Goal: Task Accomplishment & Management: Manage account settings

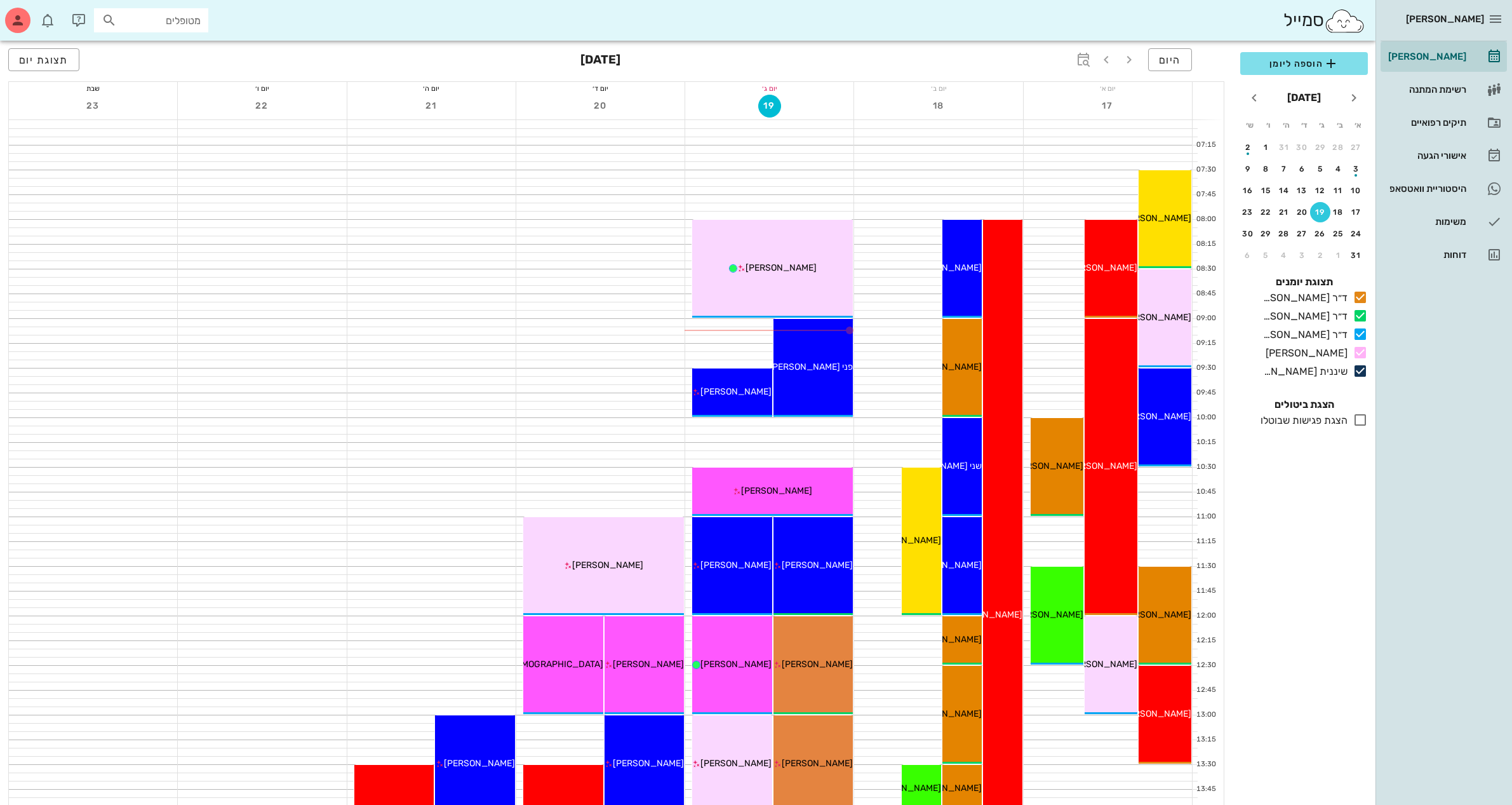
scroll to position [238, 0]
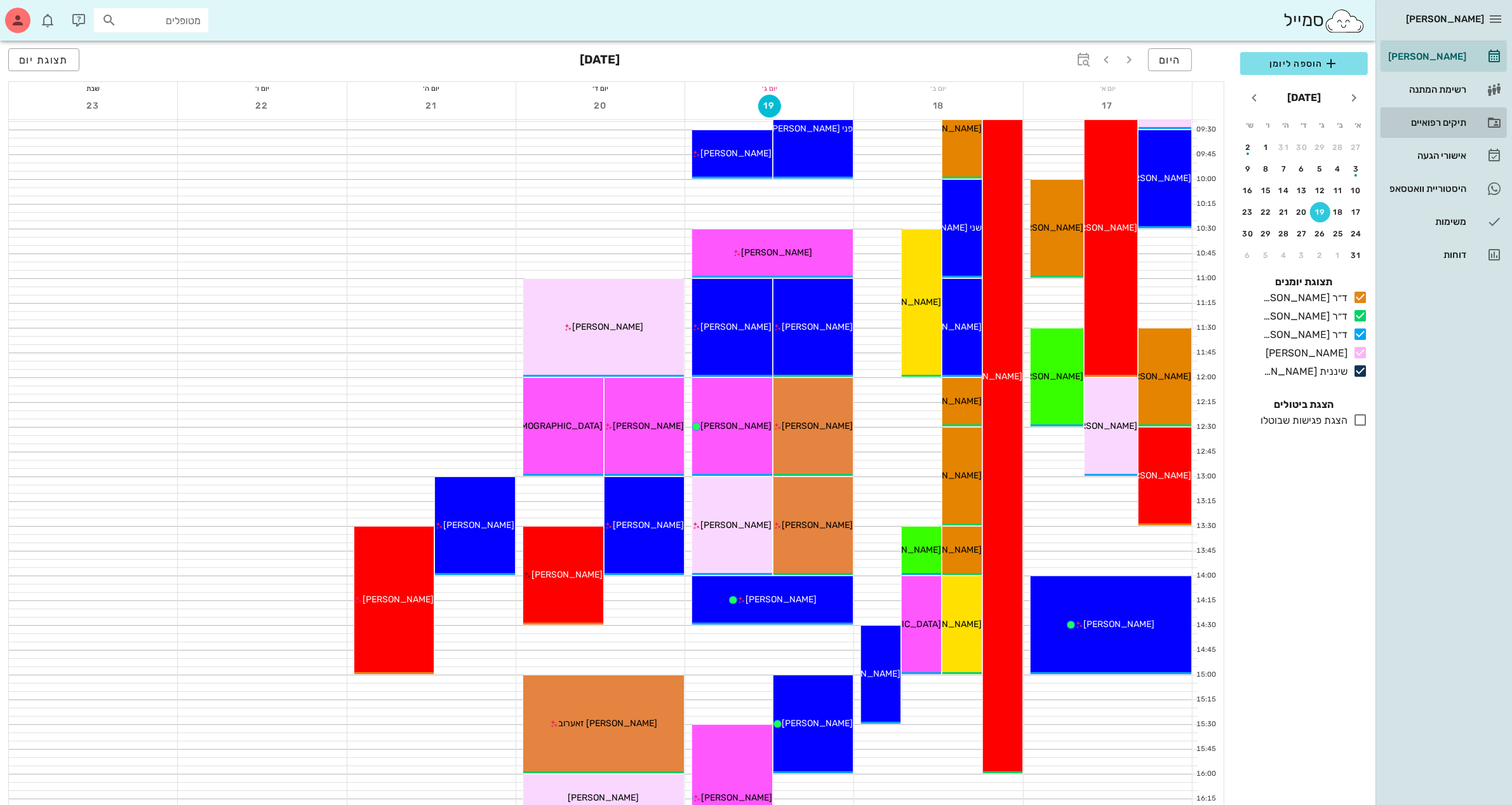
click at [1418, 125] on div "תיקים רפואיים" at bounding box center [1425, 122] width 80 height 10
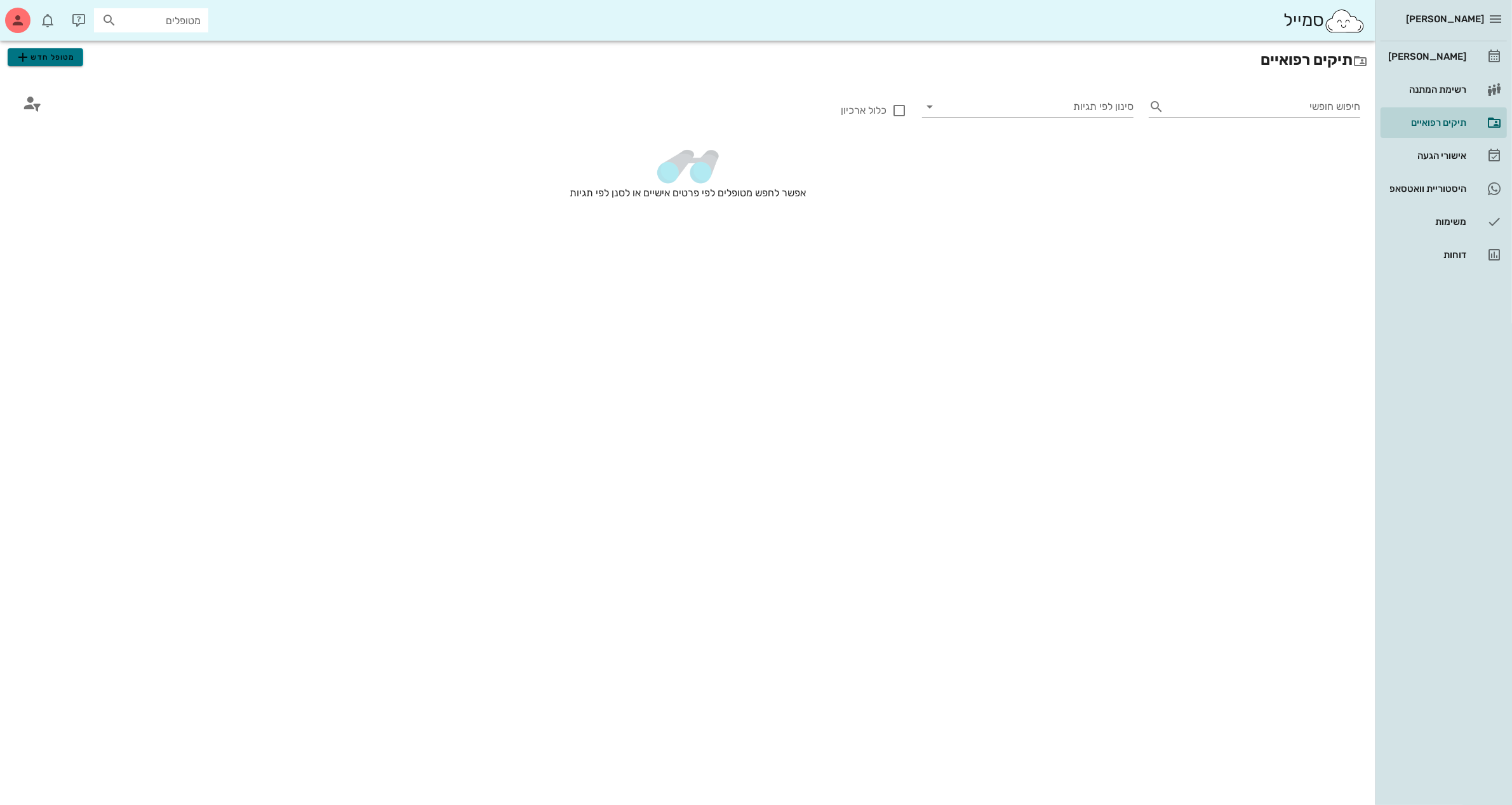
click at [52, 64] on span "מטופל חדש" at bounding box center [45, 57] width 59 height 15
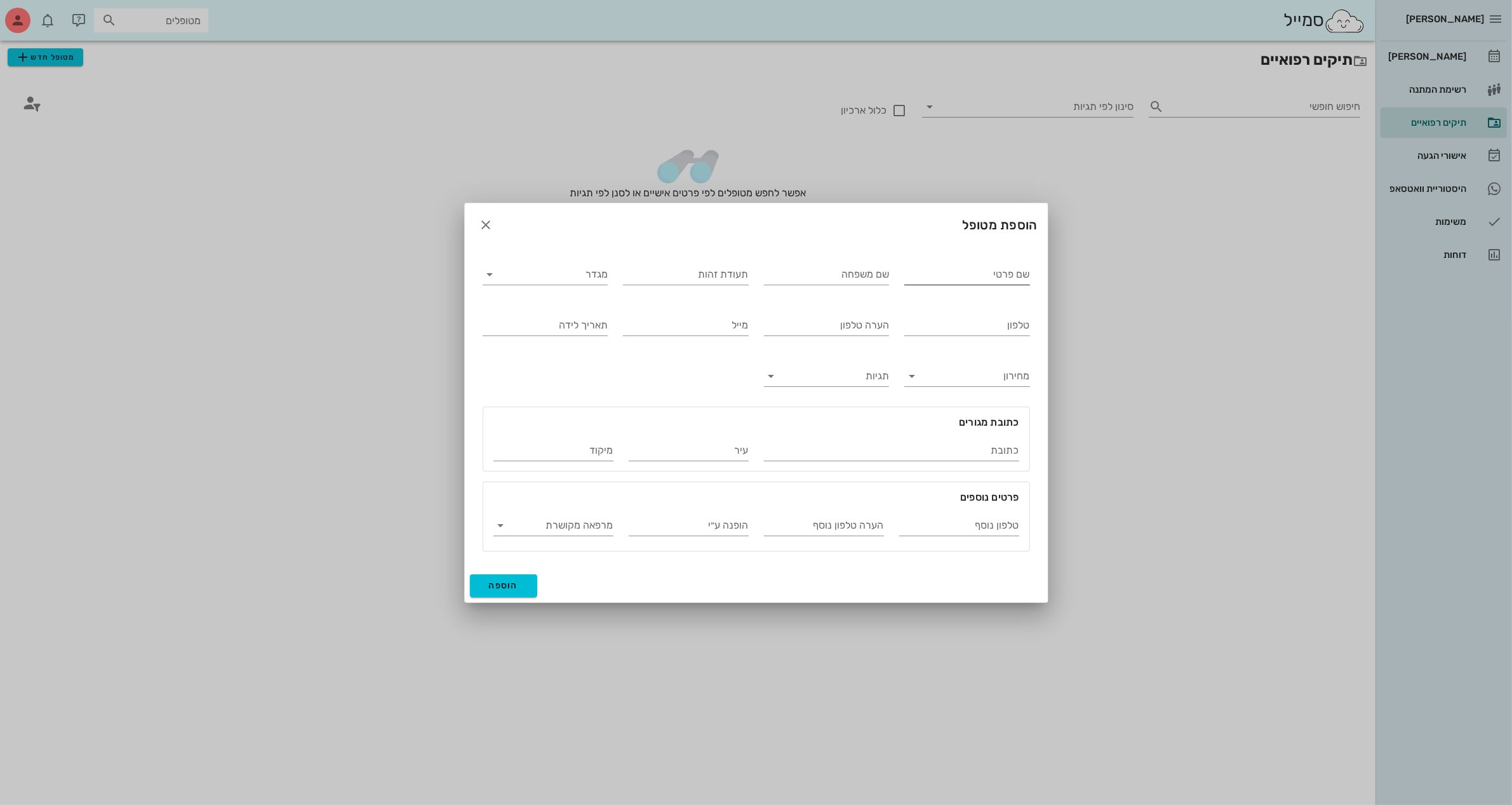
click at [919, 278] on input "שם פרטי" at bounding box center [967, 274] width 126 height 20
click at [1296, 90] on div at bounding box center [756, 402] width 1512 height 805
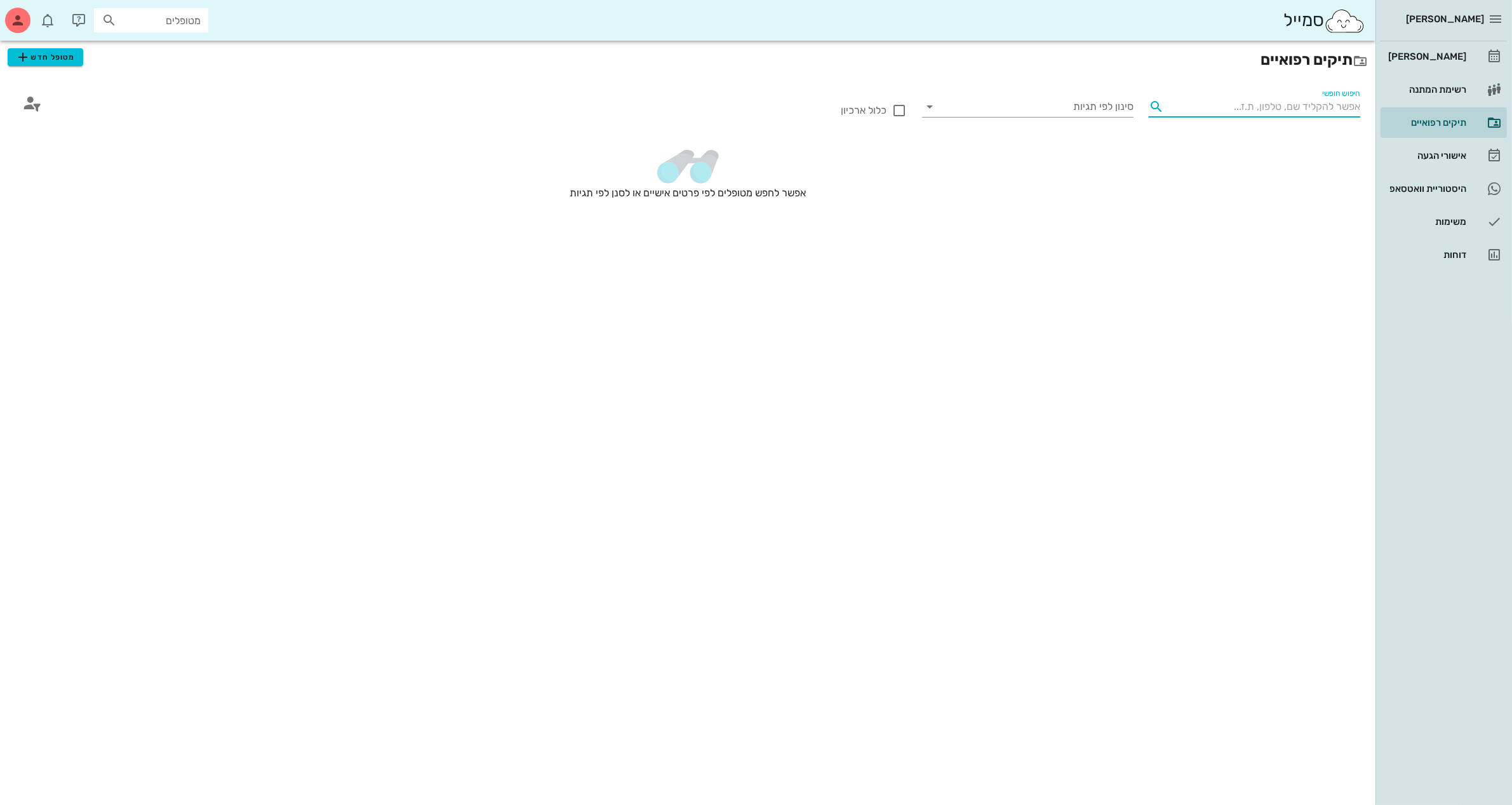
click at [1245, 99] on input "חיפוש חופשי" at bounding box center [1264, 106] width 191 height 20
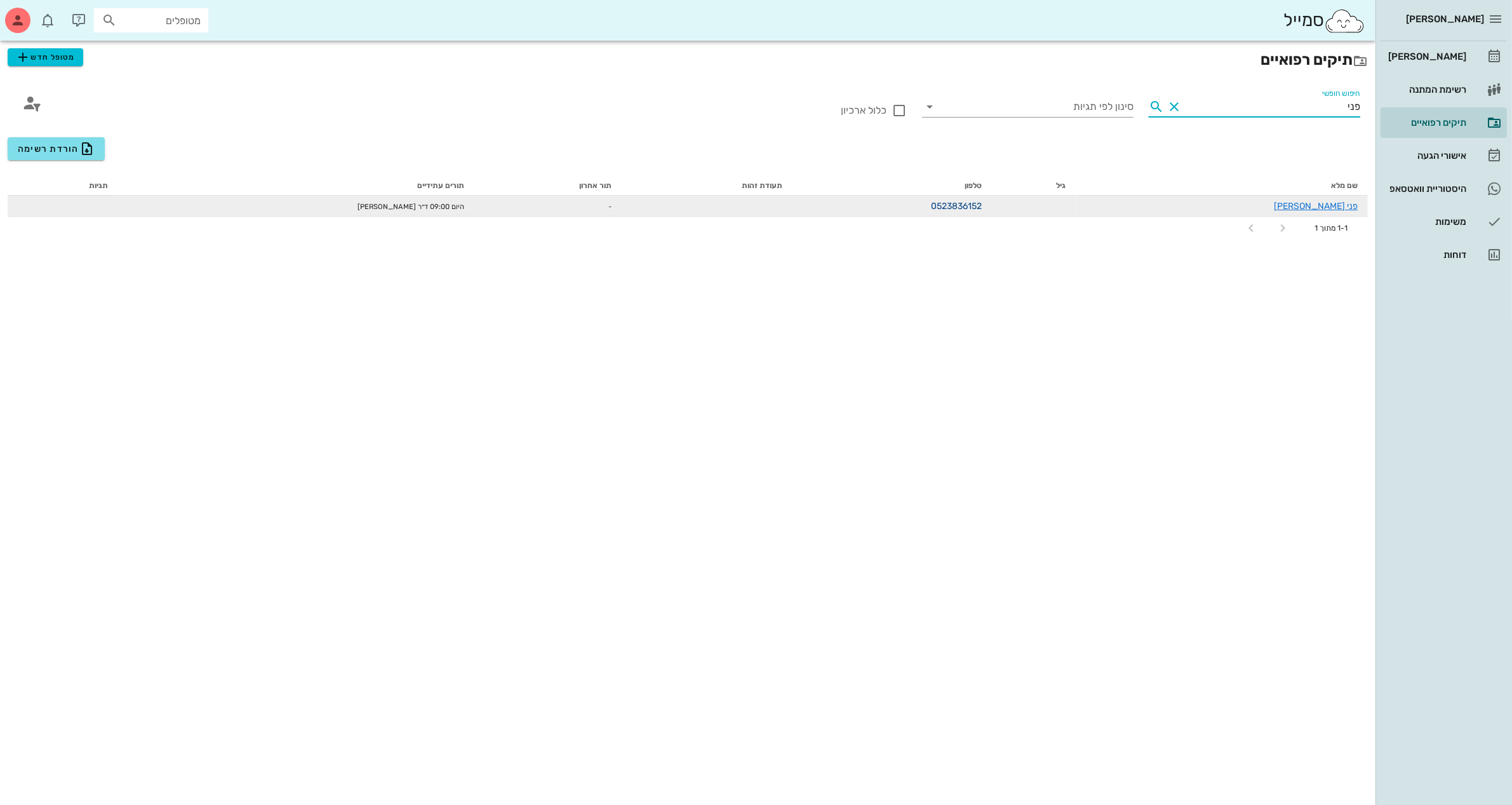
type input "פני"
click at [981, 204] on link "0523836152" at bounding box center [956, 206] width 51 height 10
click at [1332, 206] on link "פני [PERSON_NAME]" at bounding box center [1316, 206] width 84 height 10
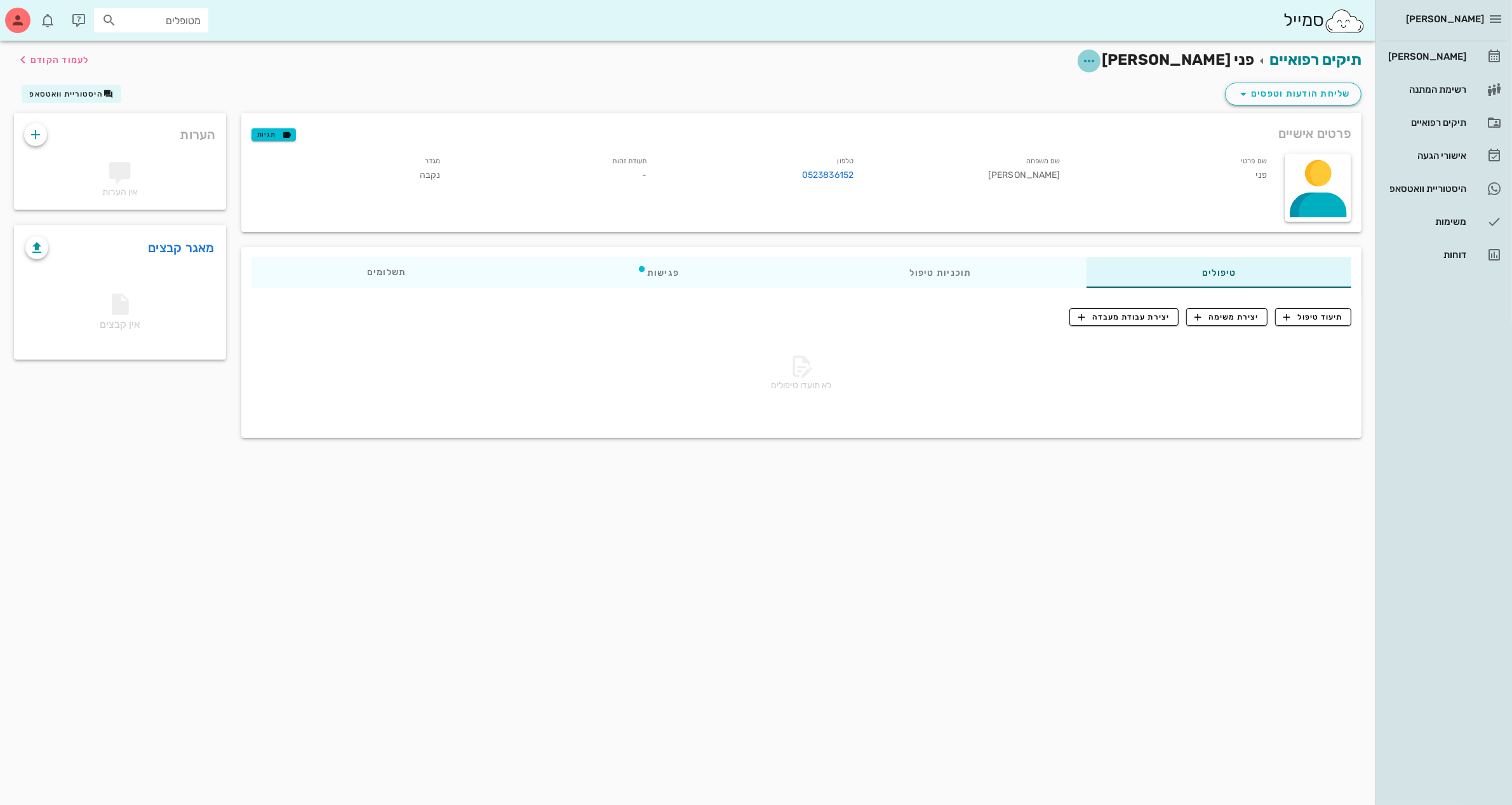
click at [1097, 57] on icon "button" at bounding box center [1089, 61] width 15 height 15
click at [1154, 99] on div "עריכת פרטי מטופל" at bounding box center [1120, 92] width 141 height 31
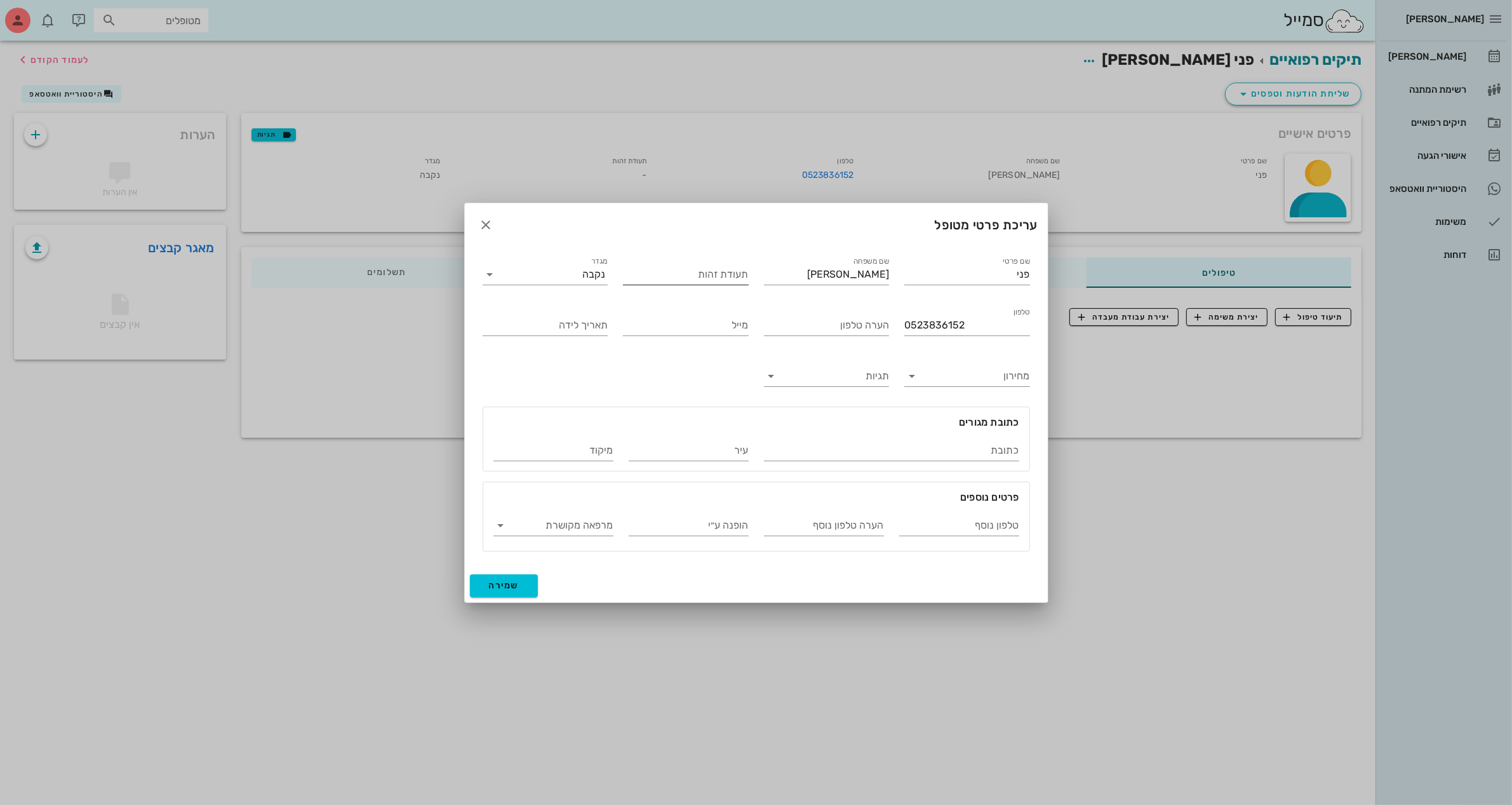
click at [717, 271] on input "תעודת זהות" at bounding box center [686, 274] width 126 height 20
type input "055453005"
click at [585, 329] on input "תאריך לידה" at bounding box center [545, 325] width 126 height 20
type input "[DATE]"
click at [857, 75] on div at bounding box center [756, 402] width 1512 height 805
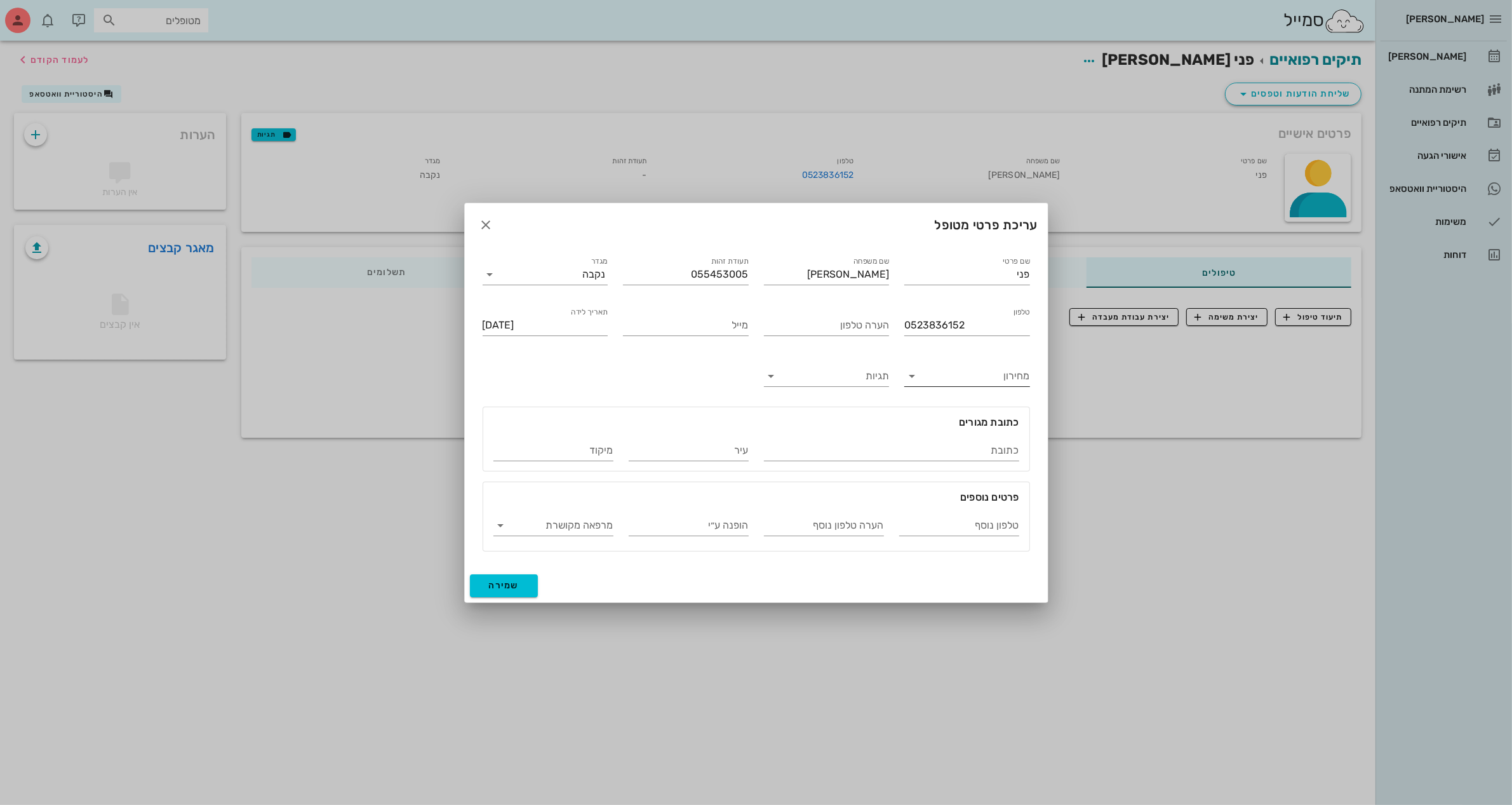
click at [947, 378] on input "מחירון" at bounding box center [977, 376] width 106 height 20
click at [670, 359] on div "שם פרטי פני שם משפחה [PERSON_NAME] תעודת זהות 055453005 מגדר נקבה טלפון 0523836…" at bounding box center [756, 402] width 563 height 313
click at [934, 447] on input "כתובת" at bounding box center [891, 450] width 255 height 20
type input "הגפו 58"
type input "מושב מצליח"
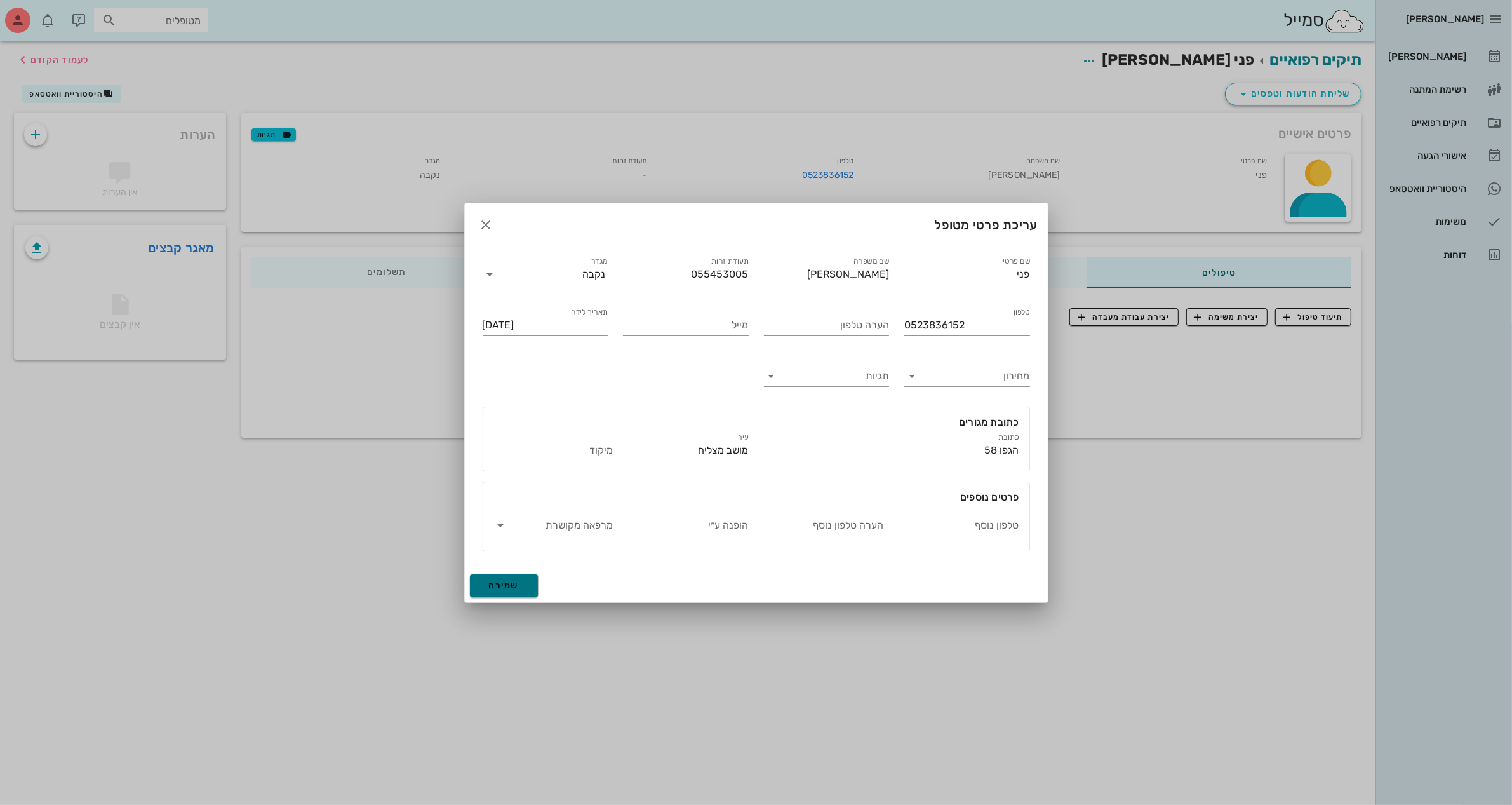
click at [510, 587] on span "שמירה" at bounding box center [504, 585] width 31 height 10
type input "[DATE]"
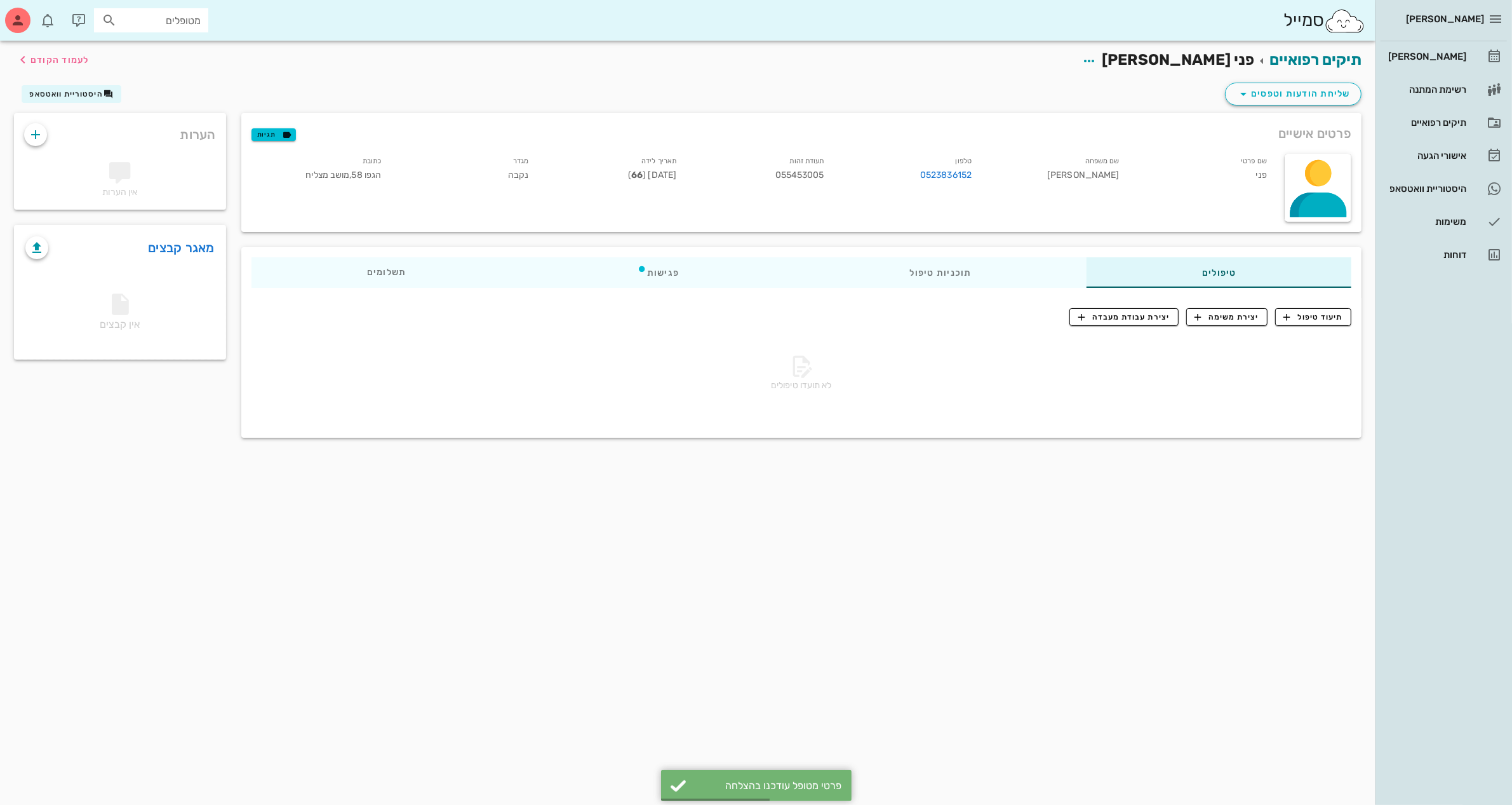
click at [945, 97] on div "שליחת הודעות וטפסים היסטוריית וואטסאפ" at bounding box center [687, 96] width 1362 height 33
click at [1321, 87] on span "שליחת הודעות וטפסים" at bounding box center [1293, 94] width 115 height 15
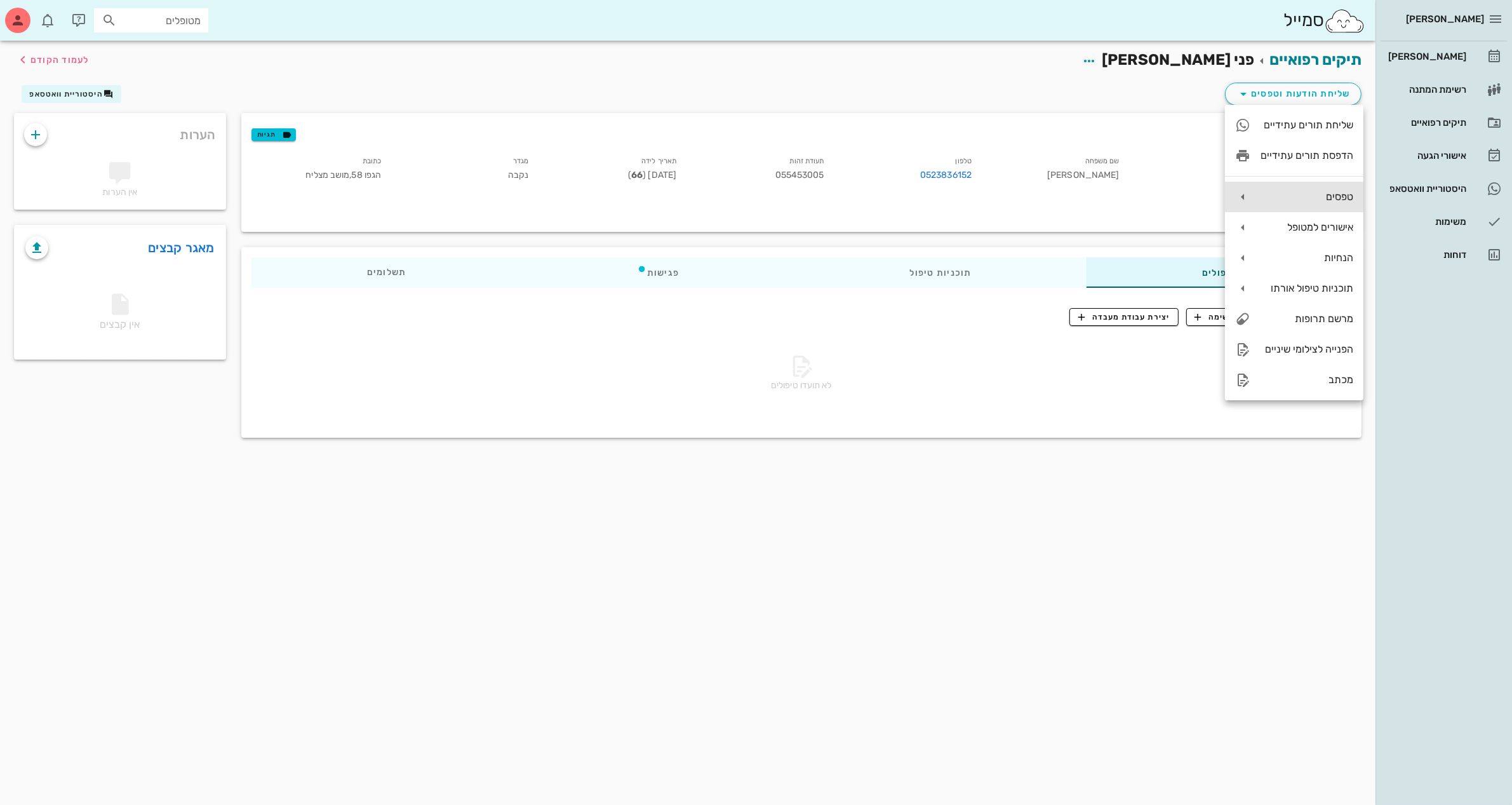
click at [1318, 199] on div "טפסים" at bounding box center [1306, 197] width 93 height 12
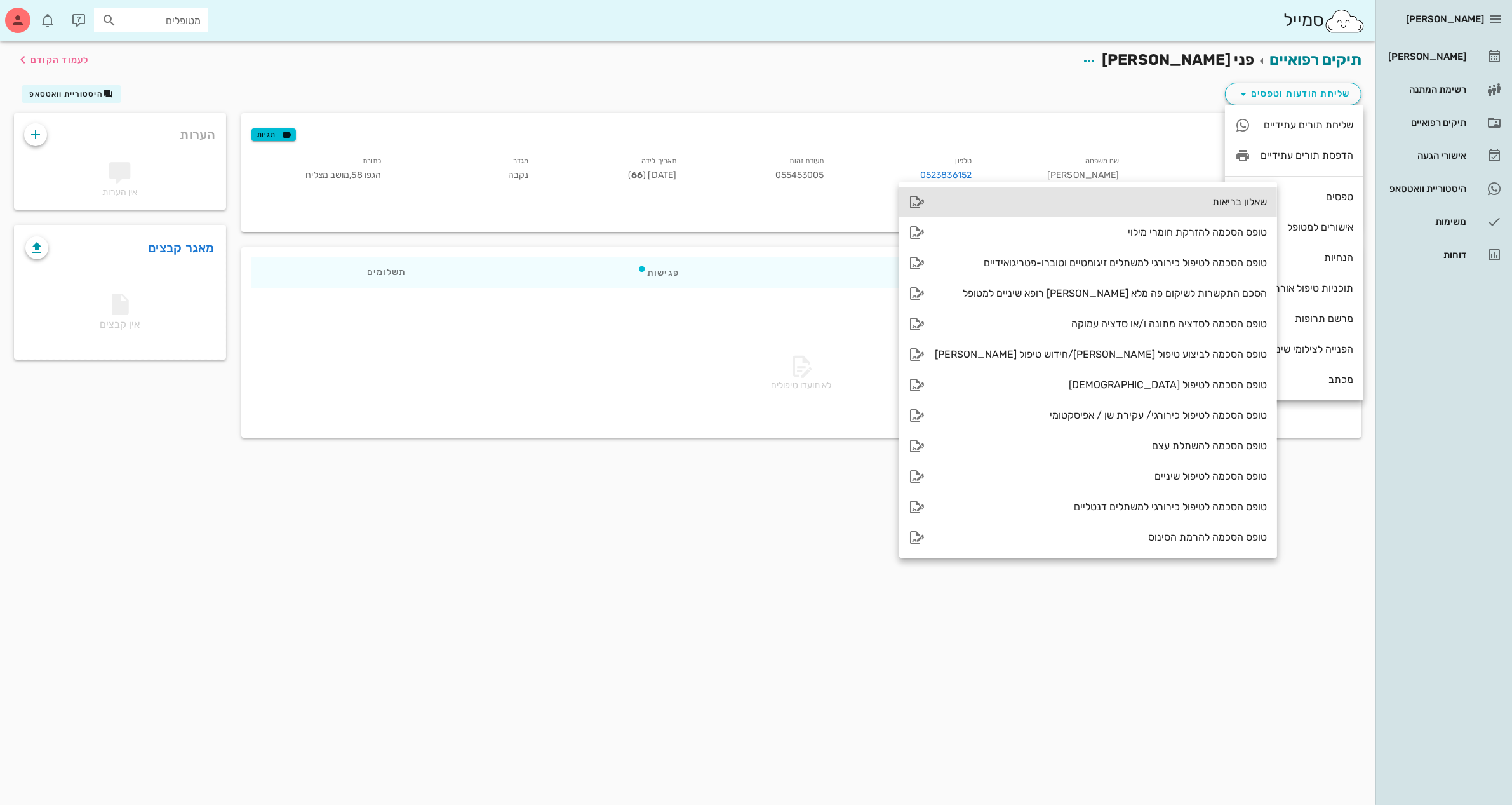
click at [1175, 200] on div "שאלון בריאות" at bounding box center [1100, 201] width 332 height 12
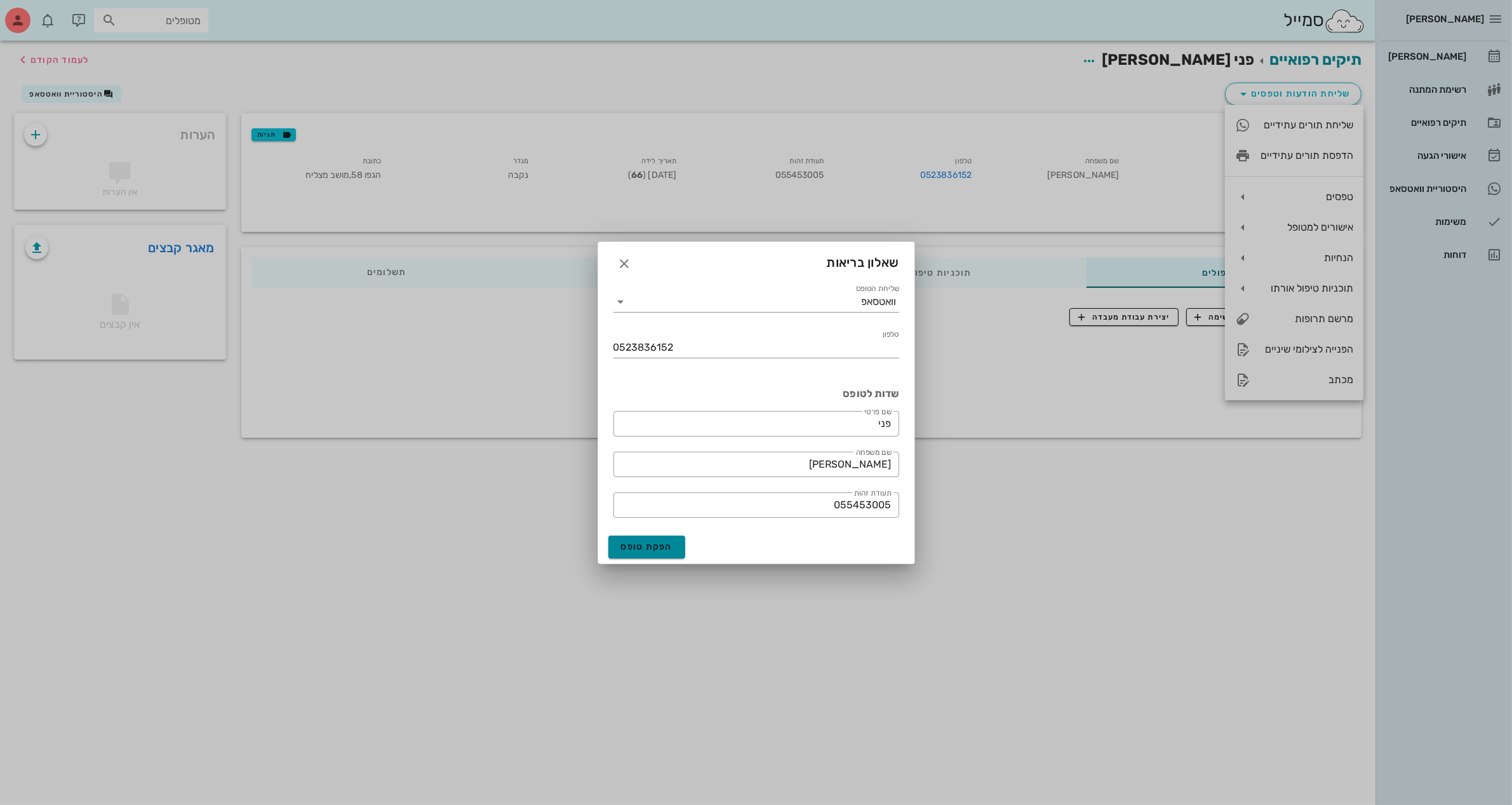
click at [653, 539] on button "הפקת טופס" at bounding box center [647, 547] width 78 height 23
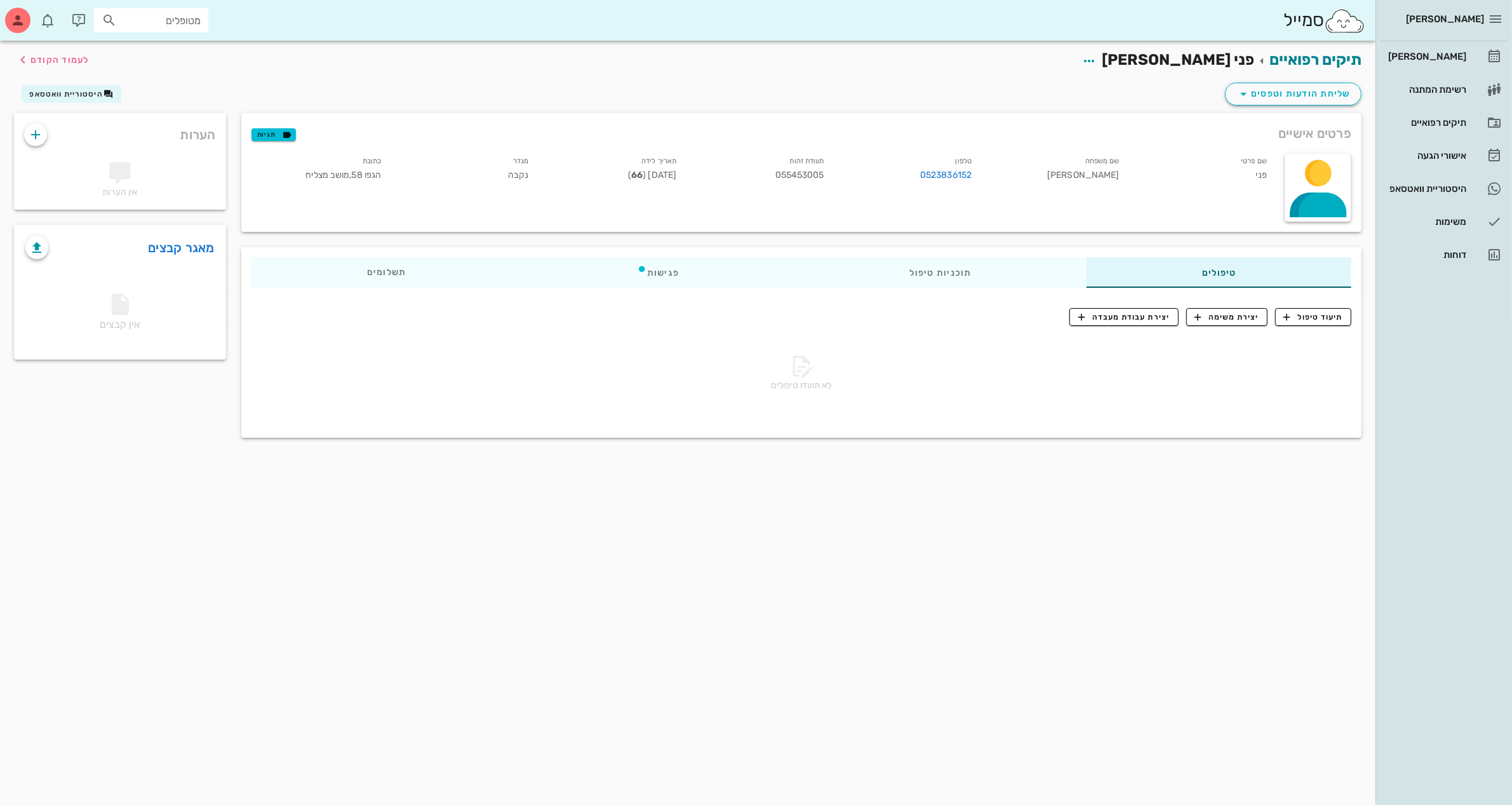
click at [696, 427] on div "תיעוד טיפול יצירת משימה יצירת עבודת מעבדה לא תועדו טיפולים" at bounding box center [801, 364] width 1120 height 132
click at [662, 265] on div "פגישות" at bounding box center [658, 273] width 273 height 31
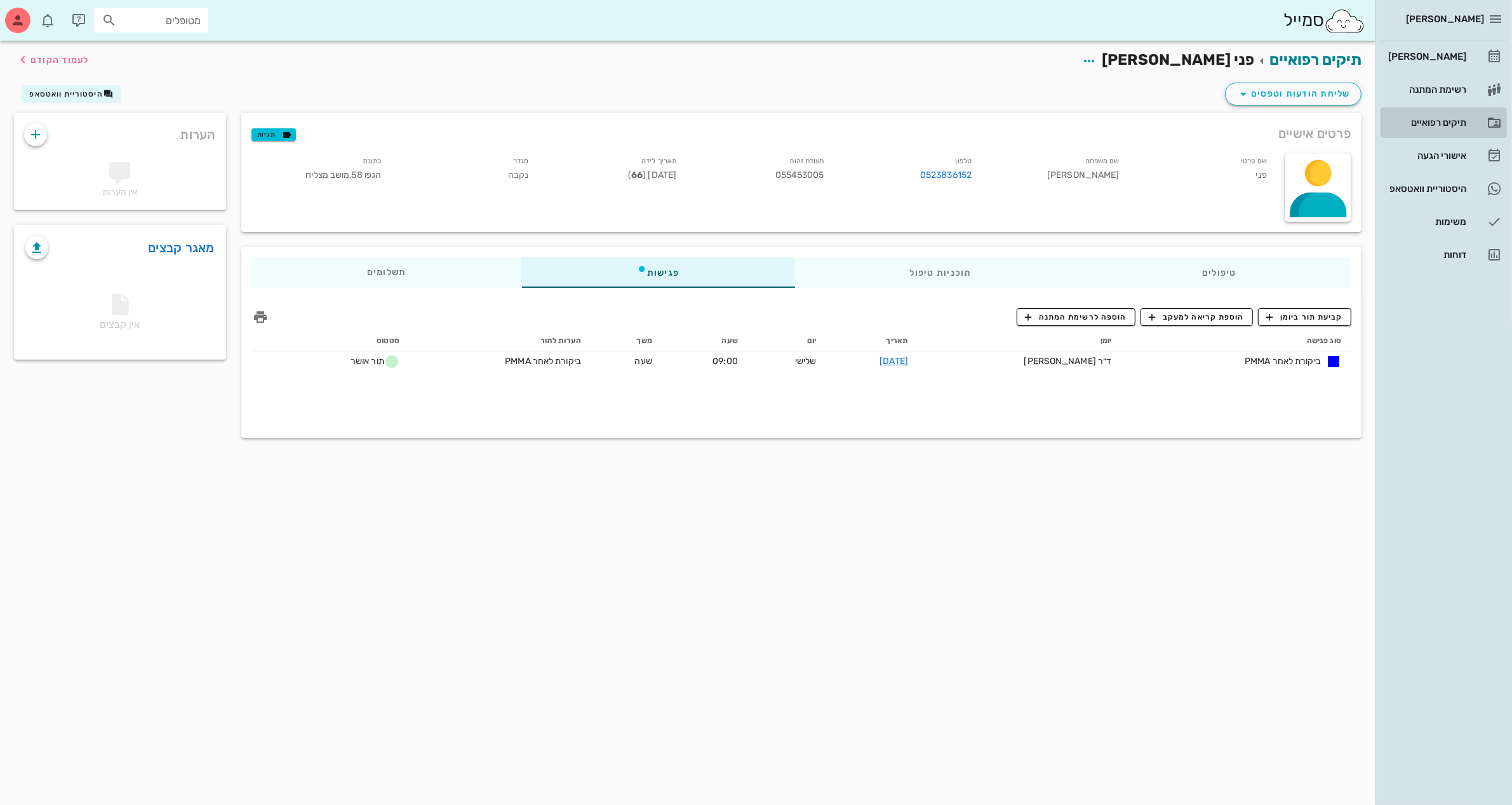
click at [1420, 115] on div "תיקים רפואיים" at bounding box center [1425, 122] width 80 height 20
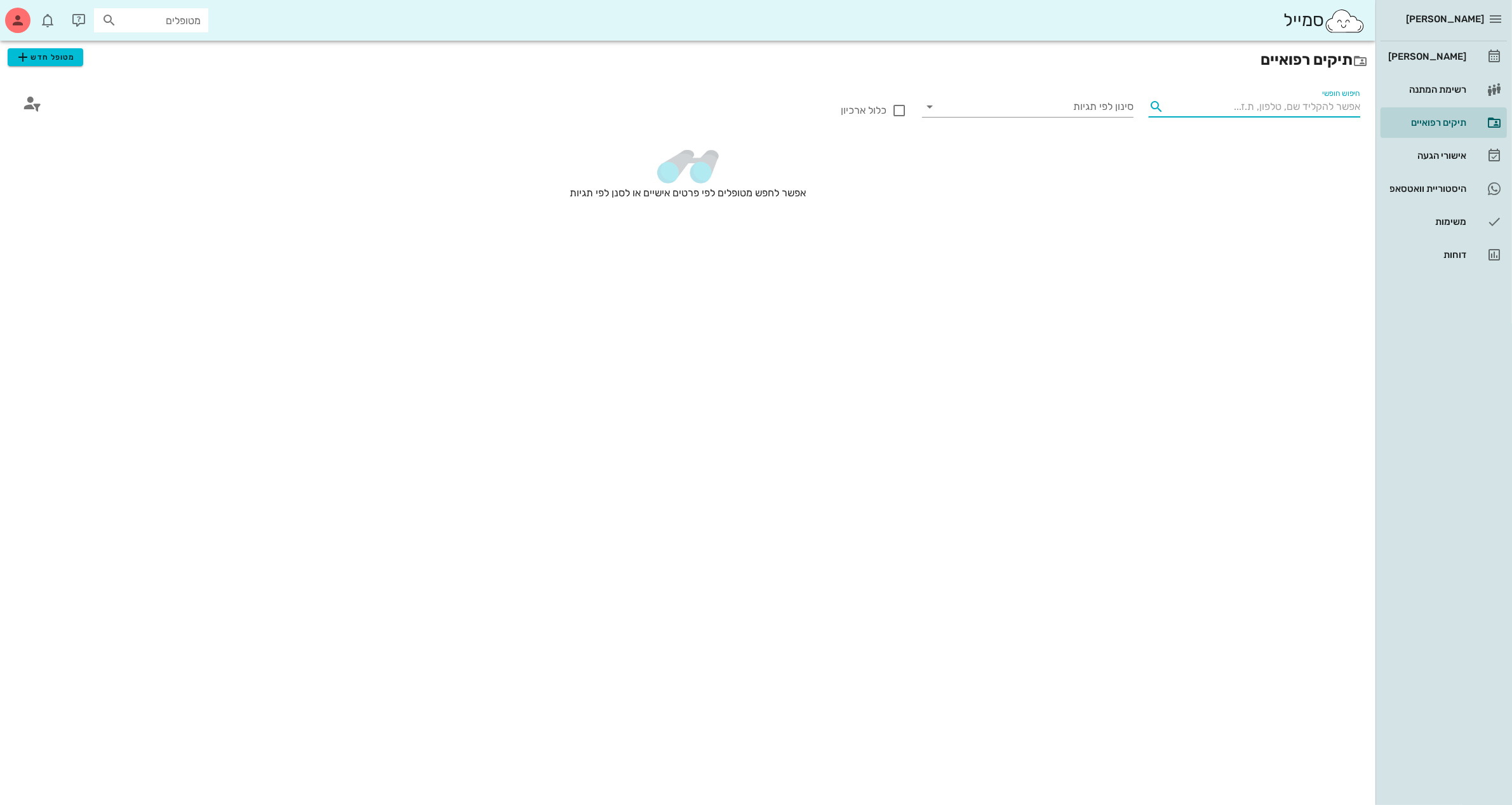
click at [1240, 113] on input "חיפוש חופשי" at bounding box center [1264, 106] width 191 height 20
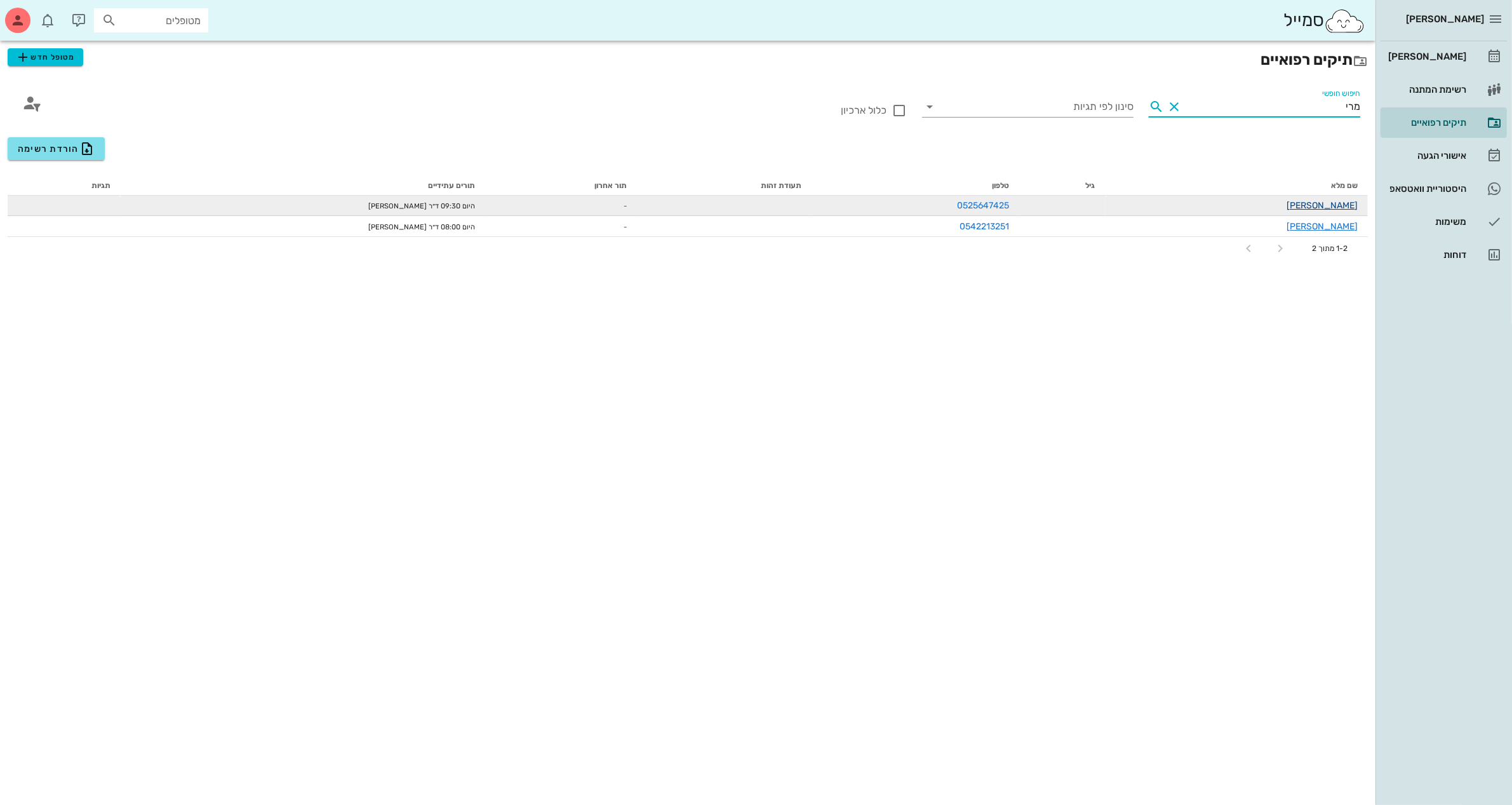
type input "מרי"
click at [1337, 204] on link "[PERSON_NAME]" at bounding box center [1322, 205] width 71 height 10
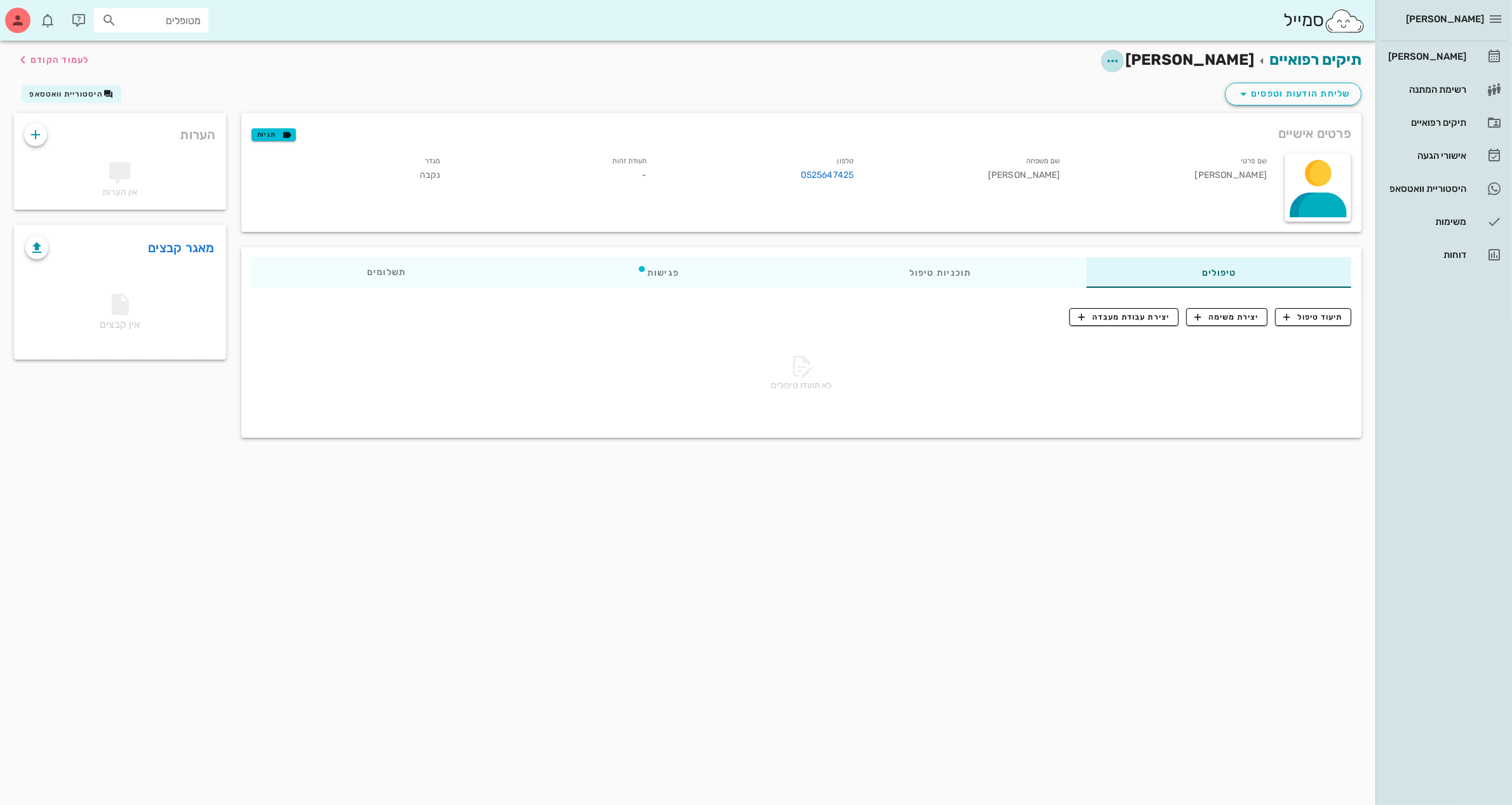
click at [1120, 55] on icon "button" at bounding box center [1113, 61] width 15 height 15
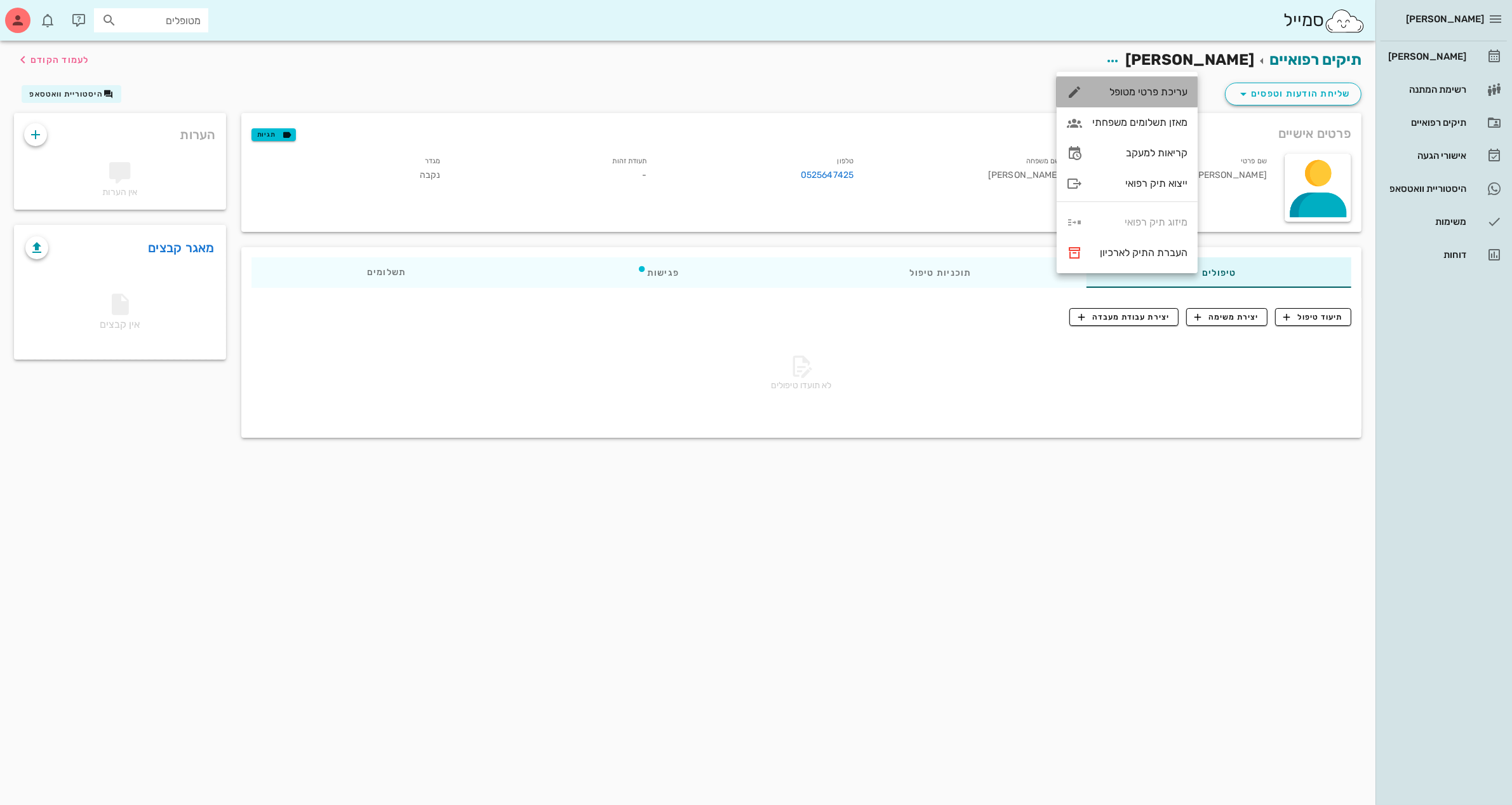
click at [1155, 99] on div "עריכת פרטי מטופל" at bounding box center [1128, 92] width 141 height 31
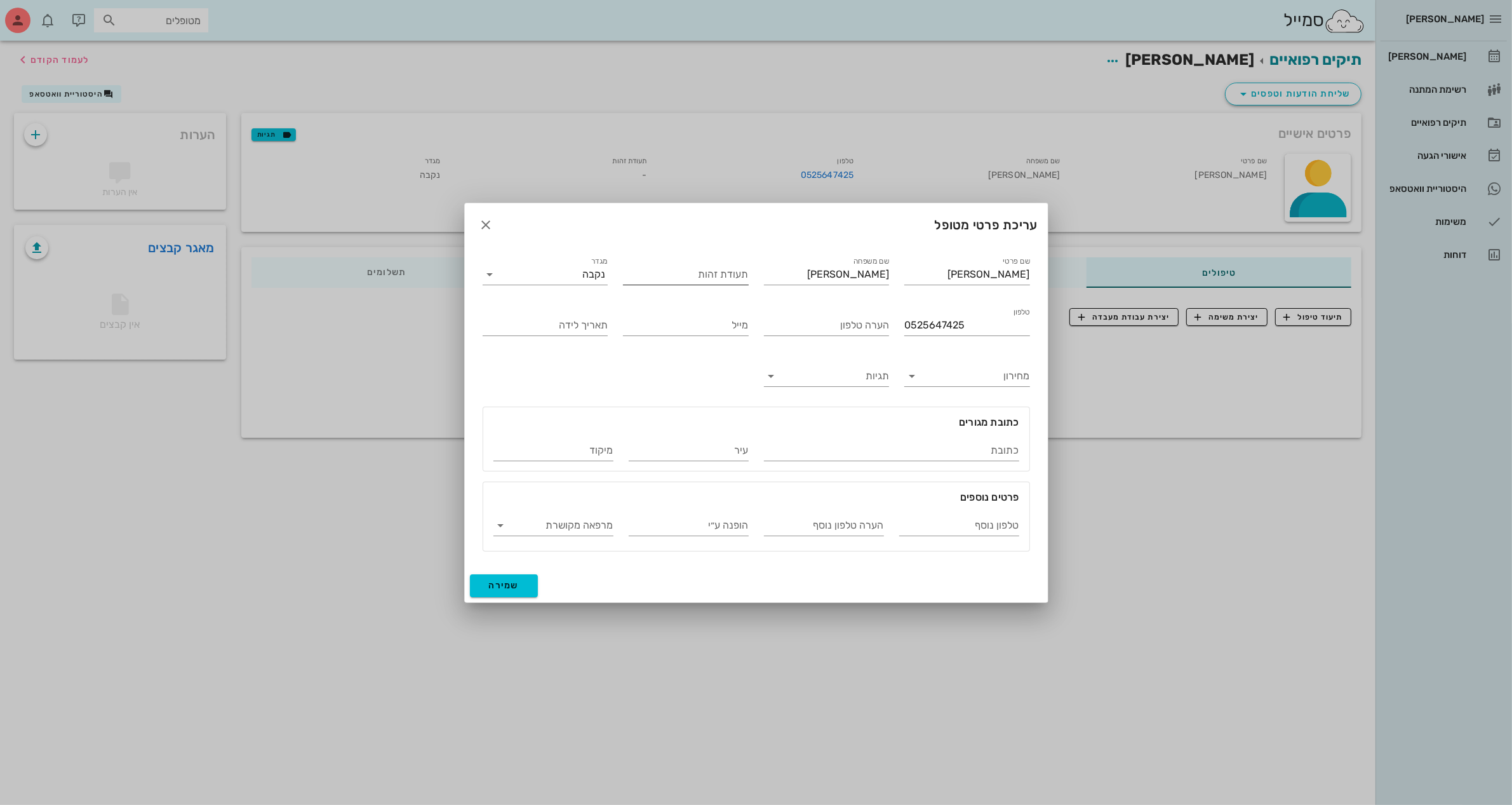
click at [700, 271] on input "תעודת זהות" at bounding box center [686, 274] width 126 height 20
type input "061301776"
click at [556, 319] on input "תאריך לידה" at bounding box center [545, 325] width 126 height 20
type input "0"
type input "[DATE]"
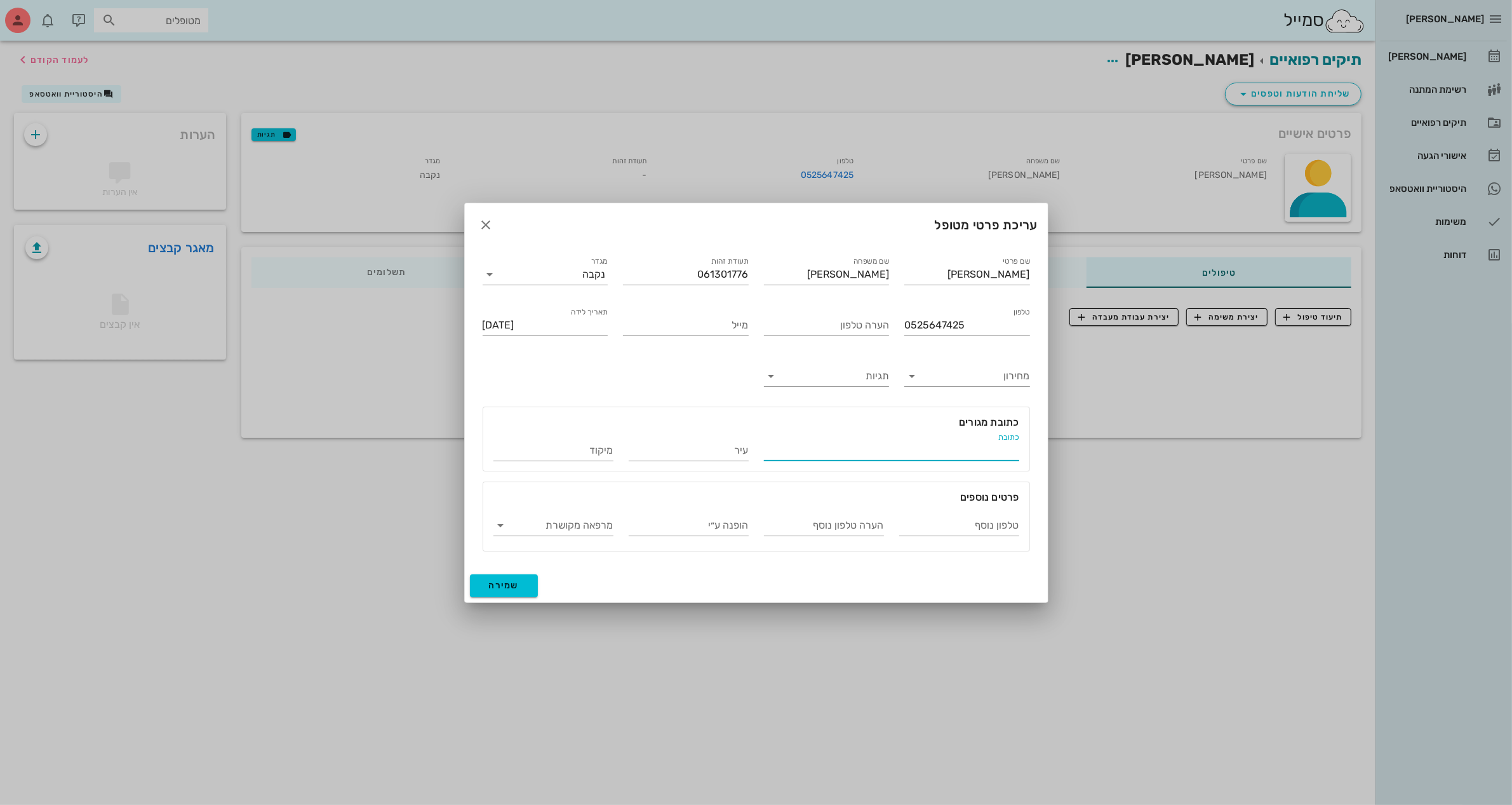
click at [912, 443] on input "כתובת" at bounding box center [891, 450] width 255 height 20
type input "[PERSON_NAME] [PERSON_NAME] 15/3"
click at [654, 450] on input "עיר" at bounding box center [689, 450] width 120 height 20
type input "[GEOGRAPHIC_DATA]"
click at [509, 585] on span "שמירה" at bounding box center [504, 585] width 31 height 10
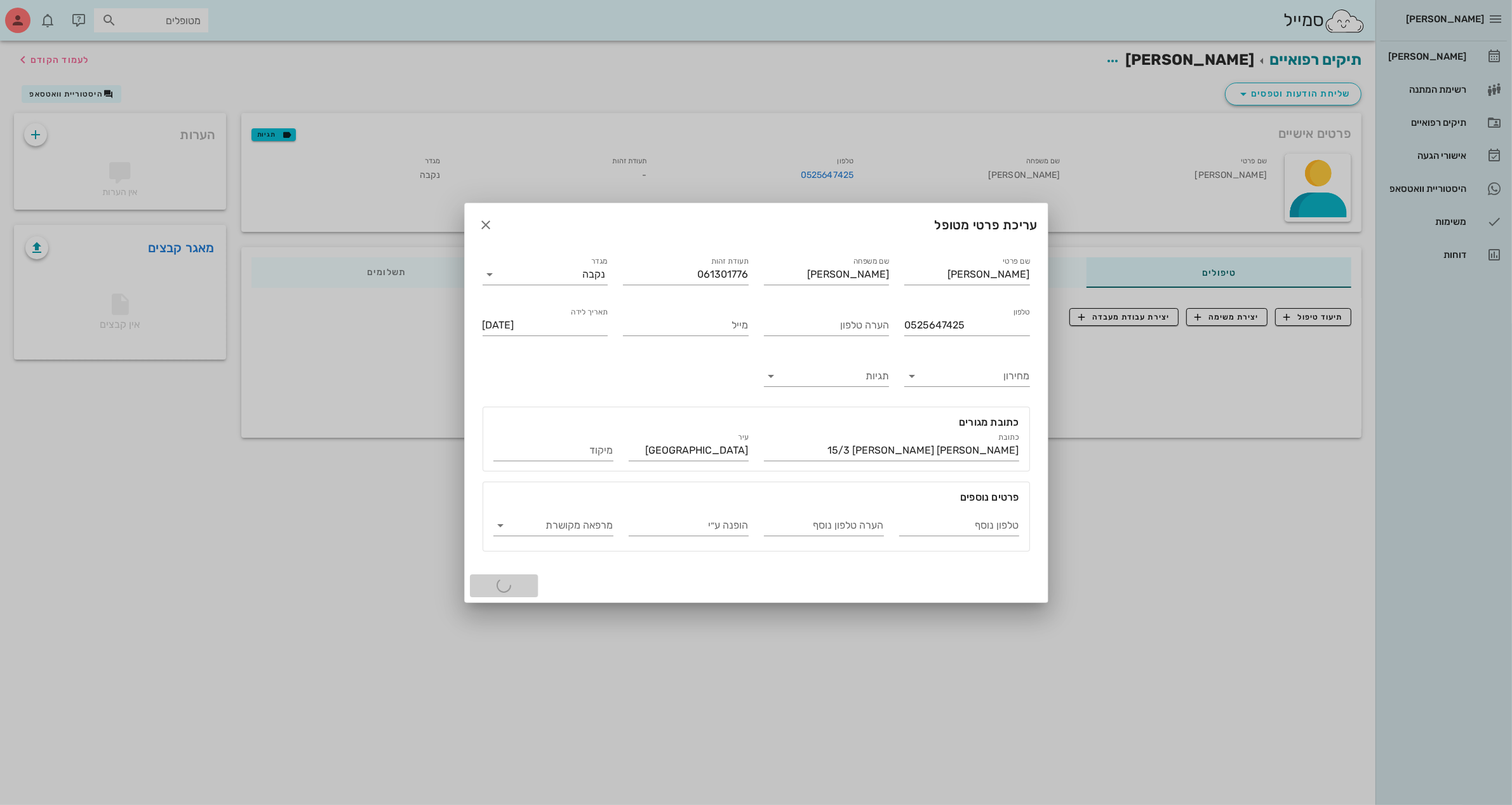
type input "[DATE]"
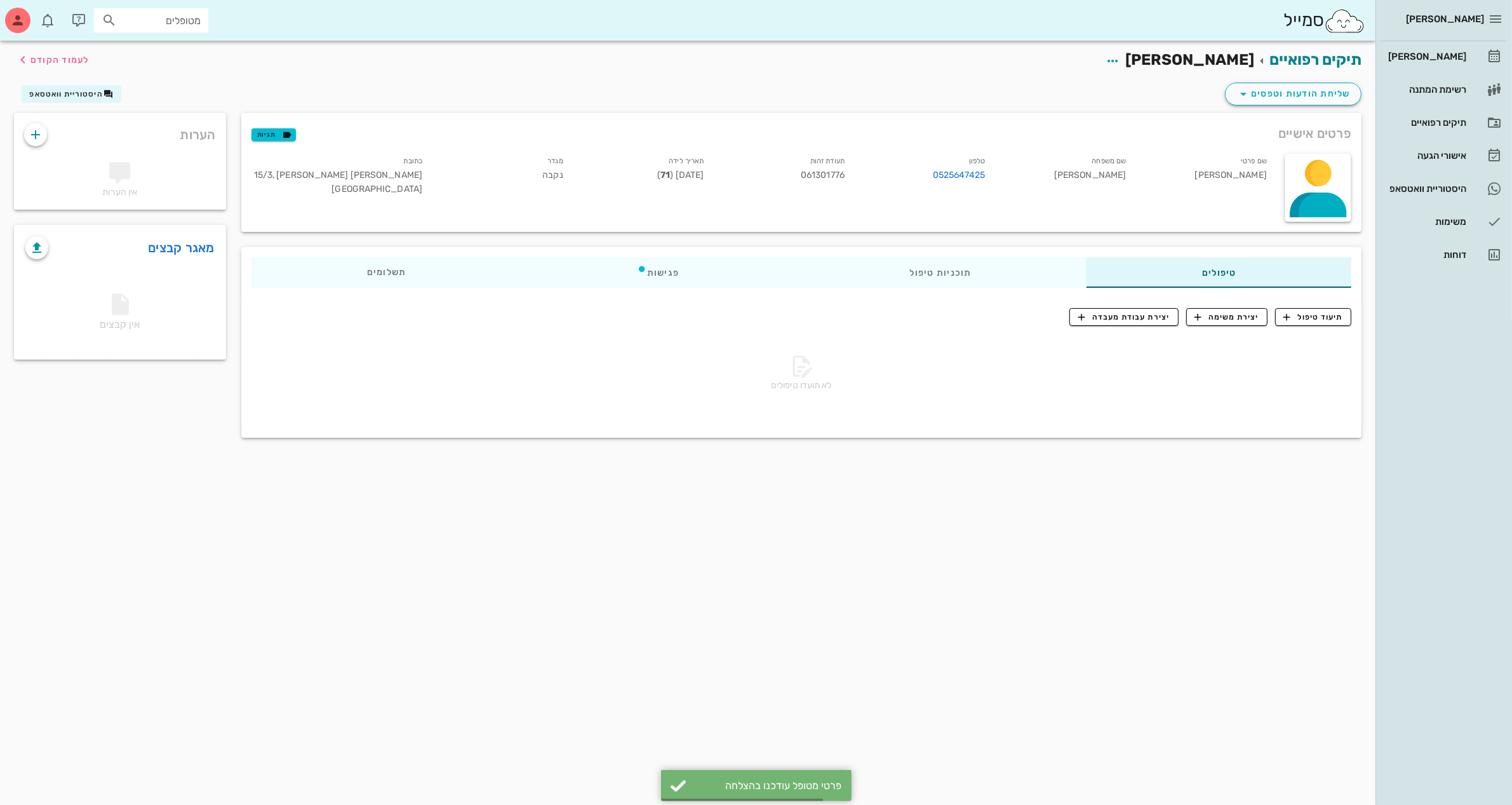
click at [943, 94] on div "שליחת הודעות וטפסים היסטוריית וואטסאפ" at bounding box center [687, 96] width 1362 height 33
click at [1284, 97] on span "שליחת הודעות וטפסים" at bounding box center [1293, 94] width 115 height 15
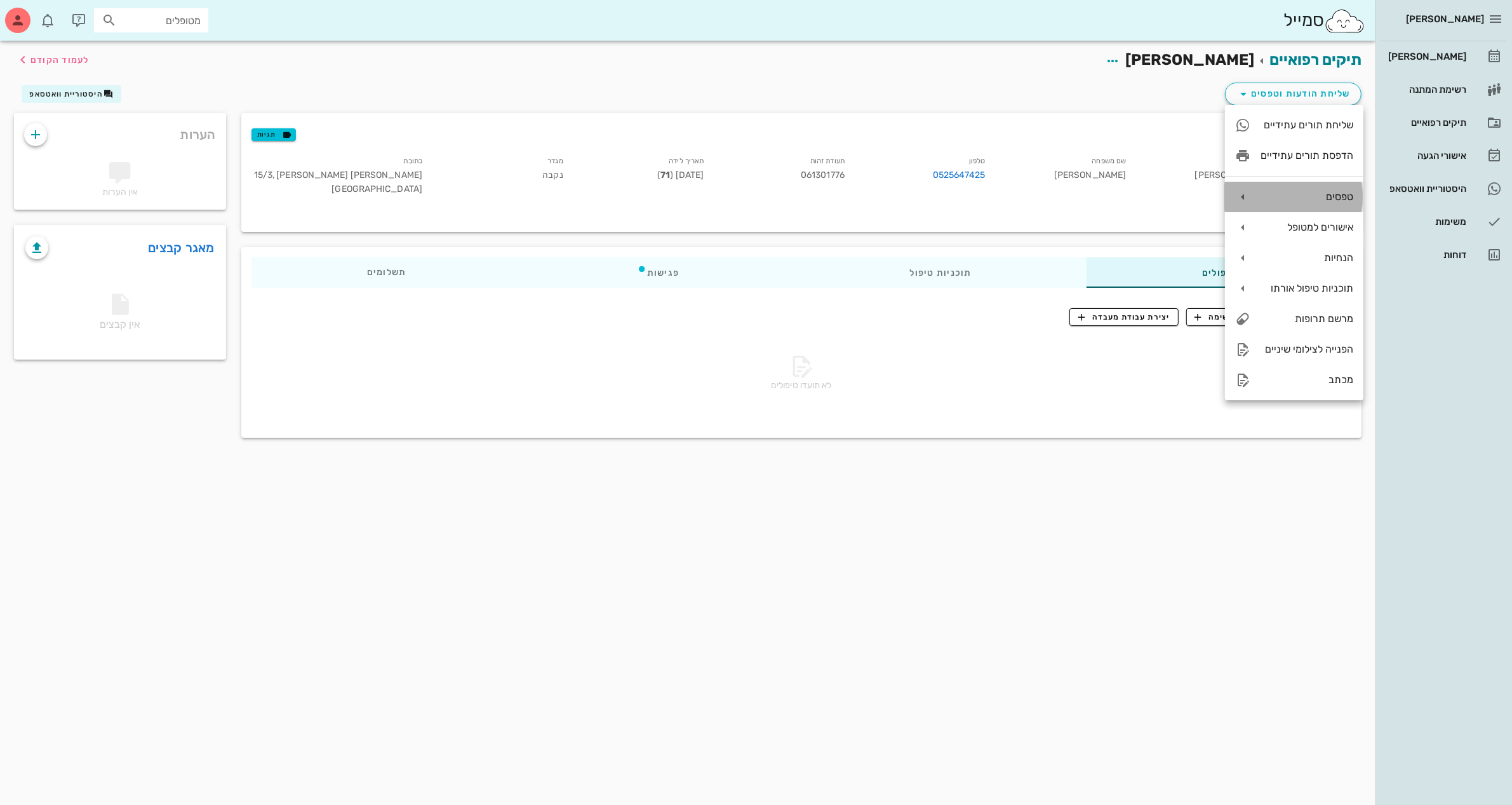
click at [1286, 198] on div "טפסים" at bounding box center [1306, 197] width 93 height 12
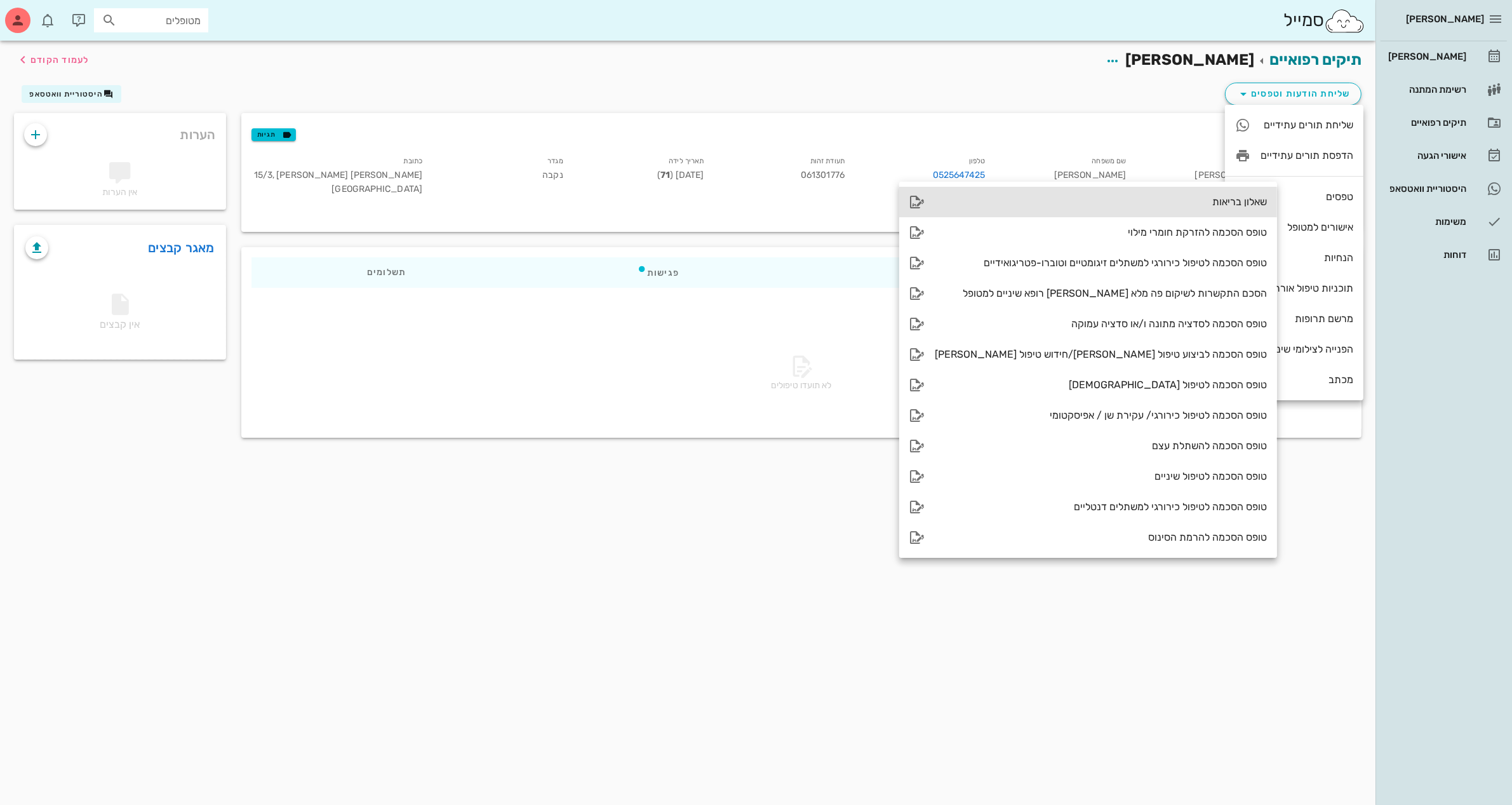
click at [1188, 204] on div "שאלון בריאות" at bounding box center [1100, 201] width 332 height 12
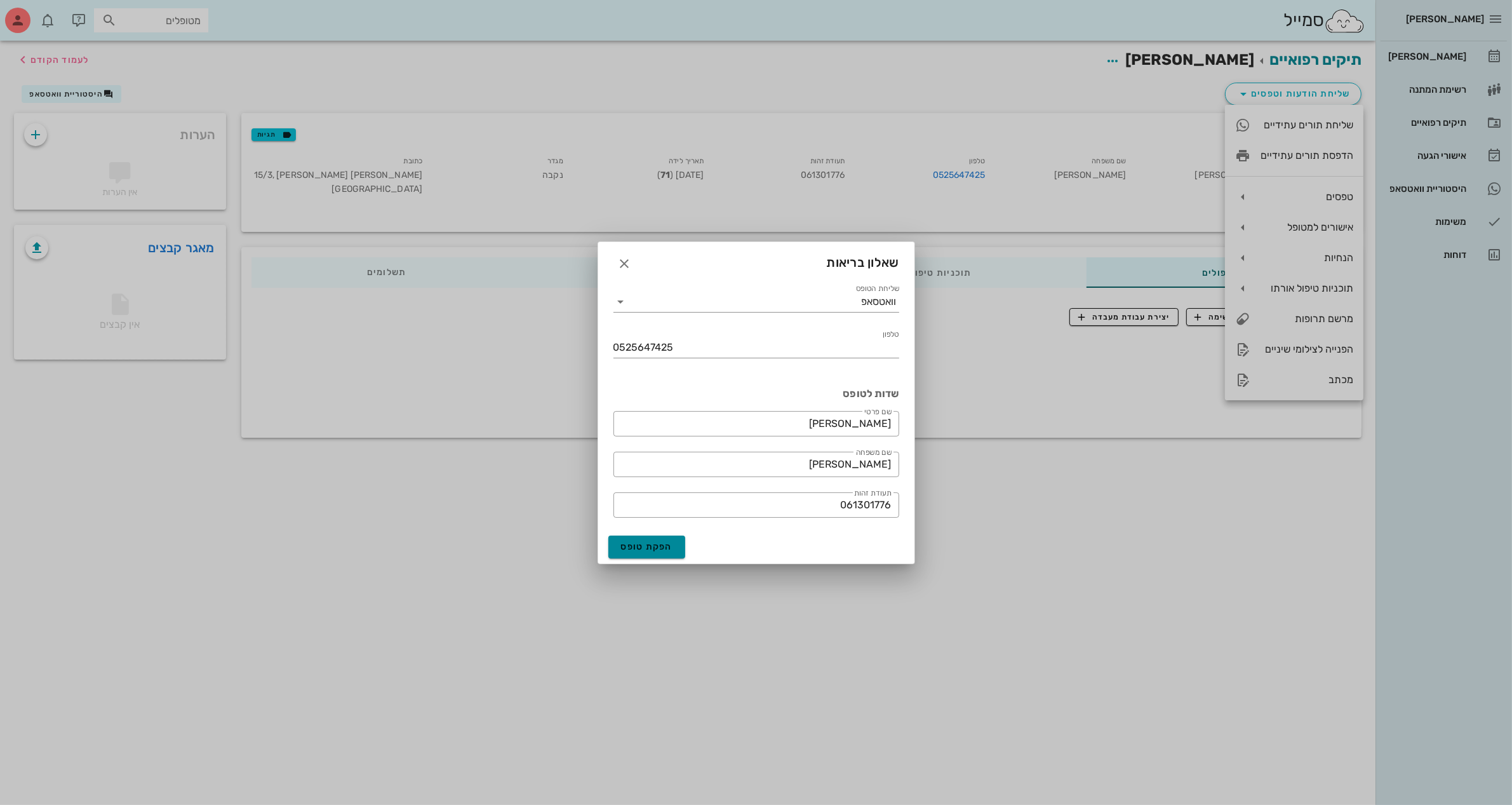
click at [645, 544] on span "הפקת טופס" at bounding box center [647, 546] width 52 height 10
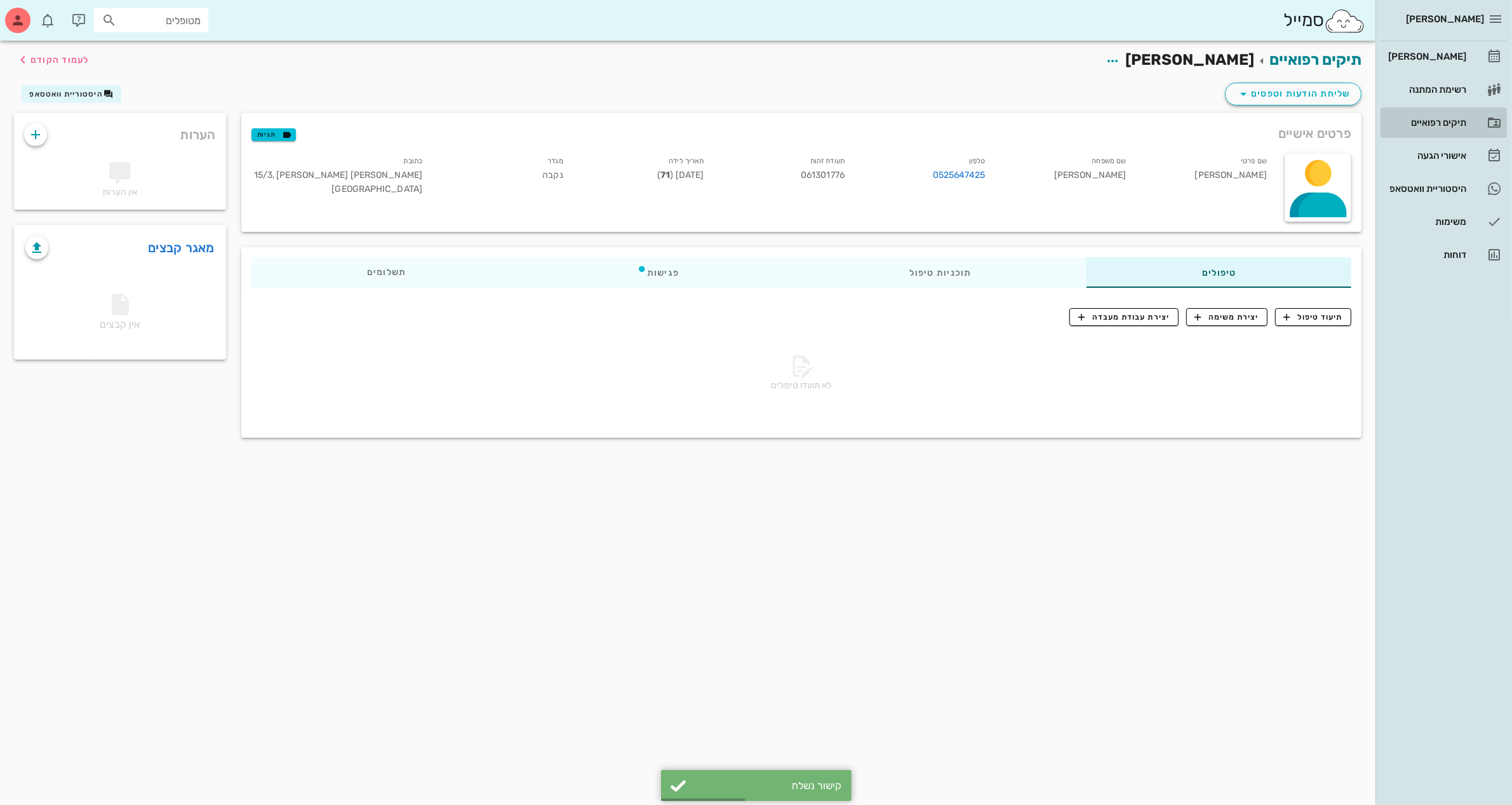
click at [1427, 118] on div "תיקים רפואיים" at bounding box center [1425, 122] width 80 height 10
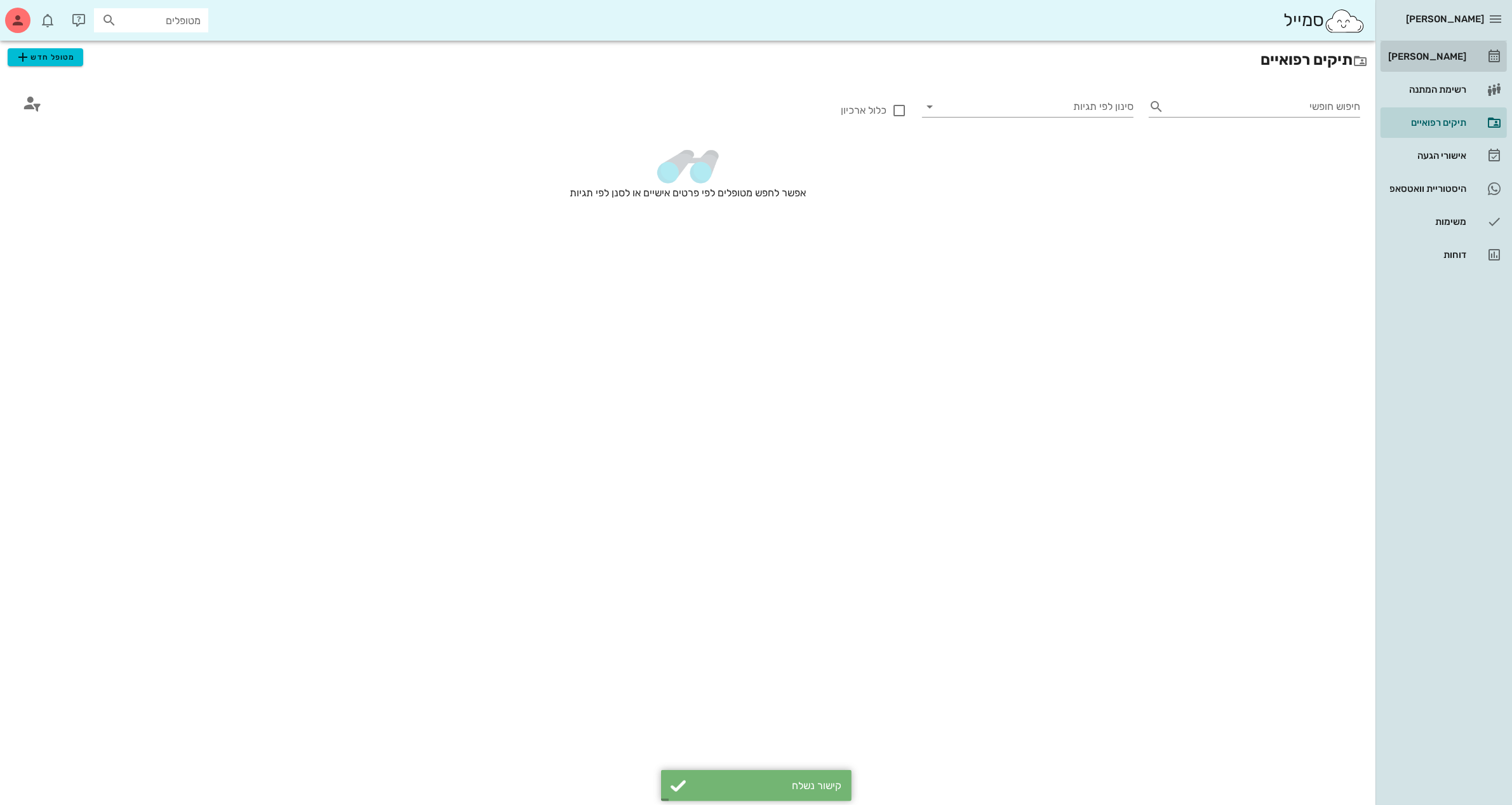
click at [1437, 58] on div "[PERSON_NAME]" at bounding box center [1425, 57] width 80 height 10
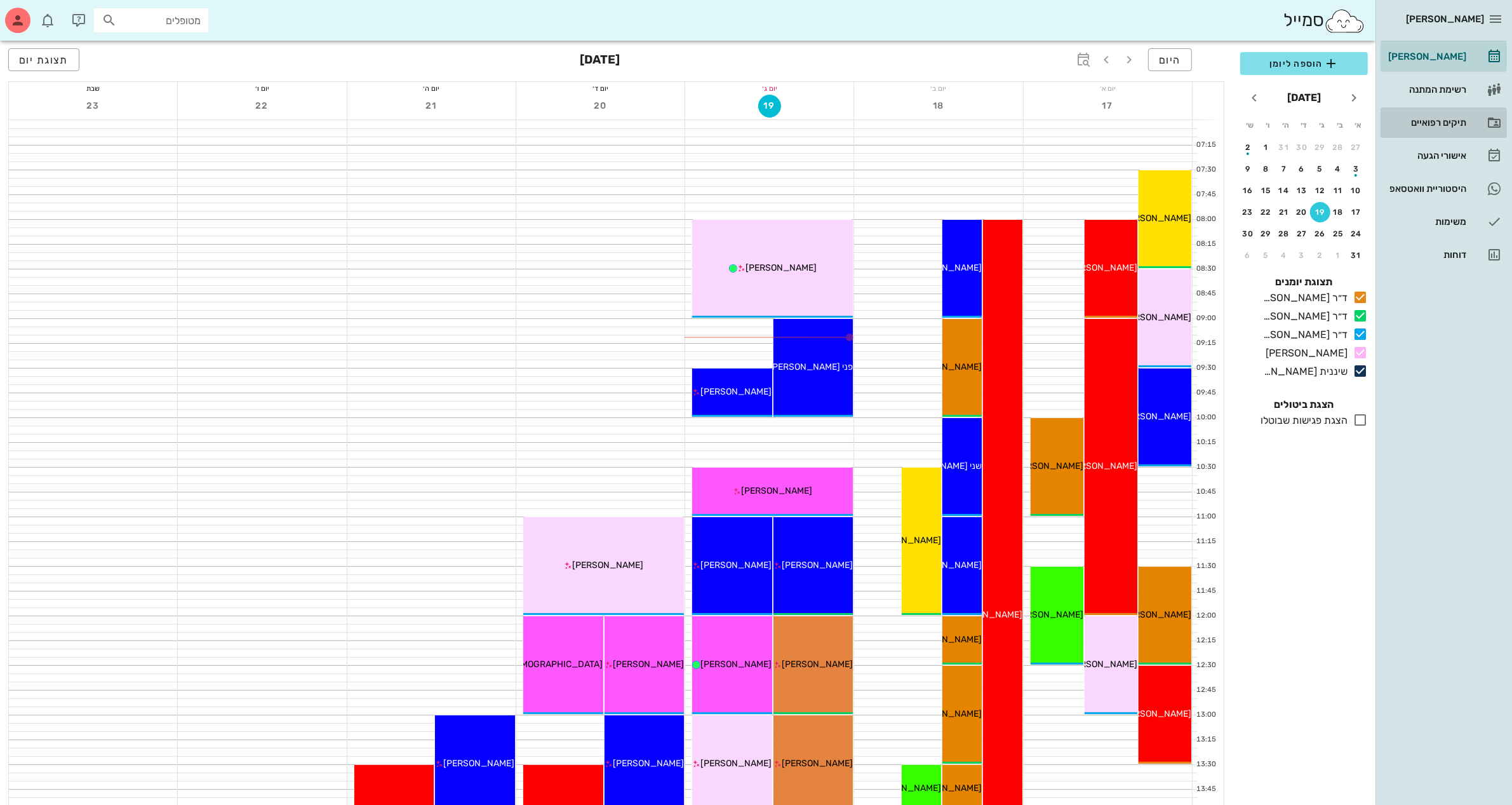
click at [1437, 119] on div "תיקים רפואיים" at bounding box center [1425, 122] width 80 height 10
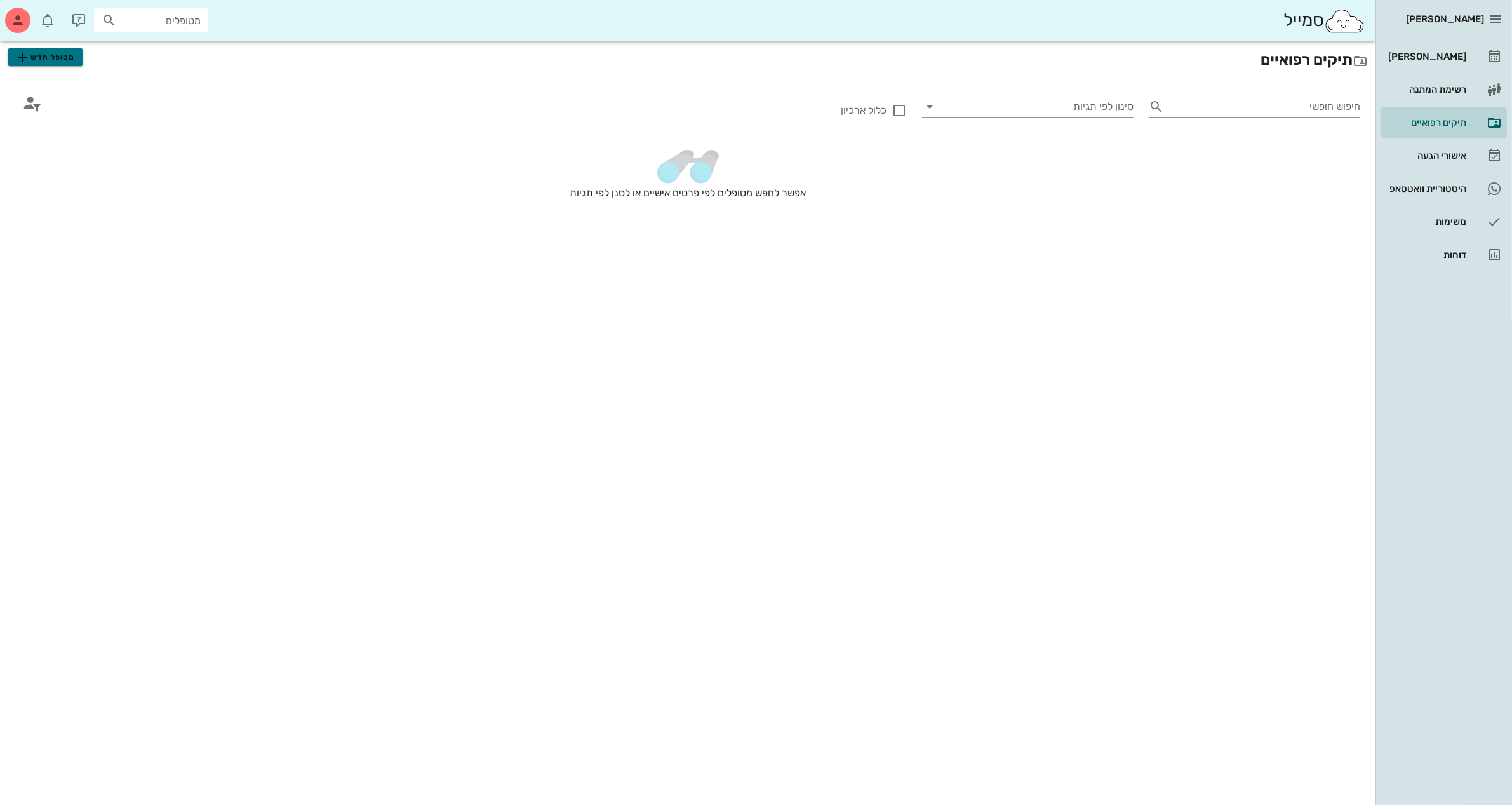
click at [36, 55] on span "מטופל חדש" at bounding box center [45, 57] width 59 height 15
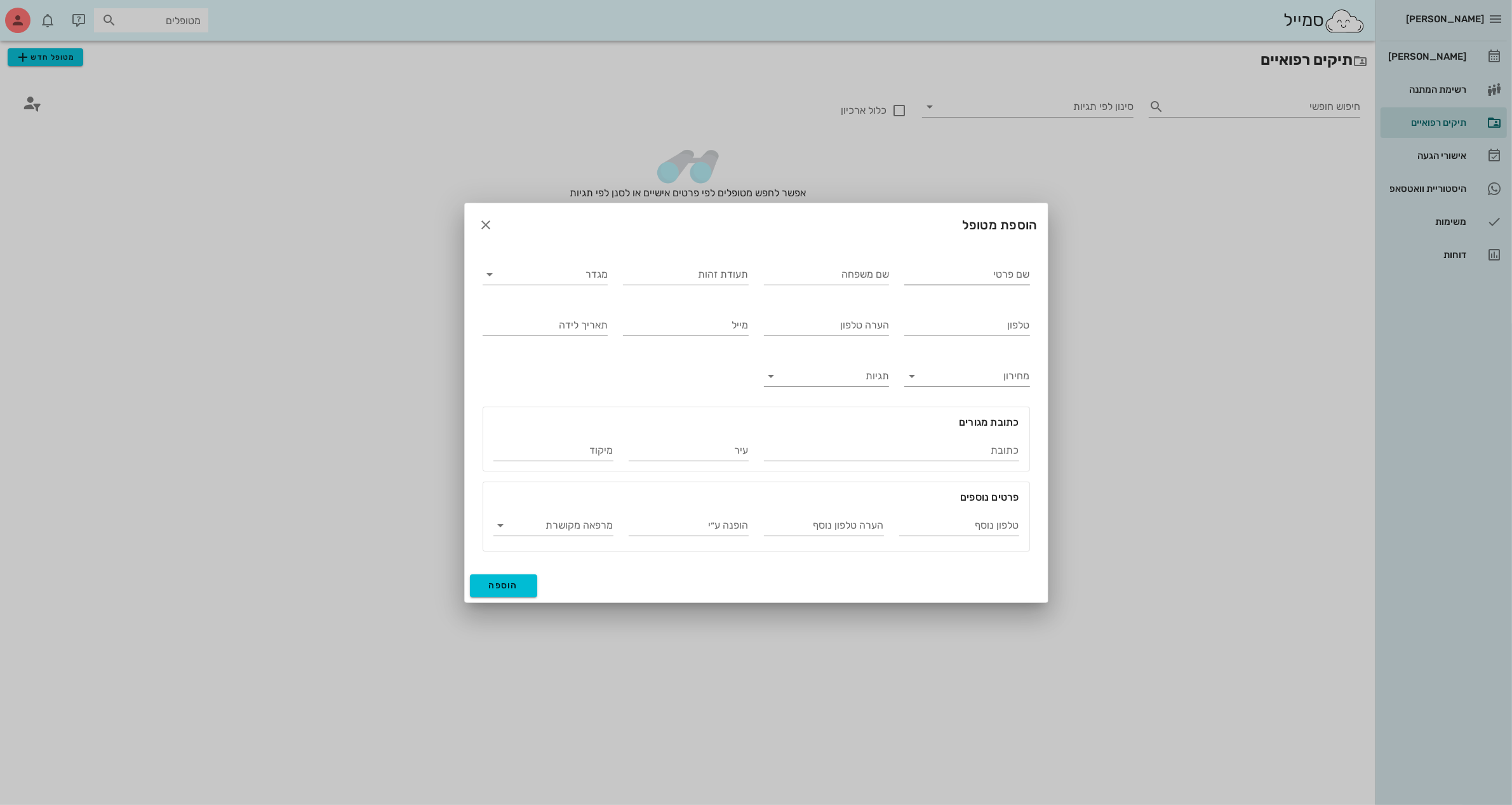
click at [967, 270] on input "שם פרטי" at bounding box center [967, 274] width 126 height 20
type input "[PERSON_NAME]"
type input "פרג'פור"
type input "334598067"
click at [591, 274] on input "מגדר" at bounding box center [555, 274] width 106 height 20
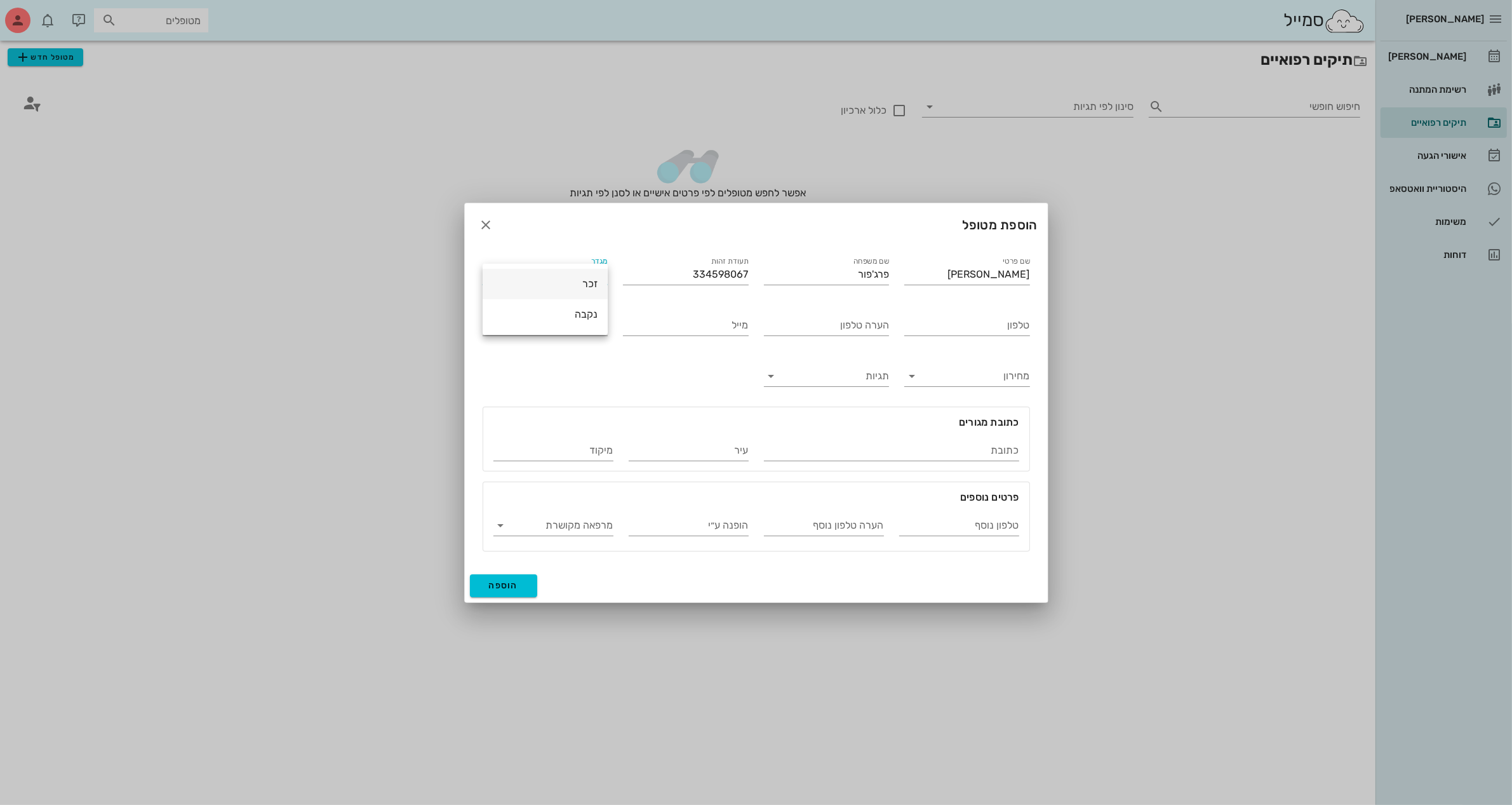
click at [594, 287] on div "זכר" at bounding box center [545, 283] width 105 height 12
click at [967, 325] on input "טלפון" at bounding box center [967, 325] width 126 height 20
type input "0536850750"
click at [601, 322] on input "תאריך לידה" at bounding box center [545, 325] width 126 height 20
type input "[DATE]"
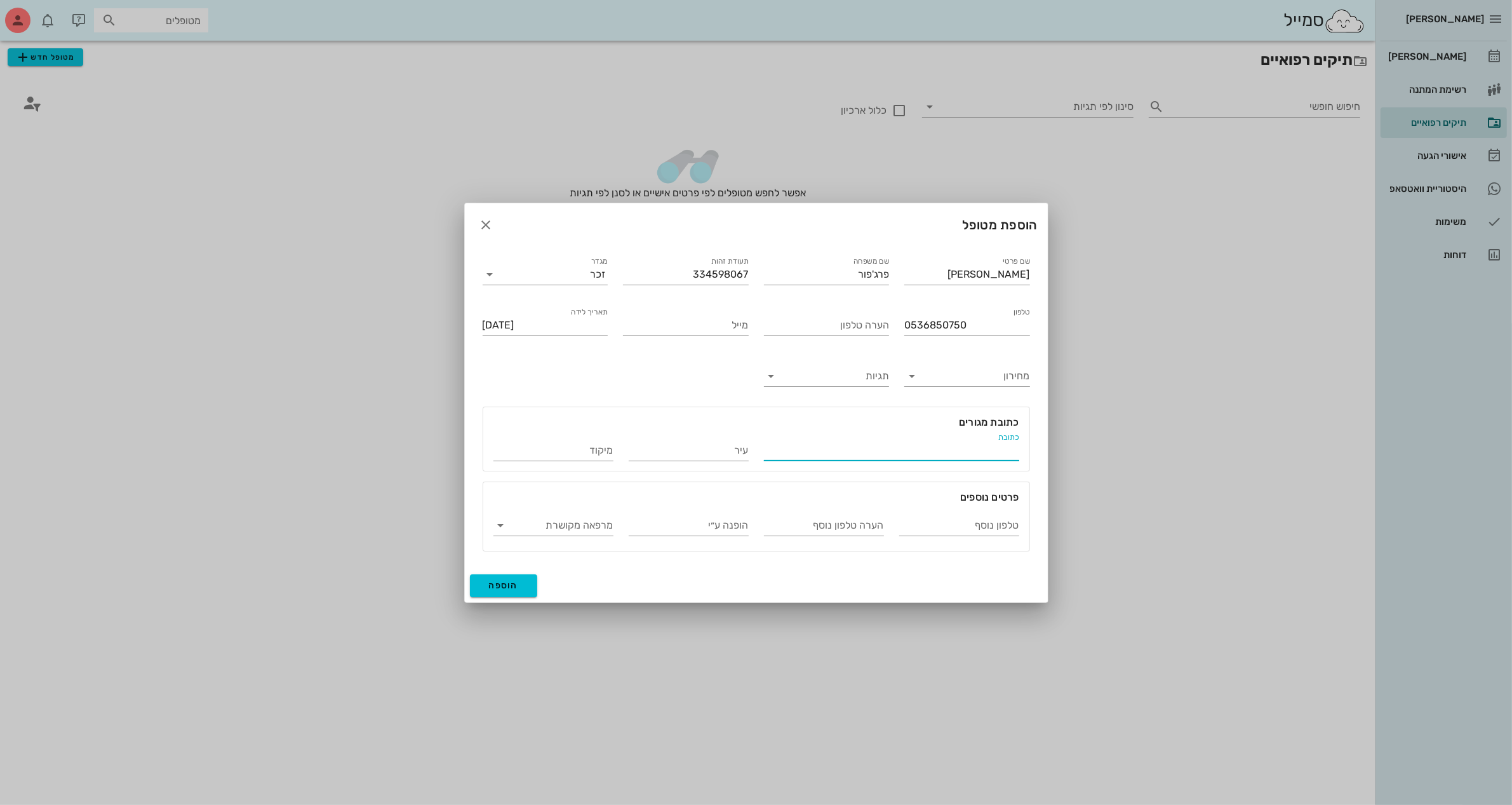
click at [951, 452] on input "כתובת" at bounding box center [891, 450] width 255 height 20
type input "[PERSON_NAME] 13"
click at [716, 453] on input "עיר" at bounding box center [689, 450] width 120 height 20
click at [724, 452] on input "[PERSON_NAME]" at bounding box center [689, 450] width 120 height 20
type input "[GEOGRAPHIC_DATA]"
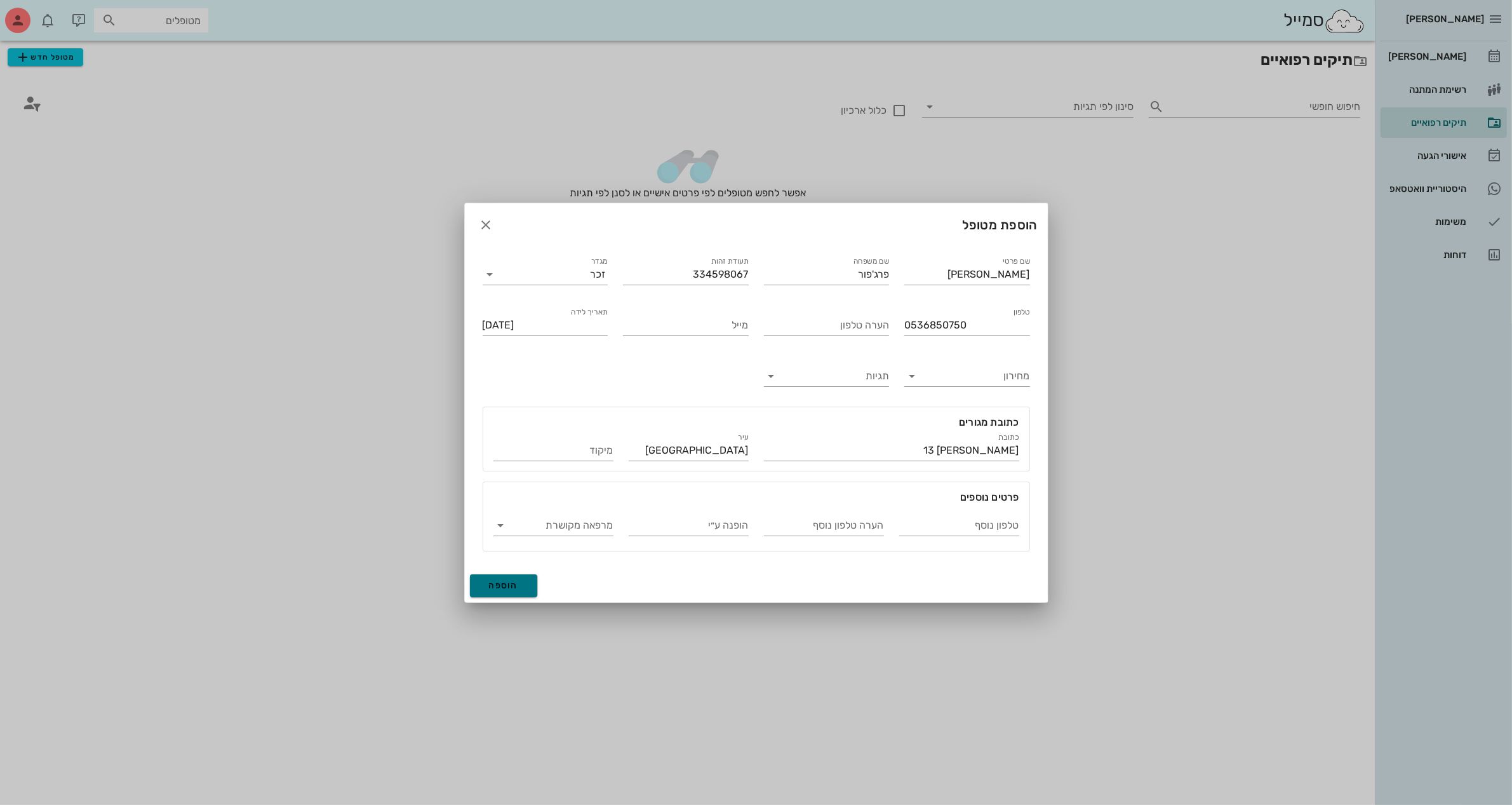
click at [505, 586] on span "הוספה" at bounding box center [503, 585] width 30 height 10
type input "[DATE]"
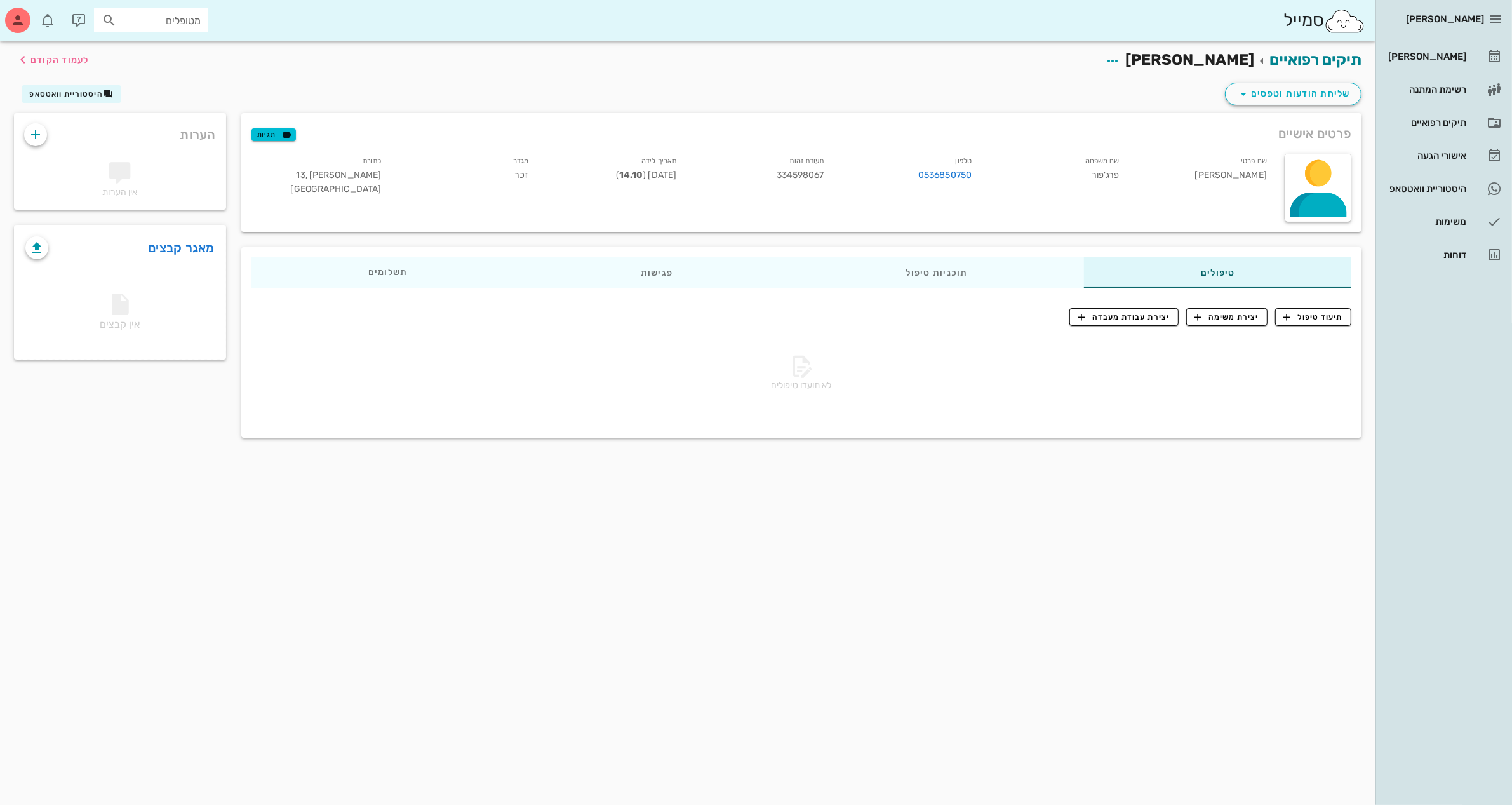
click at [1022, 87] on div "שליחת הודעות וטפסים היסטוריית וואטסאפ" at bounding box center [687, 96] width 1362 height 33
click at [1425, 52] on div "[PERSON_NAME]" at bounding box center [1425, 57] width 80 height 10
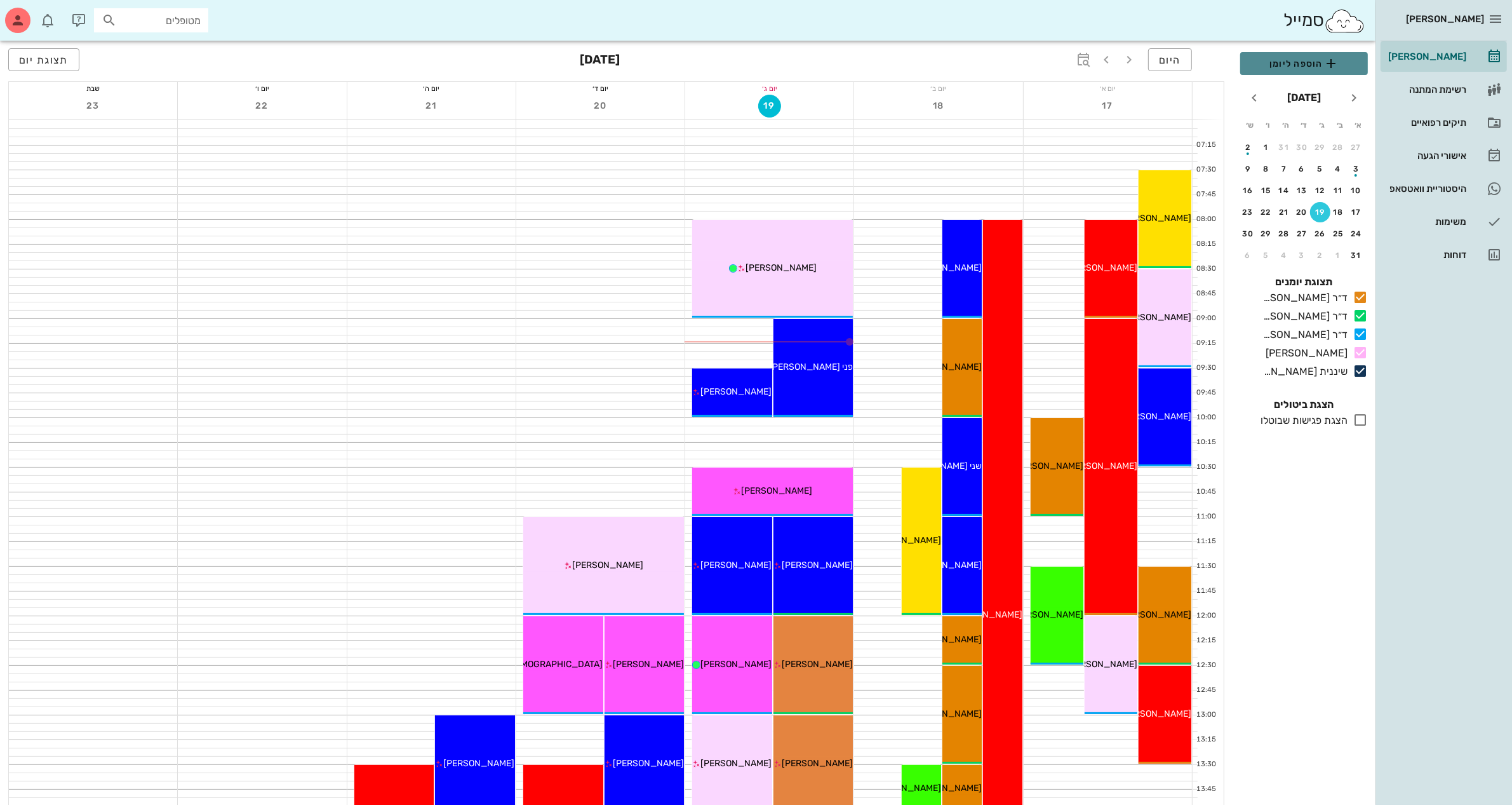
click at [1303, 64] on span "הוספה ליומן" at bounding box center [1304, 64] width 108 height 15
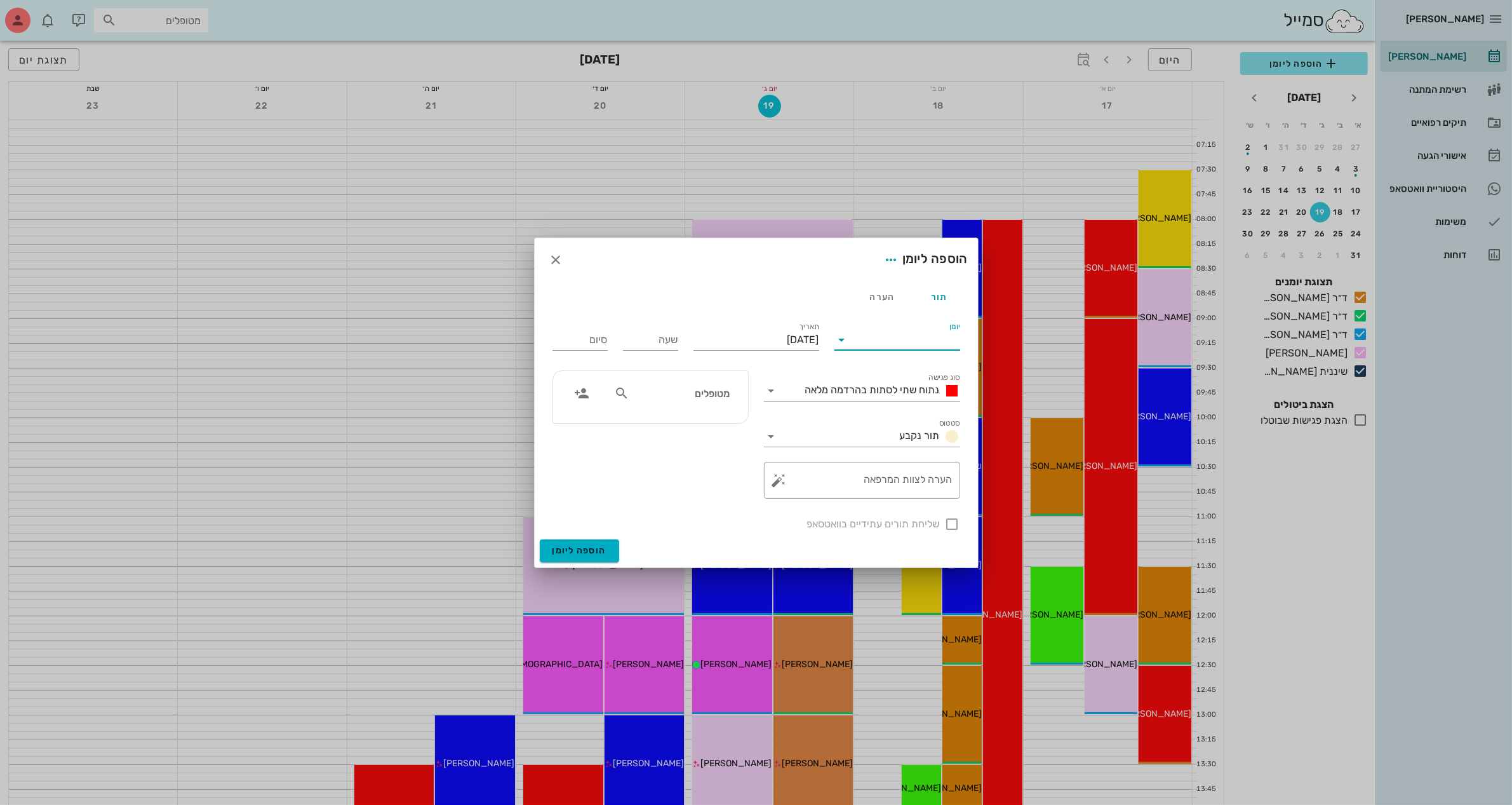
click at [874, 338] on input "יומן" at bounding box center [906, 339] width 108 height 20
click at [900, 378] on div "ד״ר [PERSON_NAME]" at bounding box center [900, 380] width 113 height 12
click at [775, 340] on input "[DATE]" at bounding box center [756, 339] width 126 height 20
click at [661, 339] on input "שעה" at bounding box center [650, 339] width 55 height 20
type input "08:30"
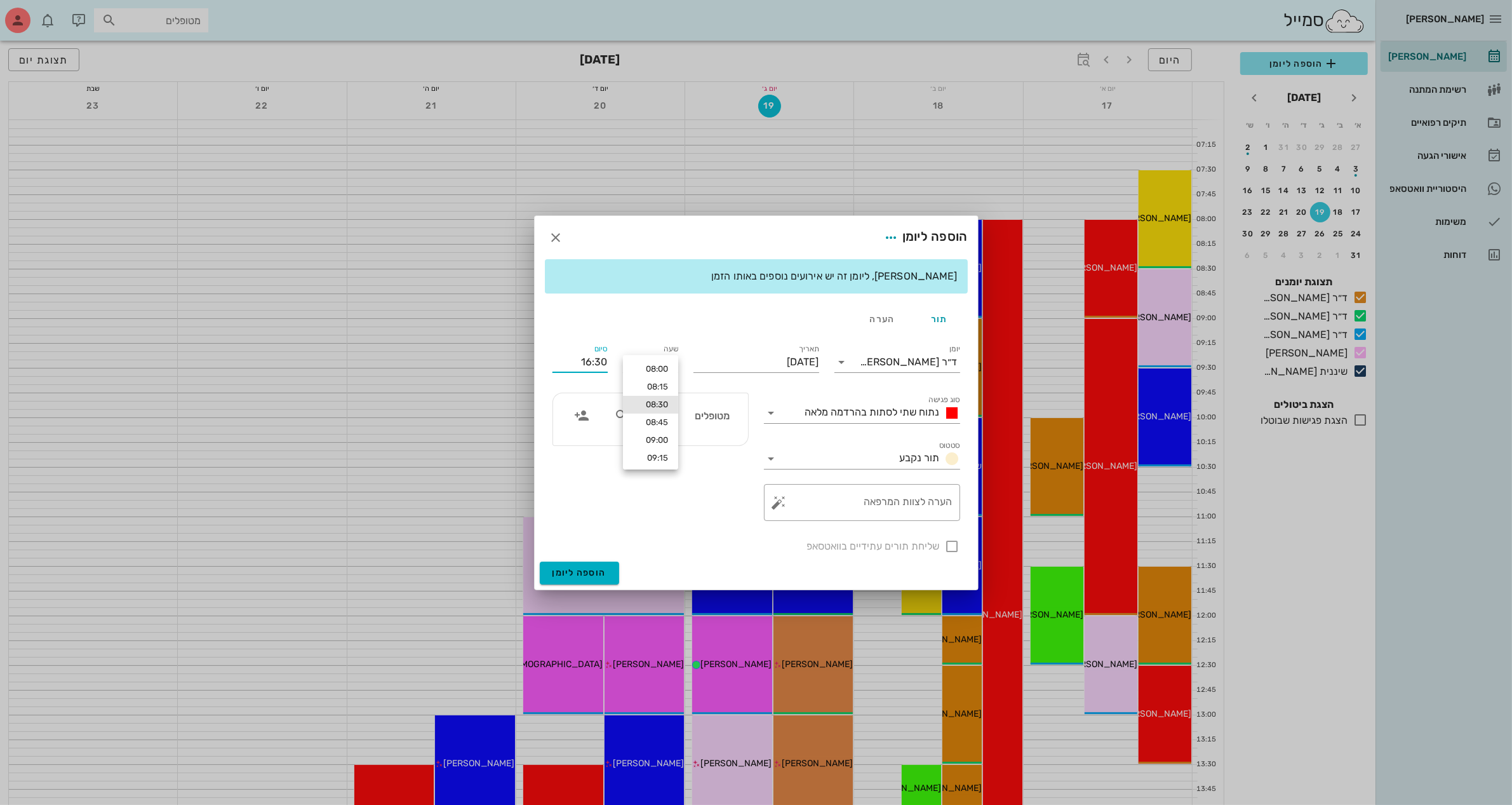
click at [575, 344] on div "סיום 16:30" at bounding box center [579, 360] width 55 height 33
click at [596, 361] on input "16:30" at bounding box center [579, 362] width 55 height 20
click at [582, 441] on div "09:30 (שעה)" at bounding box center [546, 445] width 77 height 10
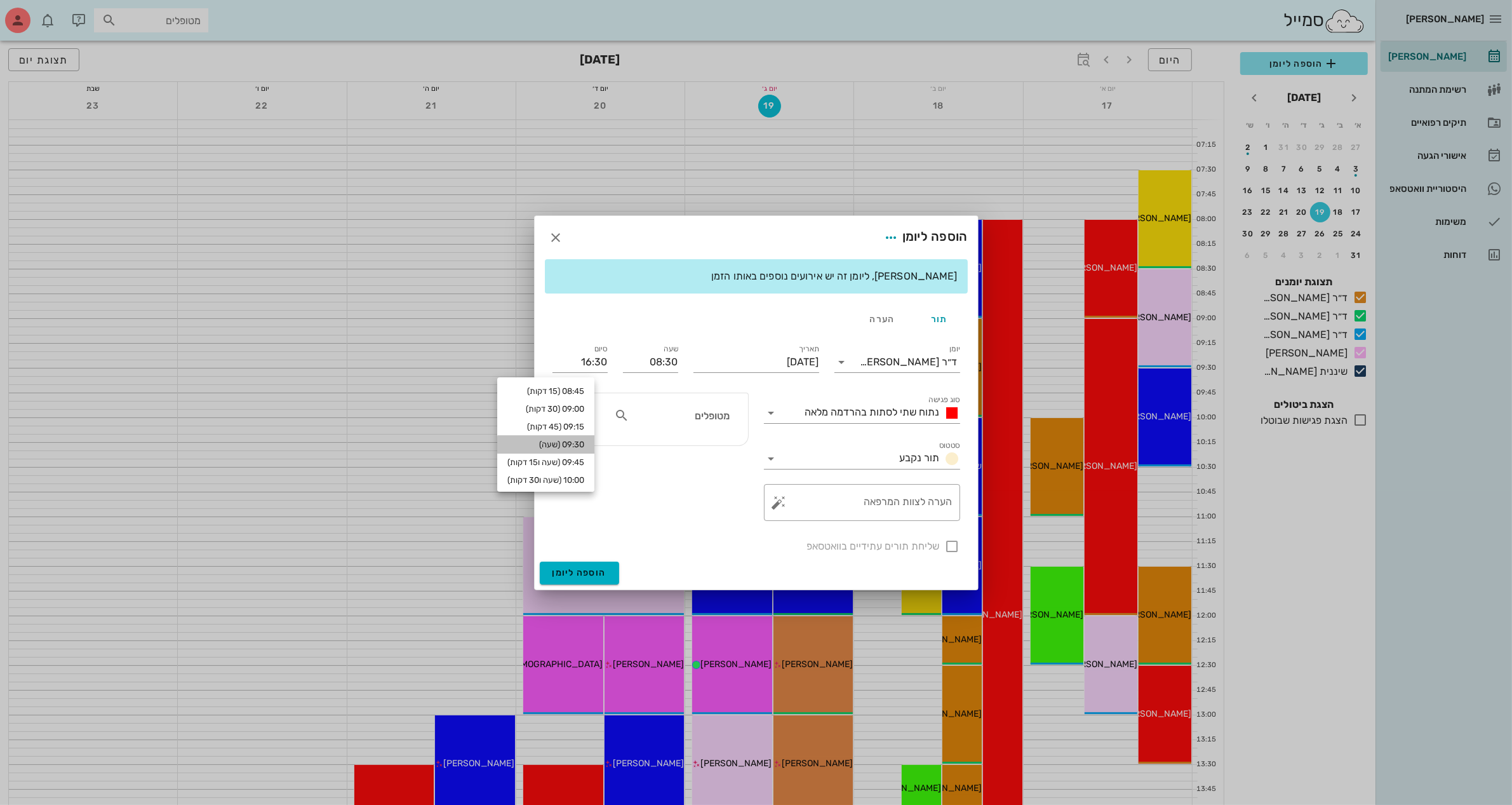
type input "09:30"
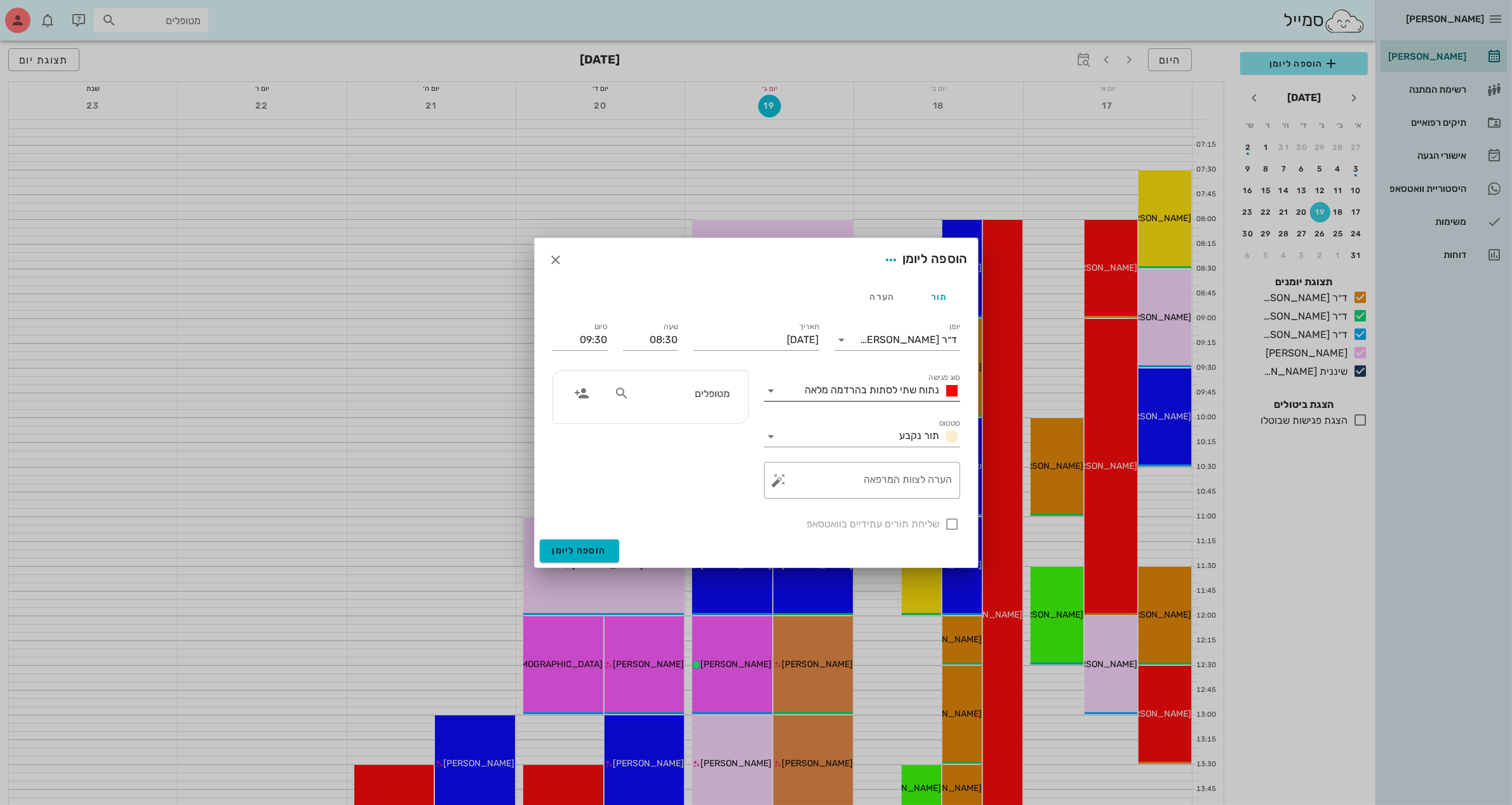
click at [775, 392] on icon at bounding box center [772, 391] width 15 height 15
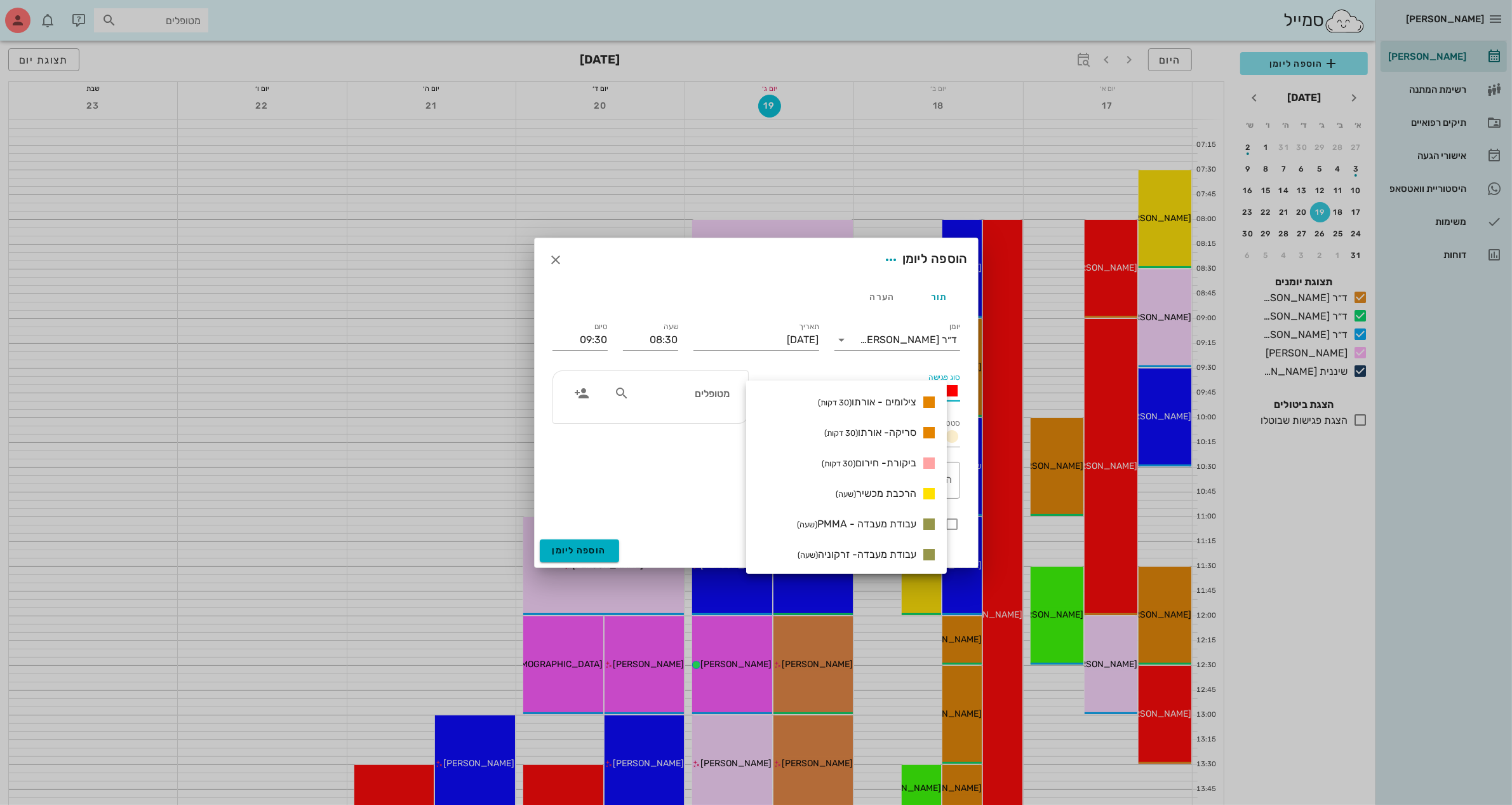
scroll to position [1036, 0]
click at [900, 490] on span "הרכבת מכשיר (שעה)" at bounding box center [875, 492] width 80 height 12
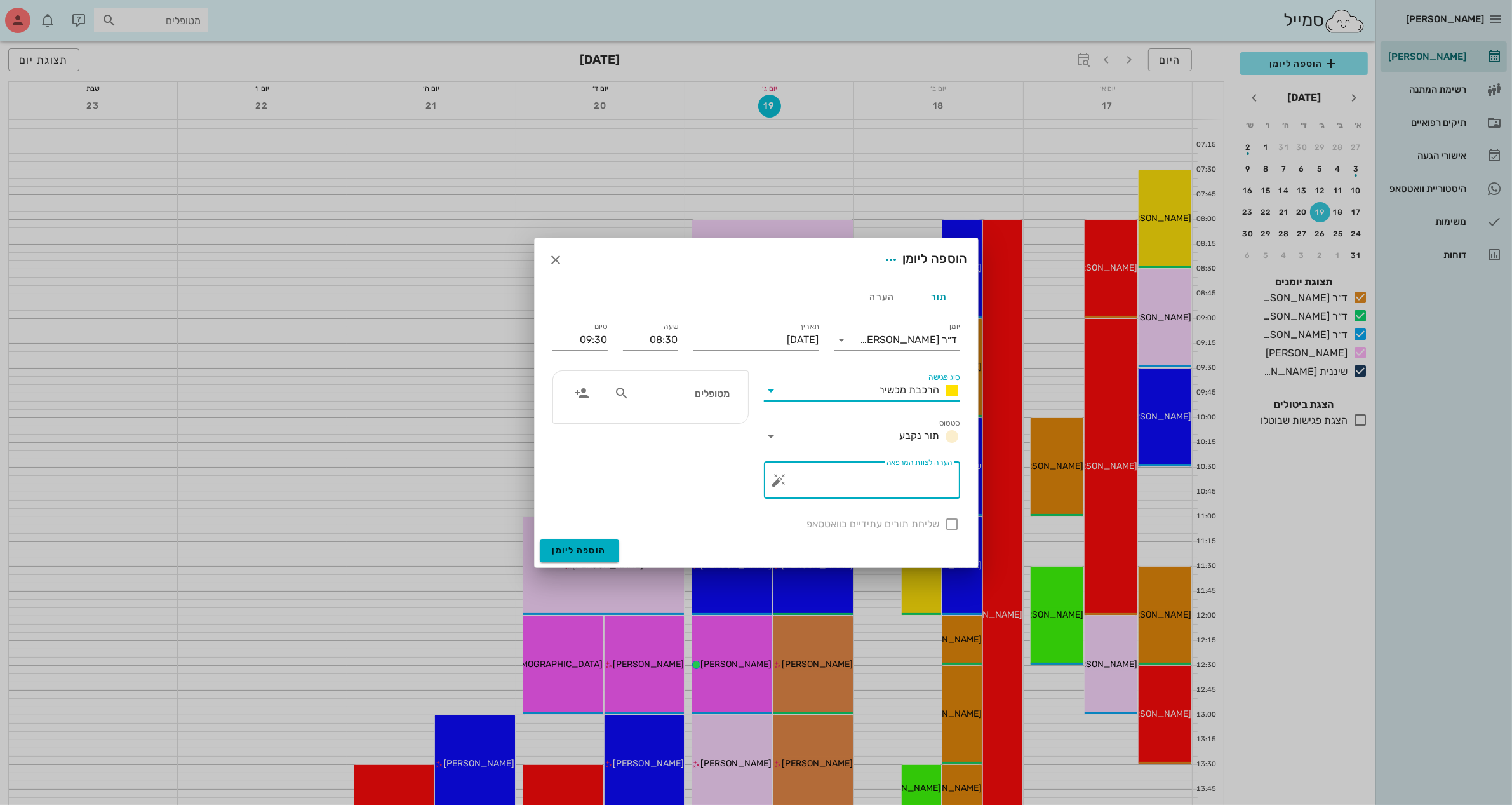
click at [838, 484] on textarea "הערה לצוות המרפאה" at bounding box center [867, 483] width 171 height 31
type textarea "הרכבת מכשיר"
click at [611, 398] on div "מטופלים" at bounding box center [672, 393] width 131 height 24
type input "[DEMOGRAPHIC_DATA]"
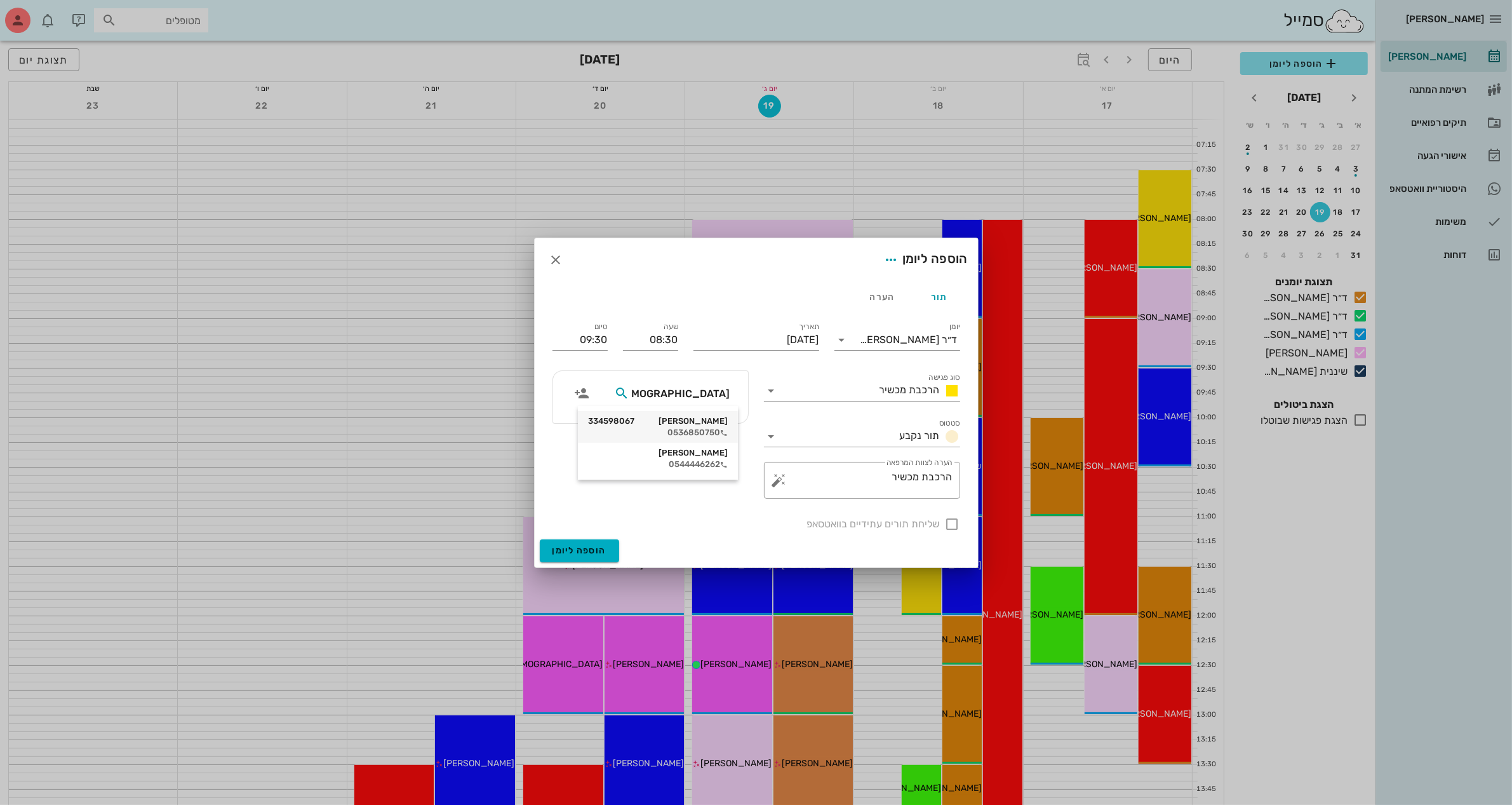
click at [677, 427] on div "[PERSON_NAME]'פור 334598067 0536850750" at bounding box center [658, 427] width 140 height 31
click at [582, 547] on span "הוספה ליומן" at bounding box center [579, 550] width 54 height 10
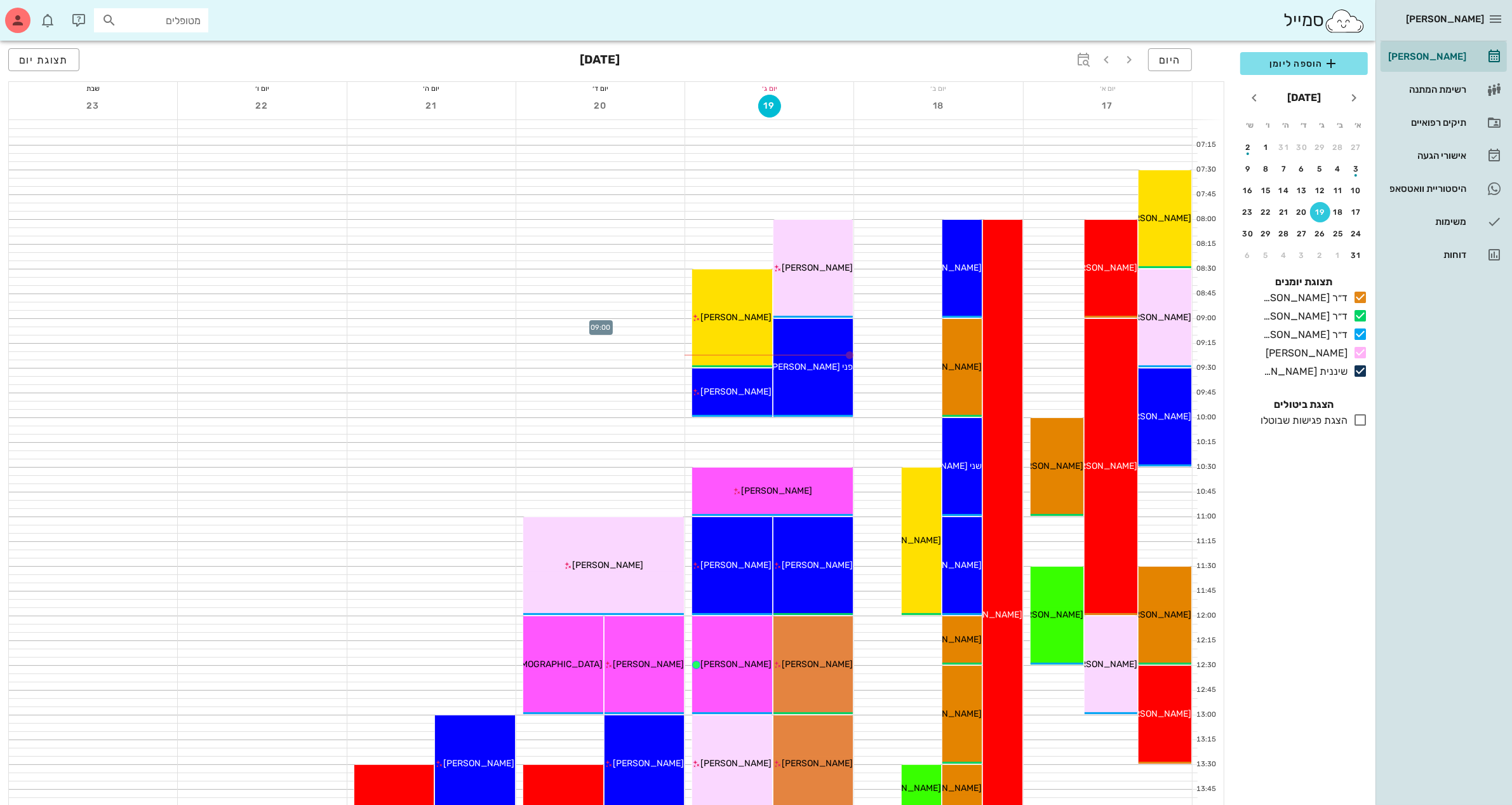
click at [527, 322] on div at bounding box center [600, 322] width 168 height 8
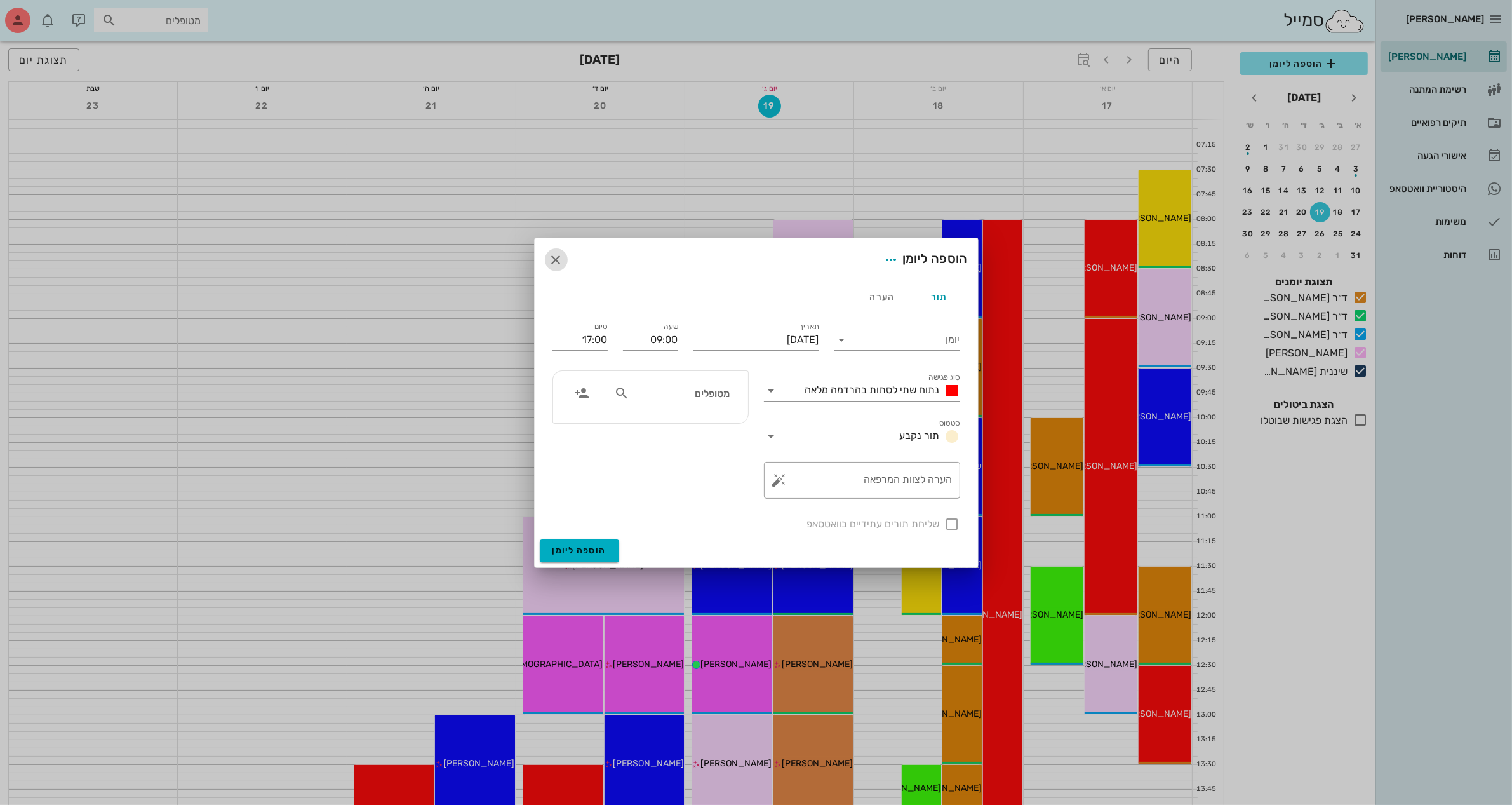
click at [557, 261] on icon "button" at bounding box center [556, 260] width 15 height 15
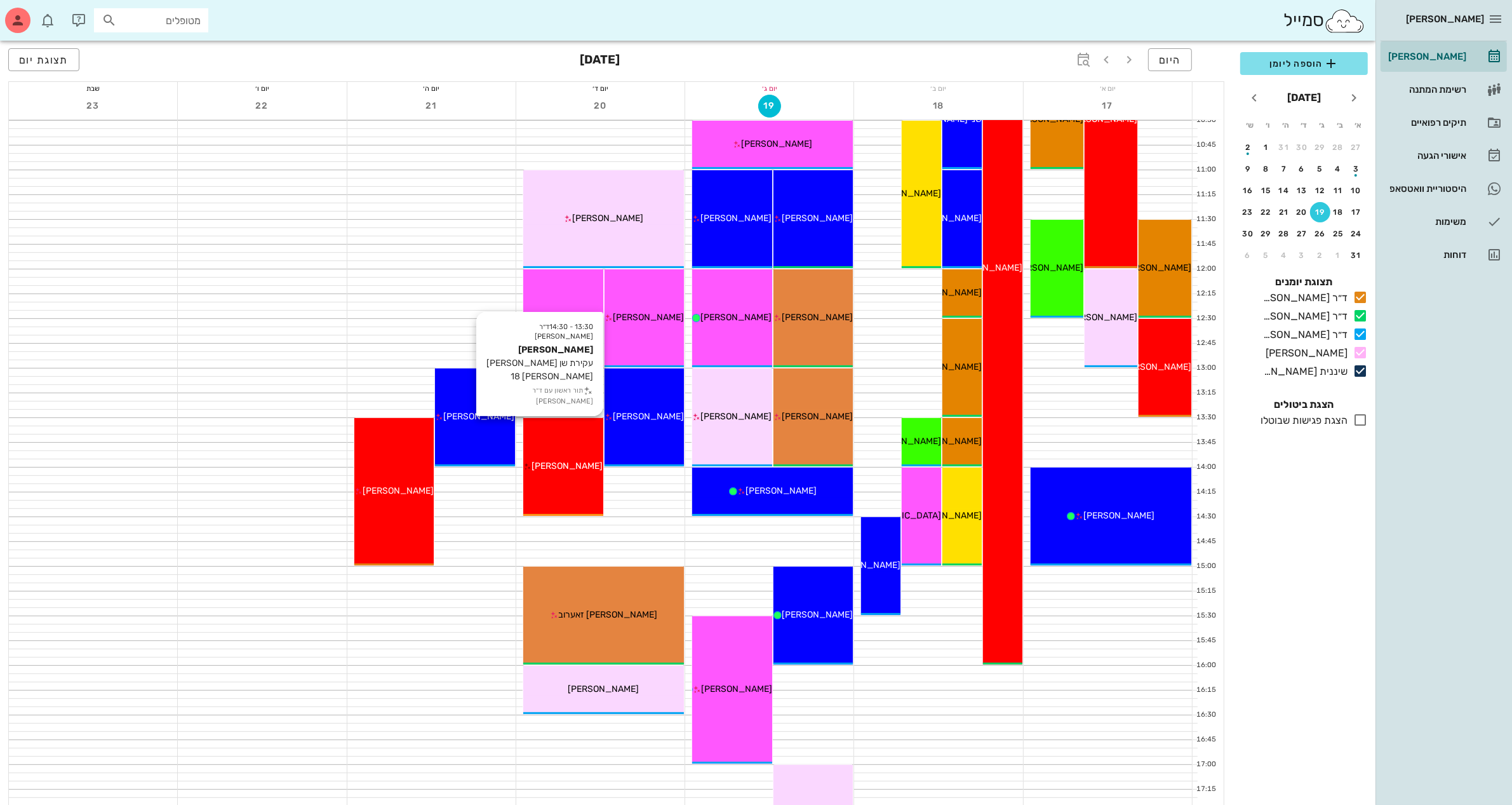
scroll to position [397, 0]
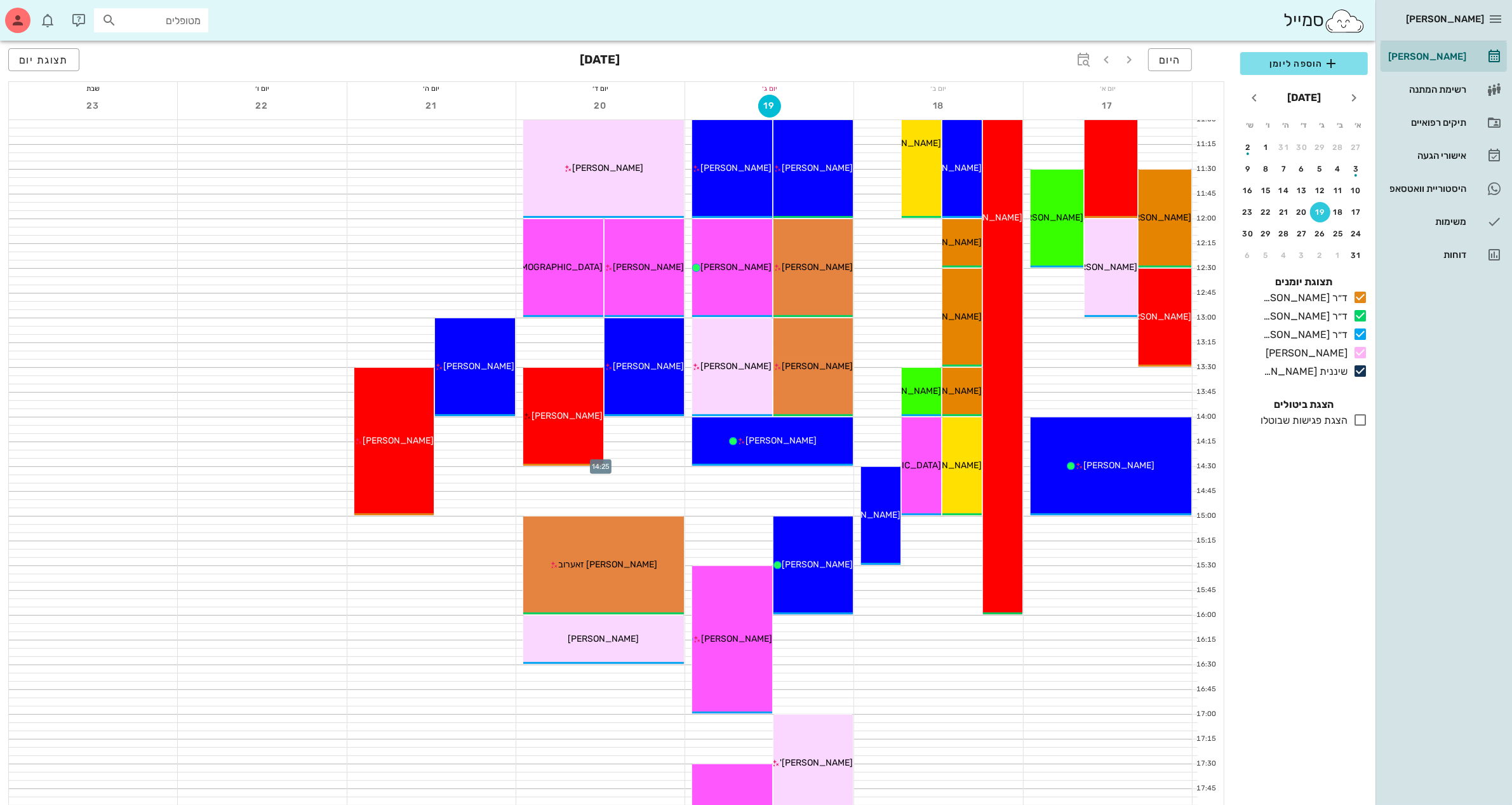
click at [632, 462] on div at bounding box center [600, 462] width 168 height 8
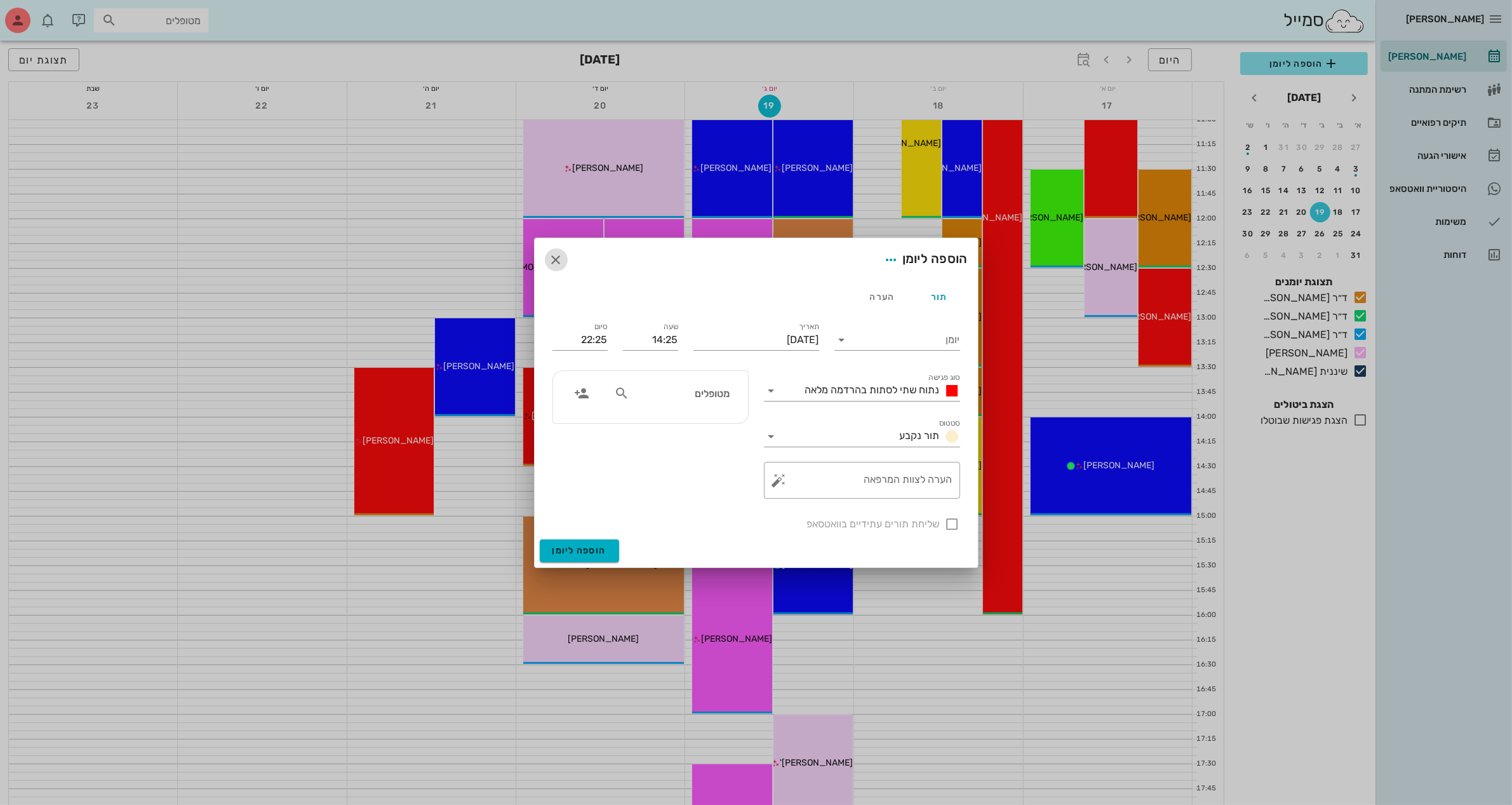
click at [557, 258] on icon "button" at bounding box center [556, 260] width 15 height 15
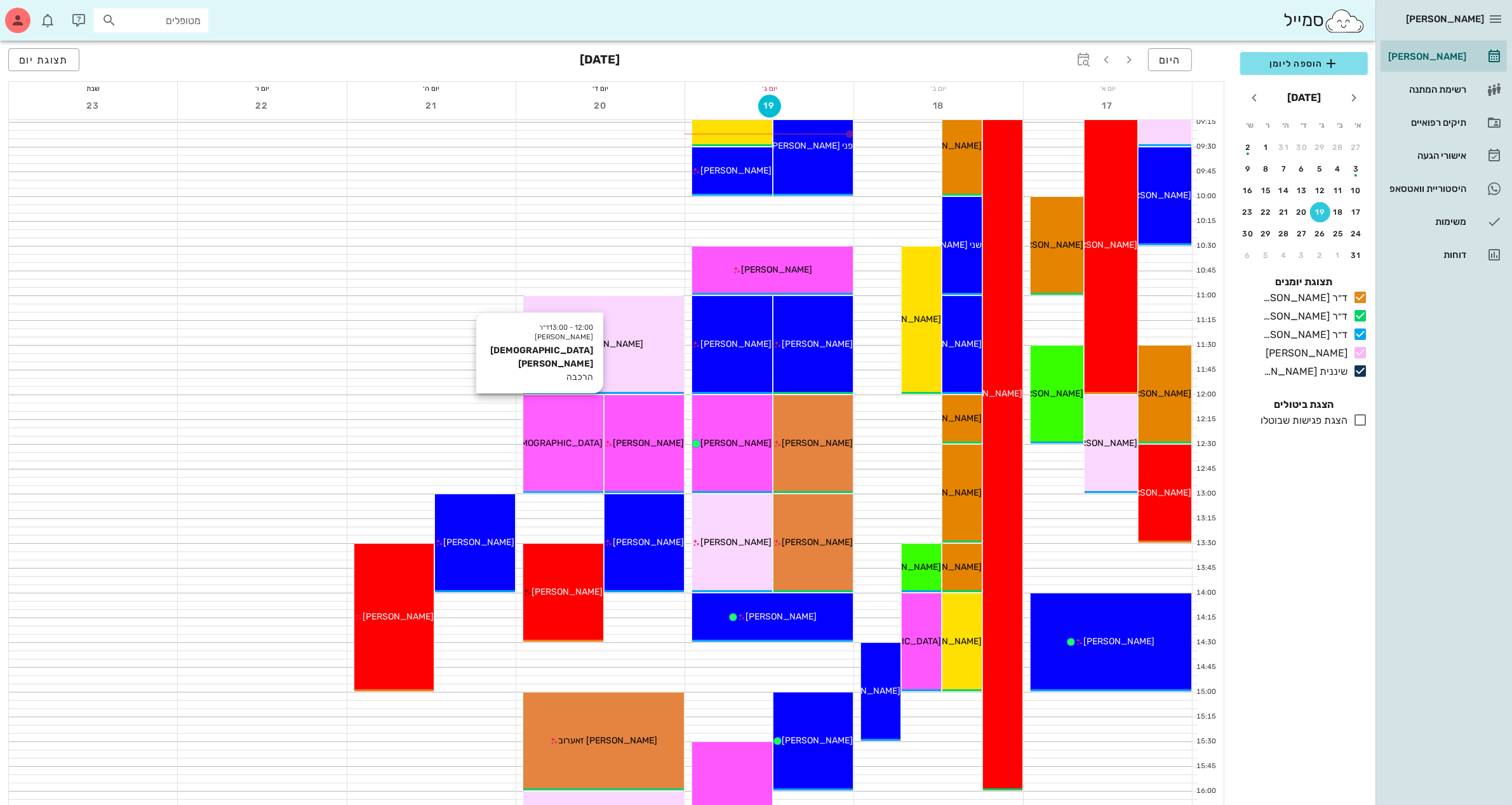
scroll to position [159, 0]
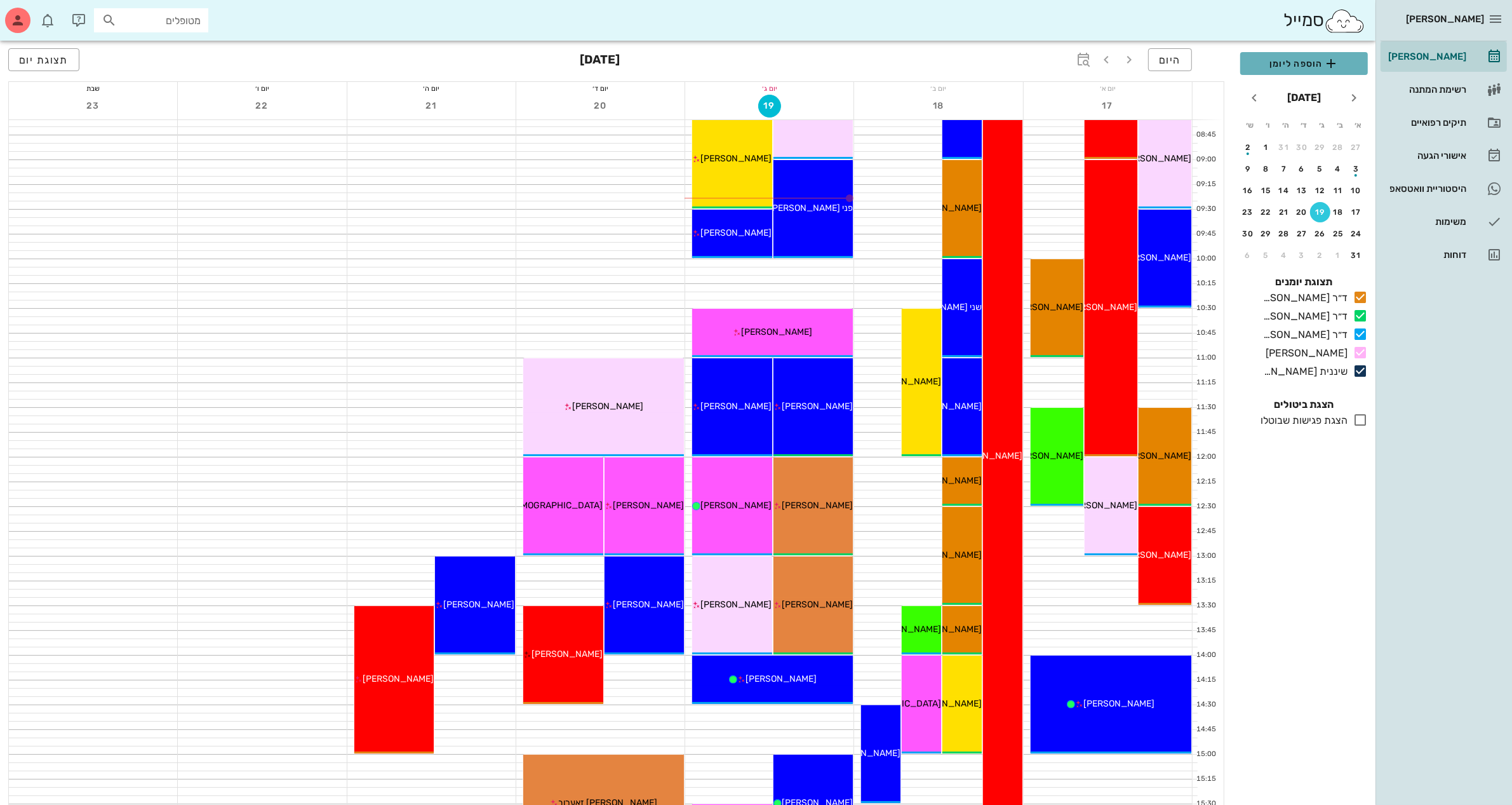
click at [1289, 62] on span "הוספה ליומן" at bounding box center [1304, 64] width 108 height 15
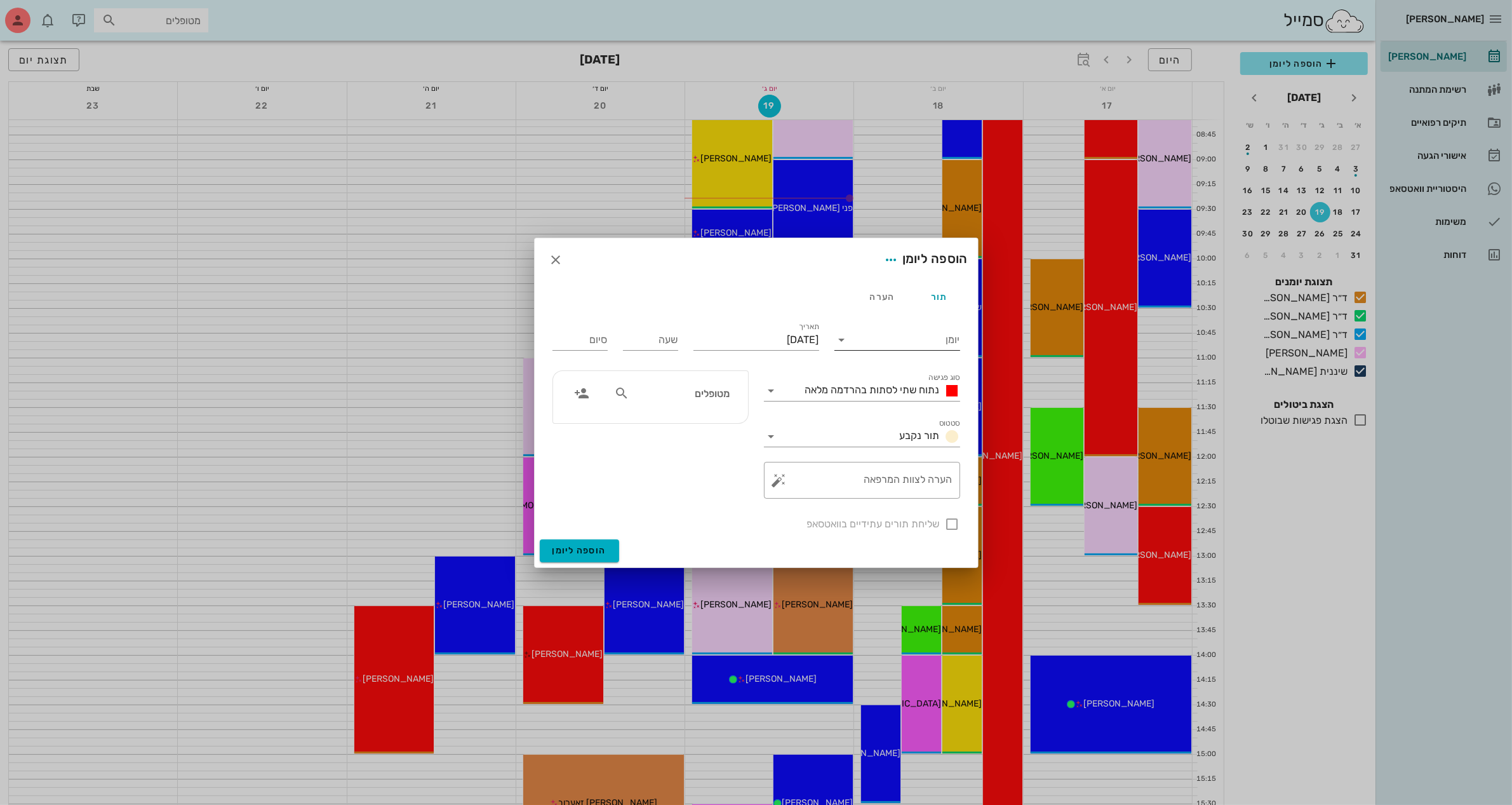
click at [912, 341] on input "יומן" at bounding box center [906, 339] width 108 height 20
click at [891, 346] on div "ד״ר [PERSON_NAME]" at bounding box center [900, 349] width 113 height 12
click at [782, 338] on input "[DATE]" at bounding box center [756, 339] width 126 height 20
click at [748, 482] on div "20" at bounding box center [752, 485] width 20 height 9
type input "[DATE]"
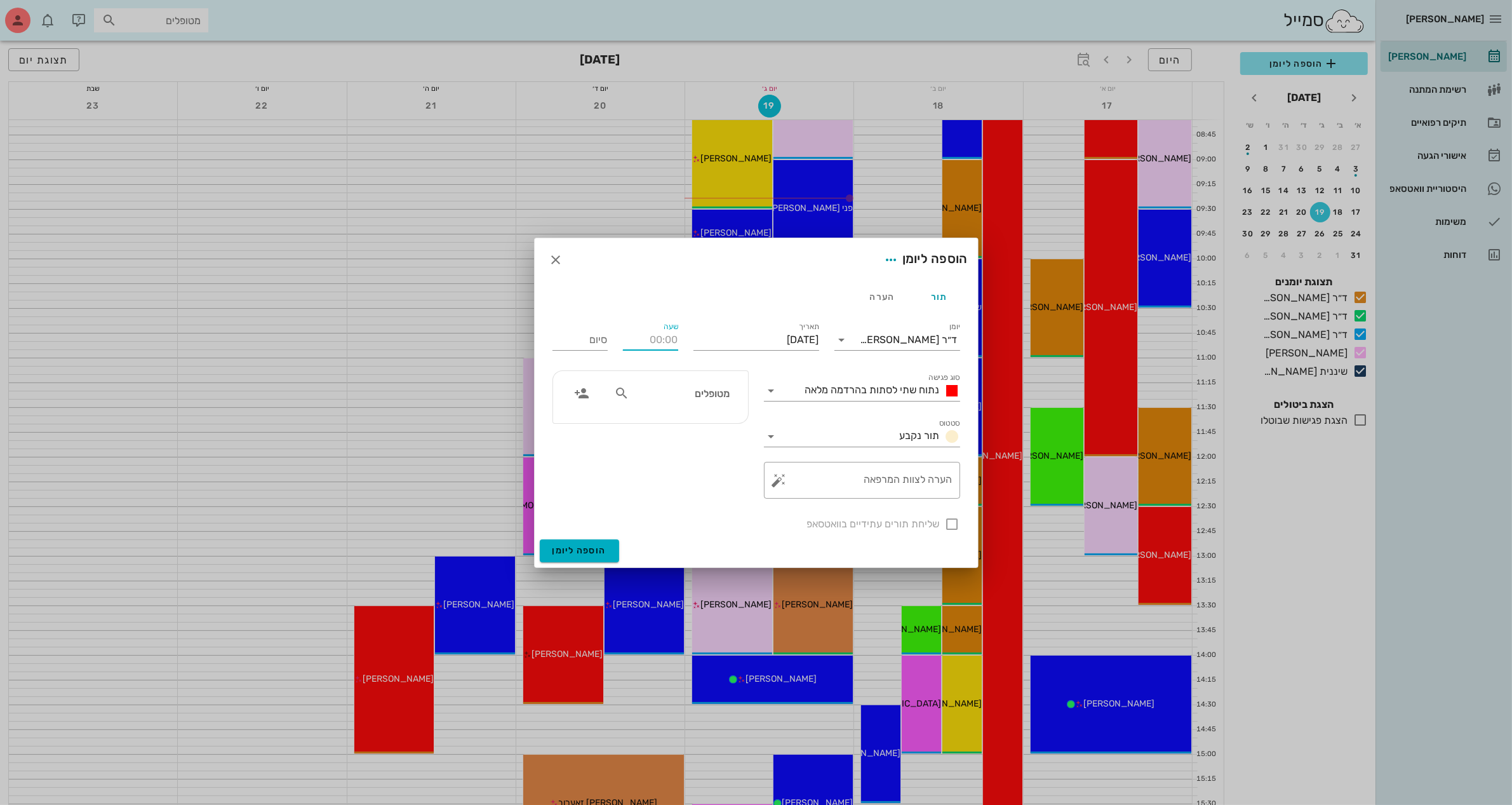
click at [657, 348] on input "שעה" at bounding box center [650, 339] width 55 height 20
type input "08:00"
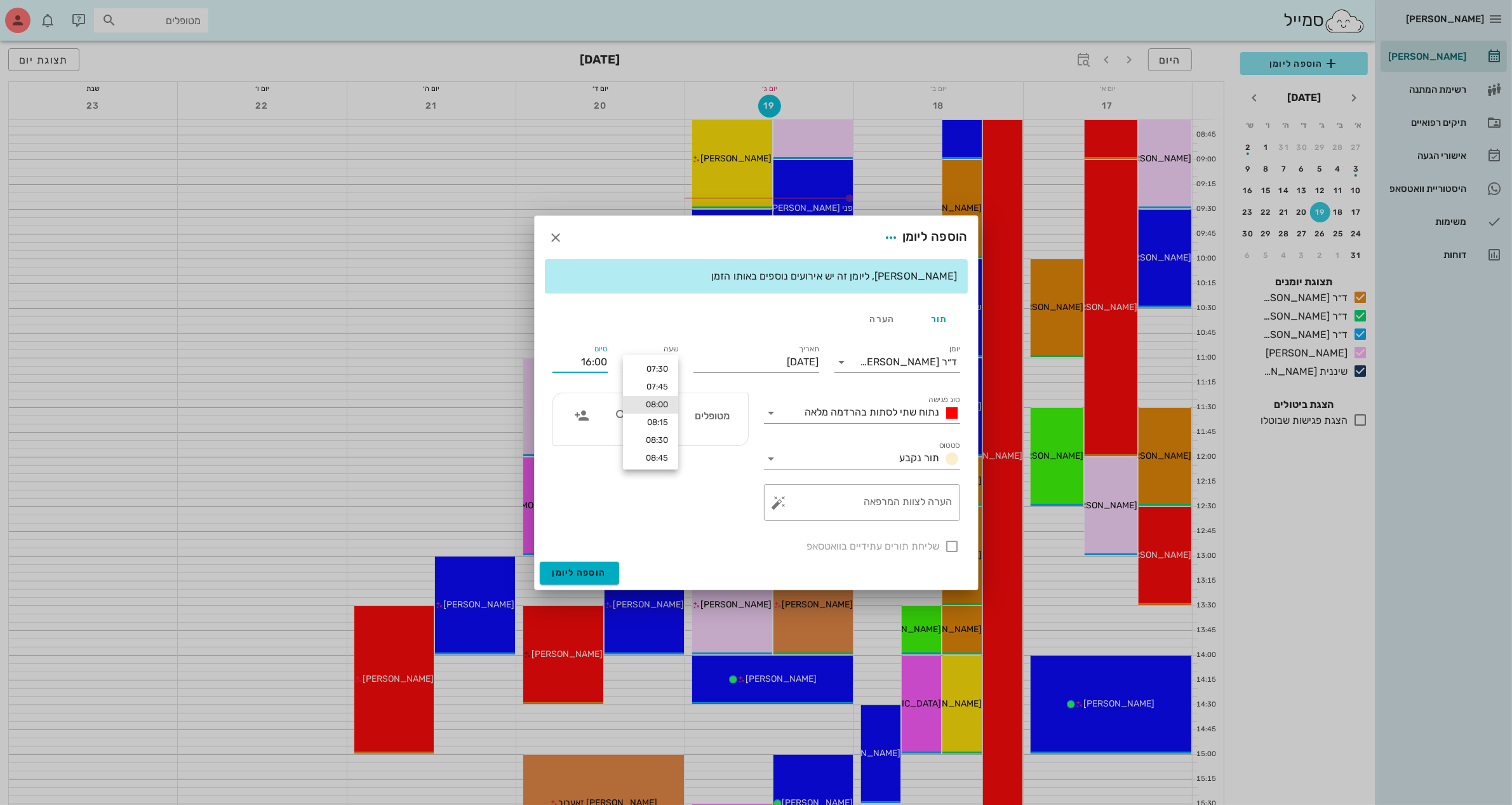
click at [578, 340] on div "סיום 16:00" at bounding box center [579, 359] width 71 height 51
click at [591, 359] on input "16:00" at bounding box center [579, 362] width 55 height 20
click at [583, 359] on input "16:00" at bounding box center [579, 362] width 55 height 20
drag, startPoint x: 564, startPoint y: 363, endPoint x: 617, endPoint y: 371, distance: 53.6
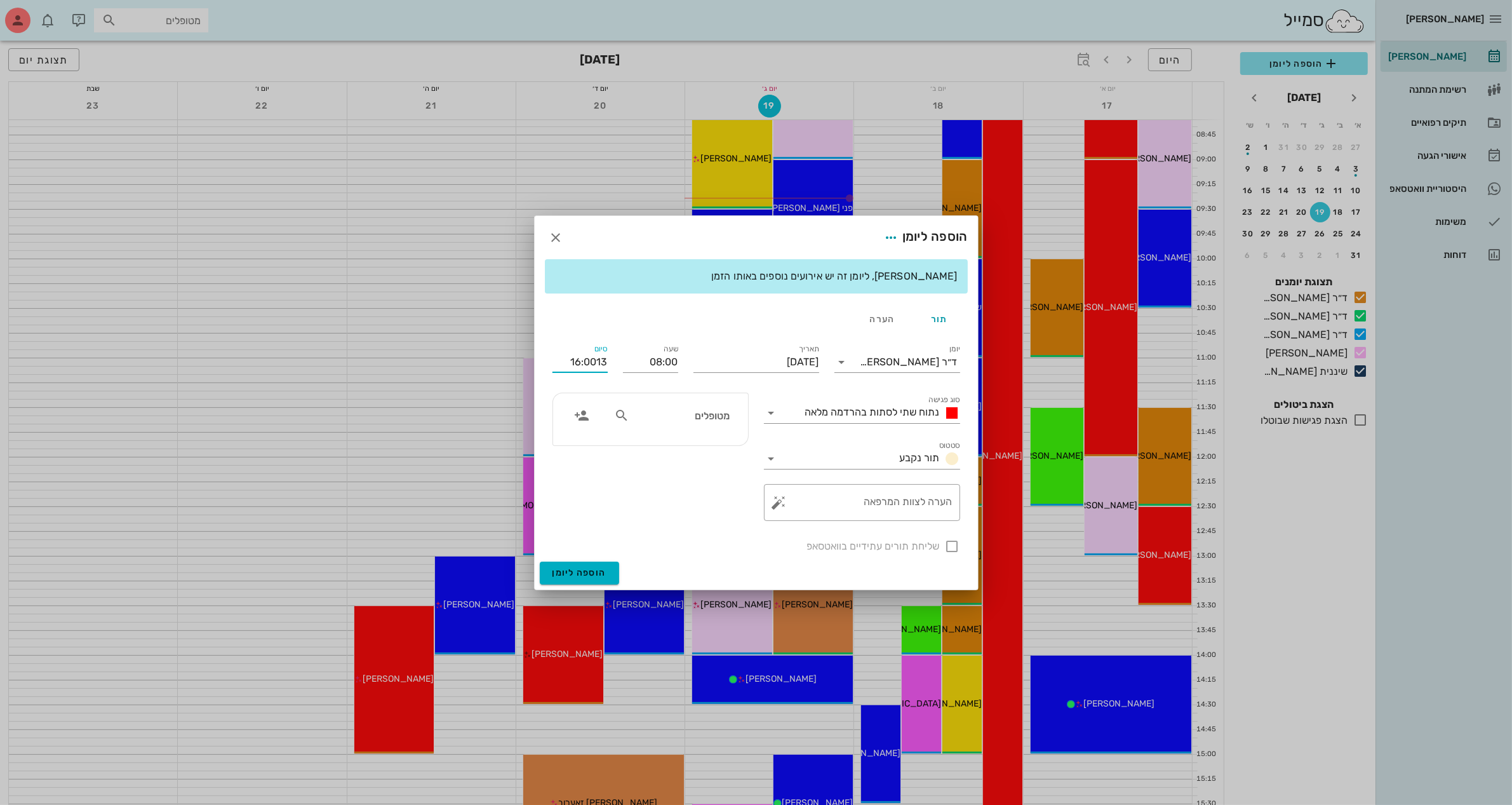
click at [617, 371] on div "יומן ד״ר [PERSON_NAME] סוג פגישה נתוח שתי לסתות בהרדמה מלאה סטטוס תור נקבע תארי…" at bounding box center [756, 448] width 423 height 227
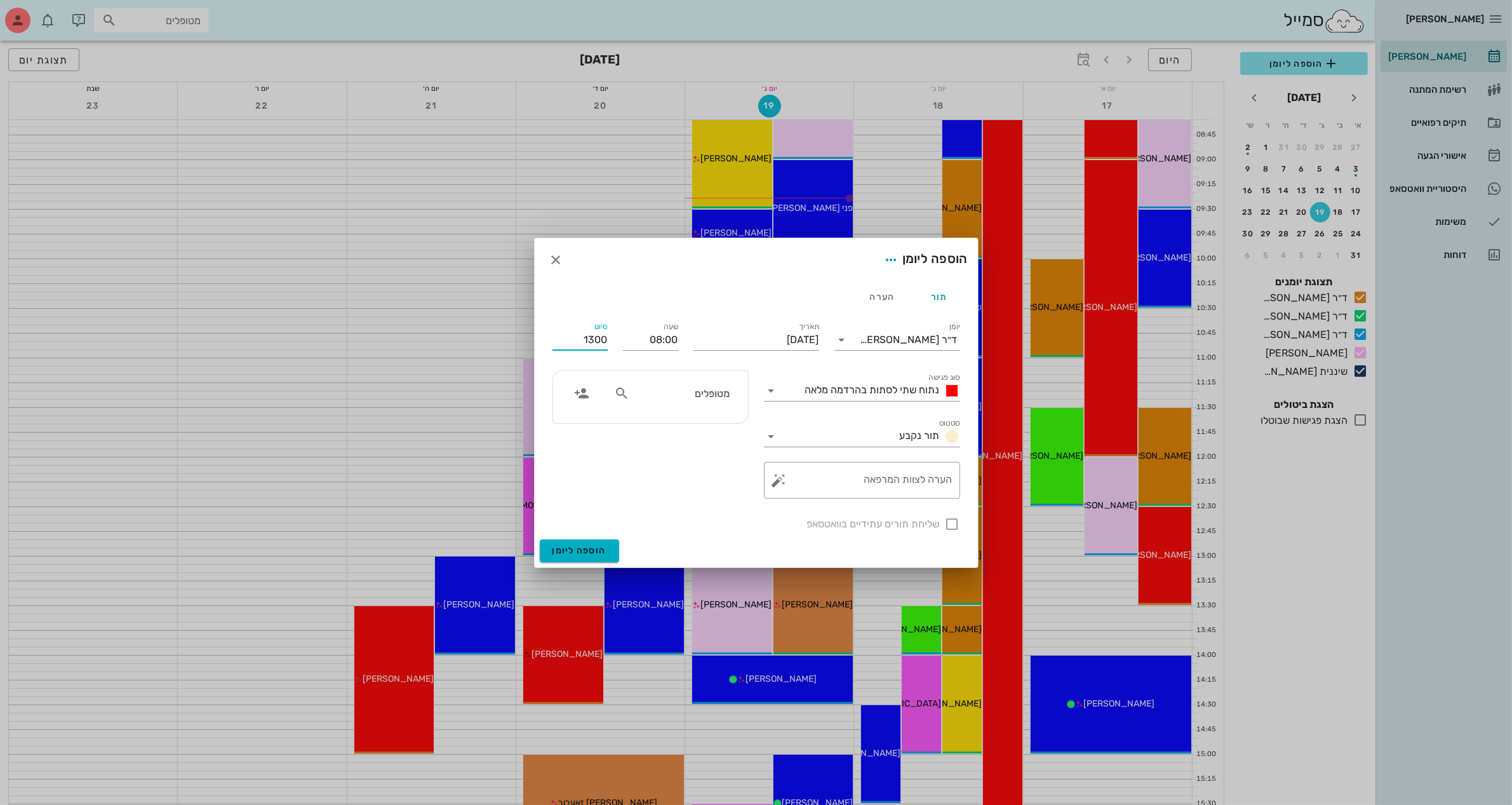
click at [623, 392] on icon at bounding box center [621, 393] width 15 height 15
type input "13:00"
type input "ו"
click at [551, 258] on icon "button" at bounding box center [556, 260] width 15 height 15
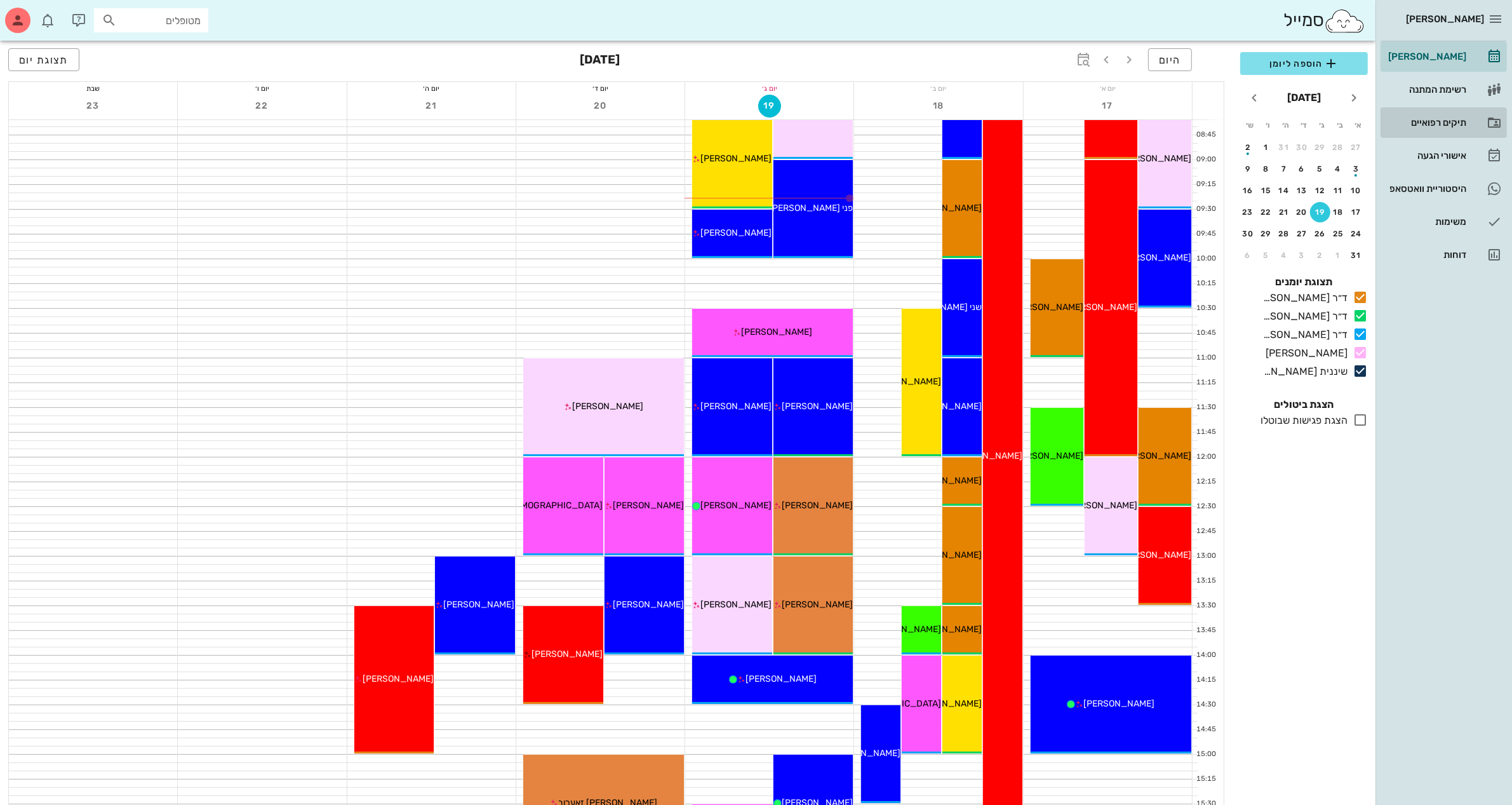
click at [1431, 118] on div "תיקים רפואיים" at bounding box center [1425, 122] width 80 height 10
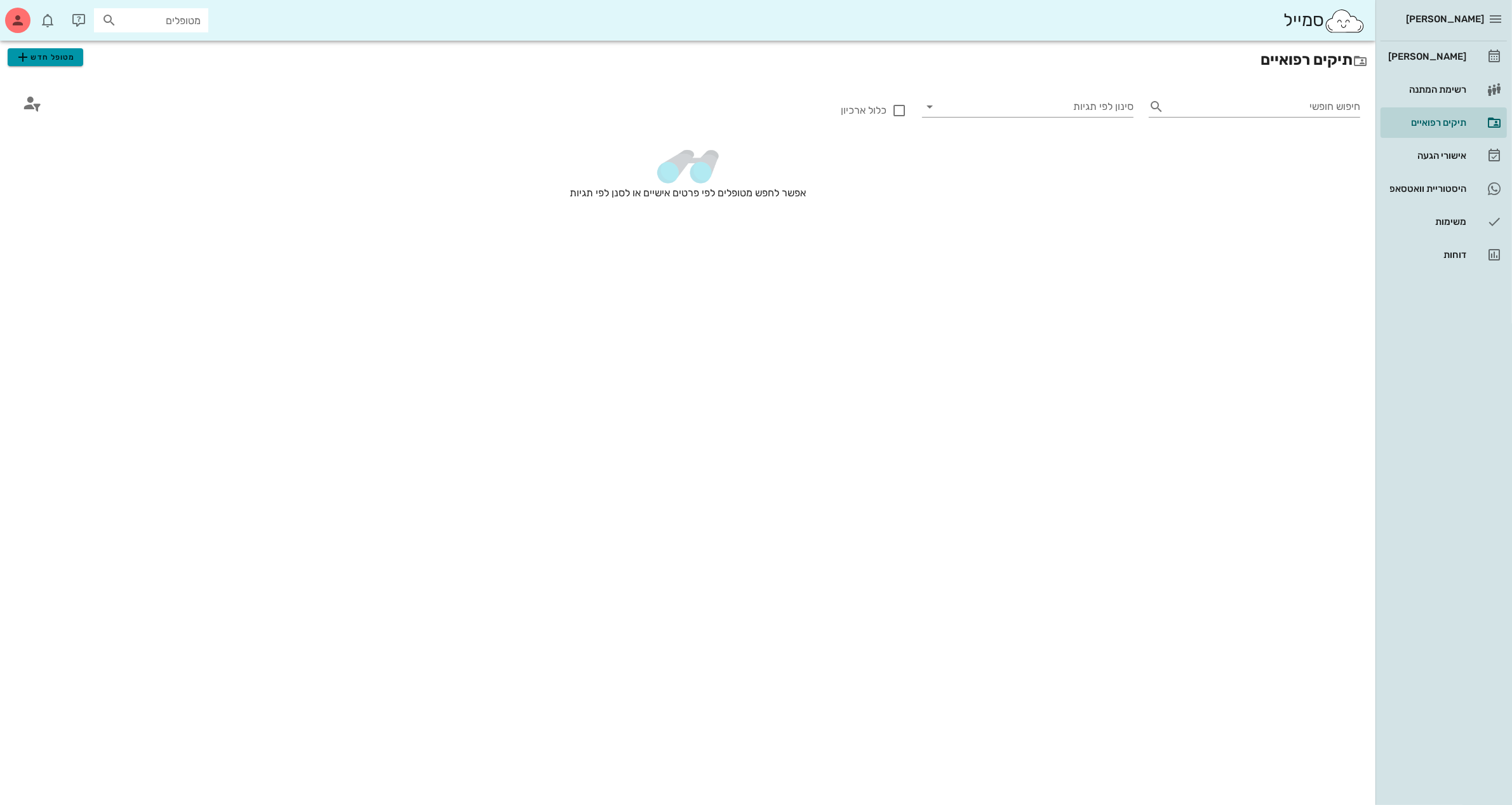
click at [26, 52] on icon "button" at bounding box center [23, 57] width 15 height 15
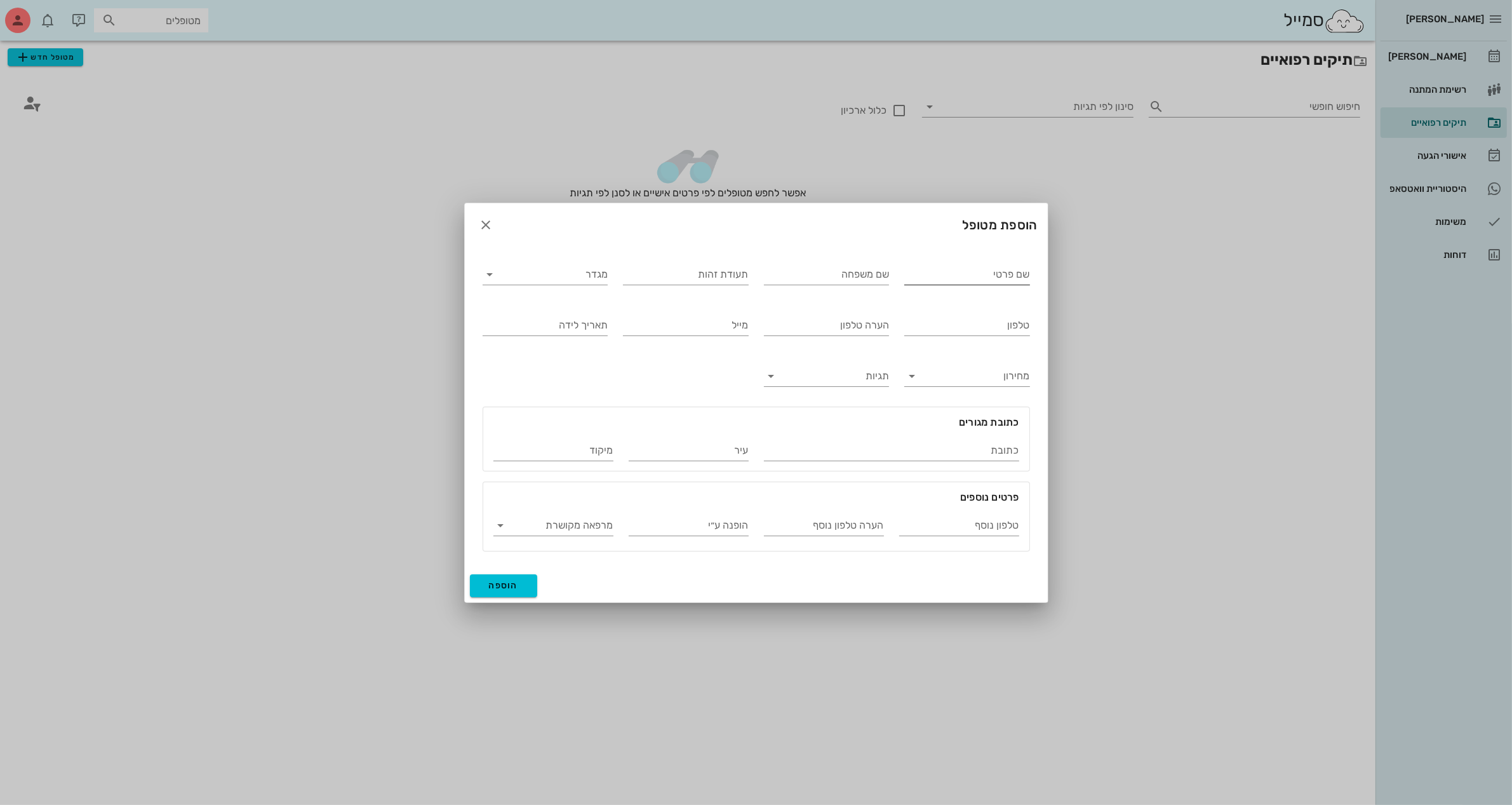
click at [967, 274] on input "שם פרטי" at bounding box center [967, 274] width 126 height 20
type input "[PERSON_NAME]"
click at [508, 274] on input "מגדר" at bounding box center [555, 274] width 106 height 20
click at [547, 313] on div "נקבה" at bounding box center [545, 314] width 105 height 12
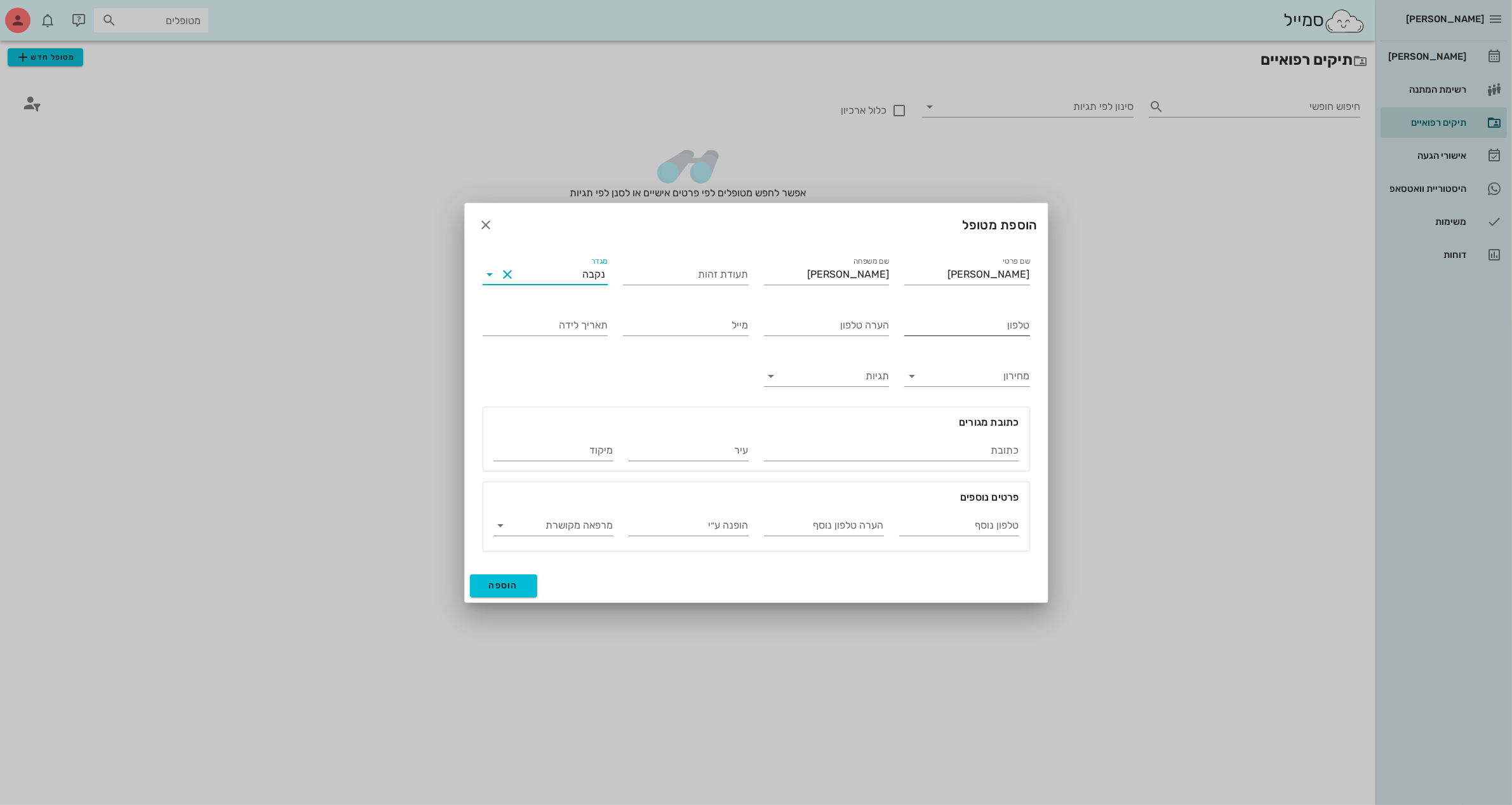
click at [988, 325] on input "טלפון" at bounding box center [967, 325] width 126 height 20
type input "052-3946106"
click at [494, 579] on button "הוספה" at bounding box center [503, 585] width 68 height 23
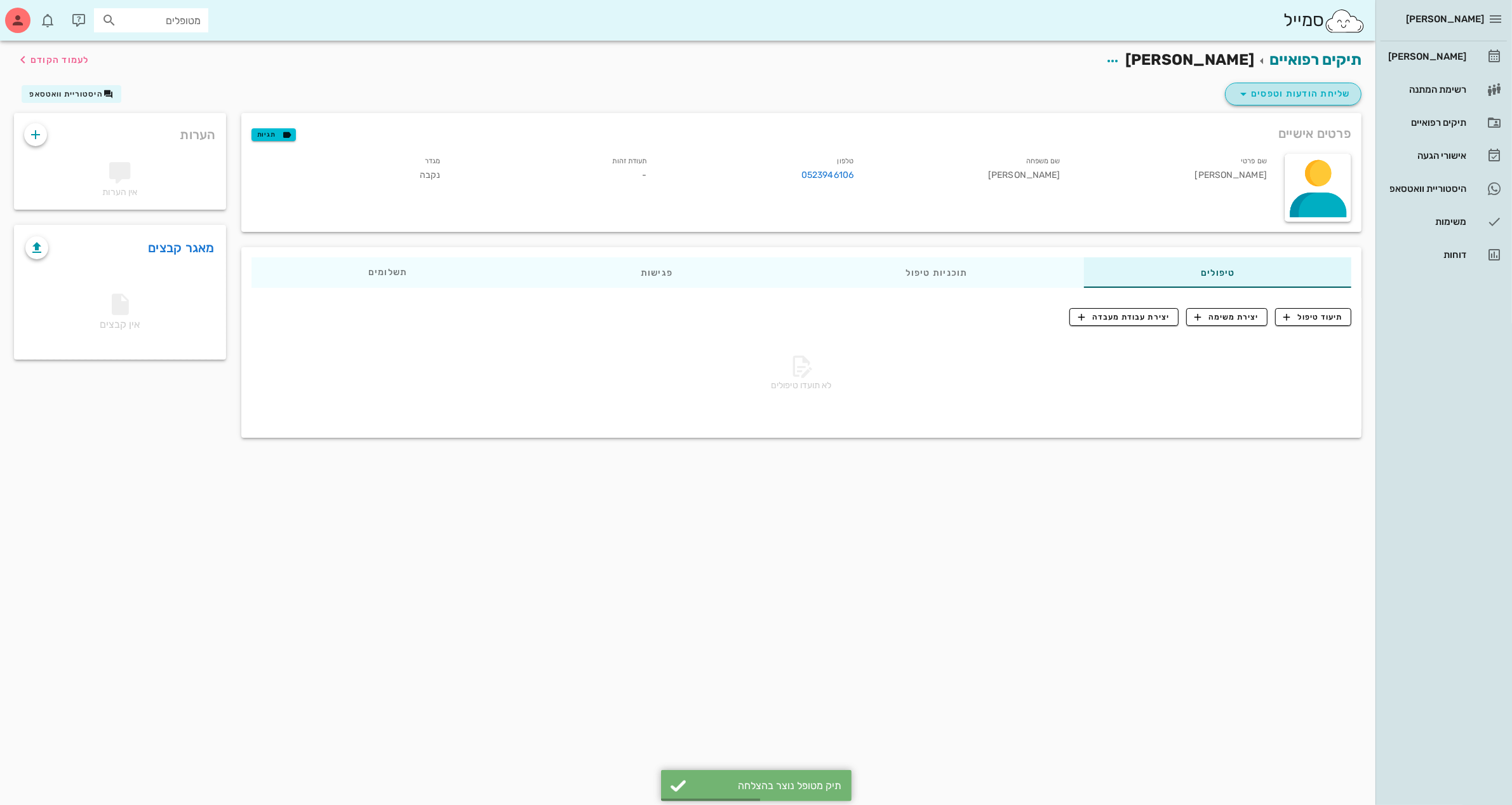
click at [1293, 91] on span "שליחת הודעות וטפסים" at bounding box center [1293, 94] width 115 height 15
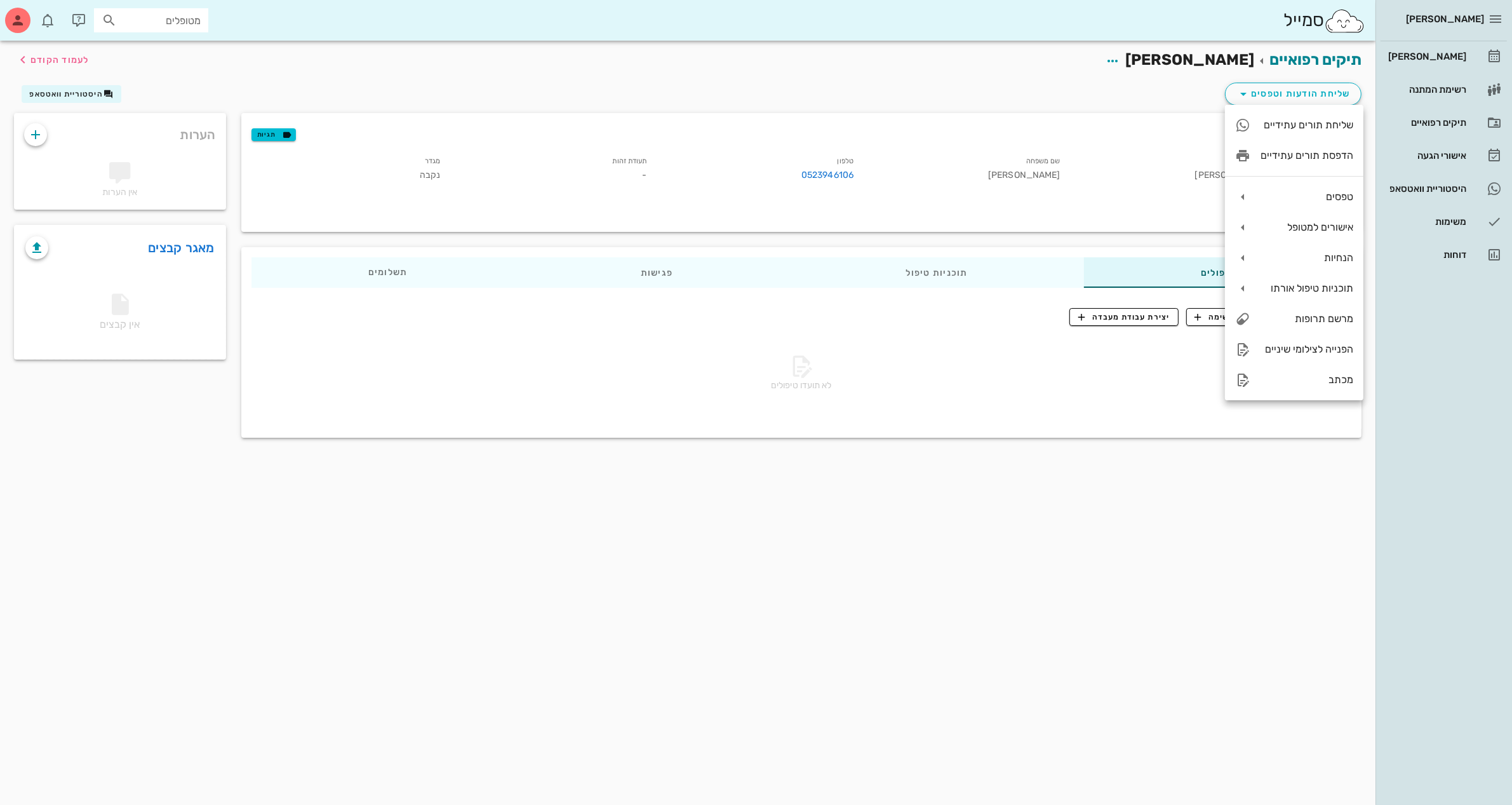
click at [1133, 519] on div "תיקים רפואיים [PERSON_NAME] לעמוד הקודם שליחת הודעות וטפסים היסטוריית וואטסאפ פ…" at bounding box center [688, 422] width 1376 height 764
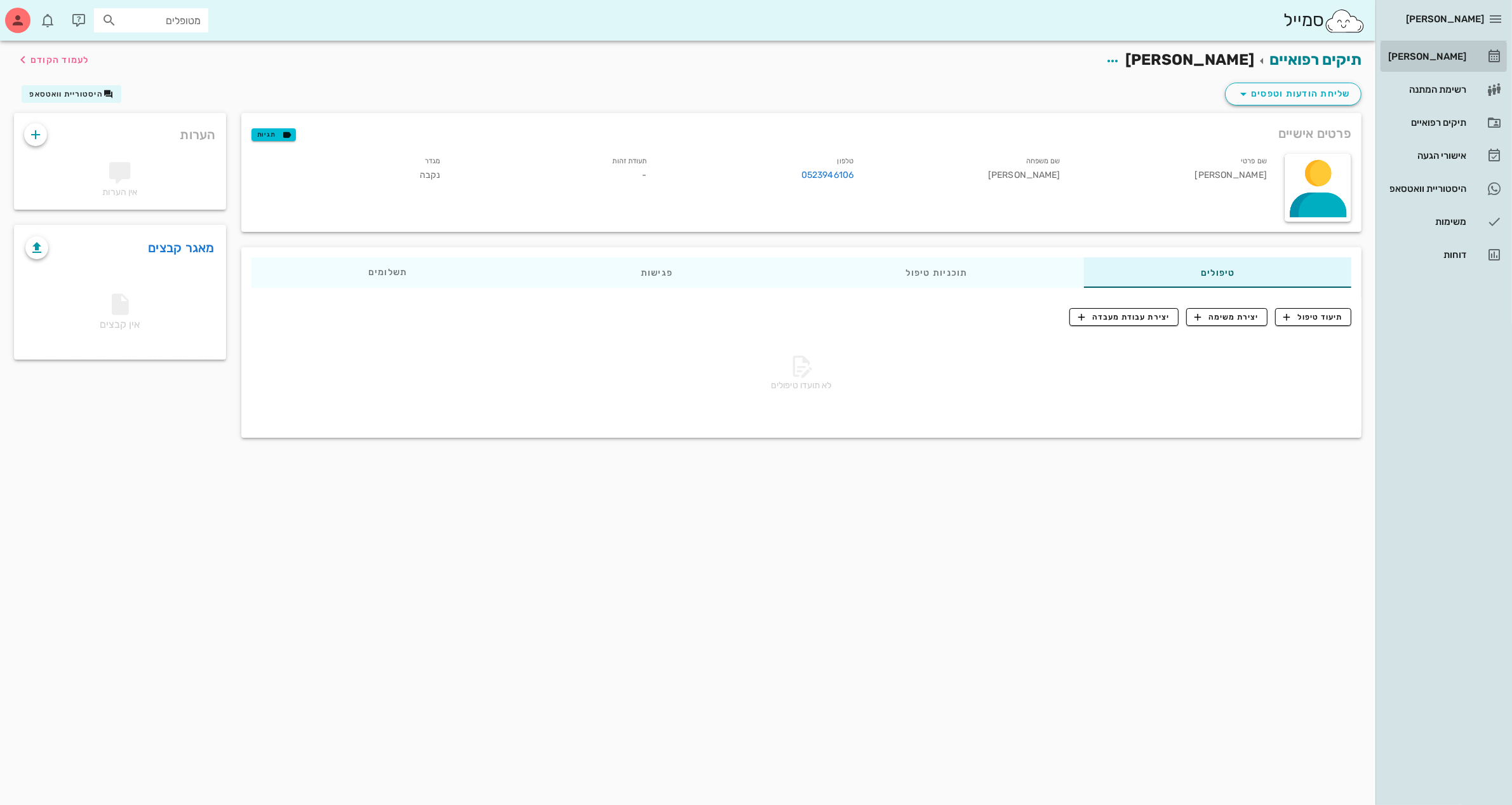
click at [1429, 52] on div "[PERSON_NAME]" at bounding box center [1425, 57] width 80 height 10
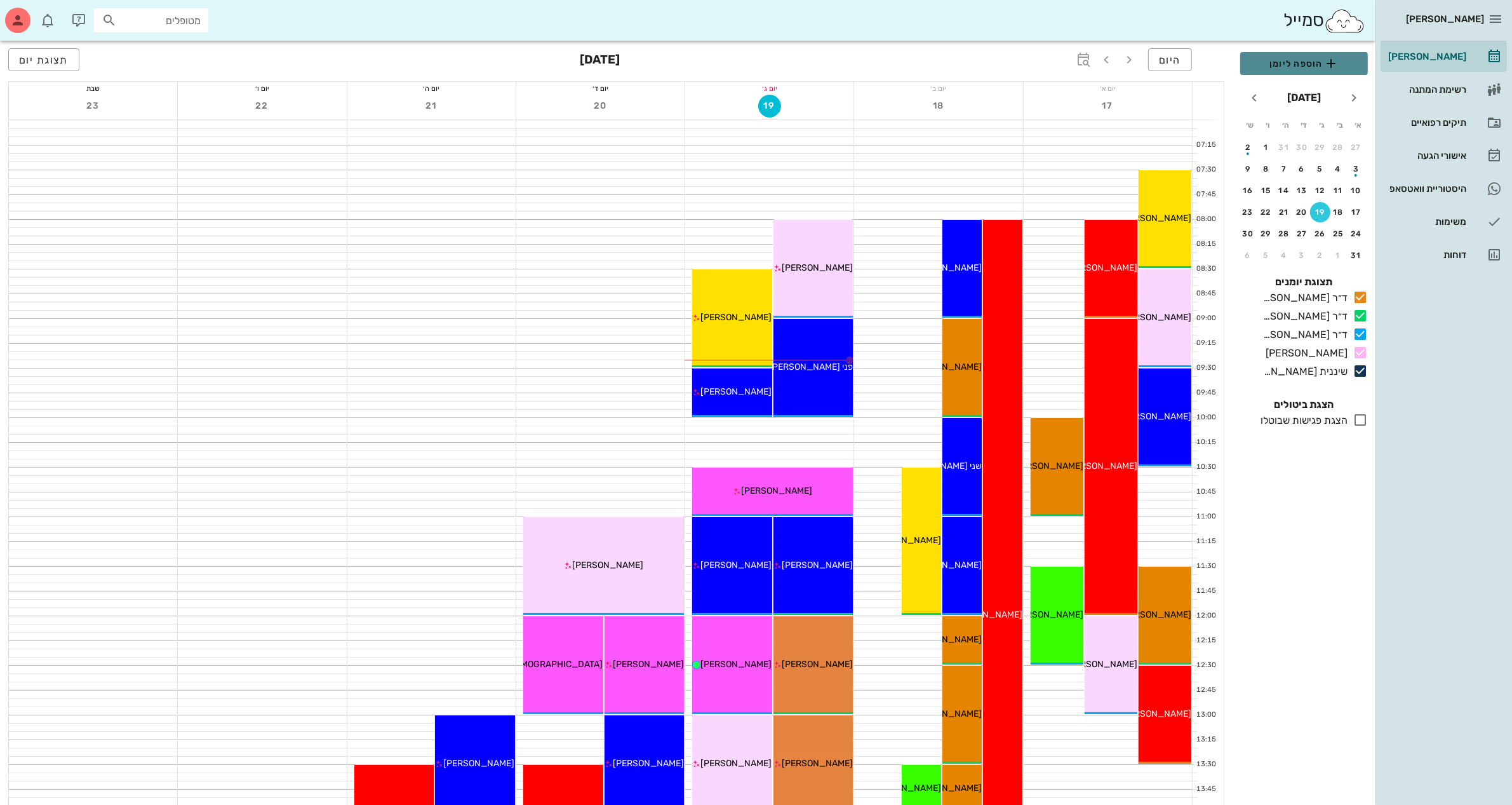
click at [1281, 66] on span "הוספה ליומן" at bounding box center [1304, 64] width 108 height 15
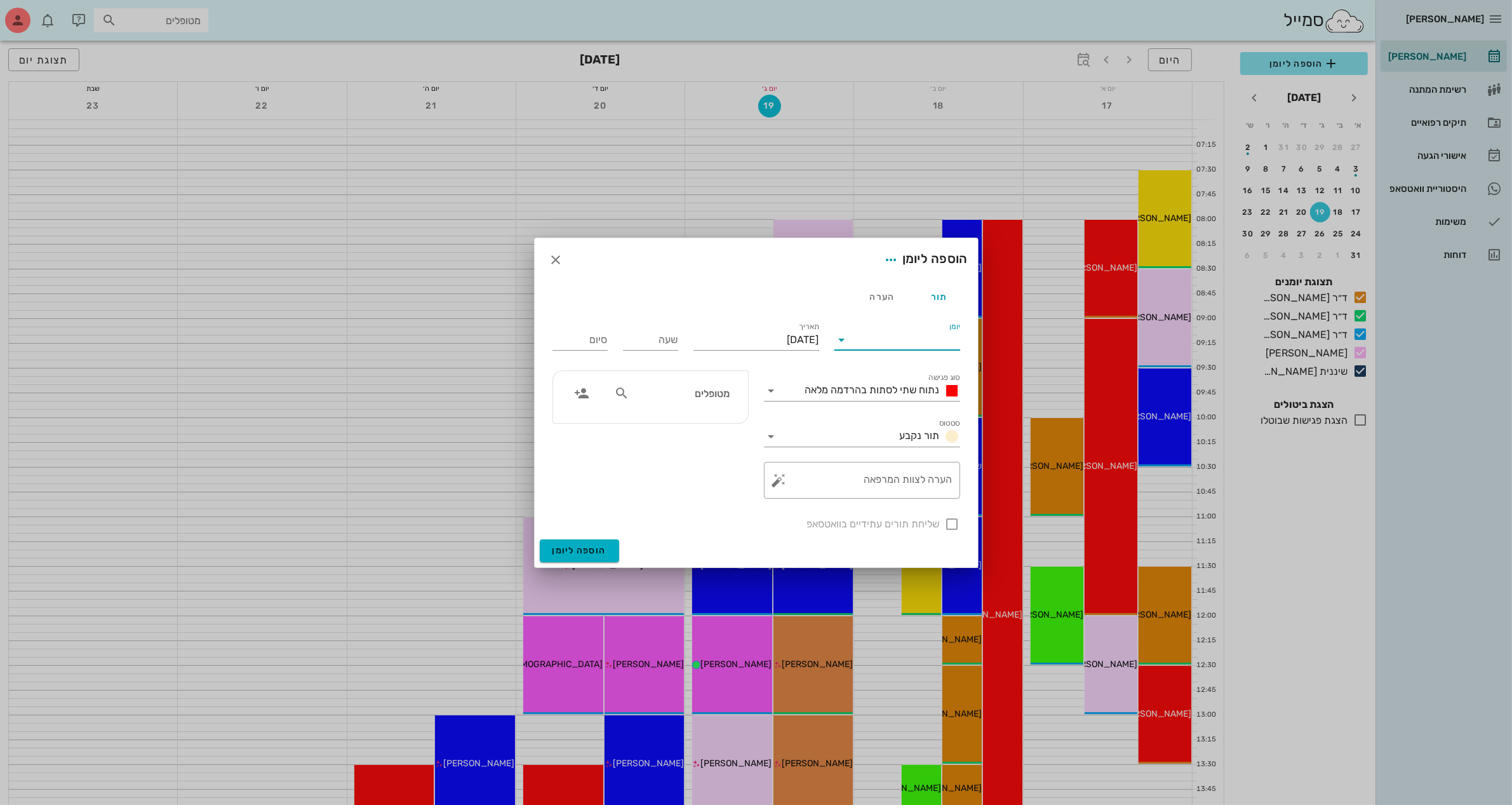
click at [918, 334] on input "יומן" at bounding box center [906, 339] width 108 height 20
click at [919, 351] on div "ד״ר [PERSON_NAME]" at bounding box center [900, 349] width 113 height 12
click at [793, 341] on input "[DATE]" at bounding box center [756, 339] width 126 height 20
click at [748, 484] on div "20" at bounding box center [752, 485] width 20 height 9
type input "[DATE]"
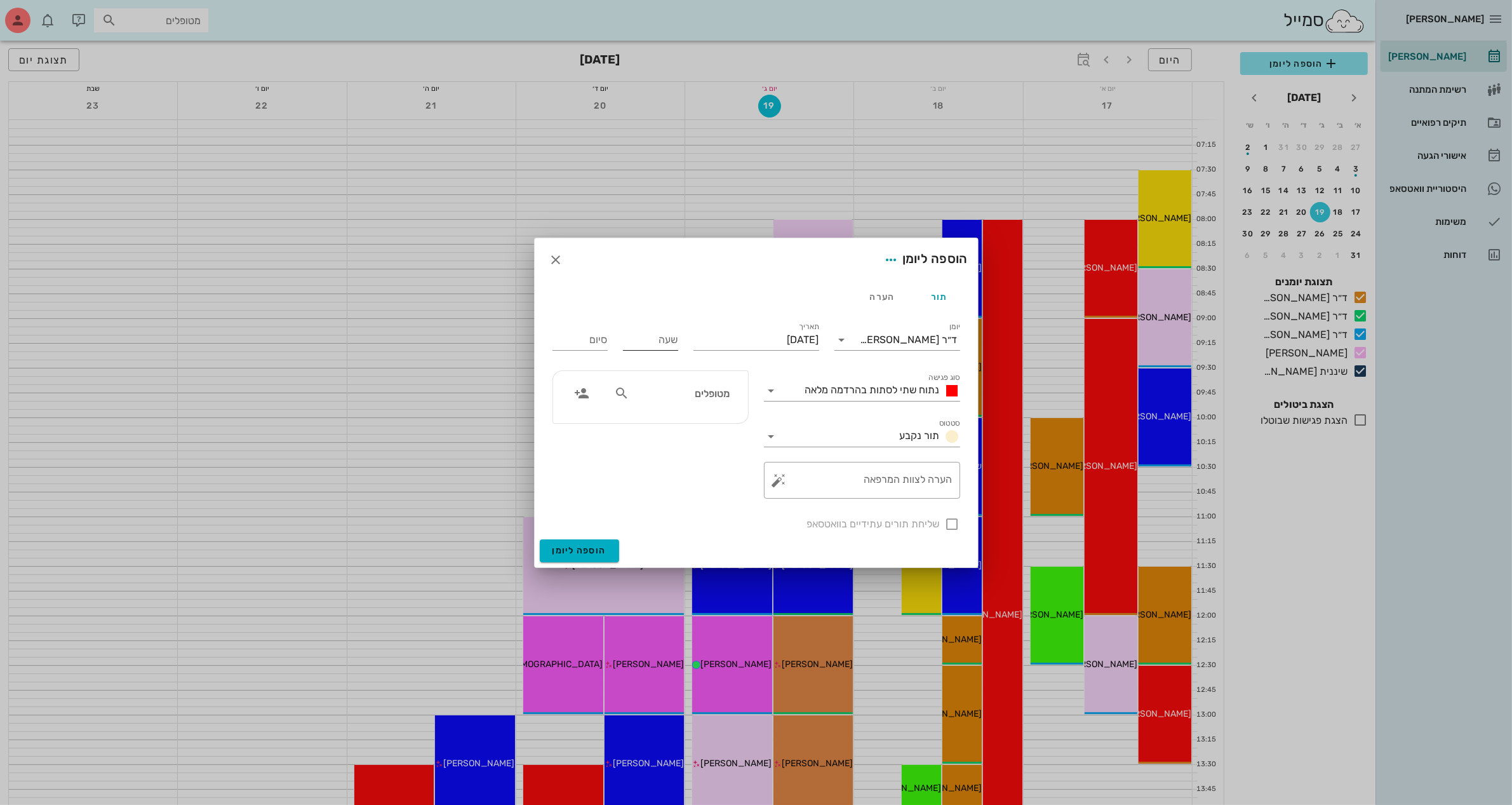
drag, startPoint x: 653, startPoint y: 335, endPoint x: 628, endPoint y: 332, distance: 25.2
click at [648, 336] on input "שעה" at bounding box center [650, 339] width 55 height 20
type input "08:00"
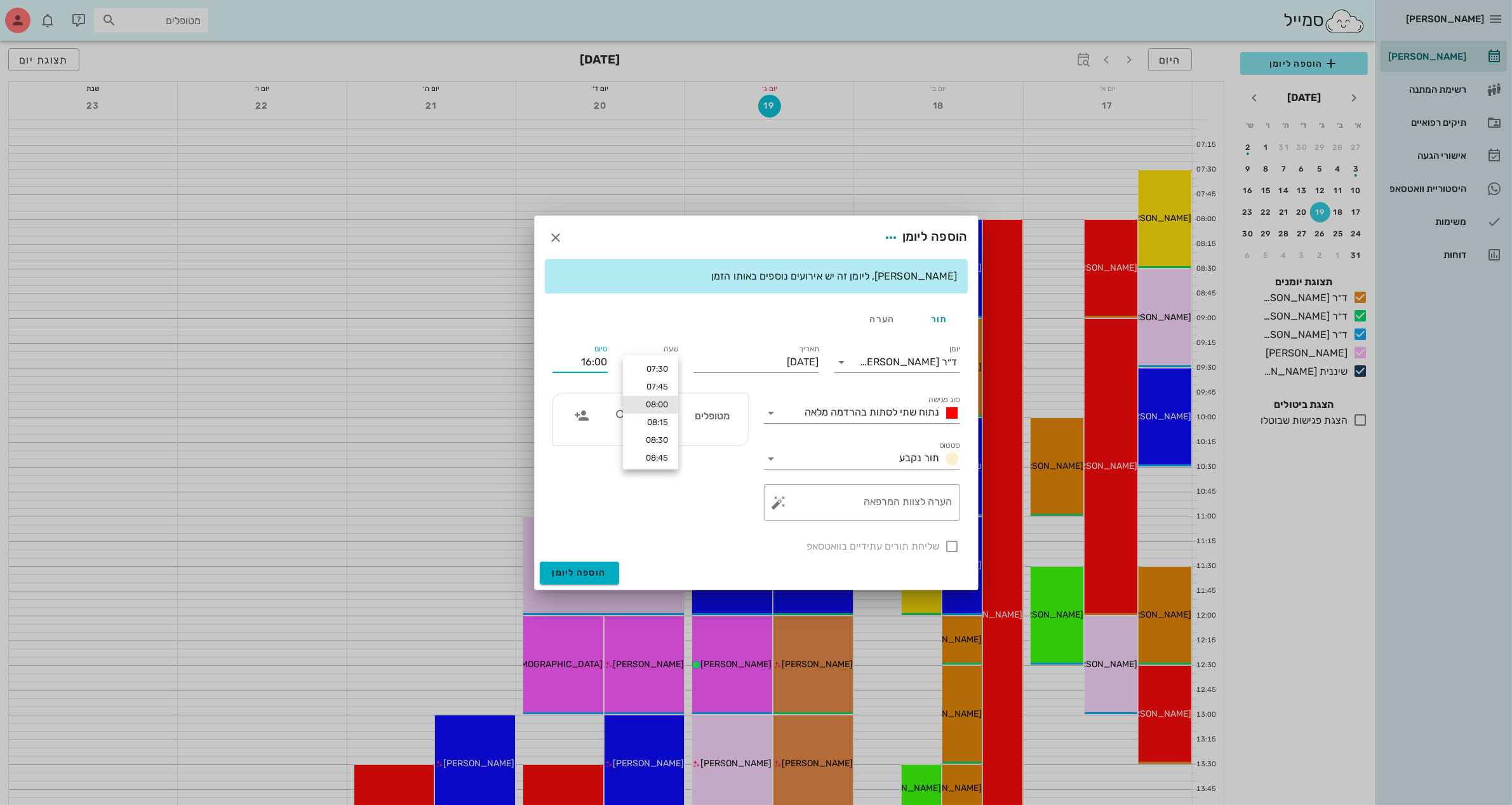
click at [583, 337] on div "סיום 16:00" at bounding box center [579, 359] width 71 height 51
type input "1"
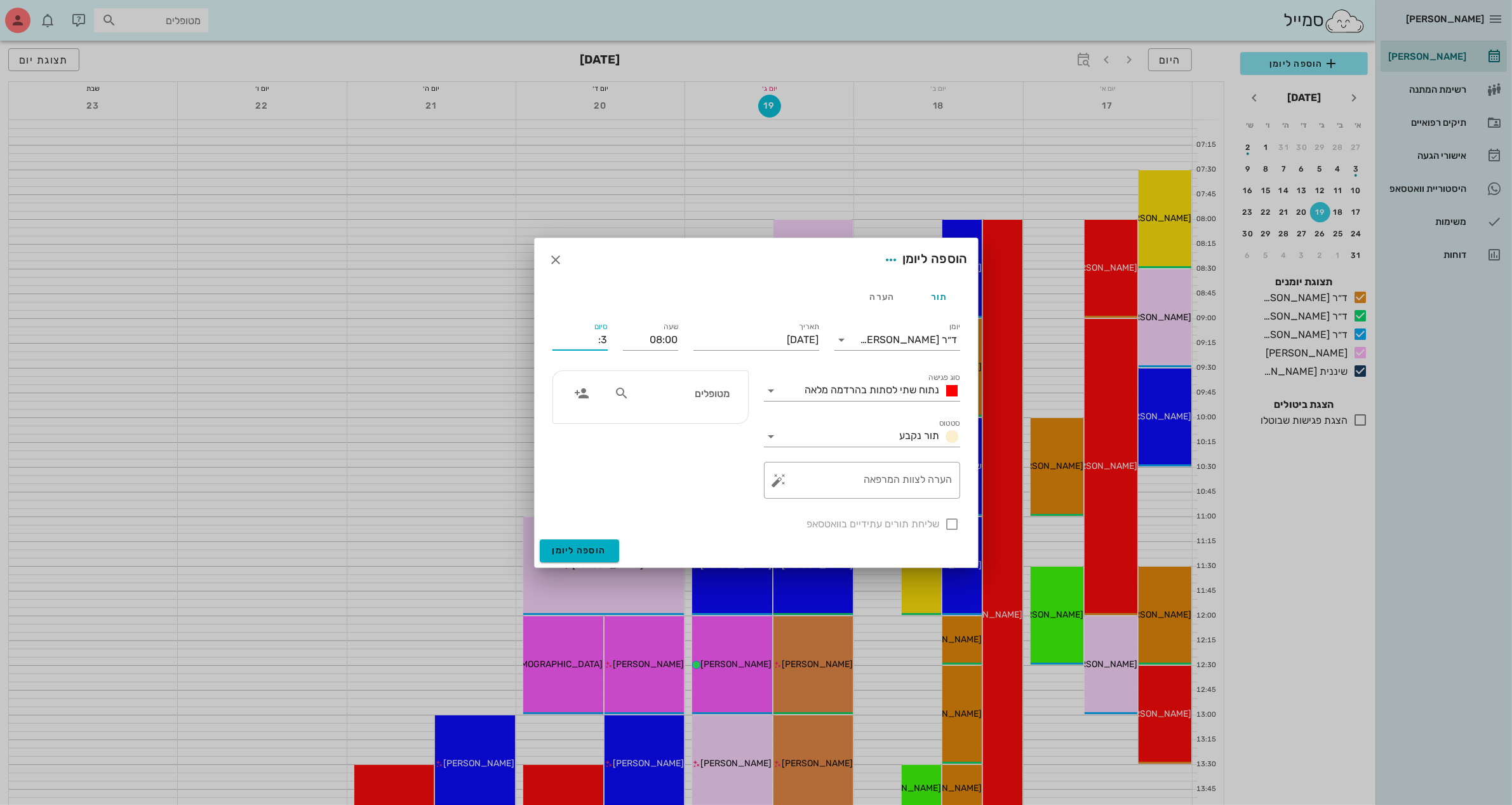
type input "3"
click at [863, 387] on span "נתוח שתי לסתות בהרדמה מלאה" at bounding box center [872, 390] width 135 height 12
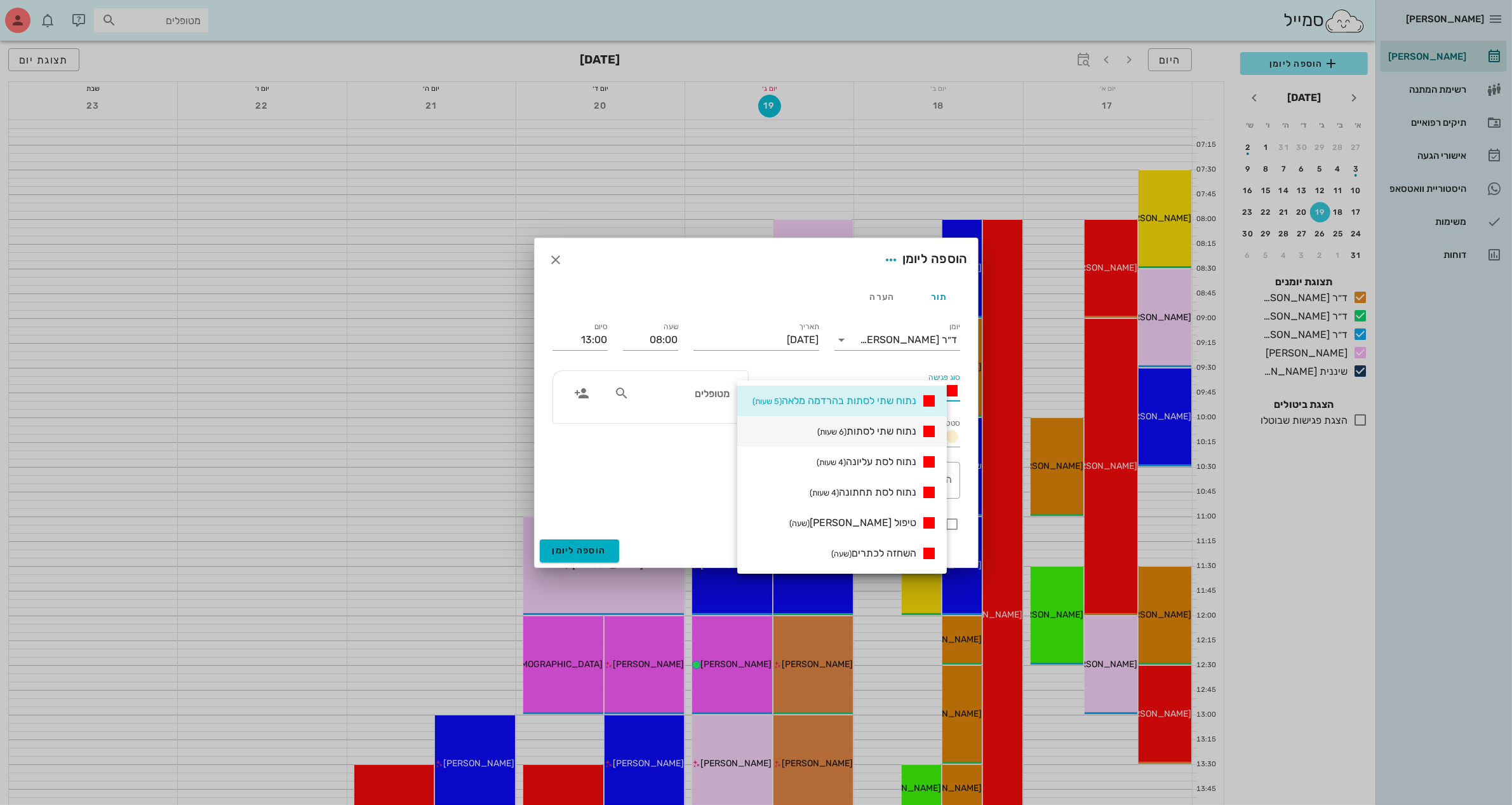
click at [894, 432] on span "נתוח שתי לסתות (6 שעות)" at bounding box center [867, 431] width 99 height 12
type input "14:00"
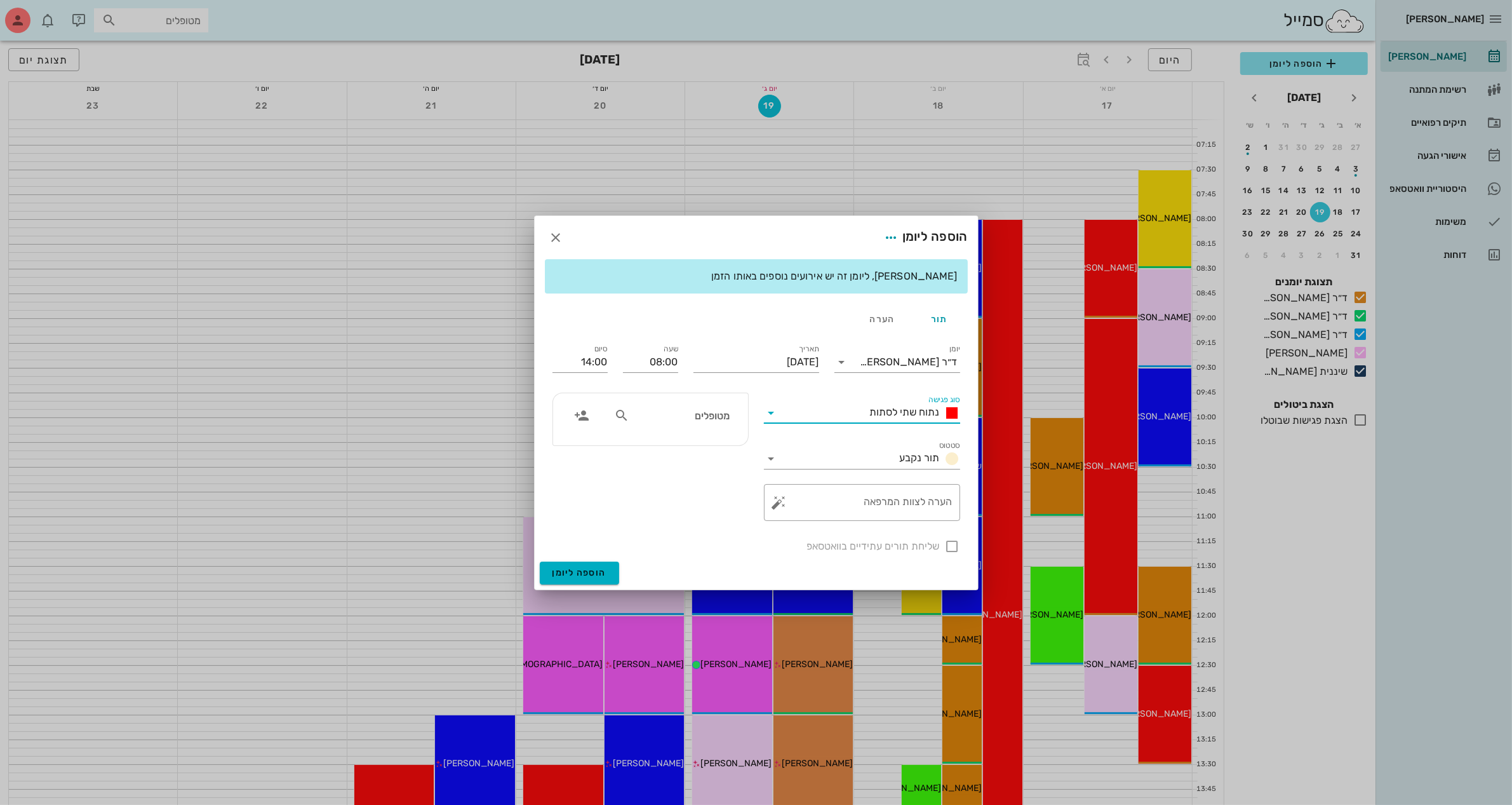
click at [677, 416] on input "מטופלים" at bounding box center [681, 415] width 98 height 17
type input "ור"
click at [703, 447] on div "[PERSON_NAME]" at bounding box center [681, 443] width 128 height 10
click at [813, 510] on textarea "הערה לצוות המרפאה" at bounding box center [867, 506] width 171 height 31
type textarea "שתי לסתות"
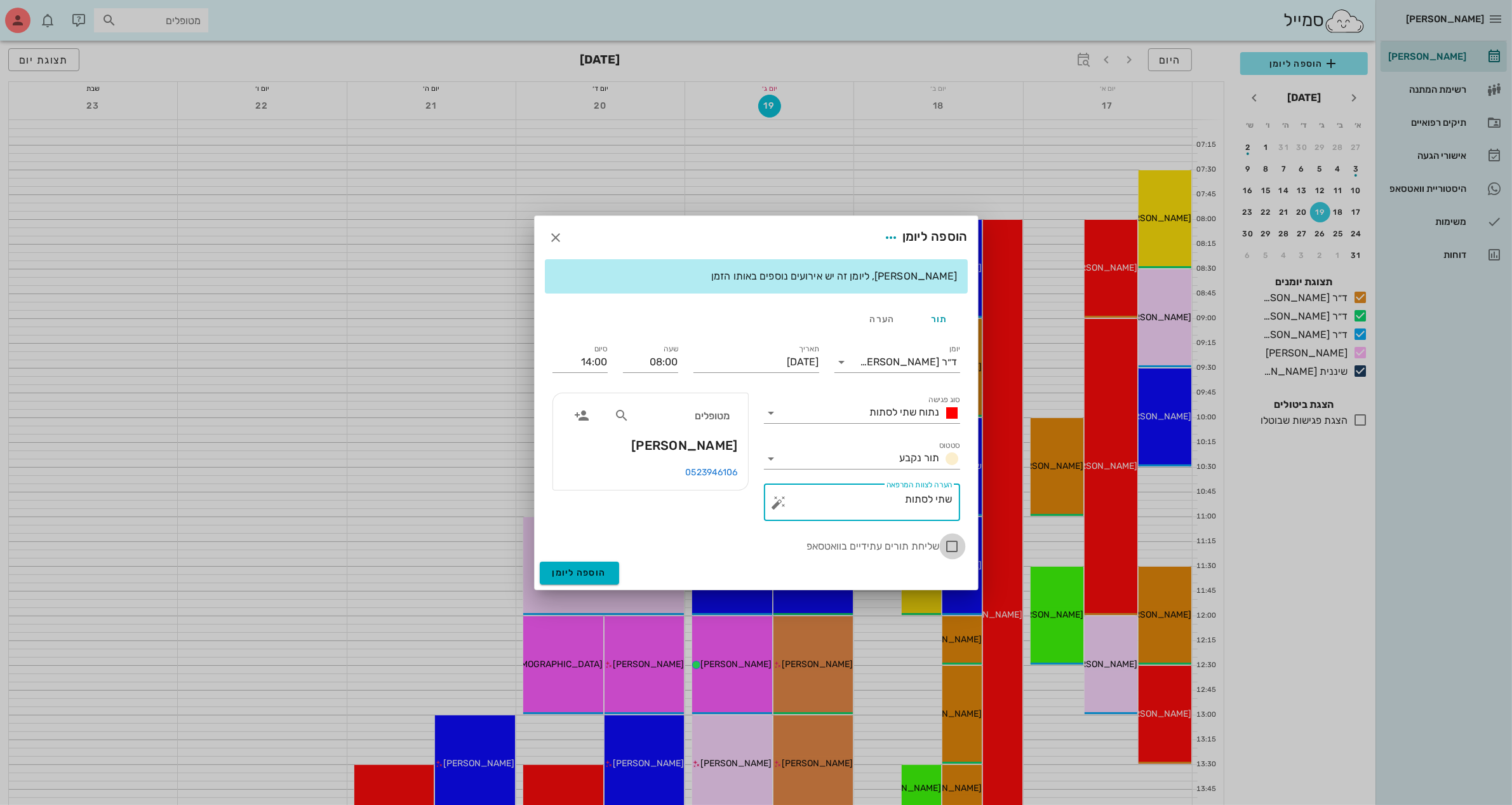
click at [950, 547] on div at bounding box center [952, 546] width 22 height 22
checkbox input "true"
click at [588, 572] on span "הוספה ליומן" at bounding box center [579, 572] width 54 height 10
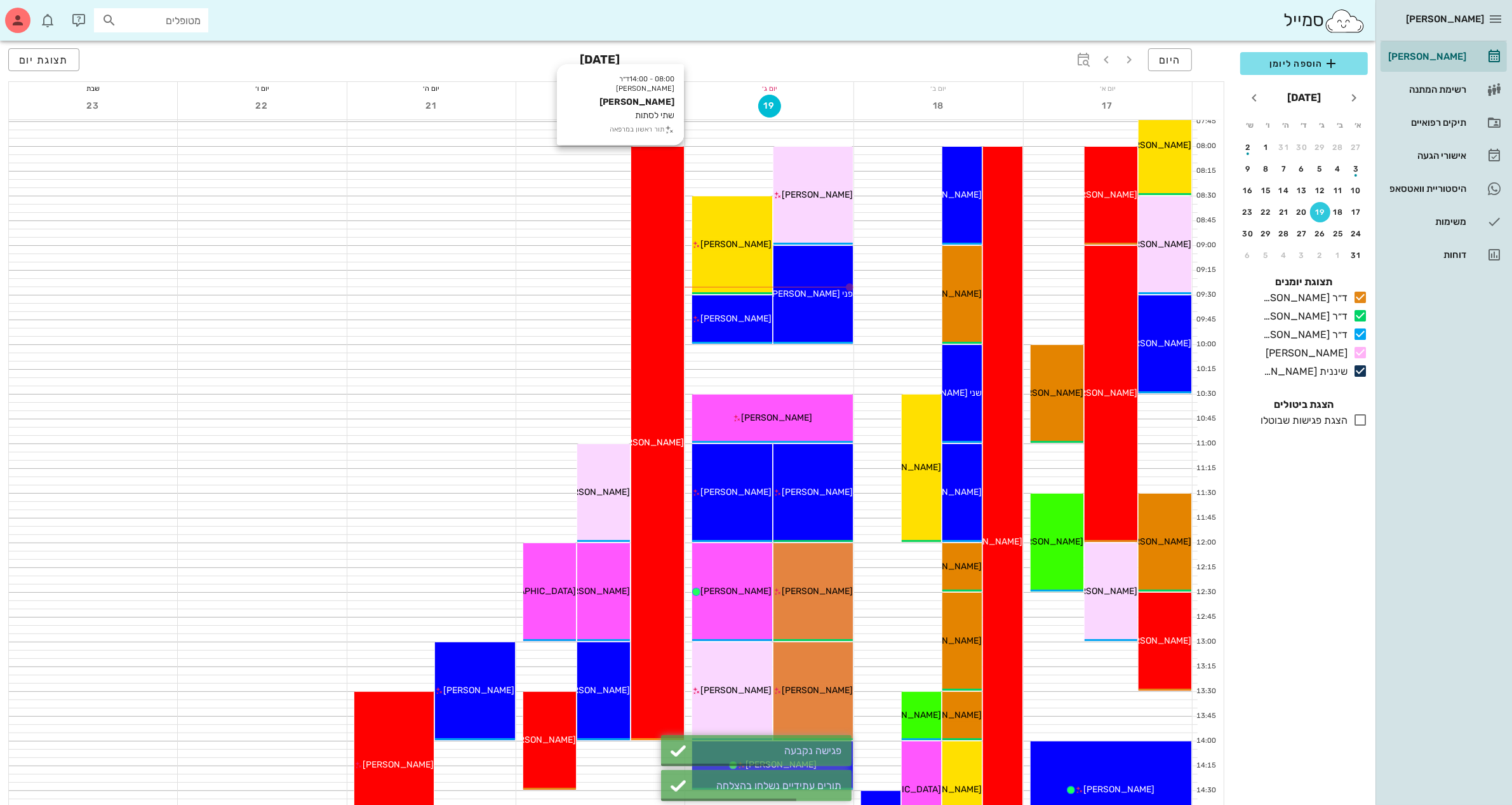
scroll to position [159, 0]
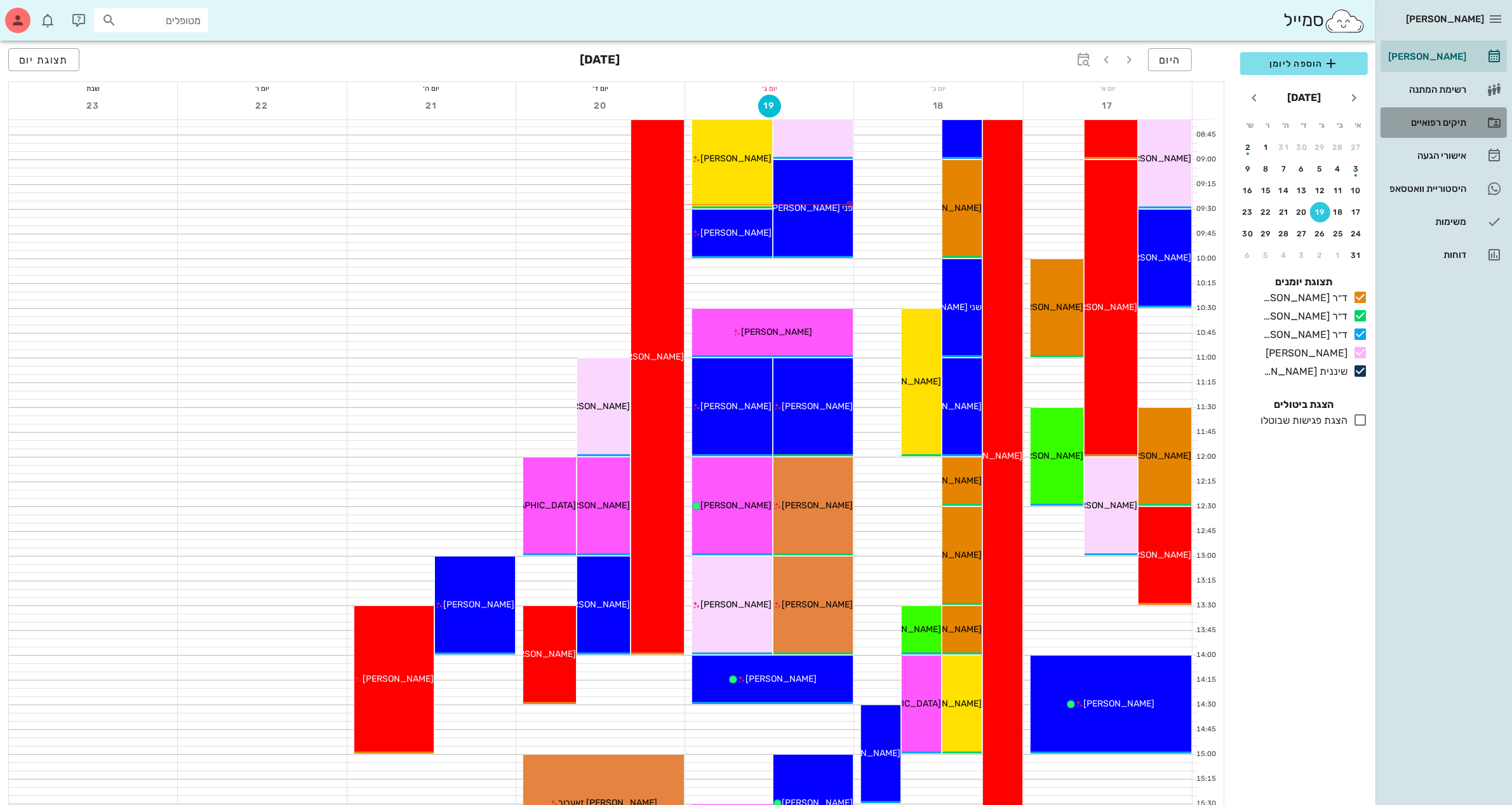
click at [1413, 118] on div "תיקים רפואיים" at bounding box center [1425, 122] width 80 height 10
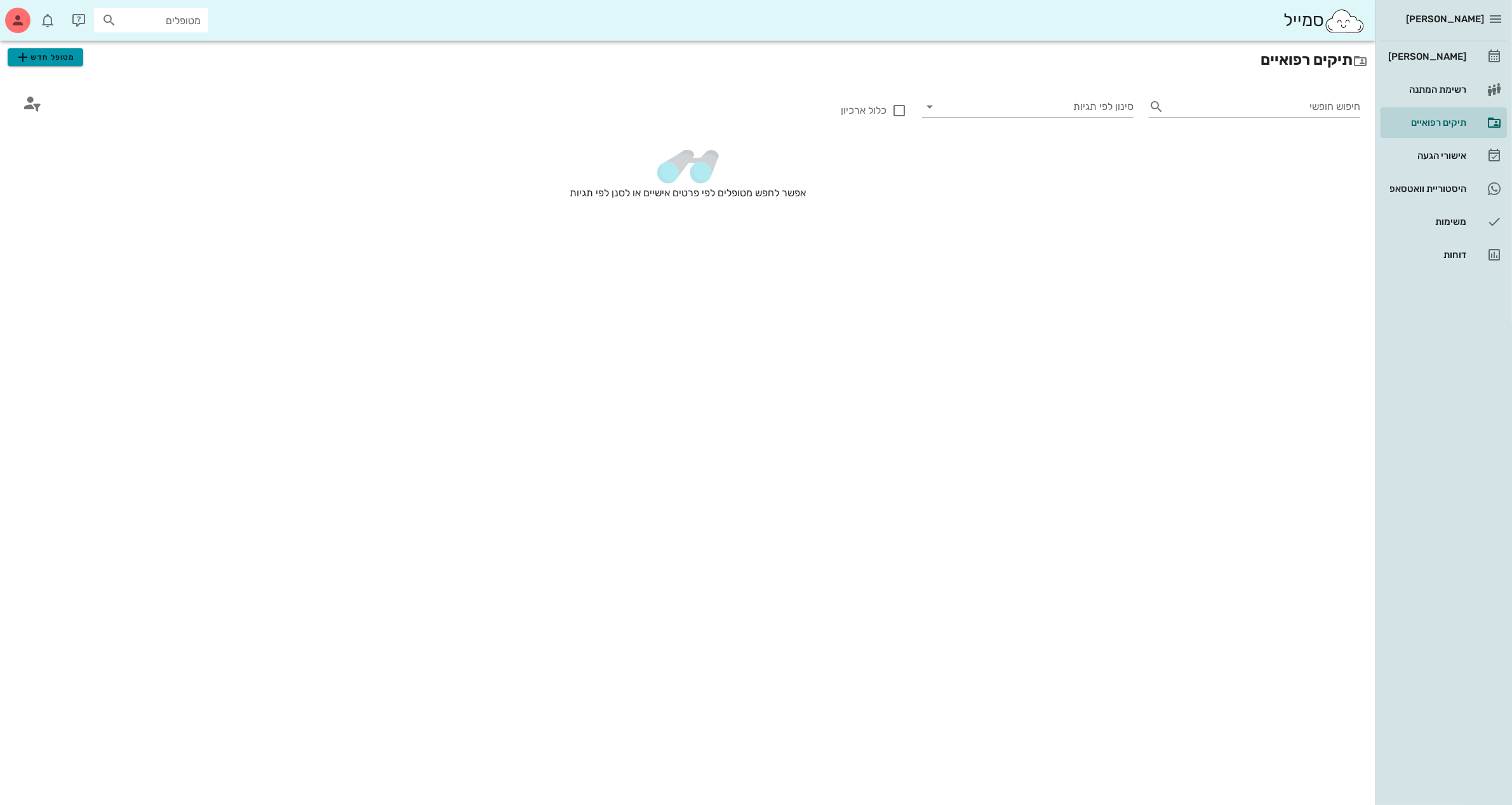
click at [60, 59] on span "מטופל חדש" at bounding box center [45, 57] width 59 height 15
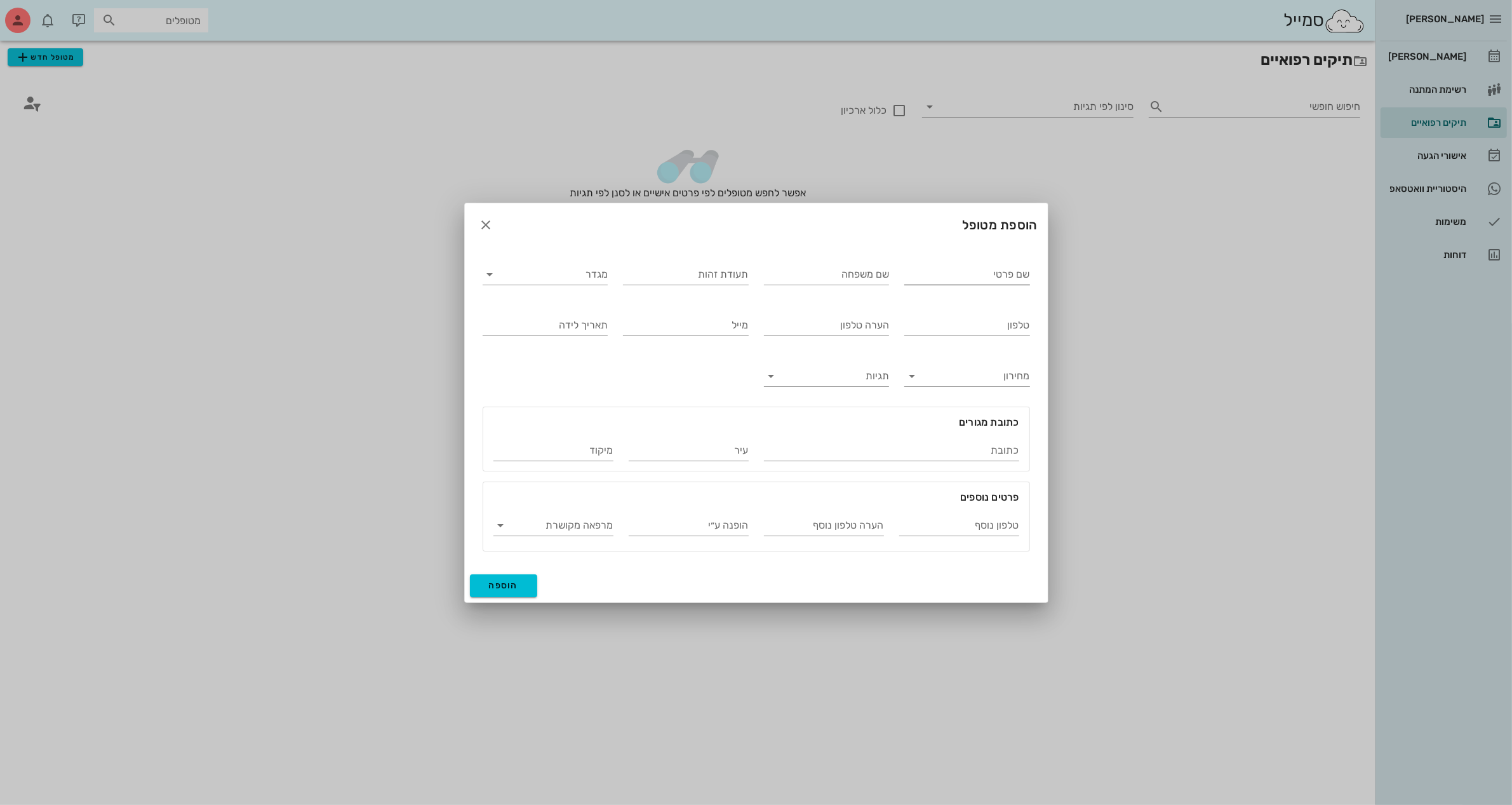
click at [967, 278] on input "שם פרטי" at bounding box center [967, 274] width 126 height 20
type input "[PERSON_NAME]"
click at [605, 271] on input "מגדר" at bounding box center [555, 274] width 106 height 20
click at [579, 281] on div "זכר" at bounding box center [545, 283] width 105 height 12
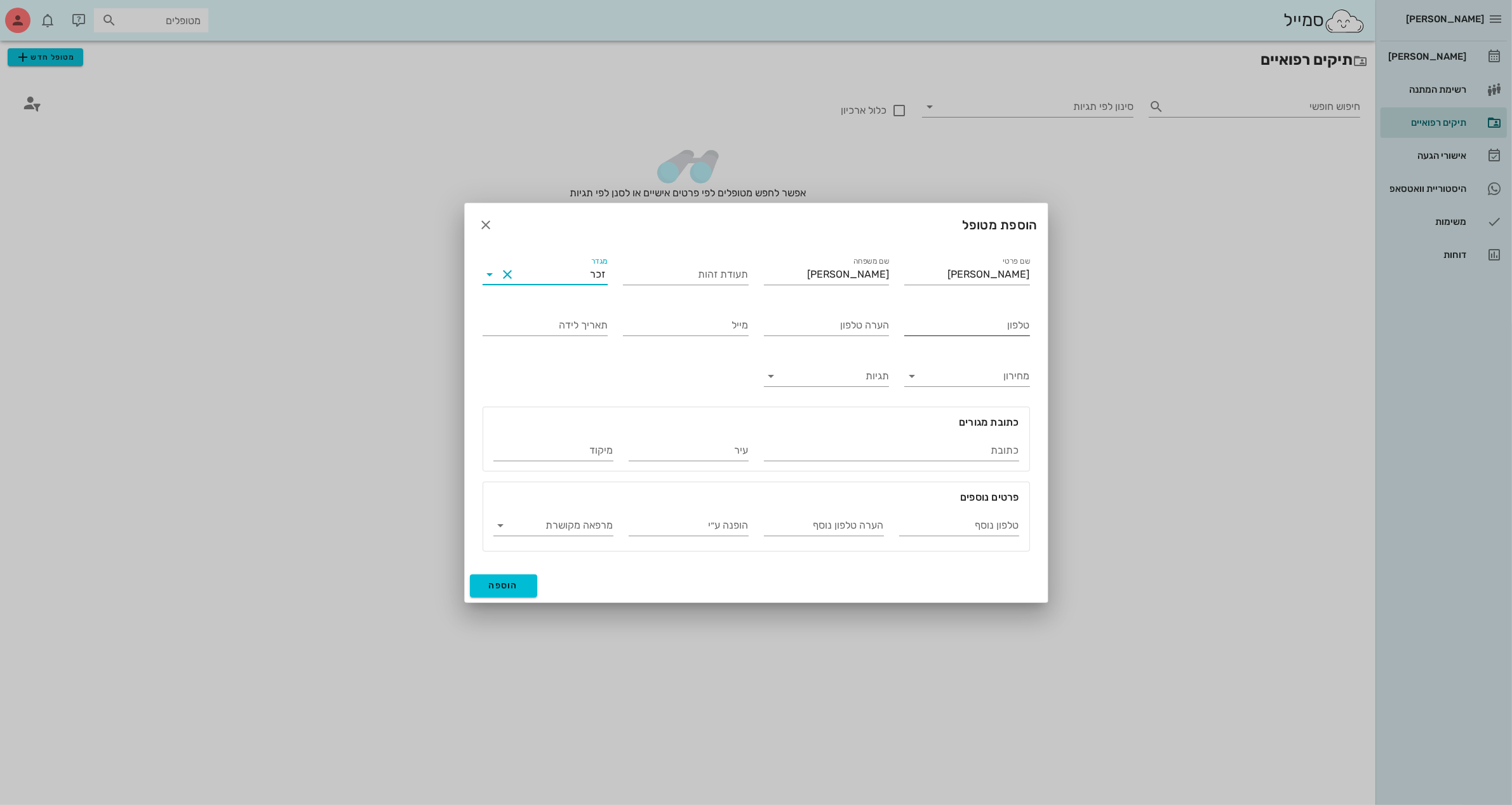
click at [994, 325] on input "טלפון" at bounding box center [967, 325] width 126 height 20
type input "054-4650026"
click at [502, 585] on span "הוספה" at bounding box center [503, 585] width 30 height 10
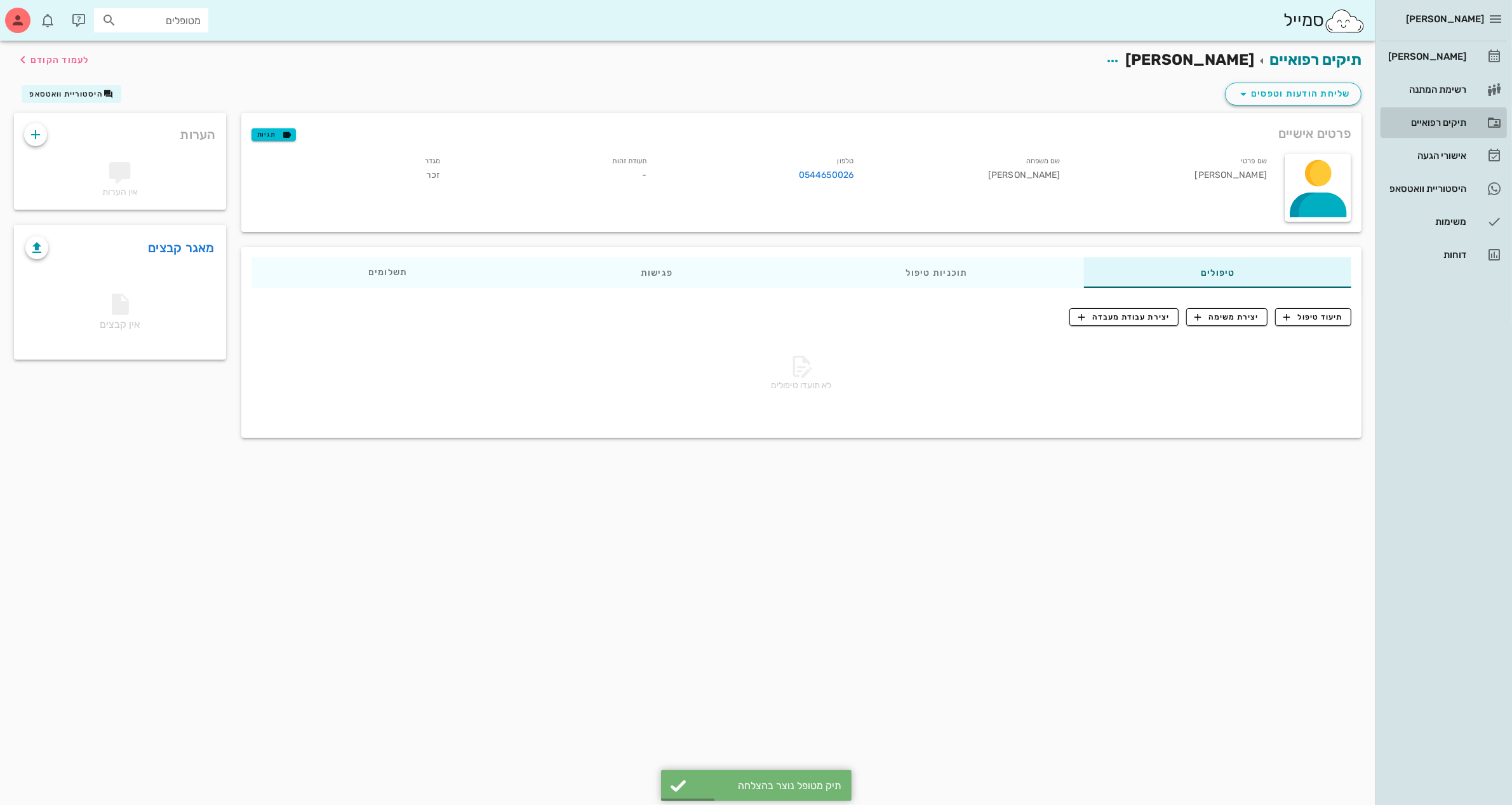
click at [1423, 118] on div "תיקים רפואיים" at bounding box center [1425, 122] width 80 height 10
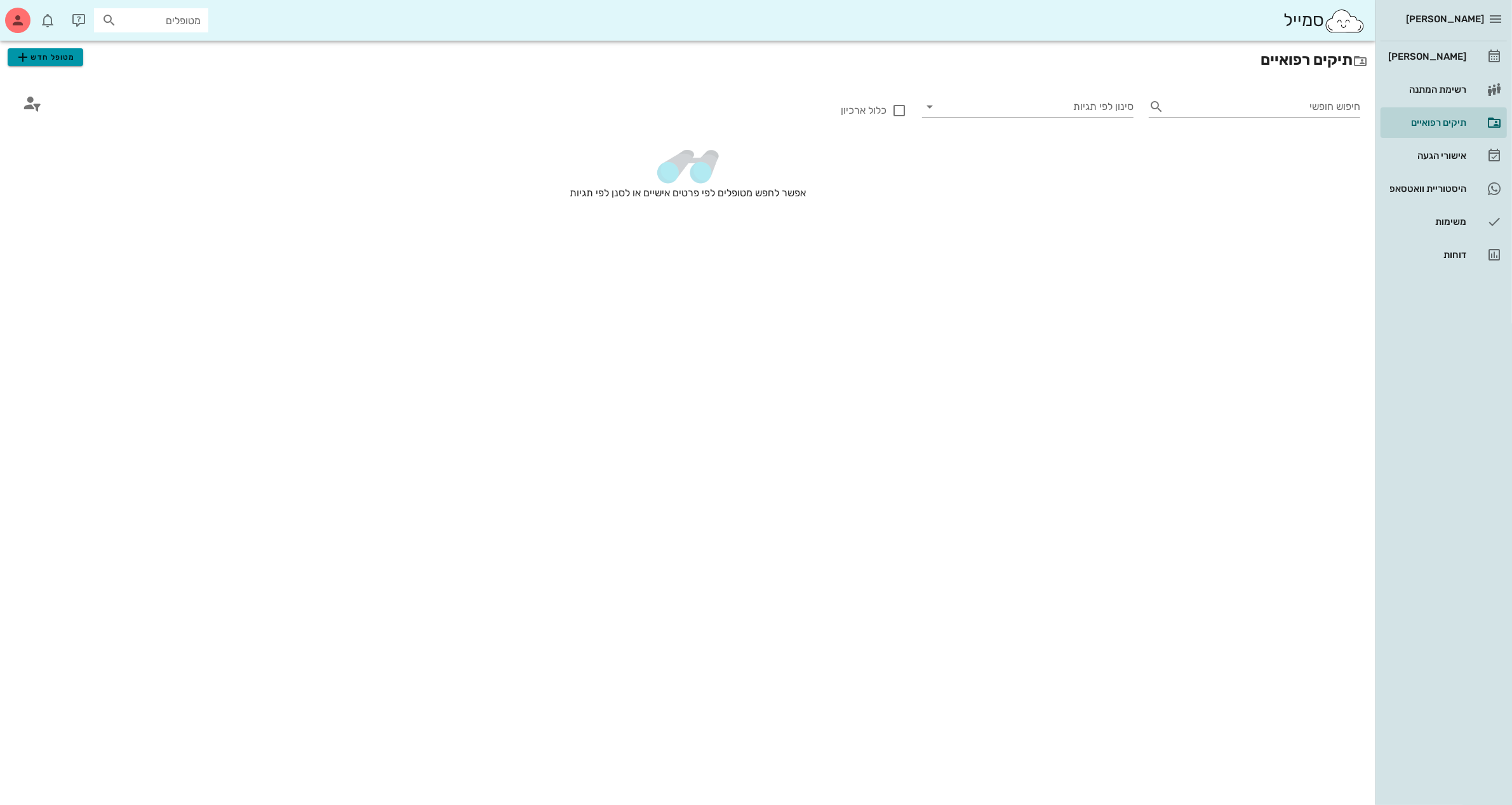
click at [59, 57] on span "מטופל חדש" at bounding box center [45, 57] width 59 height 15
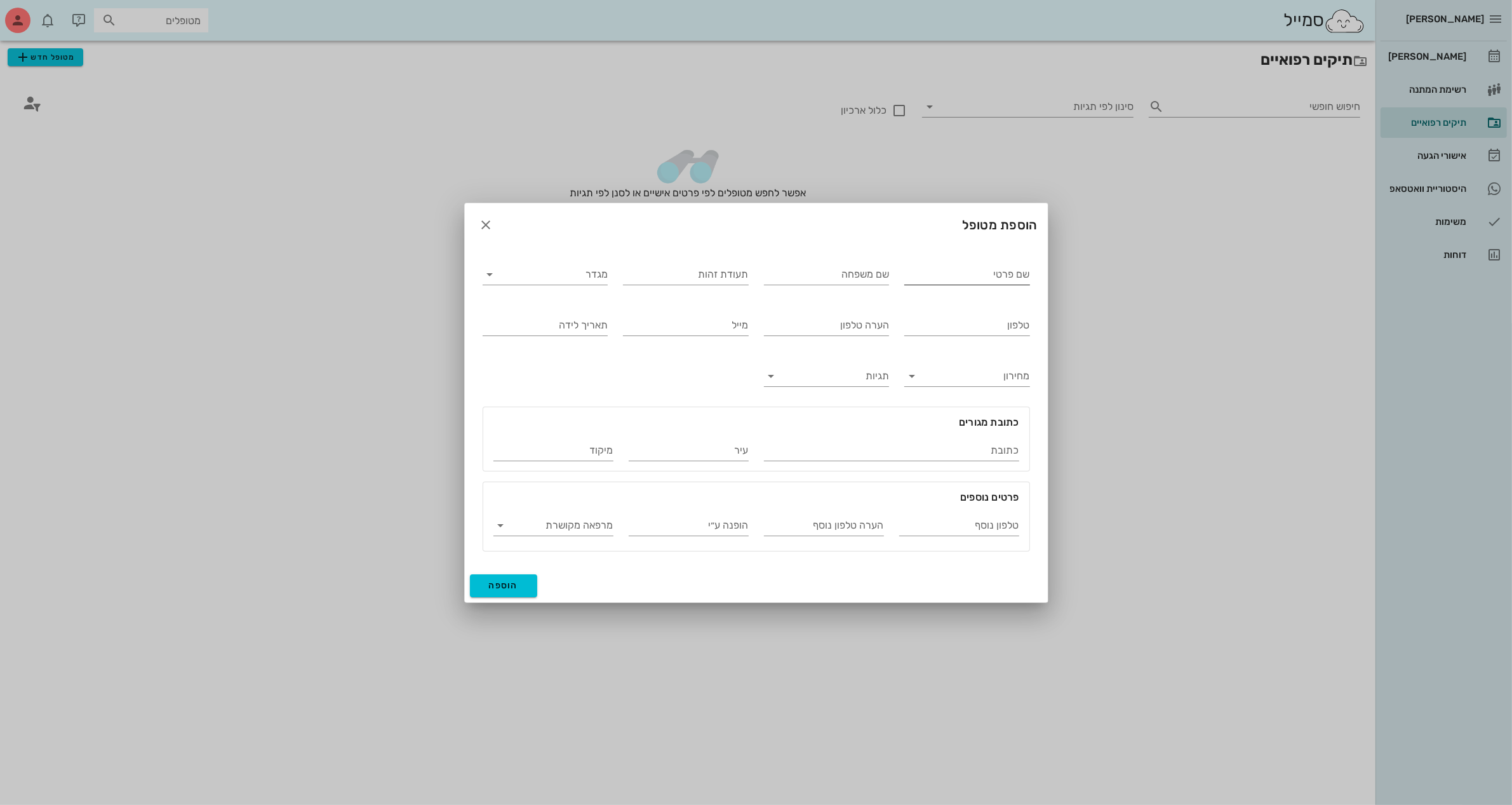
click at [963, 280] on input "שם פרטי" at bounding box center [967, 274] width 126 height 20
type input "[PERSON_NAME]"
click at [562, 284] on div "מגדר" at bounding box center [545, 274] width 126 height 20
click at [568, 308] on div "נקבה" at bounding box center [545, 314] width 105 height 12
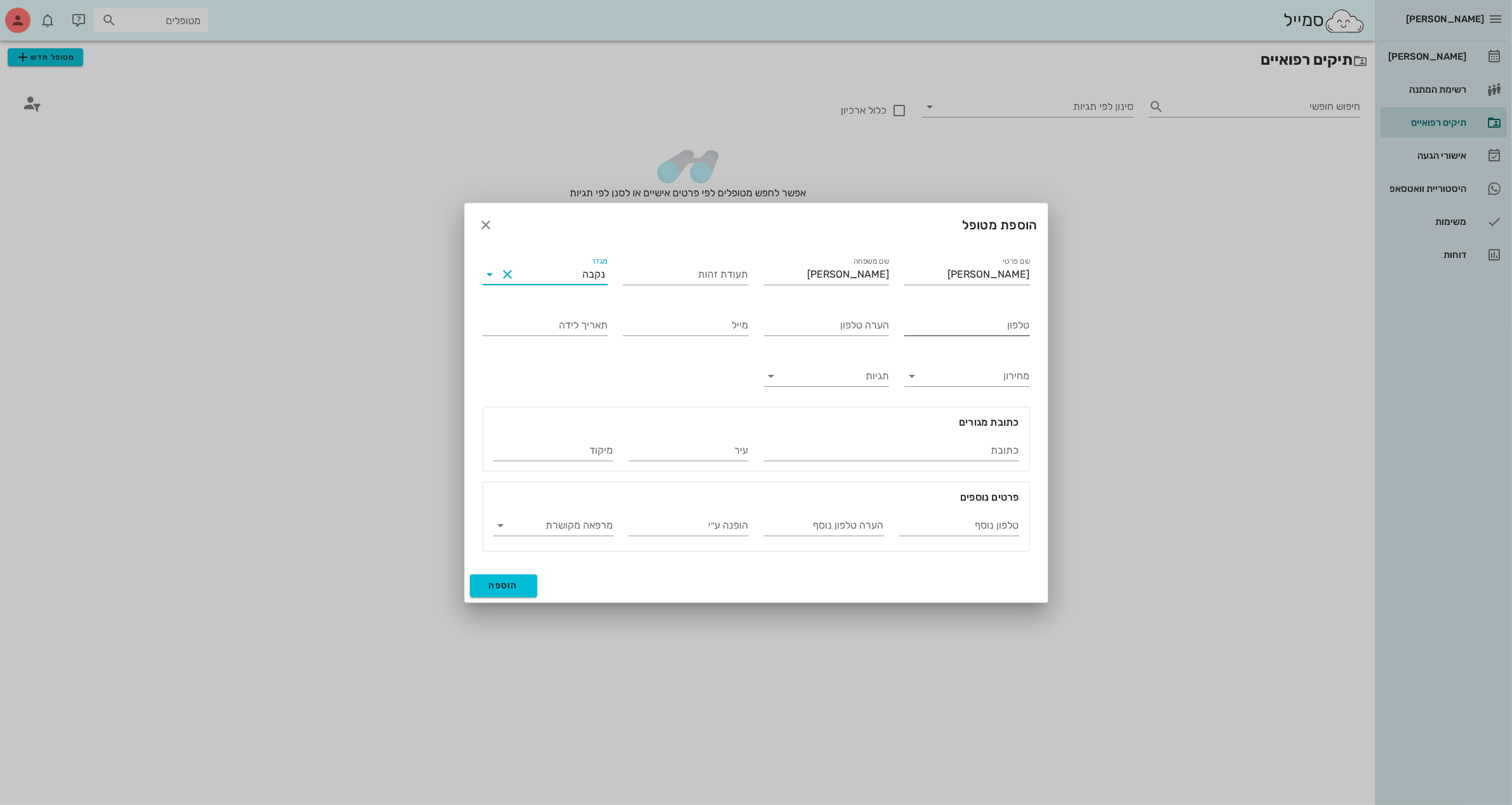
click at [960, 329] on input "טלפון" at bounding box center [967, 325] width 126 height 20
type input "054-4650027"
click at [508, 583] on span "הוספה" at bounding box center [503, 585] width 30 height 10
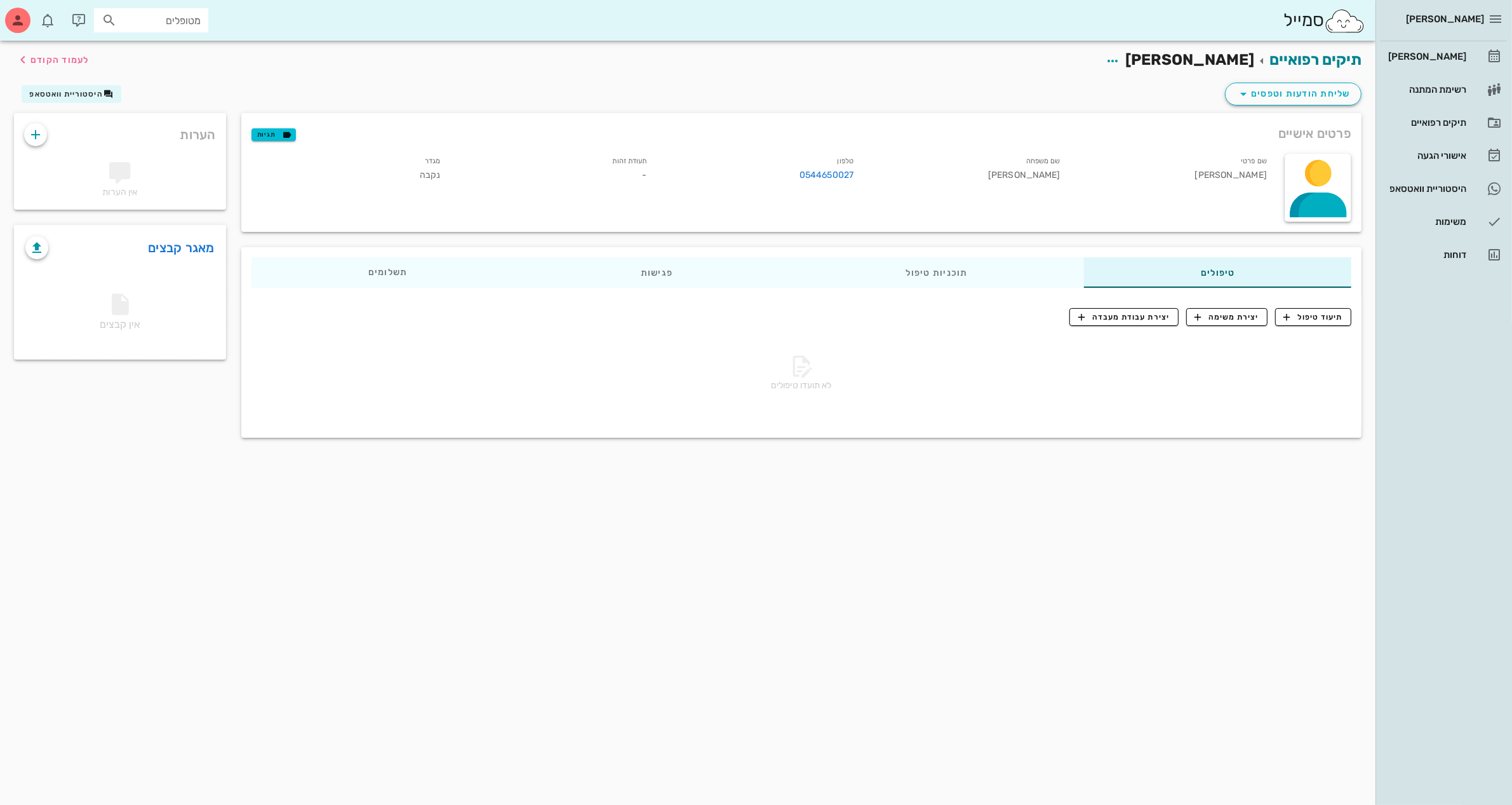
drag, startPoint x: 1260, startPoint y: 385, endPoint x: 1221, endPoint y: 388, distance: 39.1
click at [1221, 388] on div "לא תועדו טיפולים" at bounding box center [801, 375] width 1100 height 89
click at [1229, 350] on div "לא תועדו טיפולים" at bounding box center [801, 375] width 1100 height 89
click at [1426, 57] on div "[PERSON_NAME]" at bounding box center [1425, 57] width 80 height 10
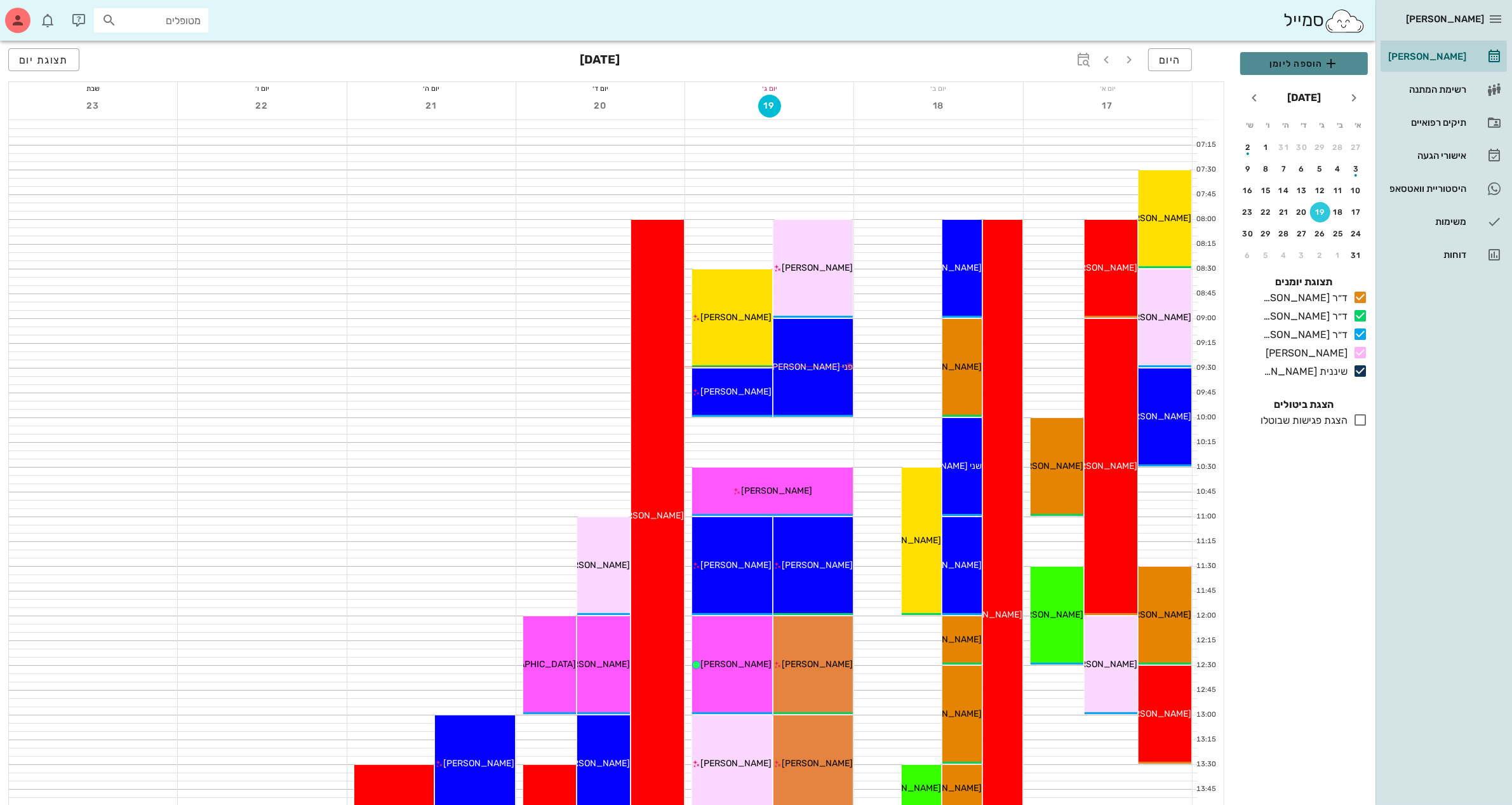
click at [1299, 69] on span "הוספה ליומן" at bounding box center [1304, 64] width 108 height 15
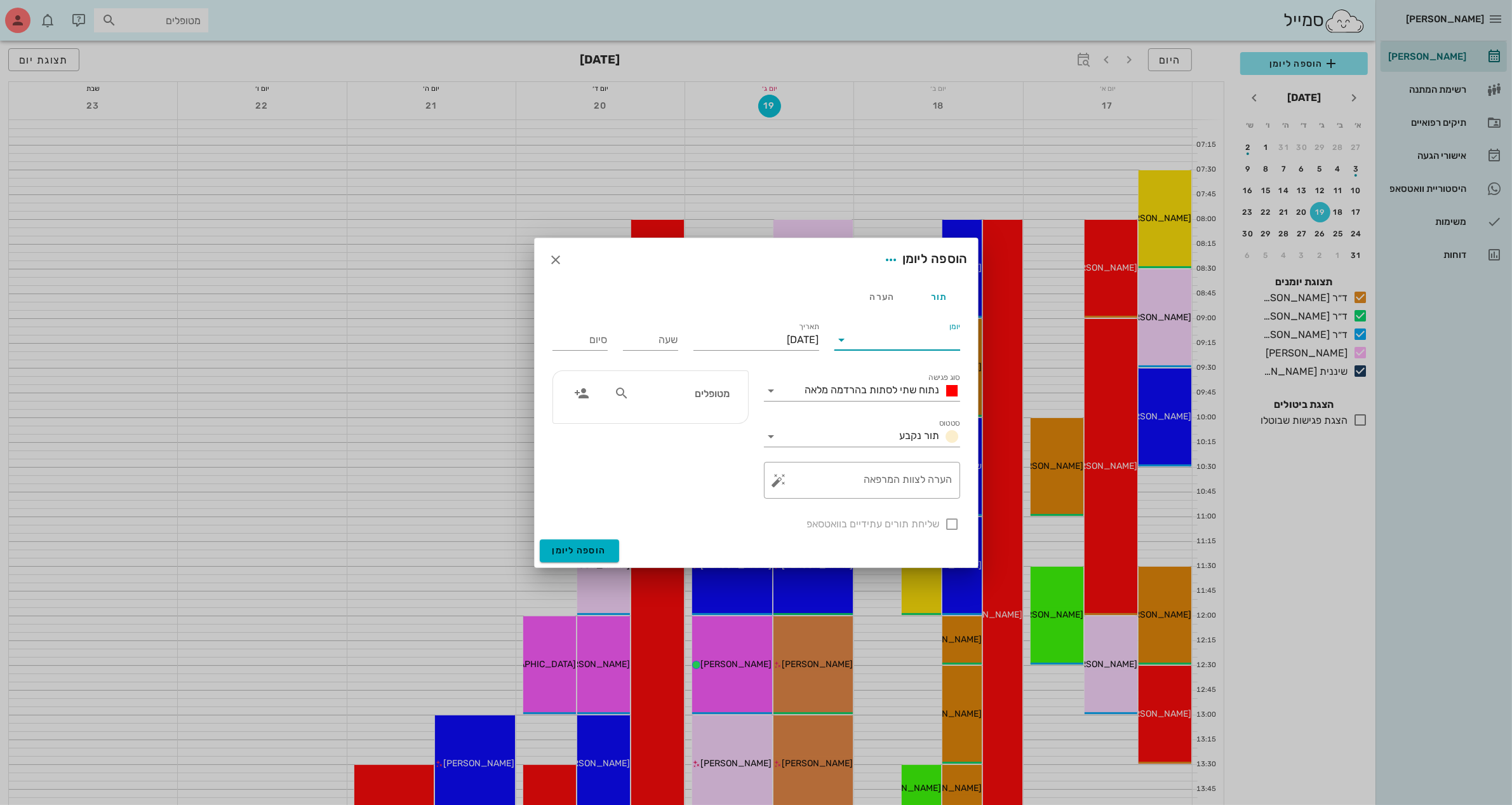
click at [897, 336] on input "יומן" at bounding box center [906, 339] width 108 height 20
click at [916, 413] on div "ד״ר [PERSON_NAME]" at bounding box center [900, 411] width 113 height 12
click at [730, 326] on div "תאריך [DATE]" at bounding box center [756, 339] width 126 height 33
click at [738, 343] on input "[DATE]" at bounding box center [756, 339] width 126 height 20
click at [753, 480] on div "20" at bounding box center [752, 485] width 20 height 9
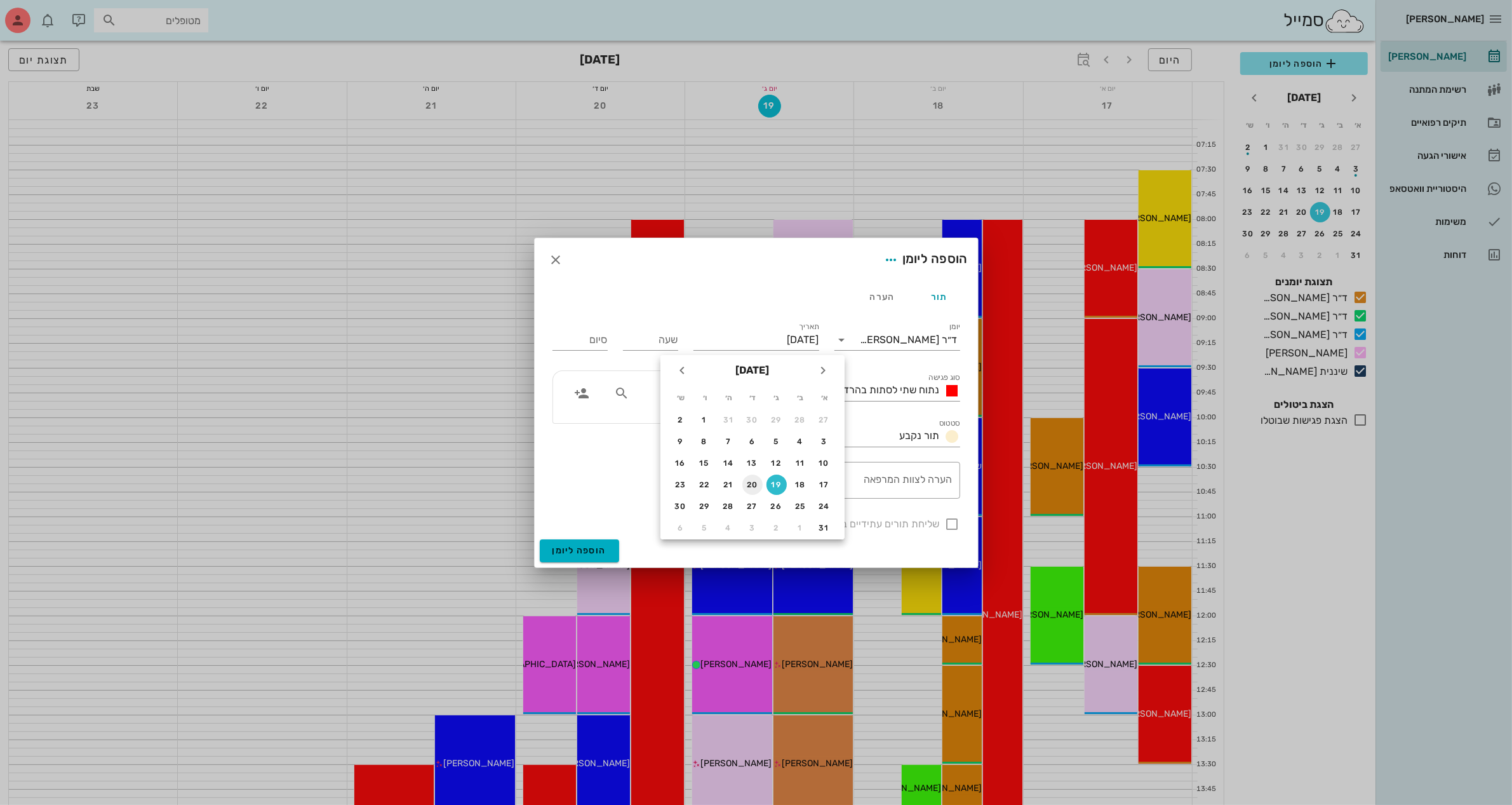
type input "[DATE]"
click at [642, 339] on input "שעה" at bounding box center [650, 339] width 55 height 20
type input "08:30"
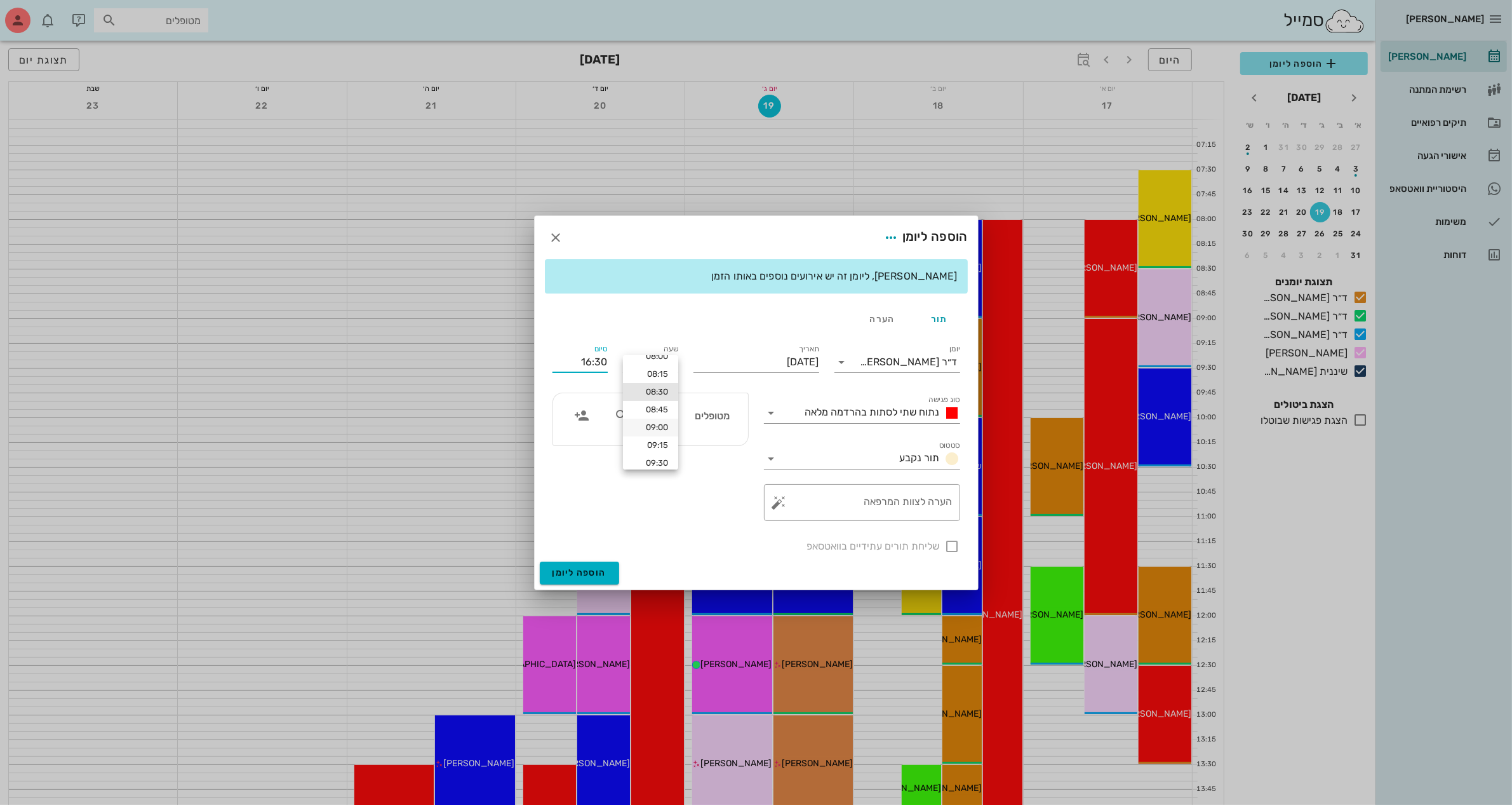
scroll to position [15, 0]
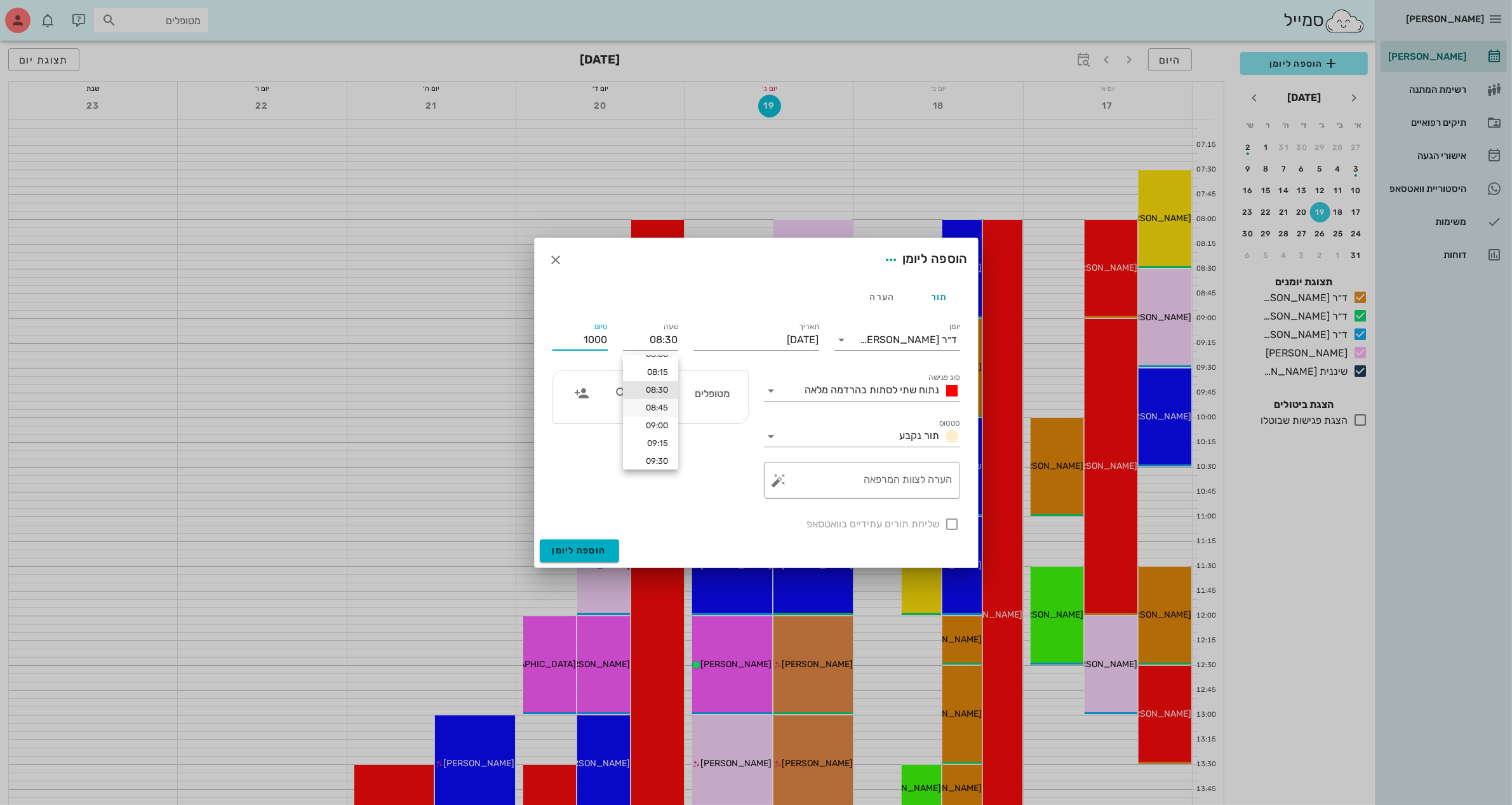
click at [540, 539] on button "הוספה ליומן" at bounding box center [579, 550] width 80 height 23
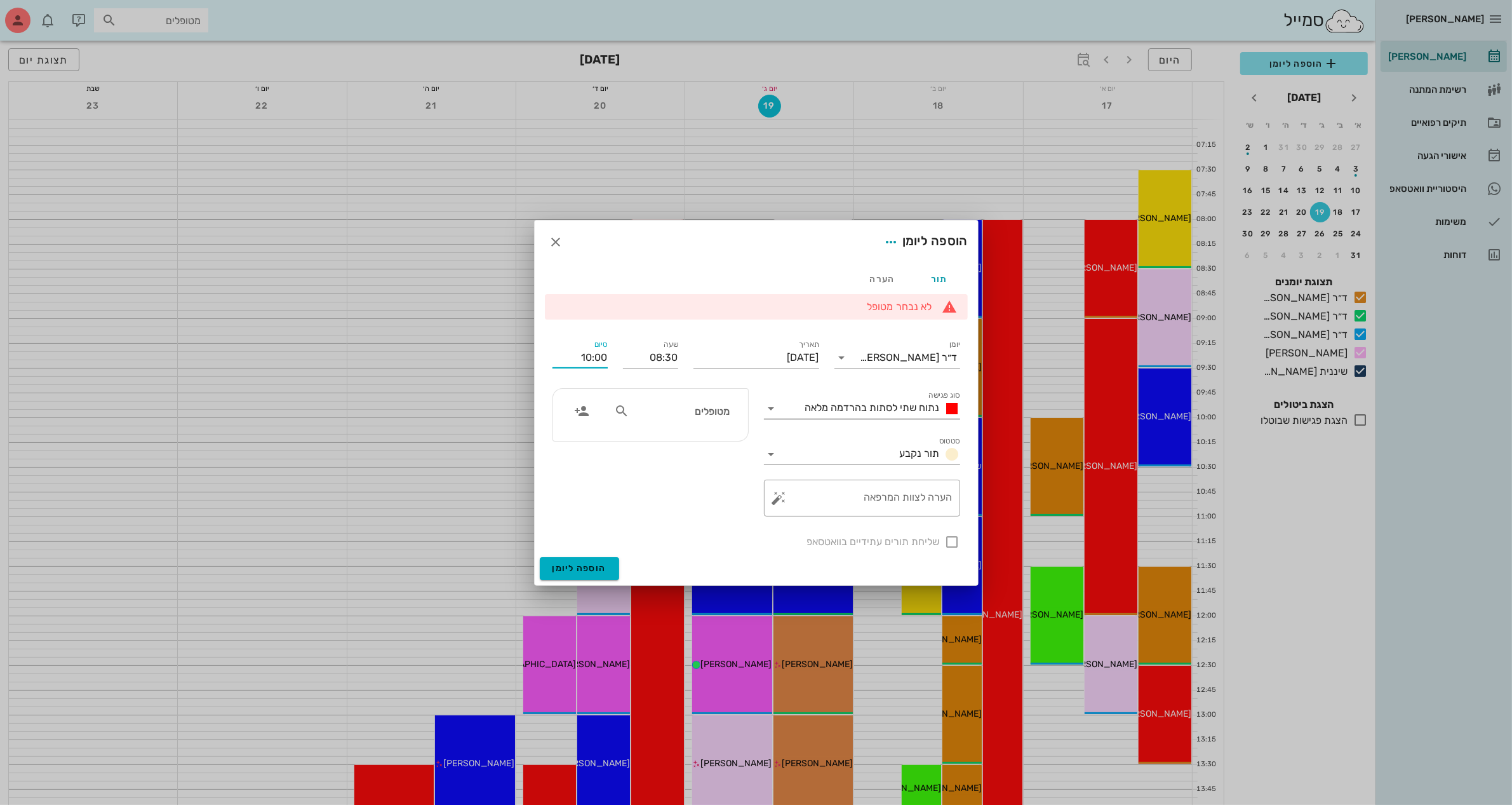
click at [892, 406] on span "נתוח שתי לסתות בהרדמה מלאה" at bounding box center [872, 407] width 135 height 12
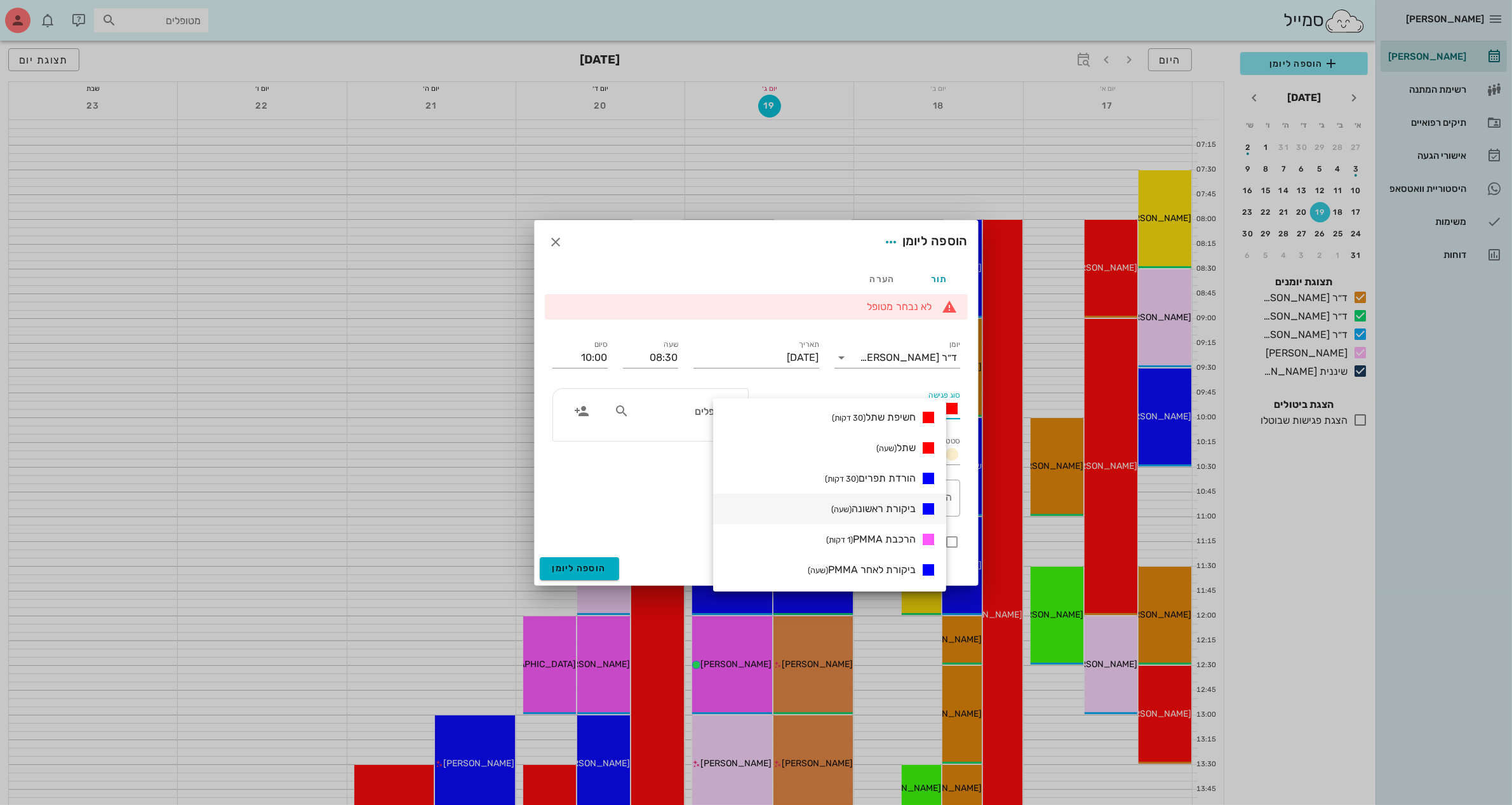
scroll to position [238, 0]
click at [902, 487] on span "ביקורת ראשונה (שעה)" at bounding box center [873, 485] width 85 height 12
type input "09:30"
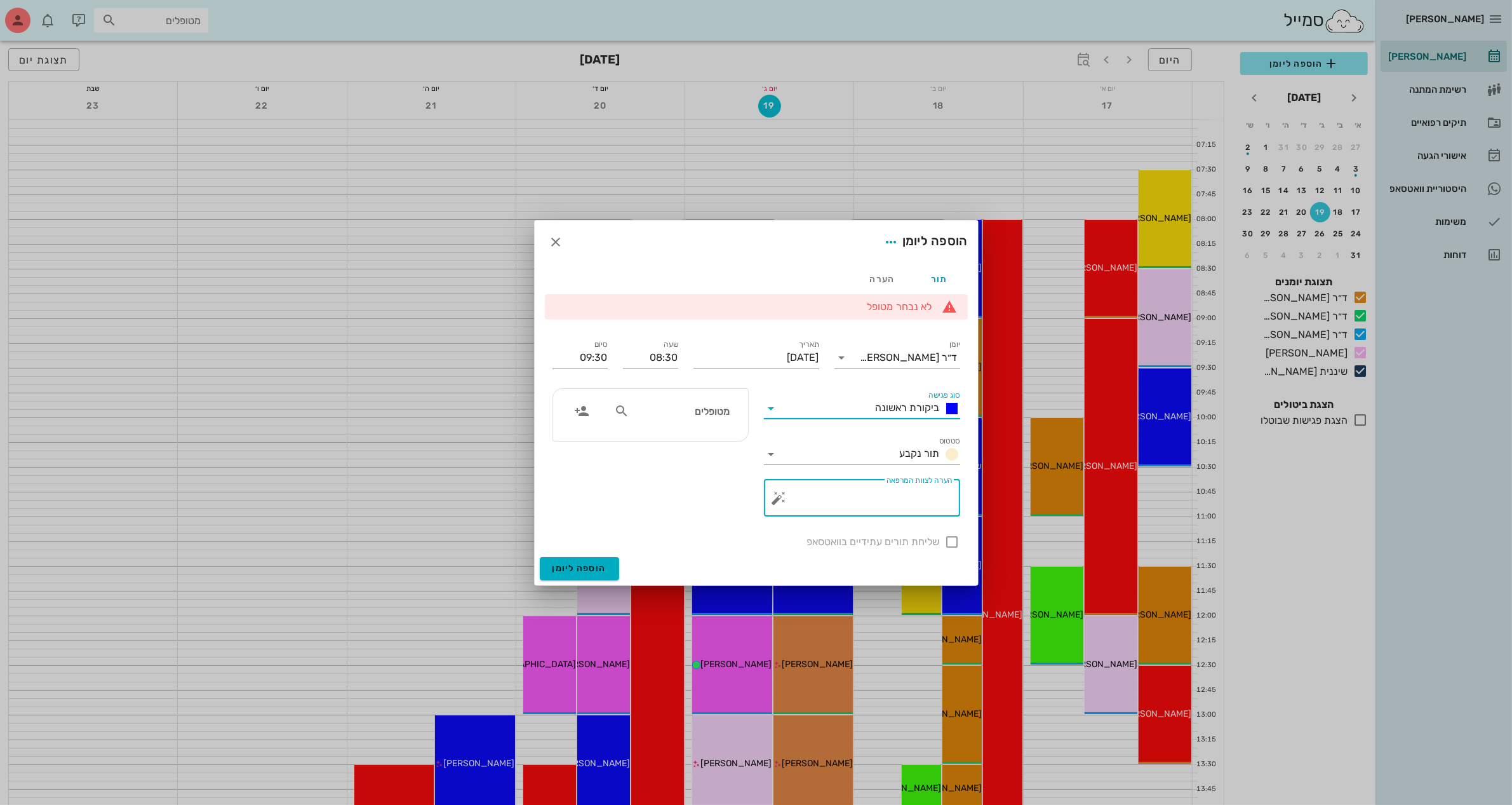
click at [880, 503] on textarea "הערה לצוות המרפאה" at bounding box center [867, 501] width 171 height 31
type textarea "סידור שיקום"
click at [707, 420] on div "מטופלים" at bounding box center [672, 411] width 131 height 24
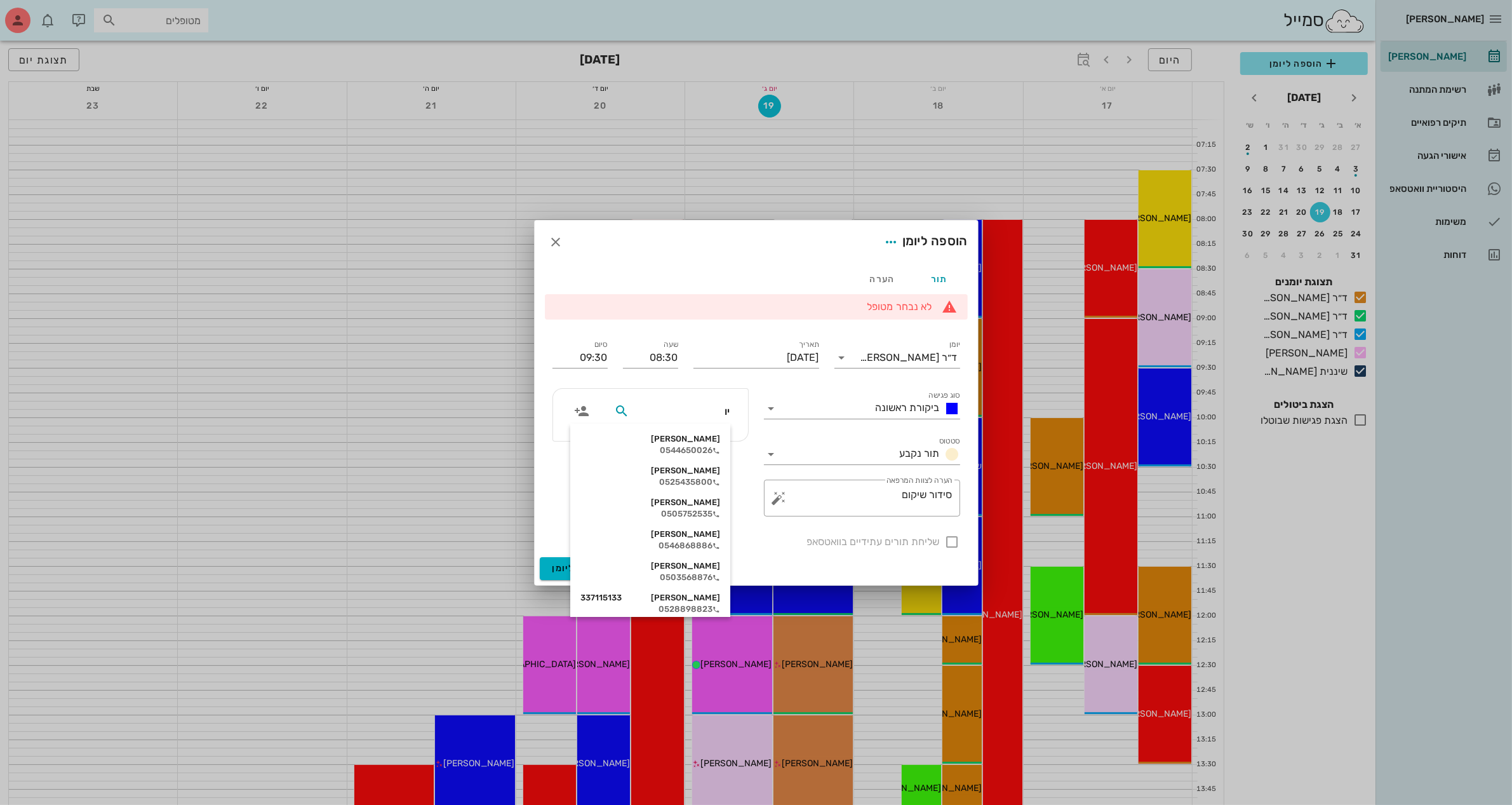
type input "[PERSON_NAME]"
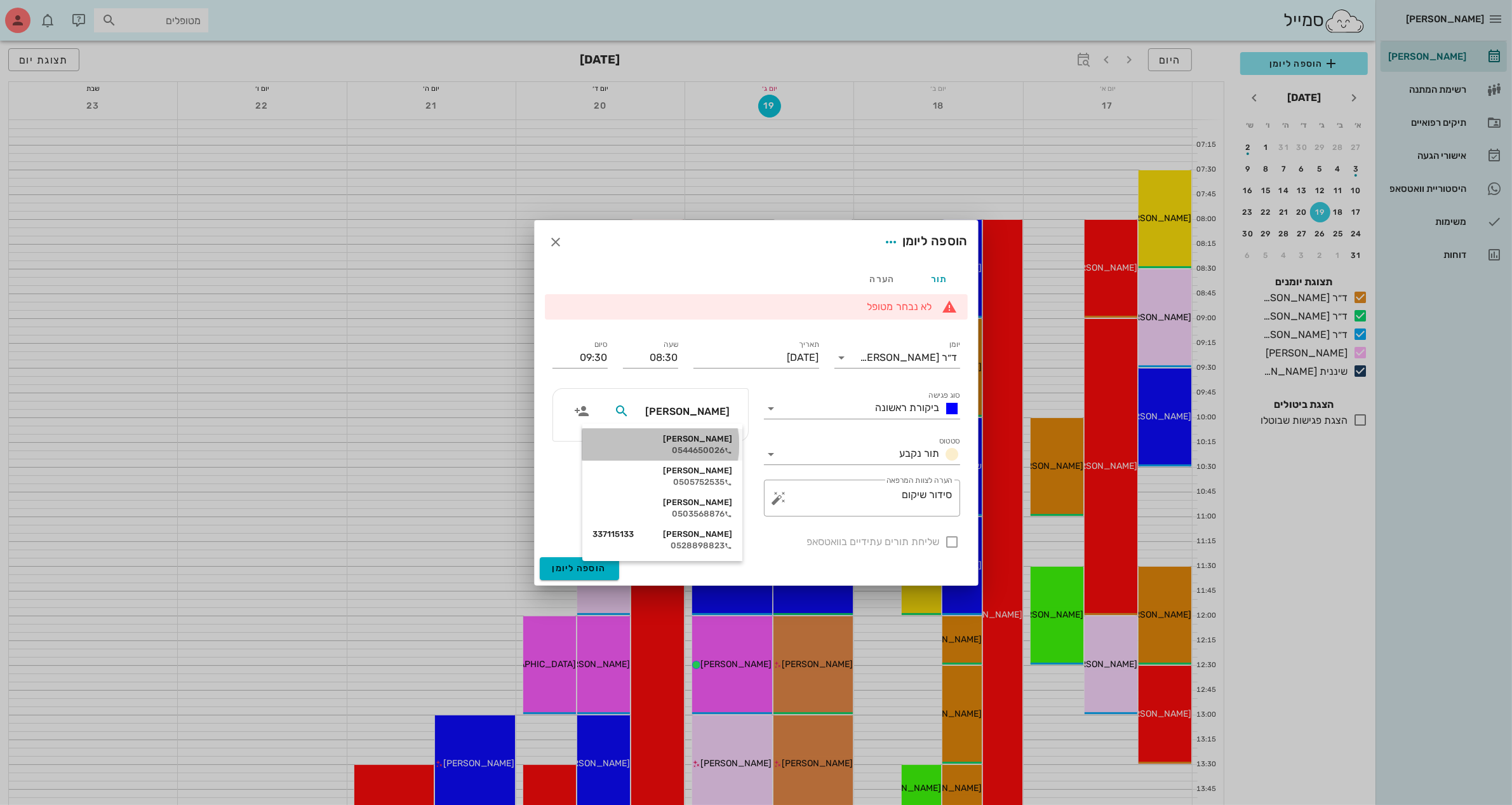
click at [700, 443] on div "[PERSON_NAME]" at bounding box center [663, 439] width 140 height 10
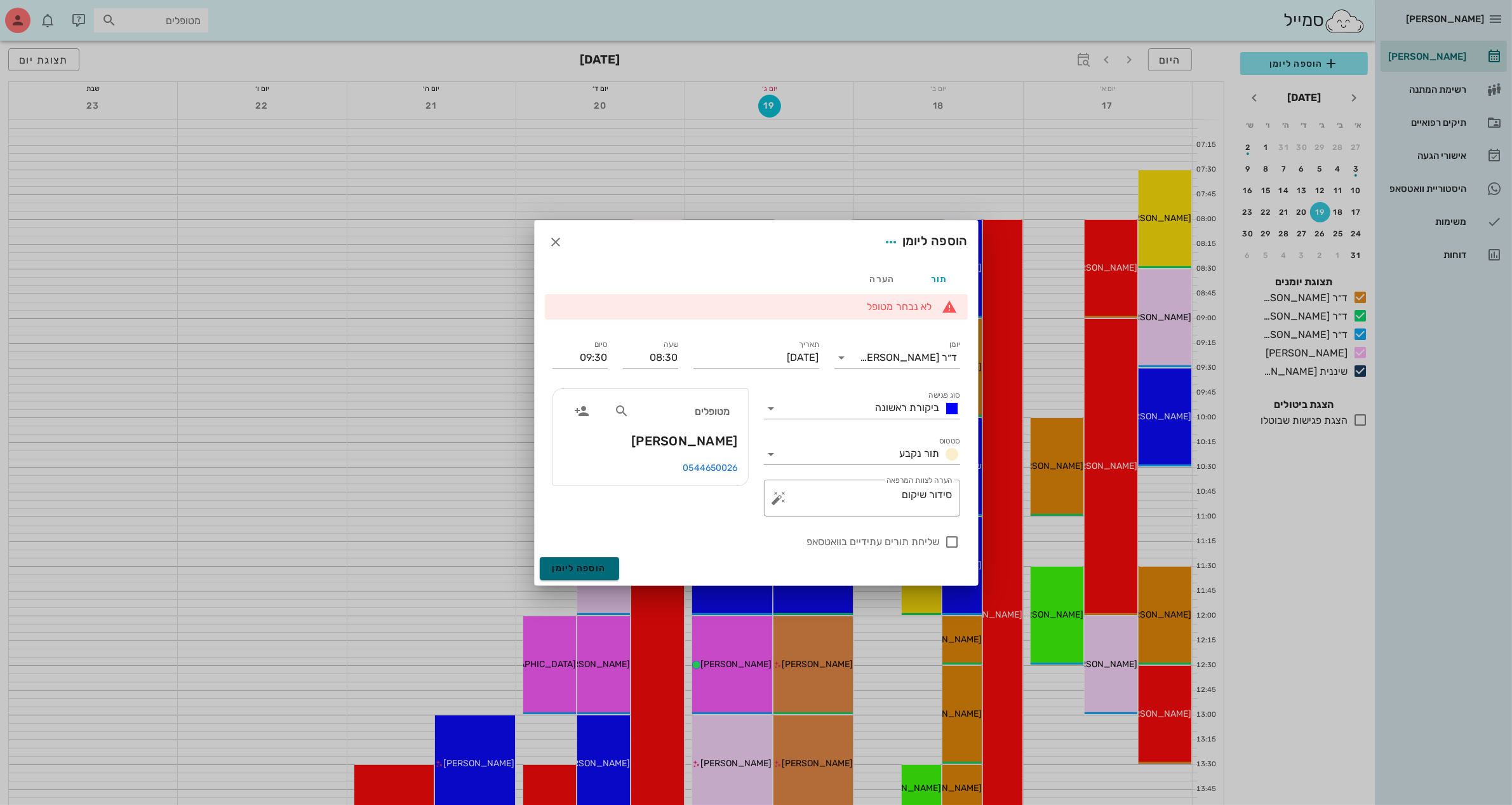
click at [576, 566] on span "הוספה ליומן" at bounding box center [579, 568] width 54 height 10
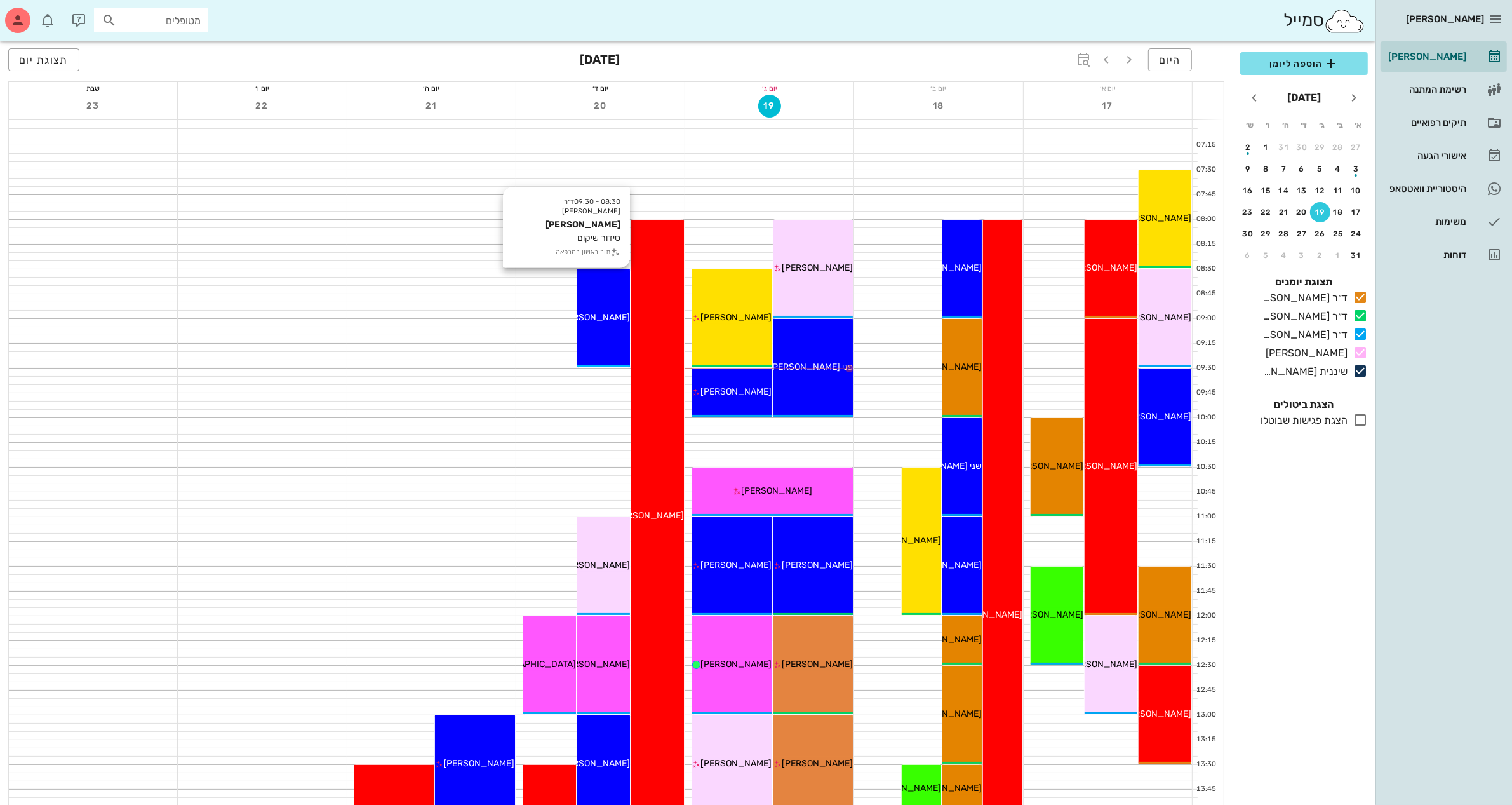
click at [595, 328] on div "08:30 - 09:30 ד״ר [PERSON_NAME] [PERSON_NAME] סידור שיקום תור ראשון במרפאה [PER…" at bounding box center [603, 318] width 52 height 98
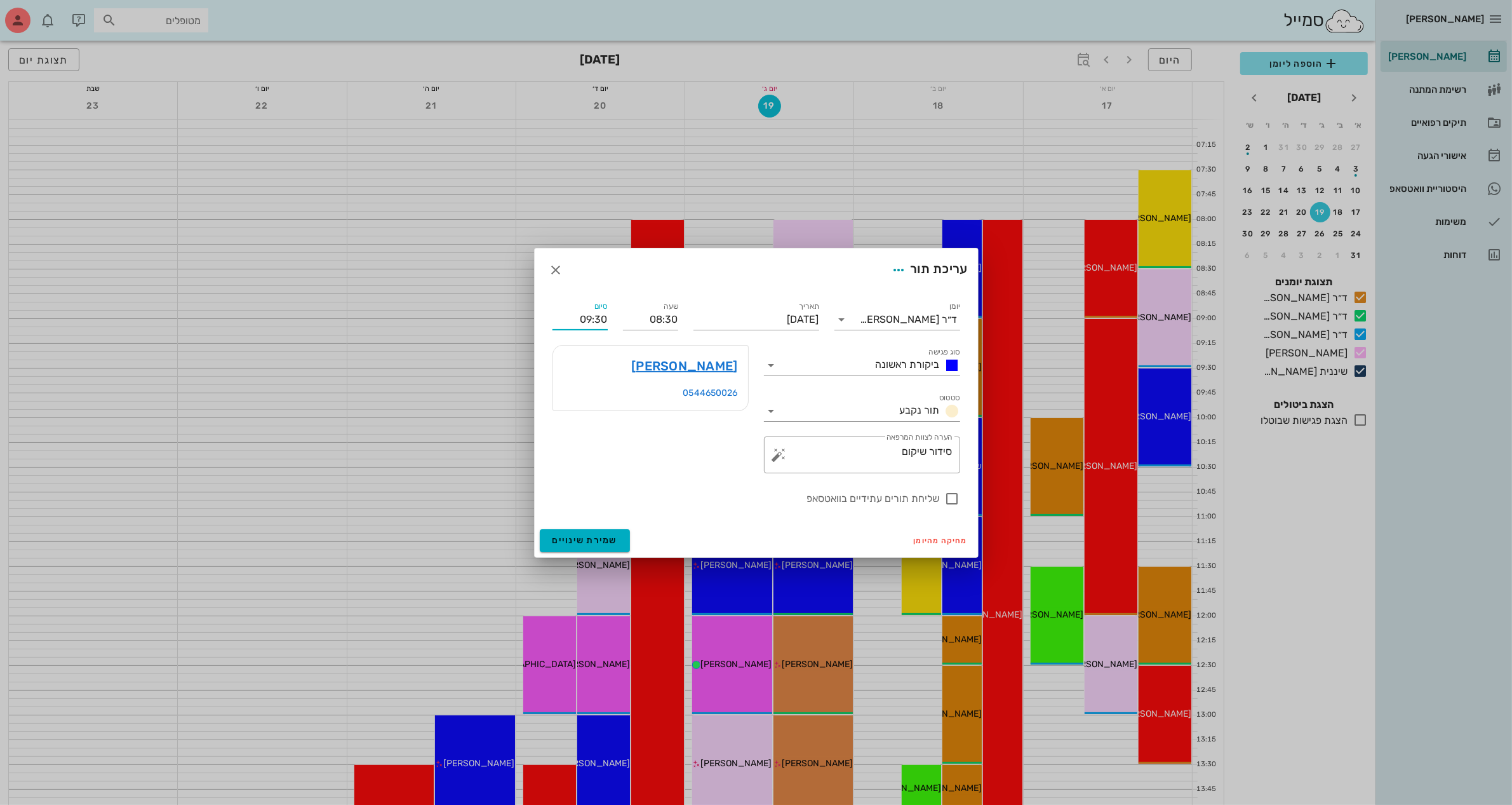
click at [587, 313] on input "09:30" at bounding box center [579, 319] width 55 height 20
click at [583, 429] on div "10:00 (שעה ו30 דקות)" at bounding box center [546, 432] width 77 height 10
type input "10:00"
click at [587, 537] on span "שמירת שינויים" at bounding box center [585, 540] width 66 height 10
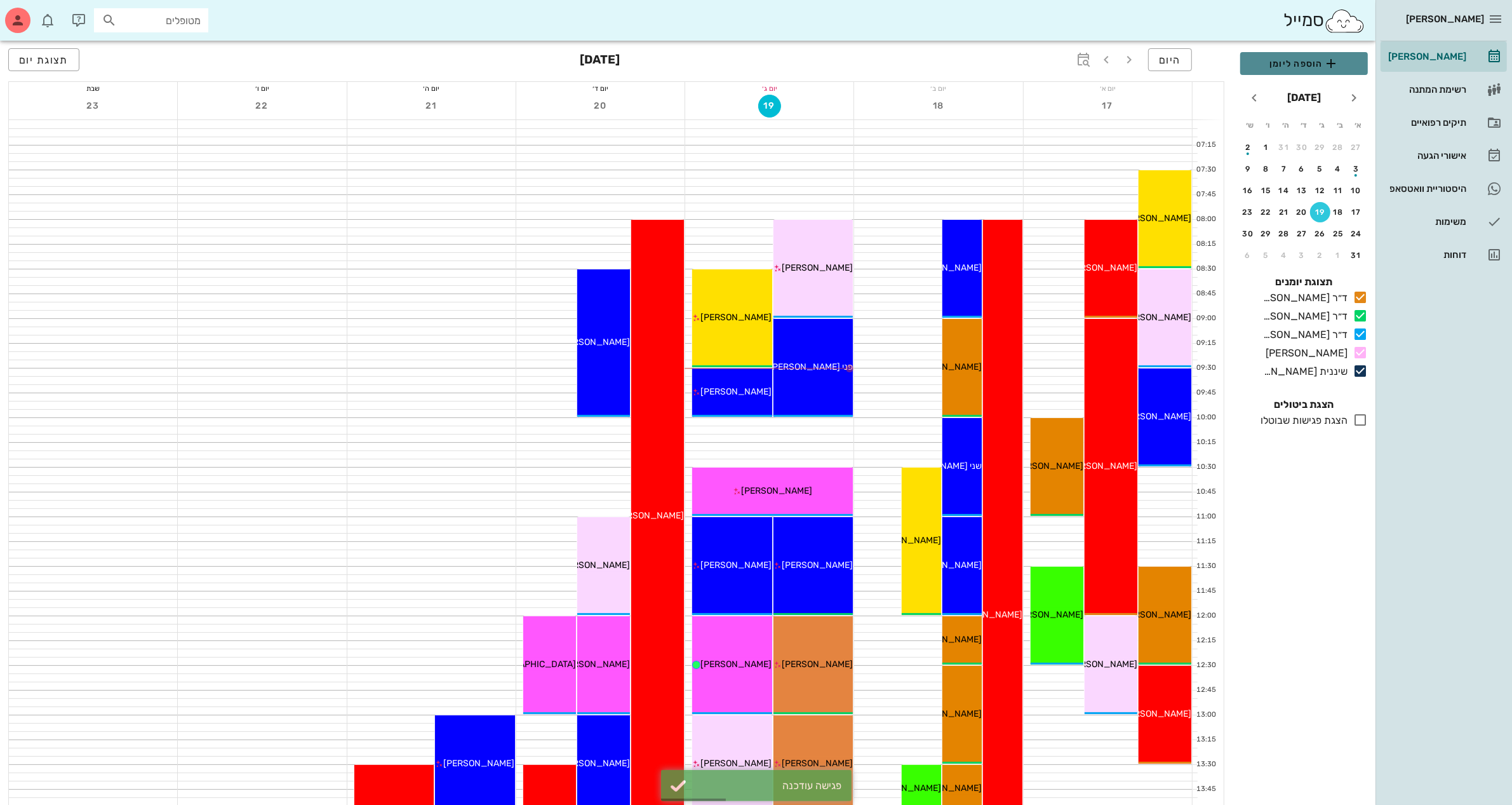
click at [1297, 66] on span "הוספה ליומן" at bounding box center [1304, 64] width 108 height 15
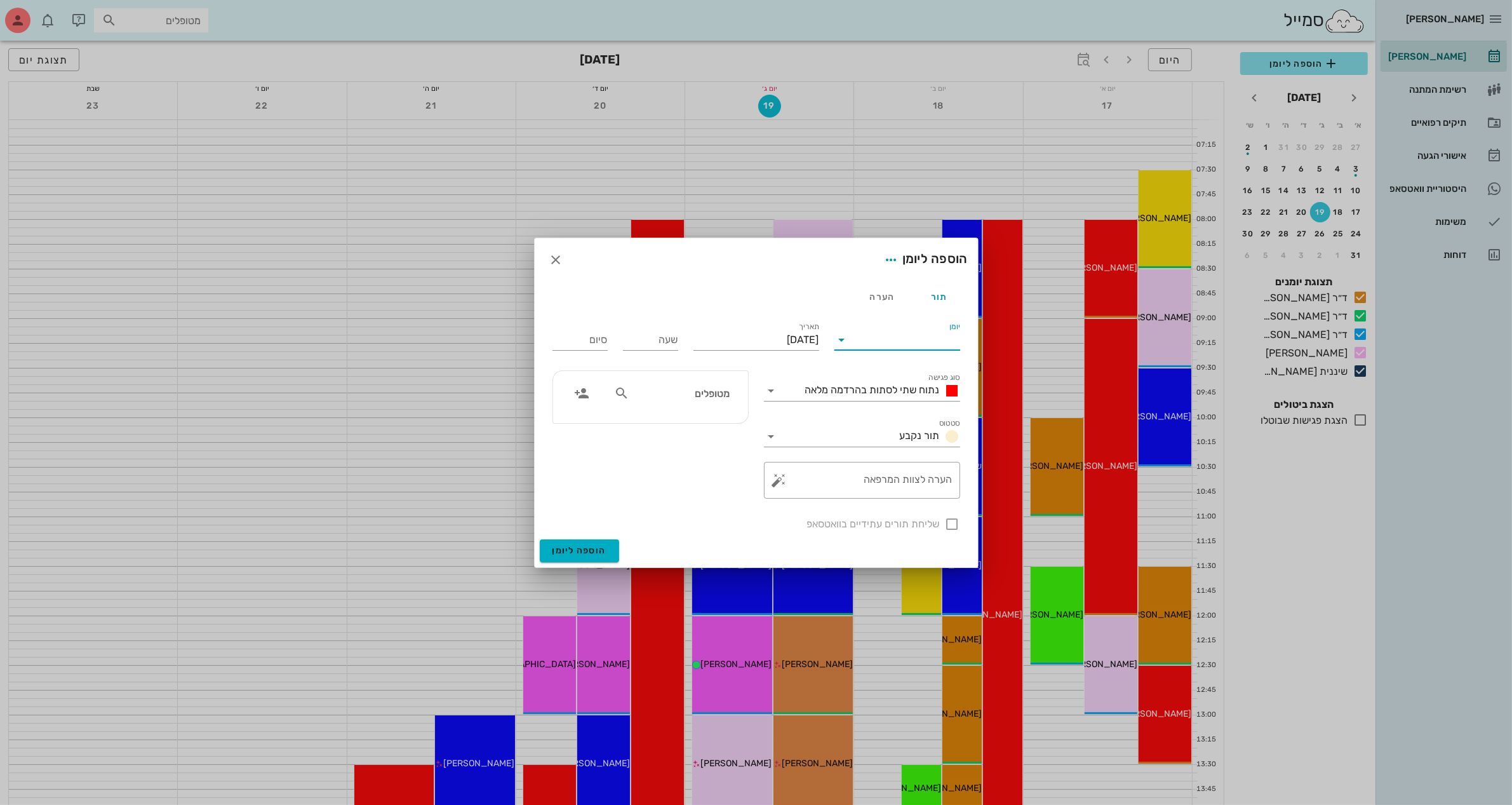
click at [875, 336] on input "יומן" at bounding box center [906, 339] width 108 height 20
click at [902, 413] on div "ד״ר [PERSON_NAME]" at bounding box center [900, 411] width 113 height 12
click at [747, 335] on input "[DATE]" at bounding box center [756, 339] width 126 height 20
click at [749, 480] on div "20" at bounding box center [752, 485] width 20 height 9
type input "[DATE]"
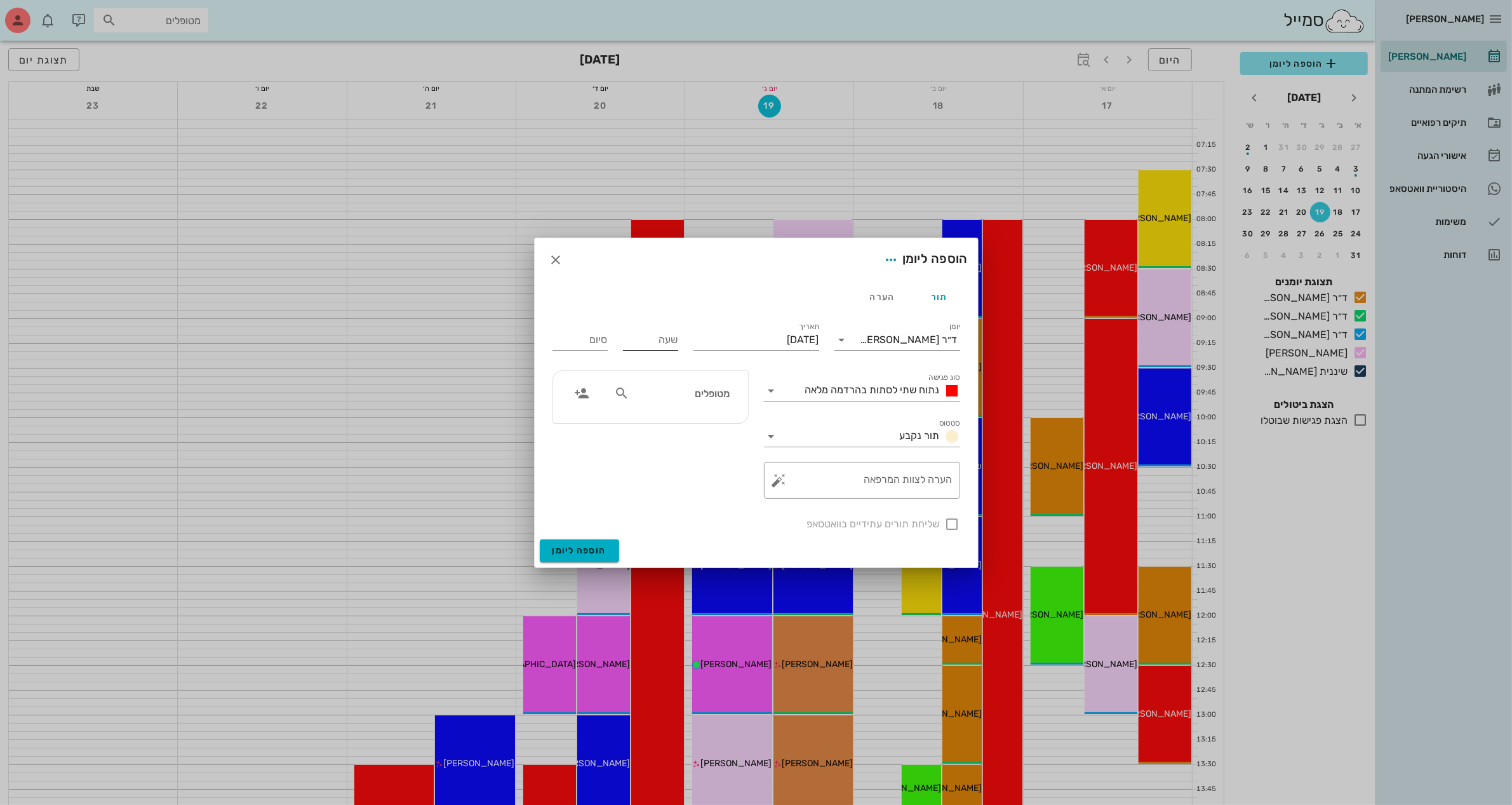
click at [655, 338] on input "שעה" at bounding box center [650, 339] width 55 height 20
type input "10:00"
click at [585, 343] on div "סיום 18:00" at bounding box center [579, 337] width 71 height 51
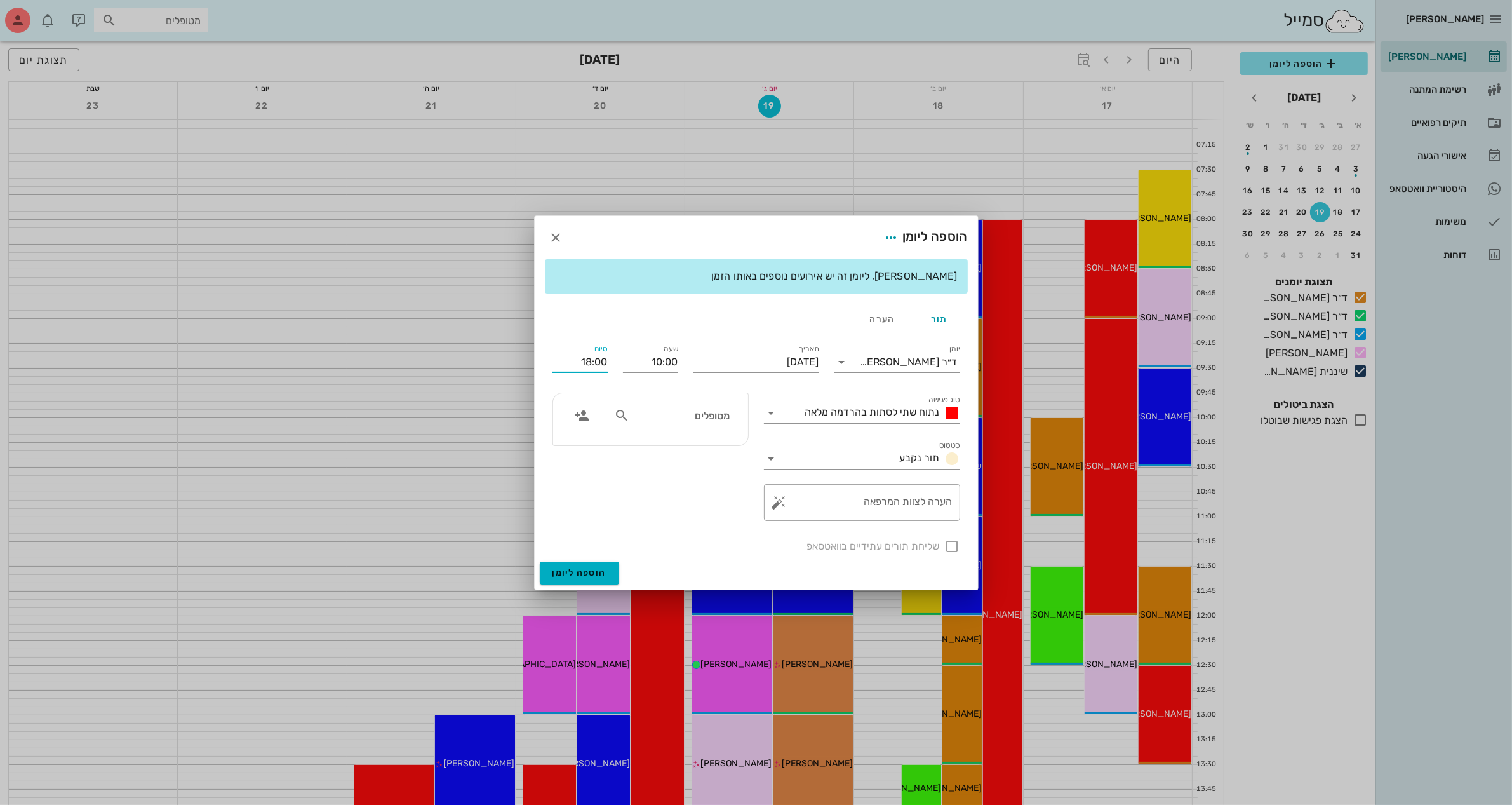
click at [585, 357] on input "18:00" at bounding box center [579, 362] width 55 height 20
click at [585, 443] on div "11:00 (שעה)" at bounding box center [547, 445] width 75 height 10
type input "11:00"
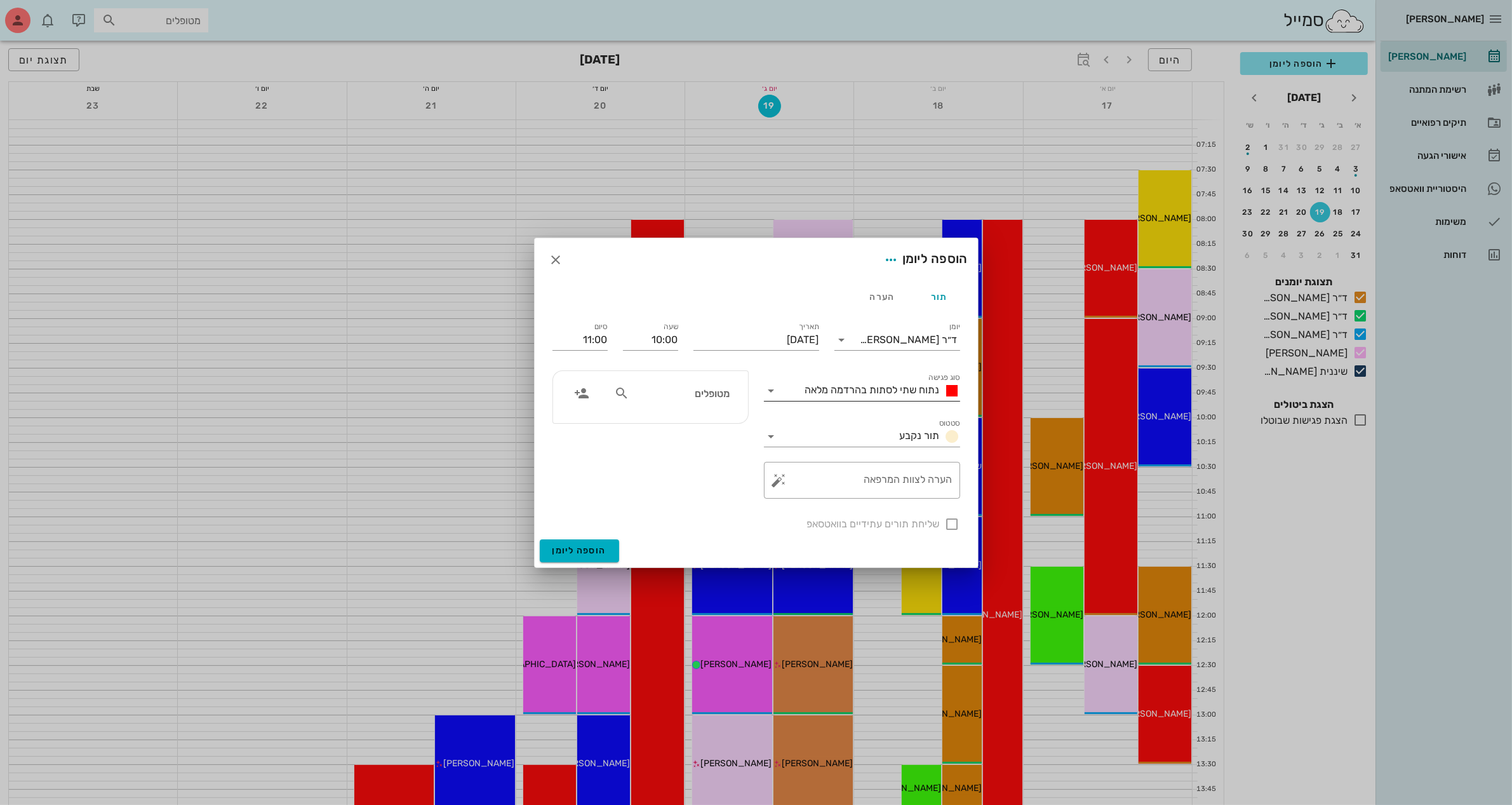
click at [830, 387] on span "נתוח שתי לסתות בהרדמה מלאה" at bounding box center [872, 390] width 135 height 12
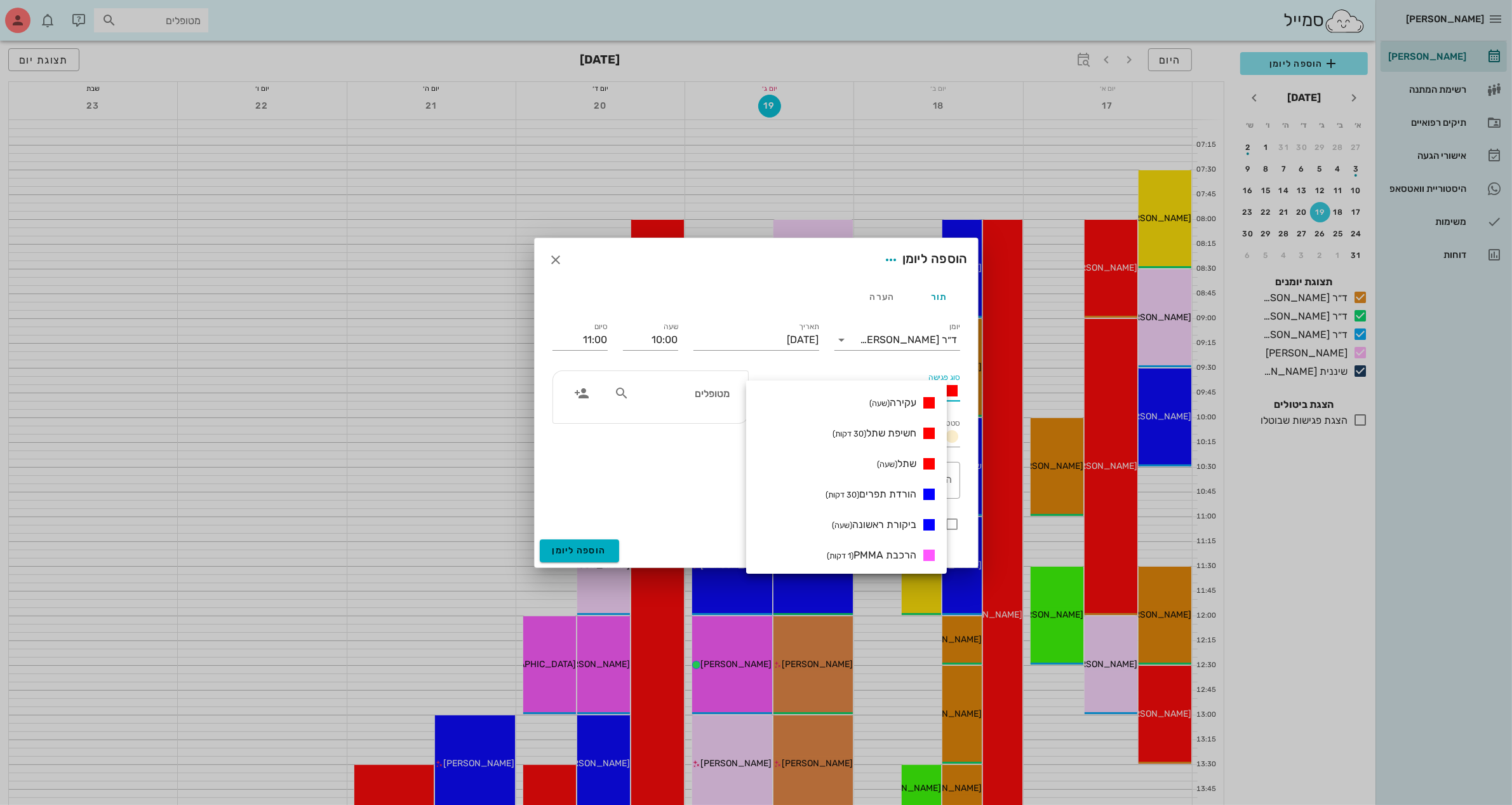
scroll to position [397, 0]
click at [916, 521] on span "ביקורת (שעה)" at bounding box center [891, 522] width 50 height 12
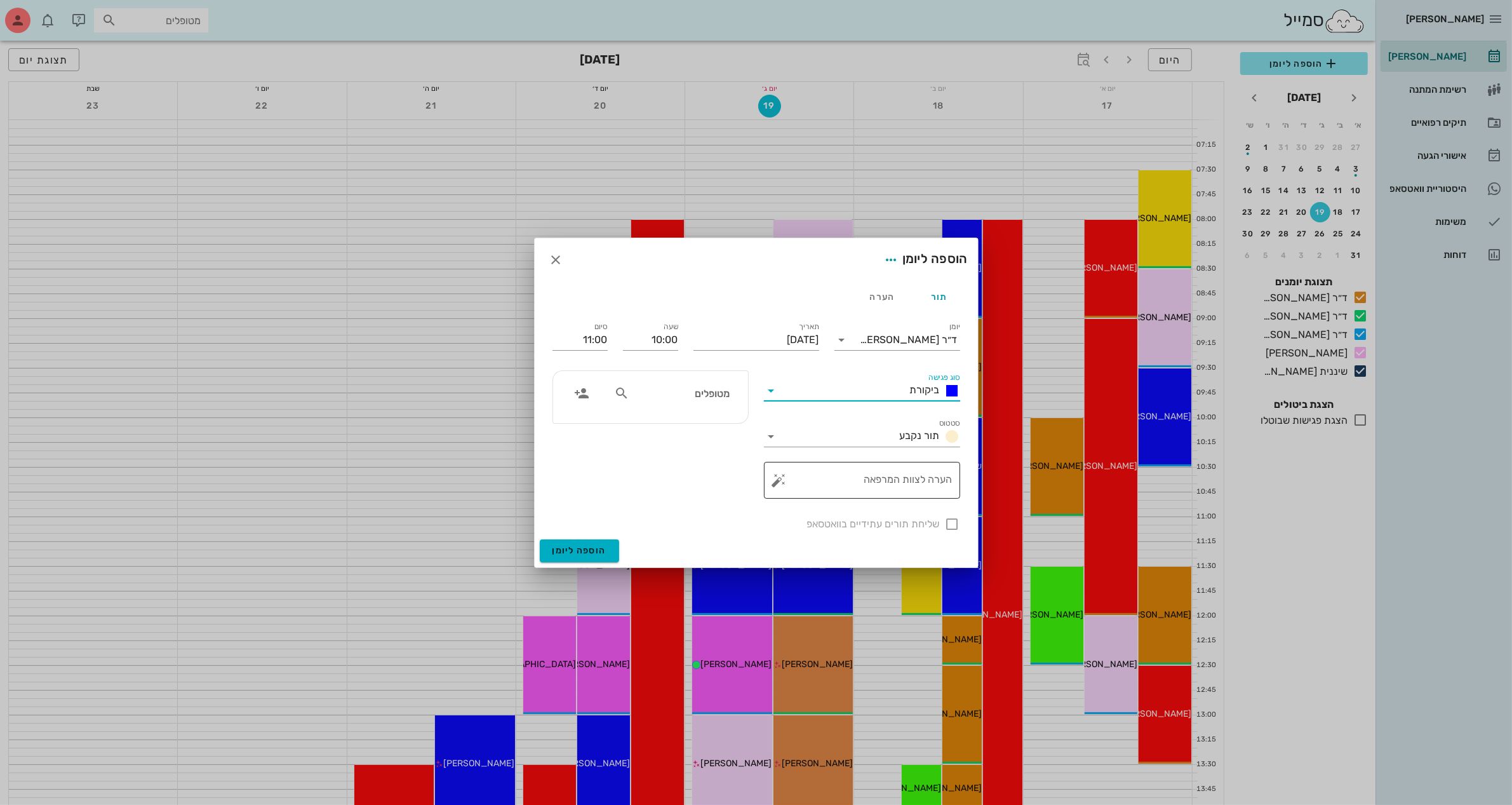
click at [886, 480] on textarea "הערה לצוות המרפאה" at bounding box center [867, 483] width 171 height 31
type textarea "ביקורת"
click at [706, 395] on input "text" at bounding box center [681, 393] width 98 height 17
type input "[PERSON_NAME]"
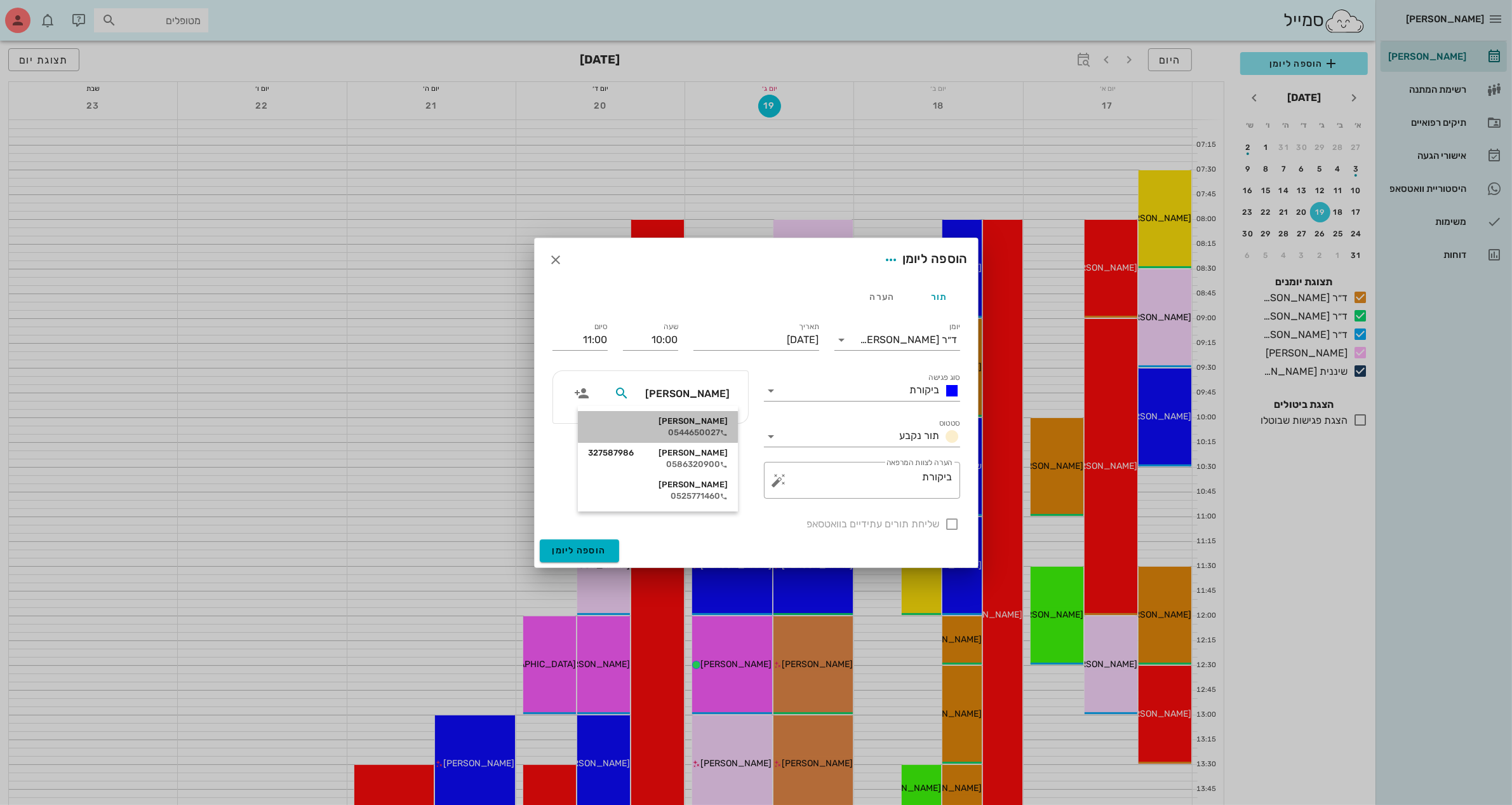
click at [712, 429] on div "0544650027" at bounding box center [658, 432] width 140 height 10
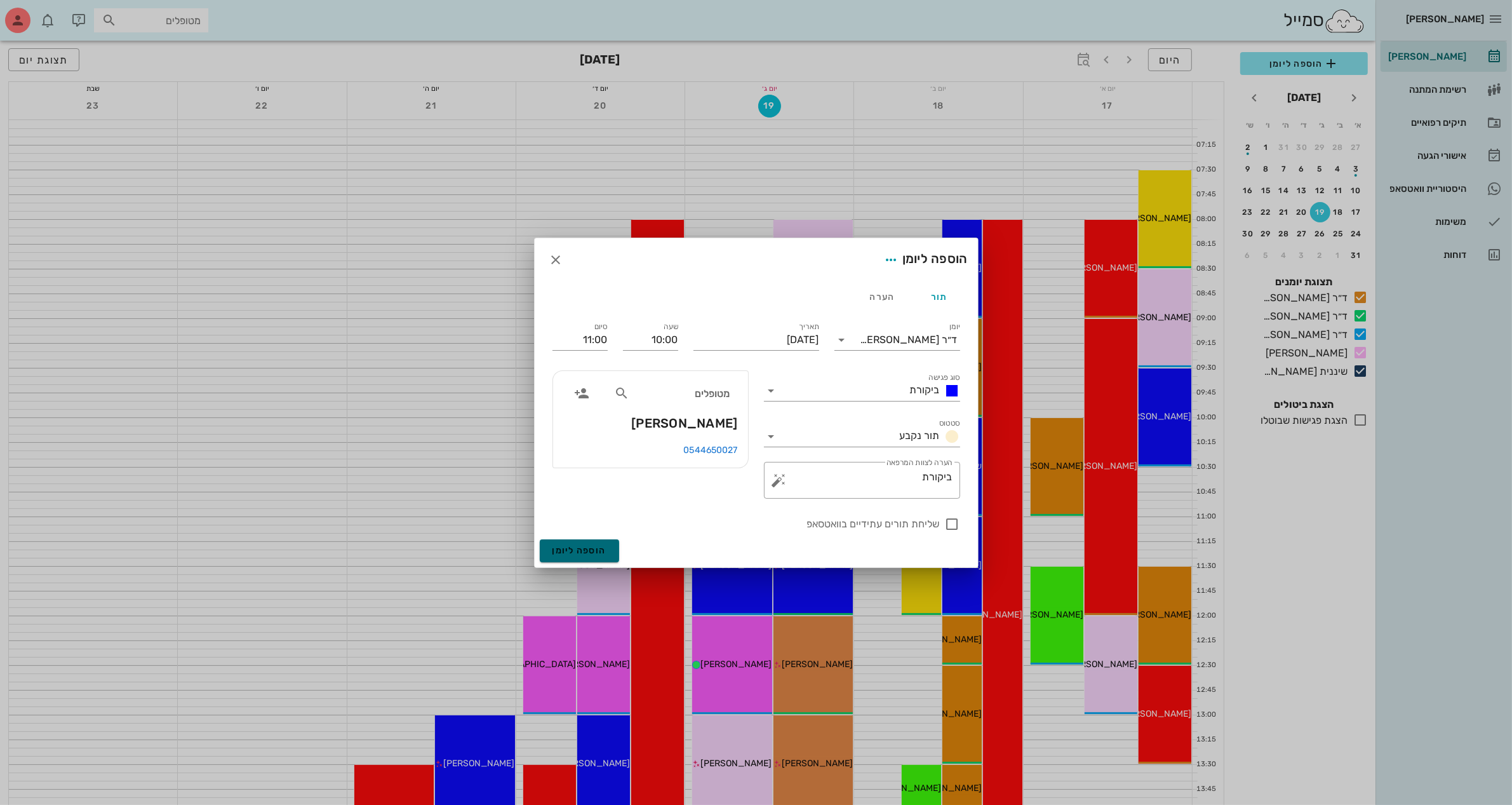
click at [579, 553] on span "הוספה ליומן" at bounding box center [579, 550] width 54 height 10
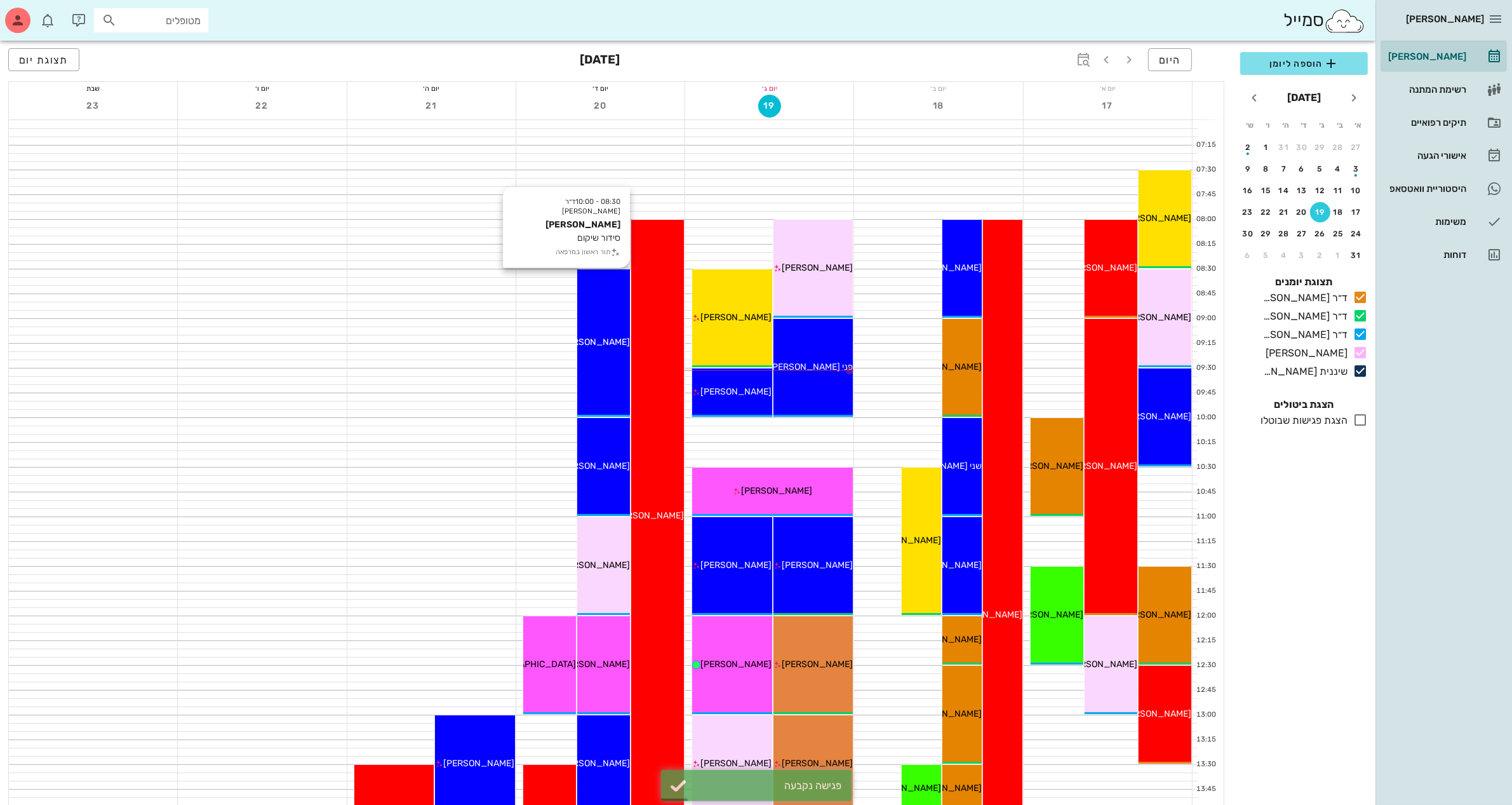
click at [593, 347] on div "[PERSON_NAME]" at bounding box center [603, 342] width 52 height 13
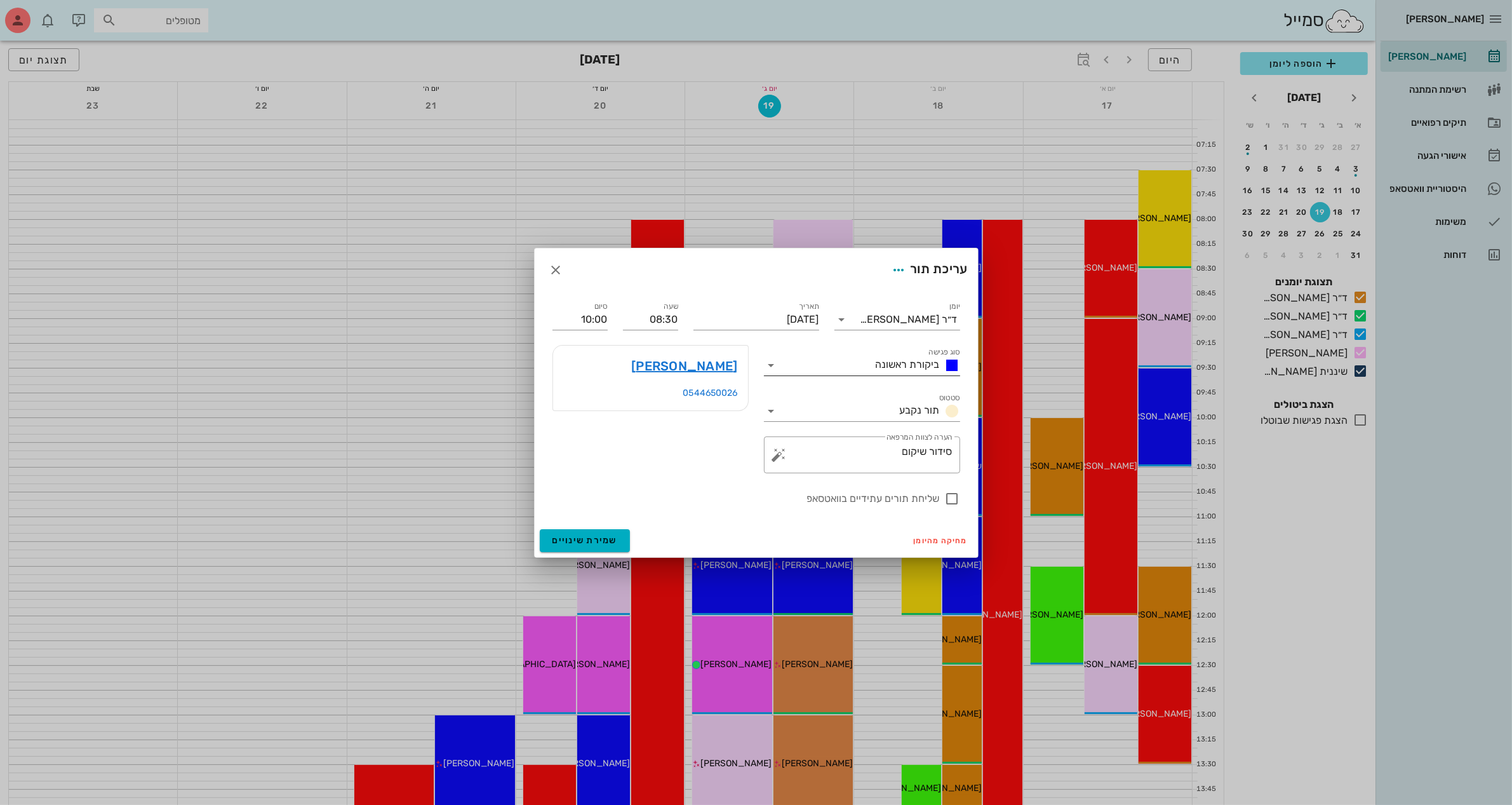
click at [912, 364] on span "ביקורת ראשונה" at bounding box center [908, 364] width 64 height 12
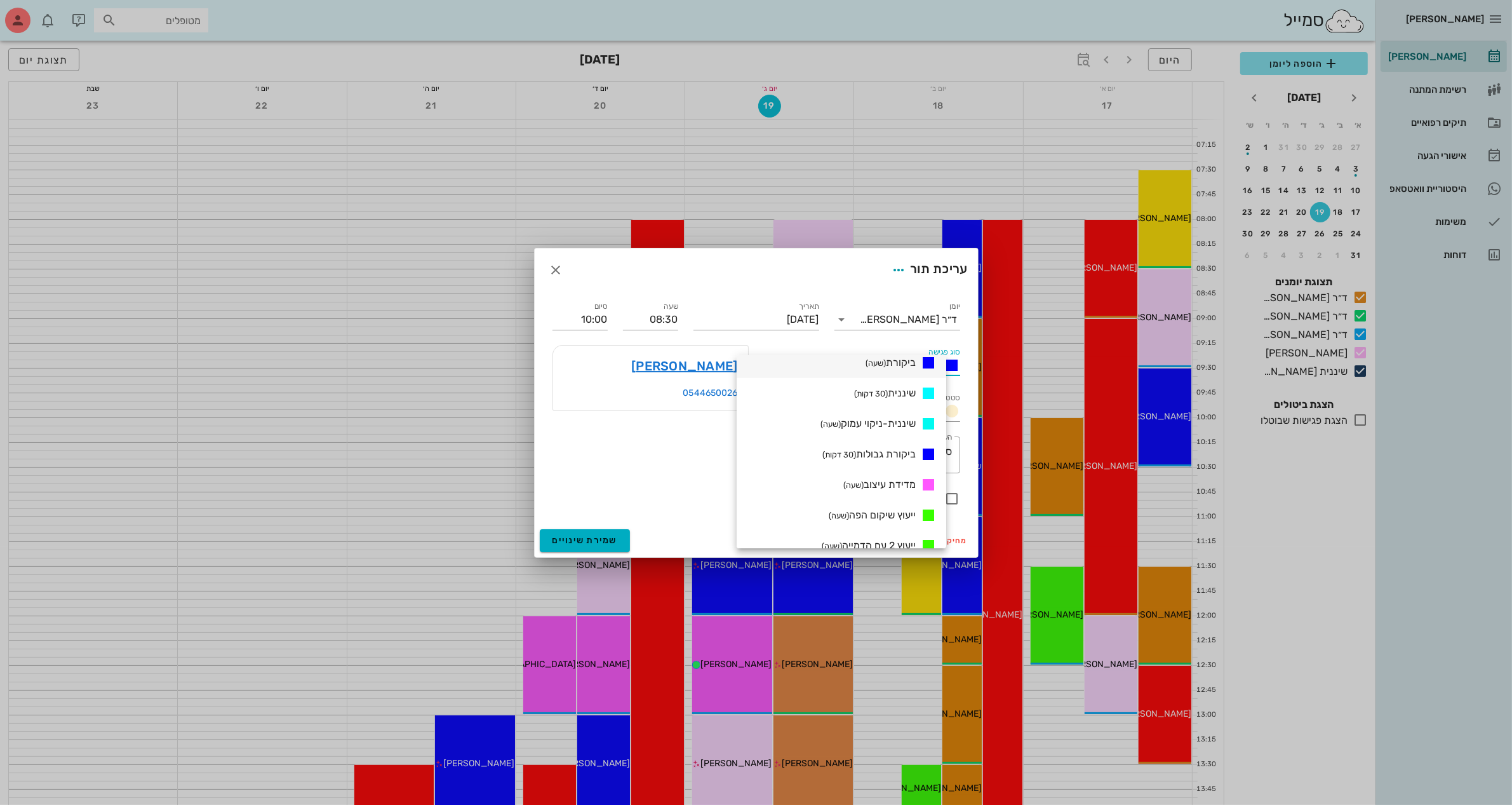
scroll to position [556, 0]
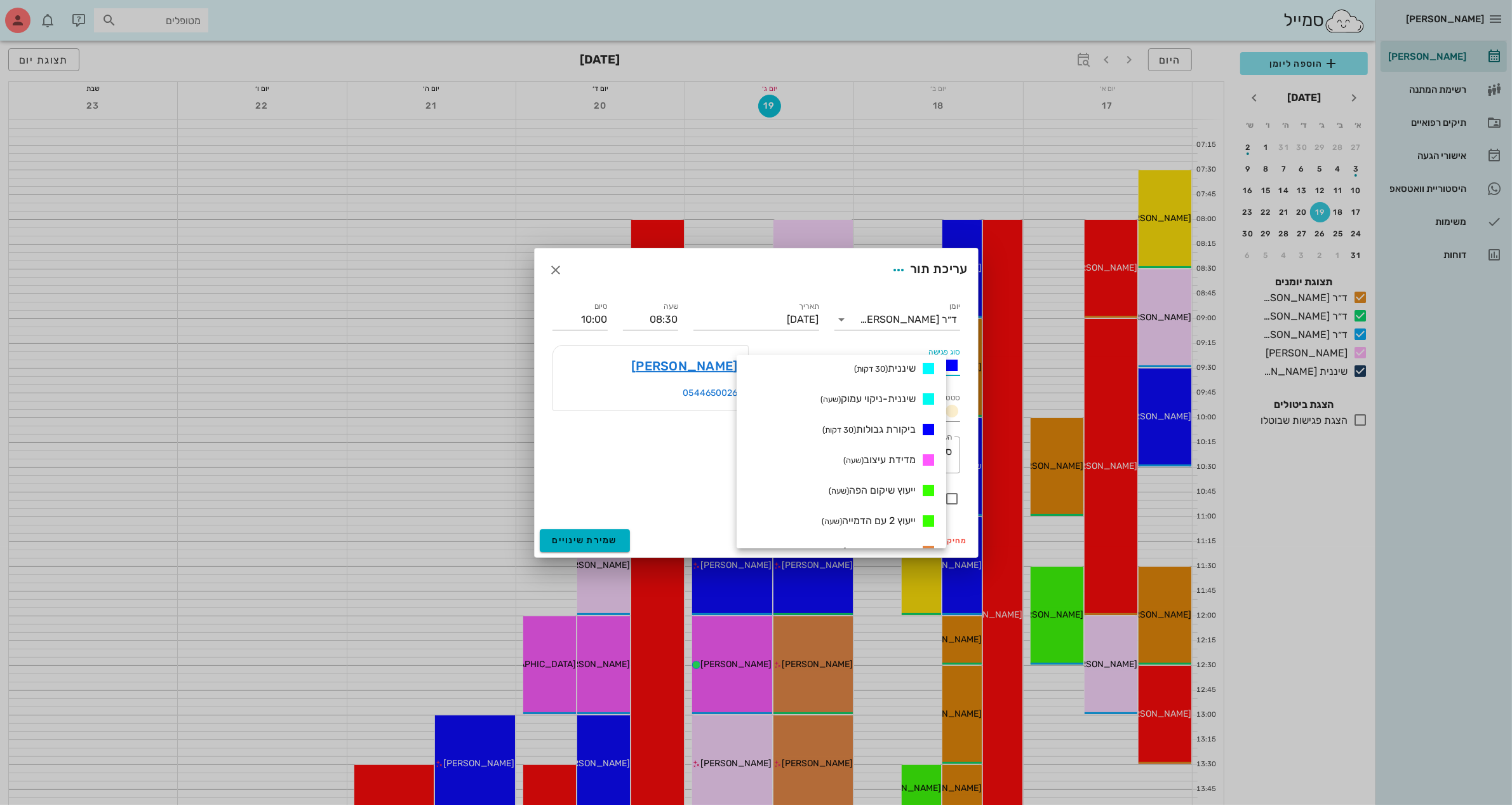
click at [371, 471] on div at bounding box center [756, 402] width 1512 height 805
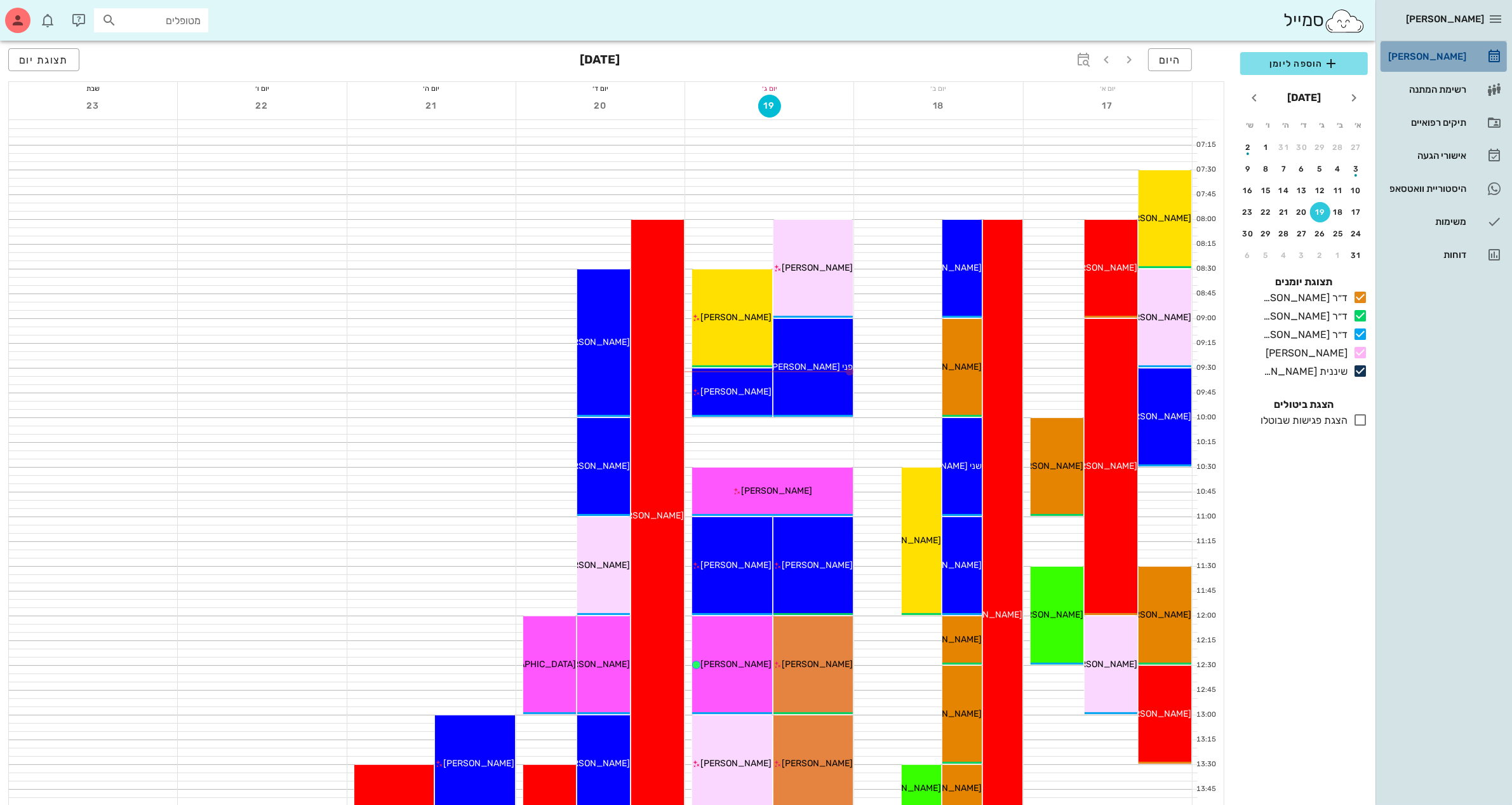
click at [1431, 52] on div "[PERSON_NAME]" at bounding box center [1425, 57] width 80 height 10
click at [613, 634] on div "12:00 - 13:00 ד״ר [PERSON_NAME] [PERSON_NAME] הרכבה לקבוע תור ראשון במרפאה [PER…" at bounding box center [603, 665] width 52 height 98
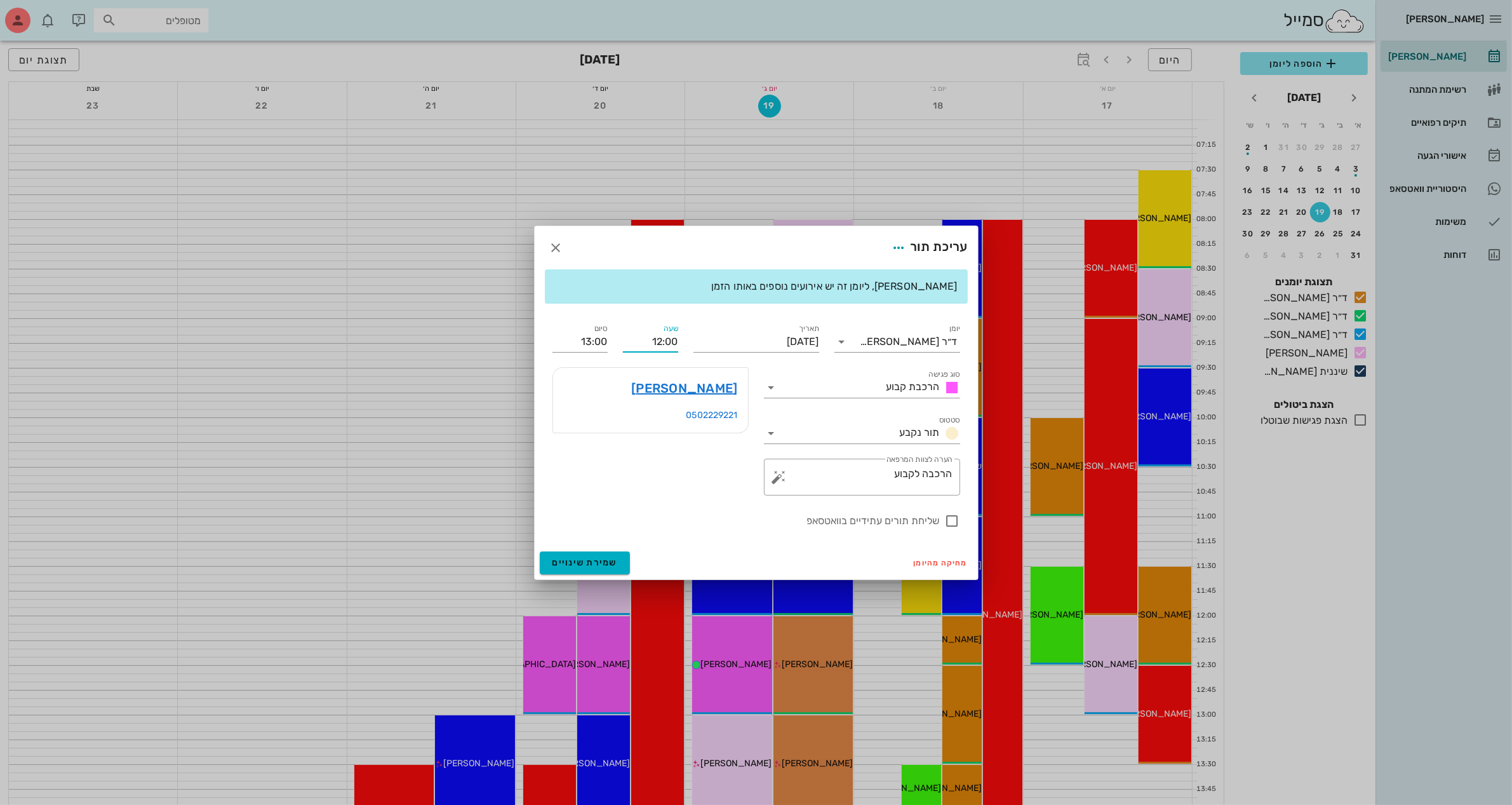
click at [669, 341] on input "12:00" at bounding box center [650, 341] width 55 height 20
click at [659, 436] on div "12:30" at bounding box center [651, 437] width 35 height 10
type input "12:30"
click at [601, 343] on input "13:30" at bounding box center [579, 341] width 55 height 20
click at [584, 378] on div "13:00 (30 דקות)" at bounding box center [546, 383] width 77 height 10
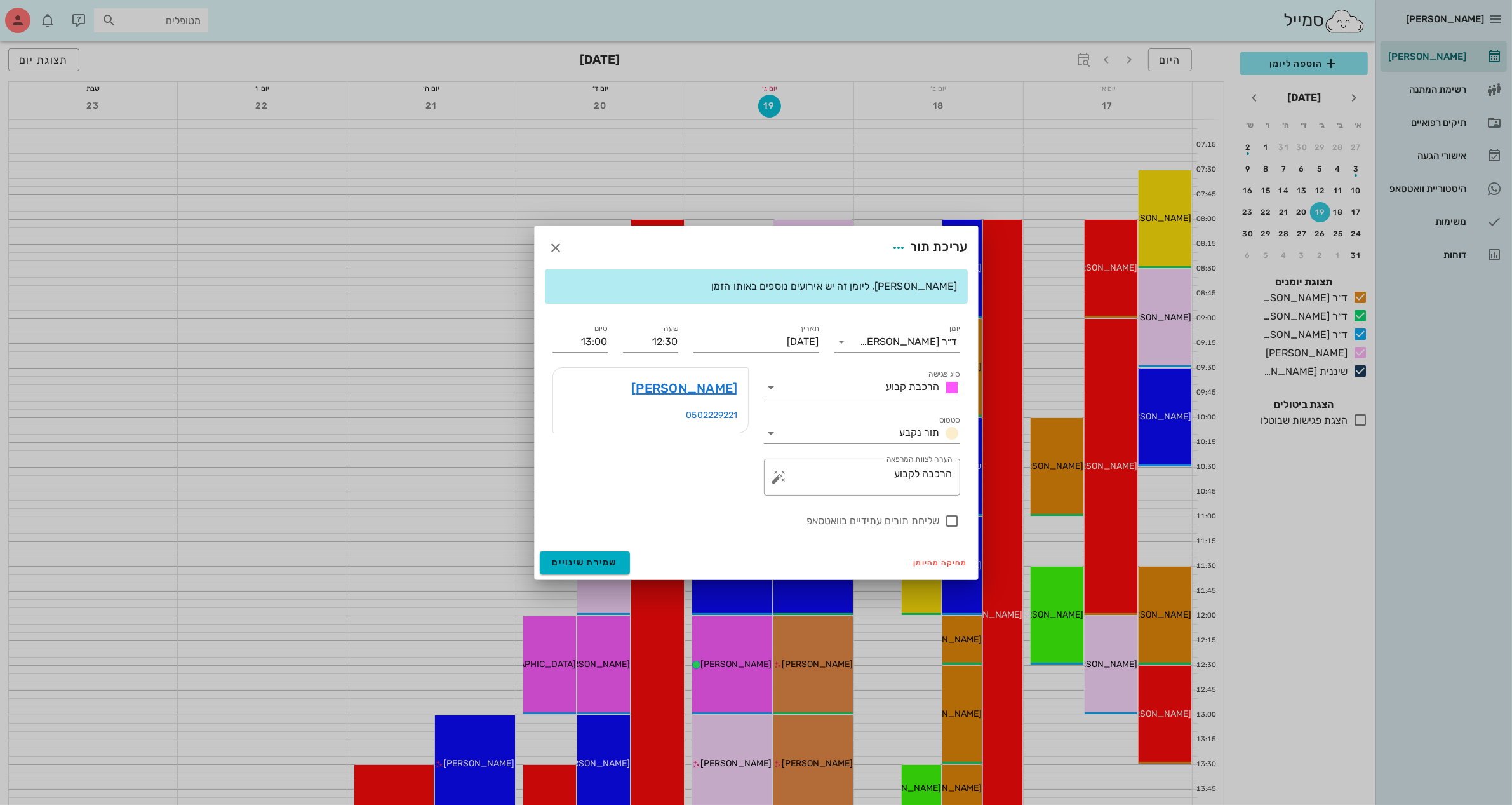
click at [909, 385] on span "הרכבת קבוע" at bounding box center [913, 386] width 53 height 12
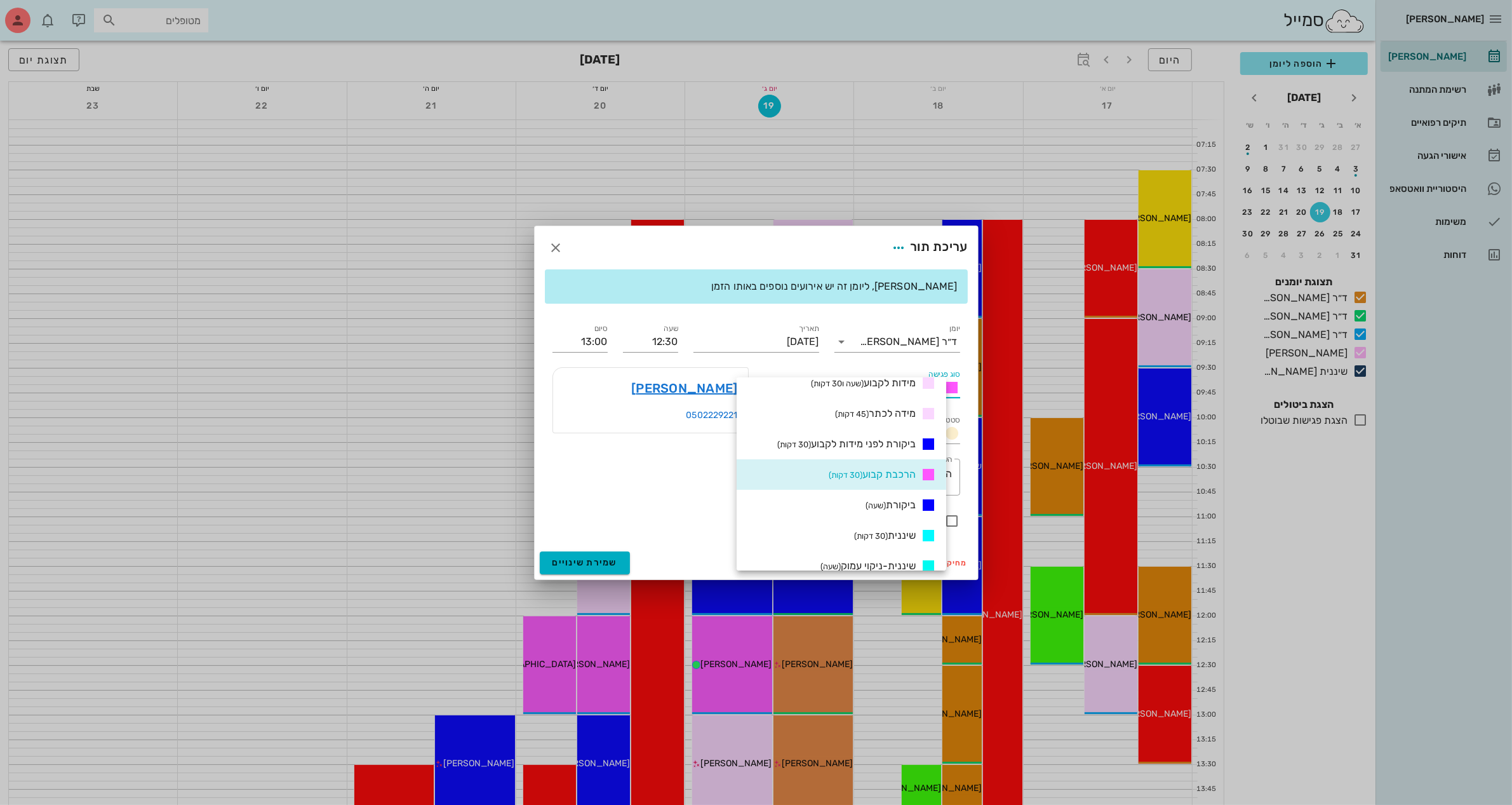
scroll to position [397, 0]
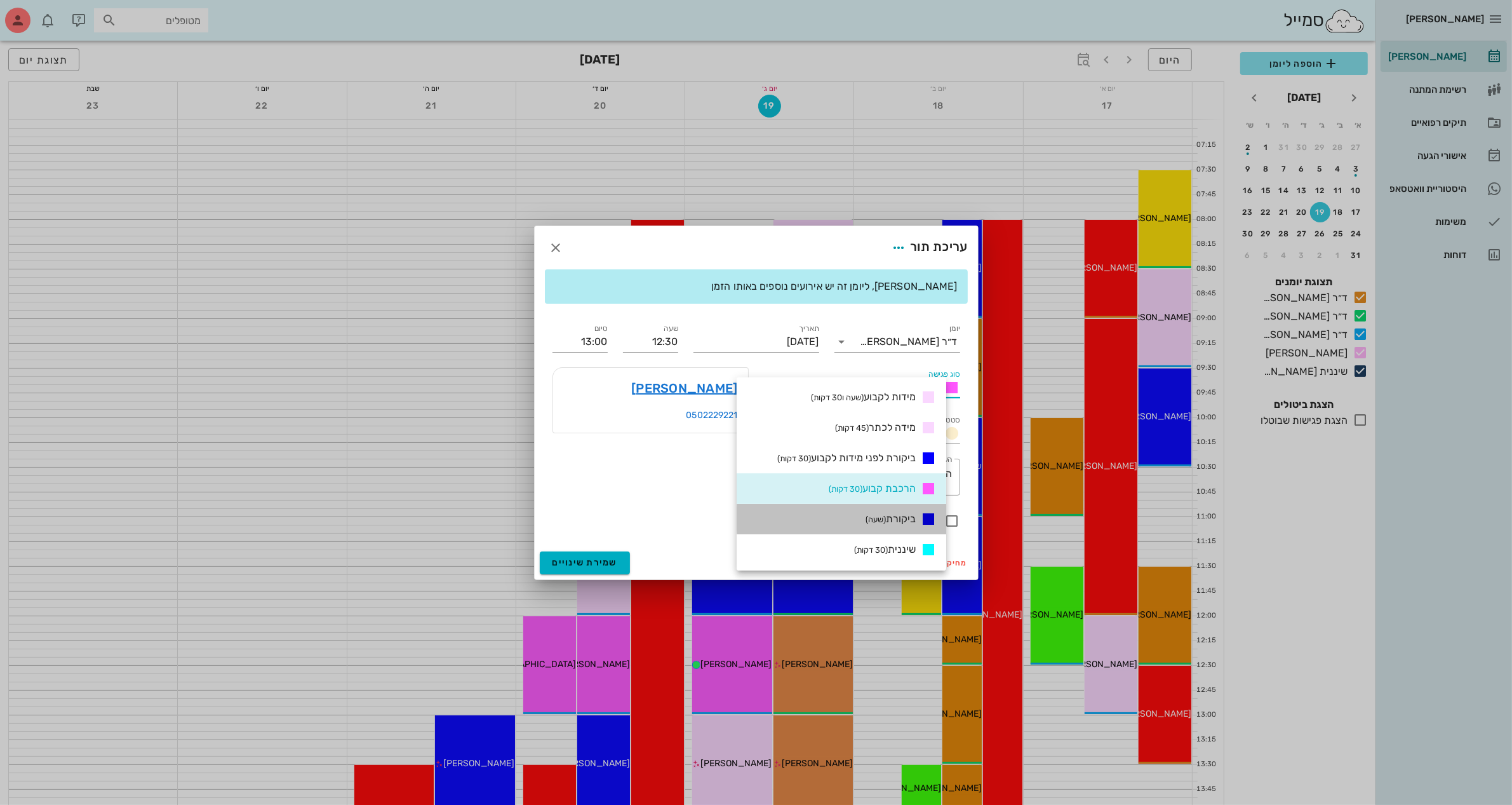
click at [916, 517] on span "ביקורת (שעה)" at bounding box center [891, 518] width 50 height 12
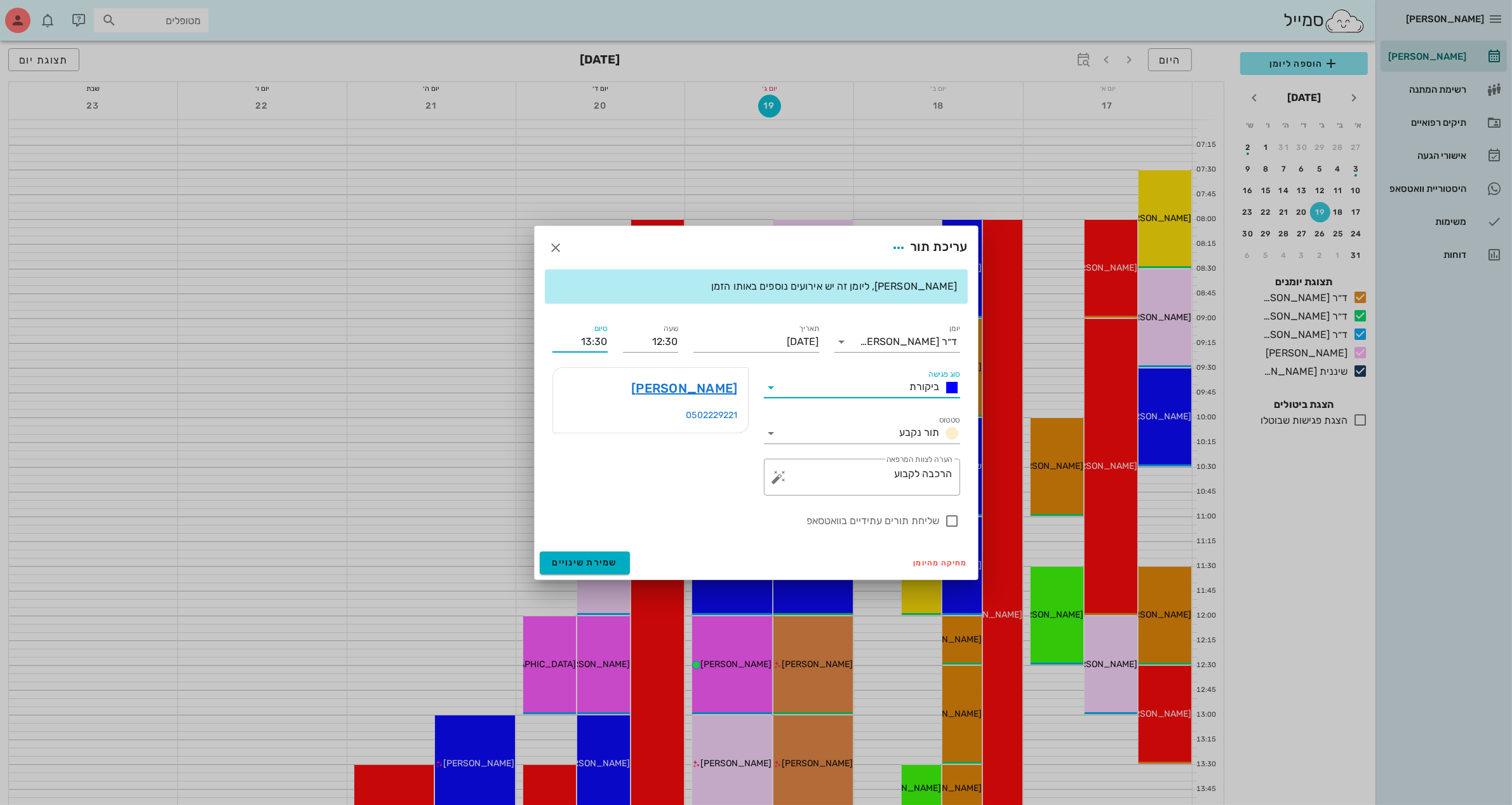
click at [593, 337] on input "13:30" at bounding box center [579, 341] width 55 height 20
click at [584, 382] on div "13:00 (30 דקות)" at bounding box center [546, 383] width 77 height 10
type input "13:00"
drag, startPoint x: 871, startPoint y: 472, endPoint x: 967, endPoint y: 461, distance: 96.6
click at [967, 461] on div "​ הערה לצוות המרפאה הרכבה לקבוע" at bounding box center [862, 477] width 211 height 52
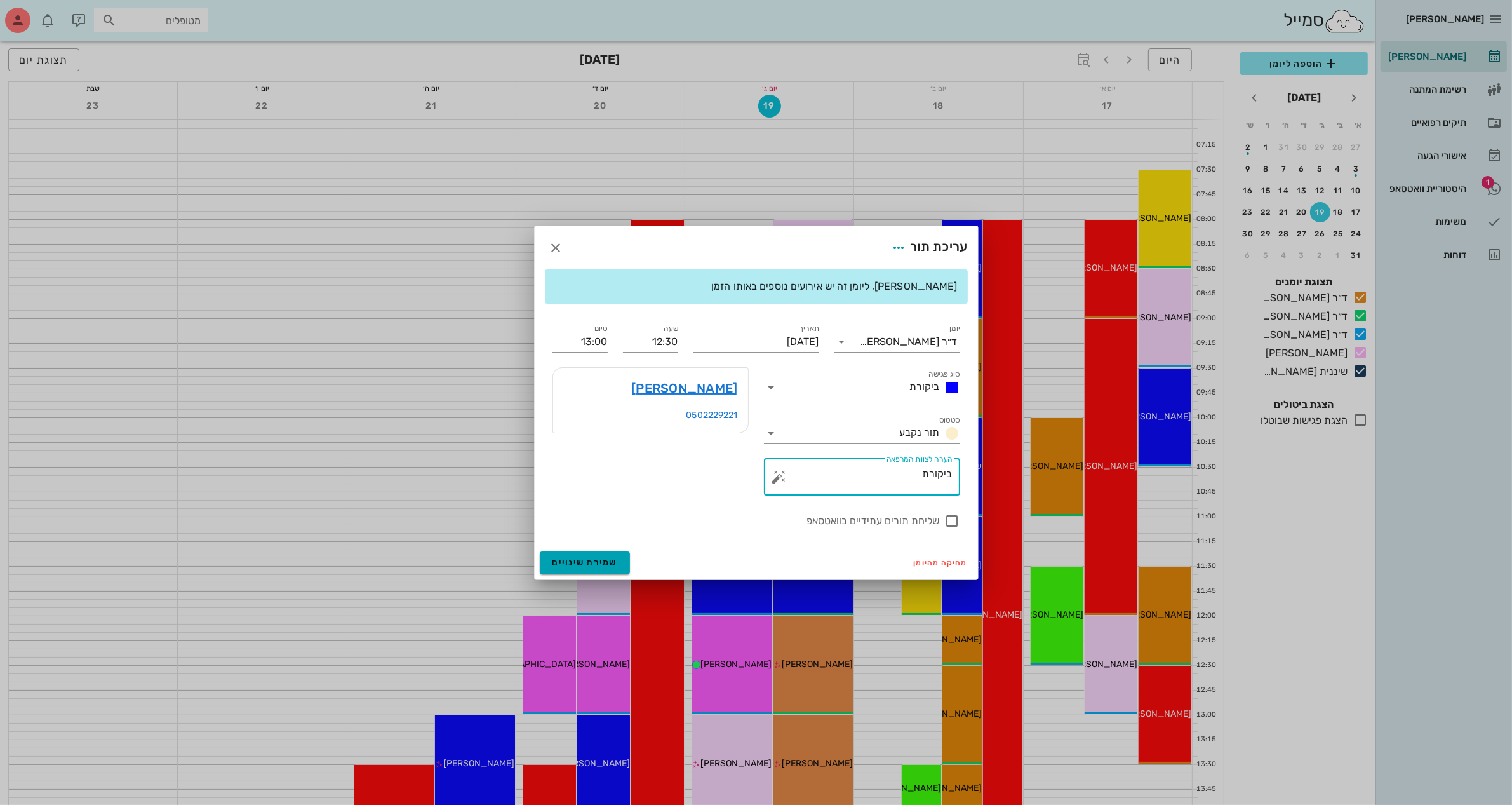
type textarea "ביקורת"
click at [604, 565] on span "שמירת שינויים" at bounding box center [585, 562] width 66 height 10
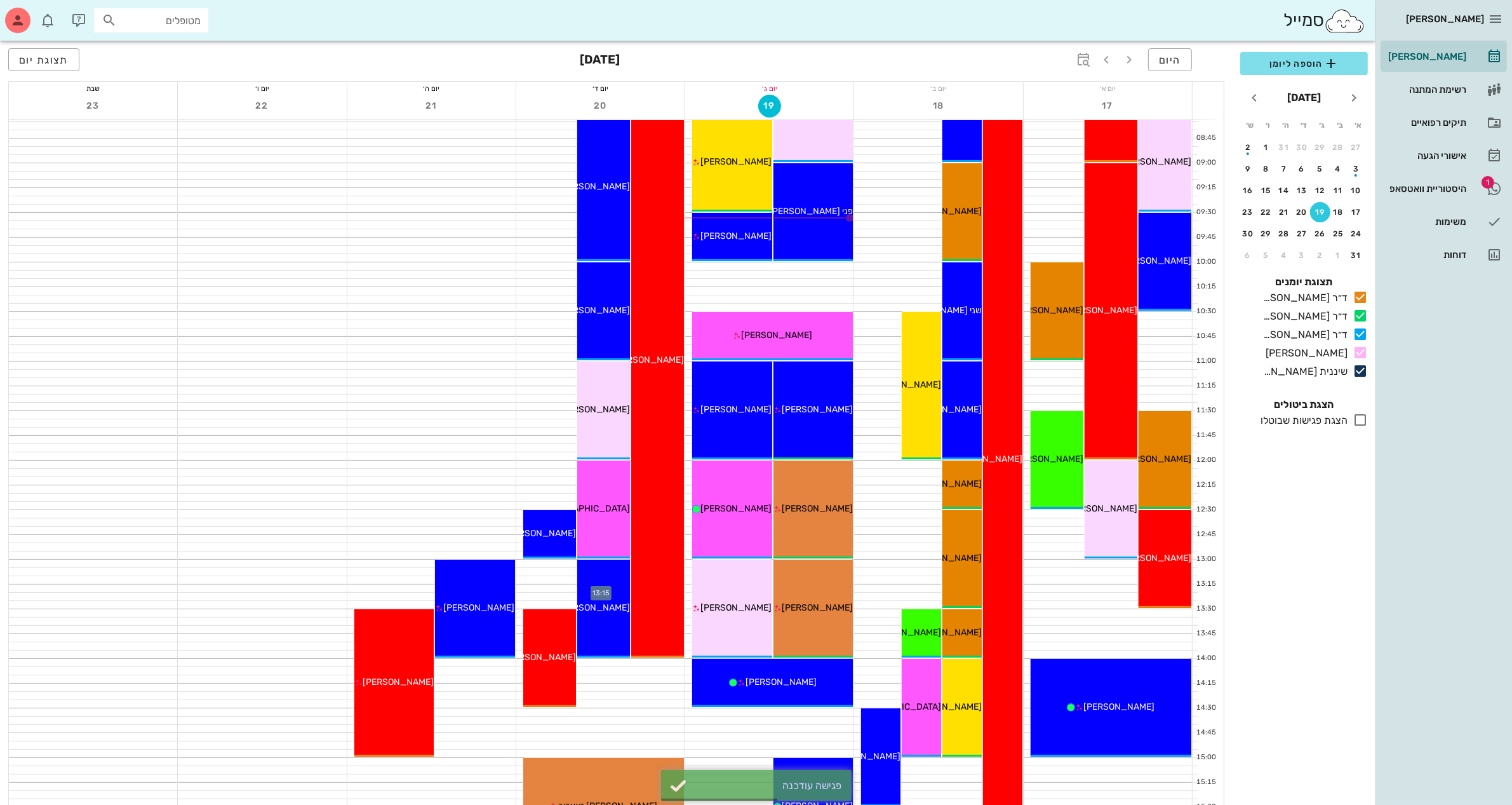
scroll to position [159, 0]
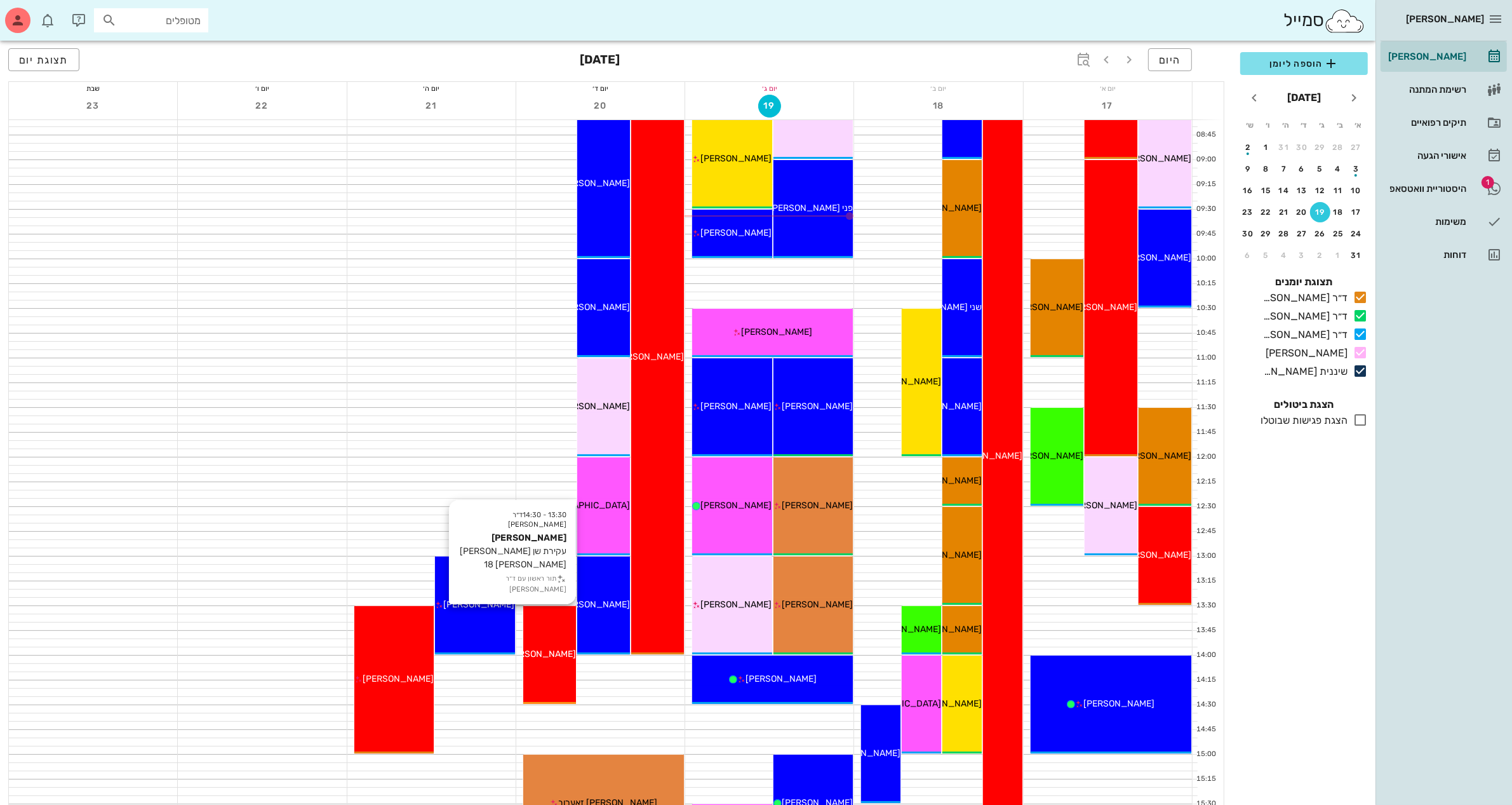
click at [535, 643] on div "13:30 - 14:30 ד״ר ג׳[PERSON_NAME] [PERSON_NAME] עקירת שן [PERSON_NAME] [PERSON_…" at bounding box center [549, 655] width 52 height 98
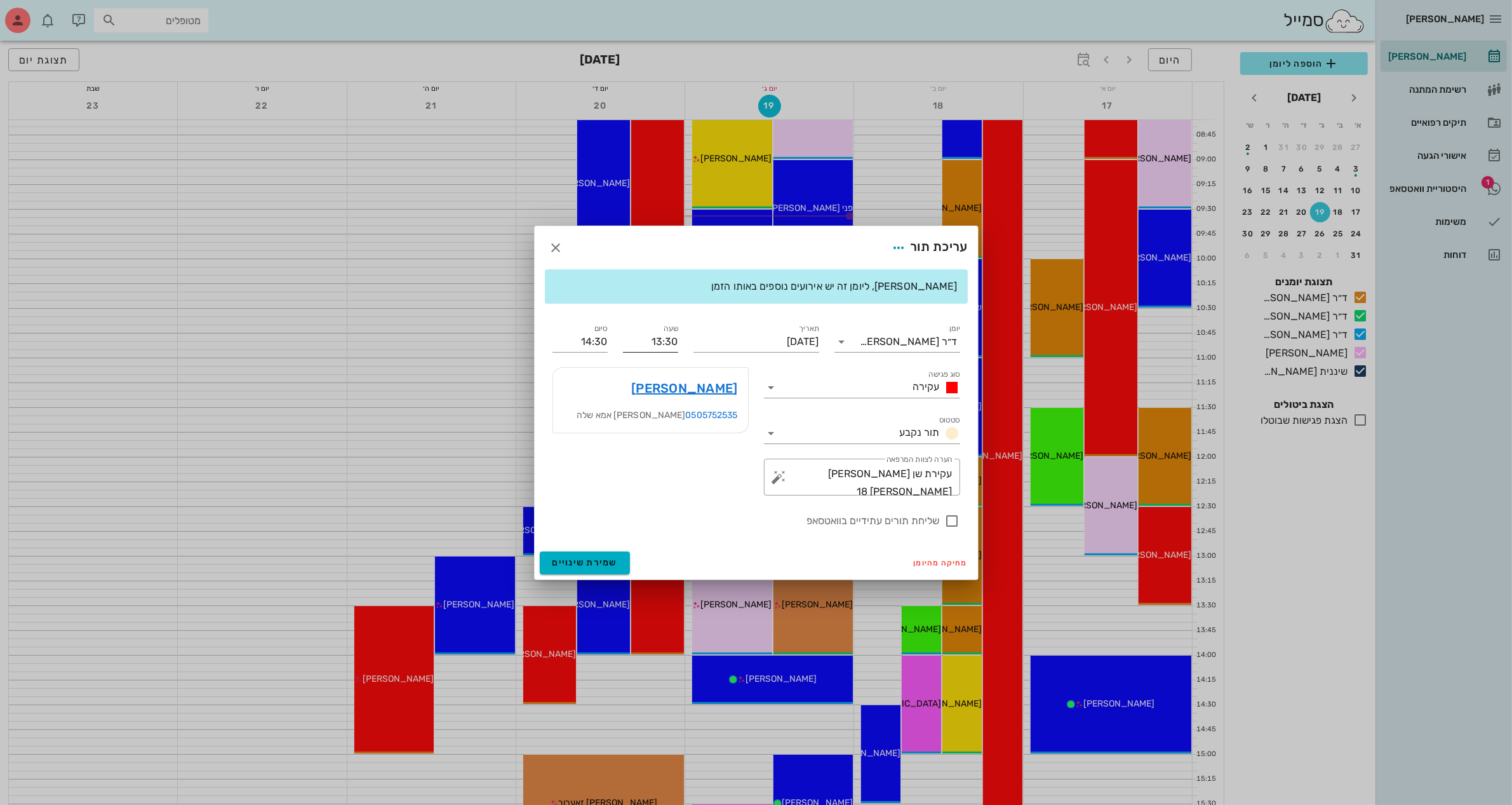
click at [665, 331] on label "שעה" at bounding box center [670, 329] width 15 height 10
click at [665, 332] on input "13:30" at bounding box center [650, 341] width 55 height 20
type input "1"
type input "12:00"
type input "13:00"
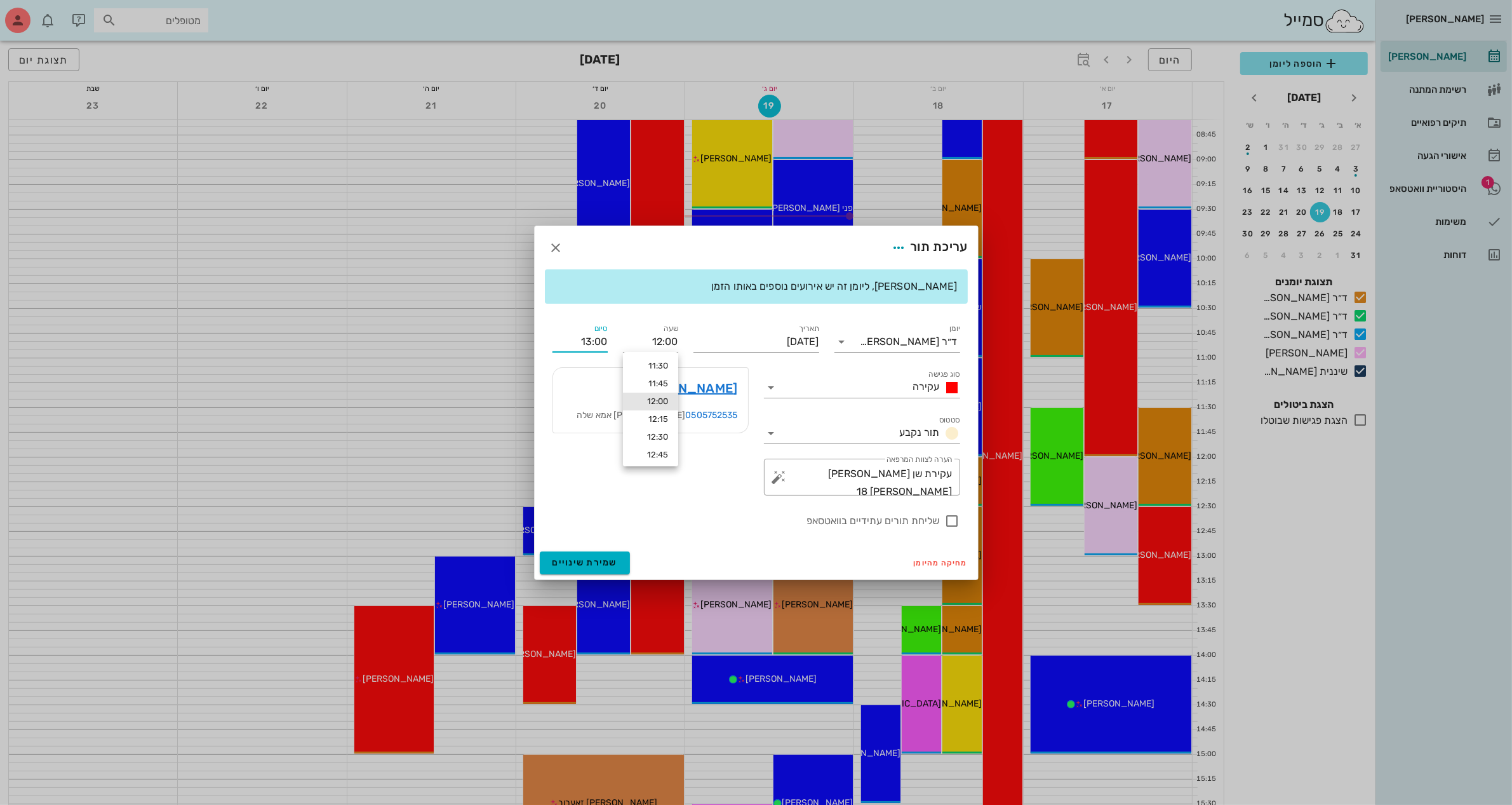
click at [591, 344] on input "13:00" at bounding box center [579, 341] width 55 height 20
click at [585, 417] on div "13:00 (שעה)" at bounding box center [547, 419] width 77 height 10
type input "13:00"
click at [575, 560] on span "שמירת שינויים" at bounding box center [585, 562] width 66 height 10
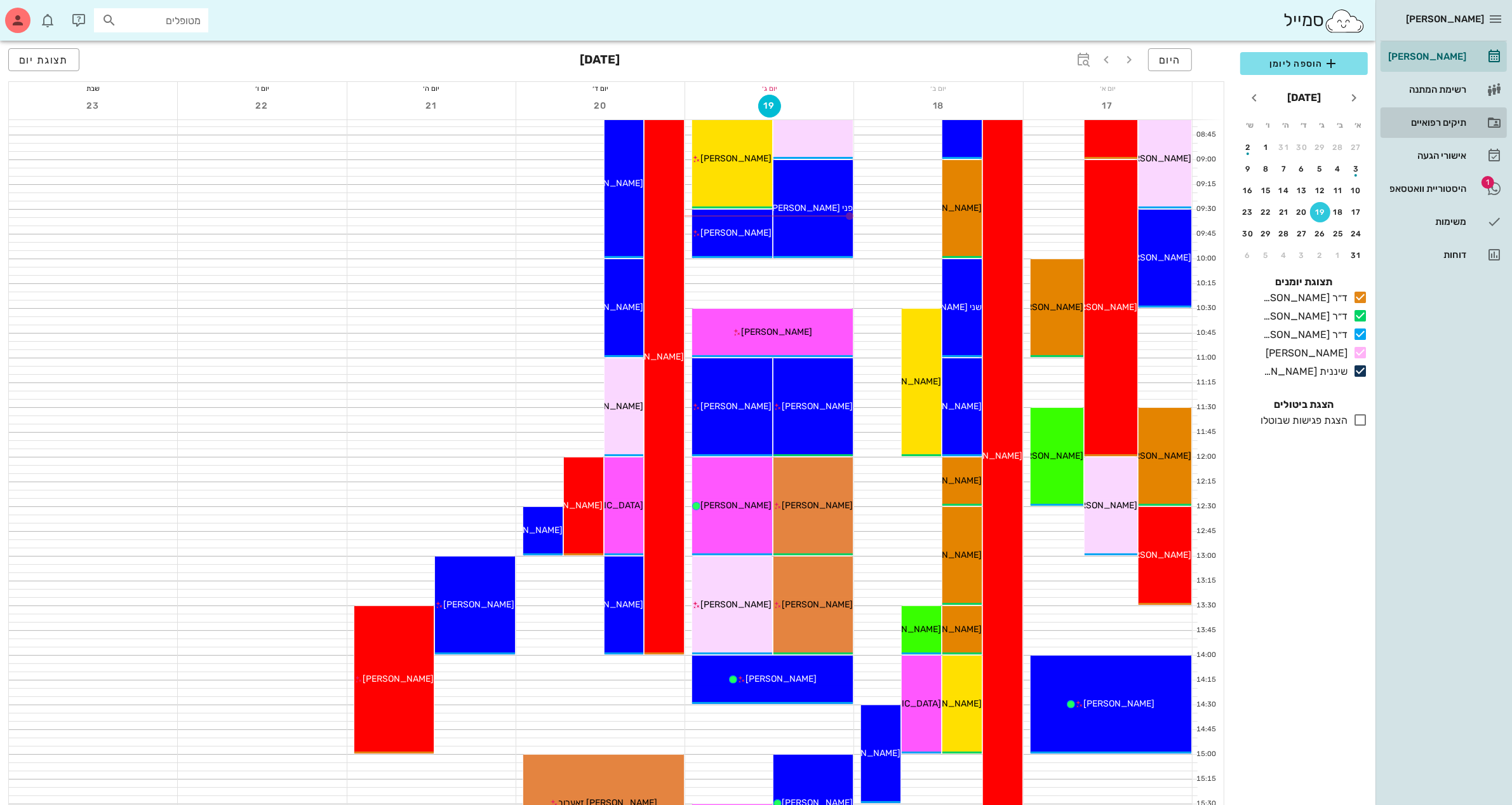
click at [1423, 122] on div "תיקים רפואיים" at bounding box center [1425, 122] width 80 height 10
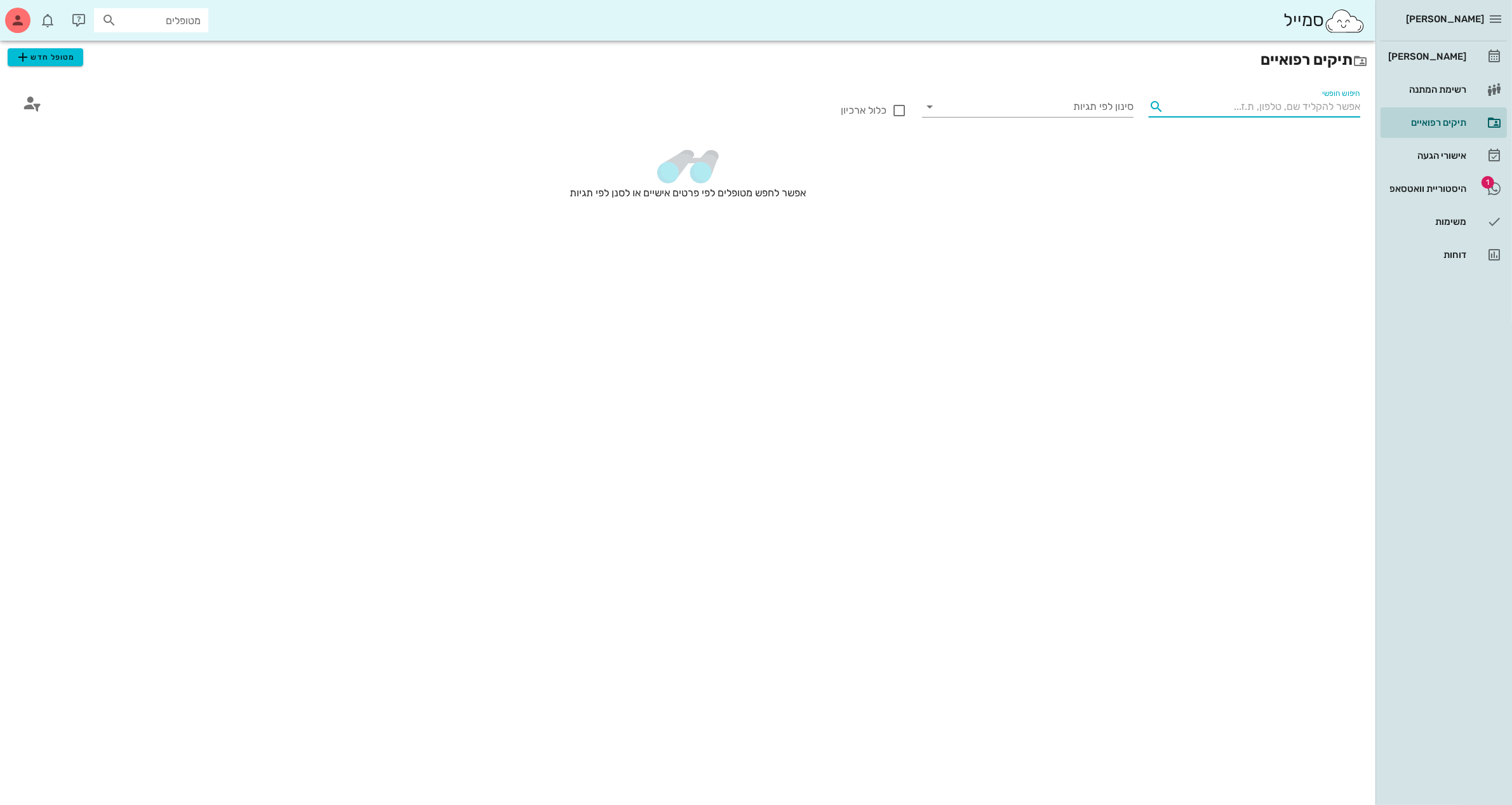
click at [1255, 105] on input "חיפוש חופשי" at bounding box center [1264, 106] width 191 height 20
click at [52, 61] on span "מטופל חדש" at bounding box center [45, 57] width 59 height 15
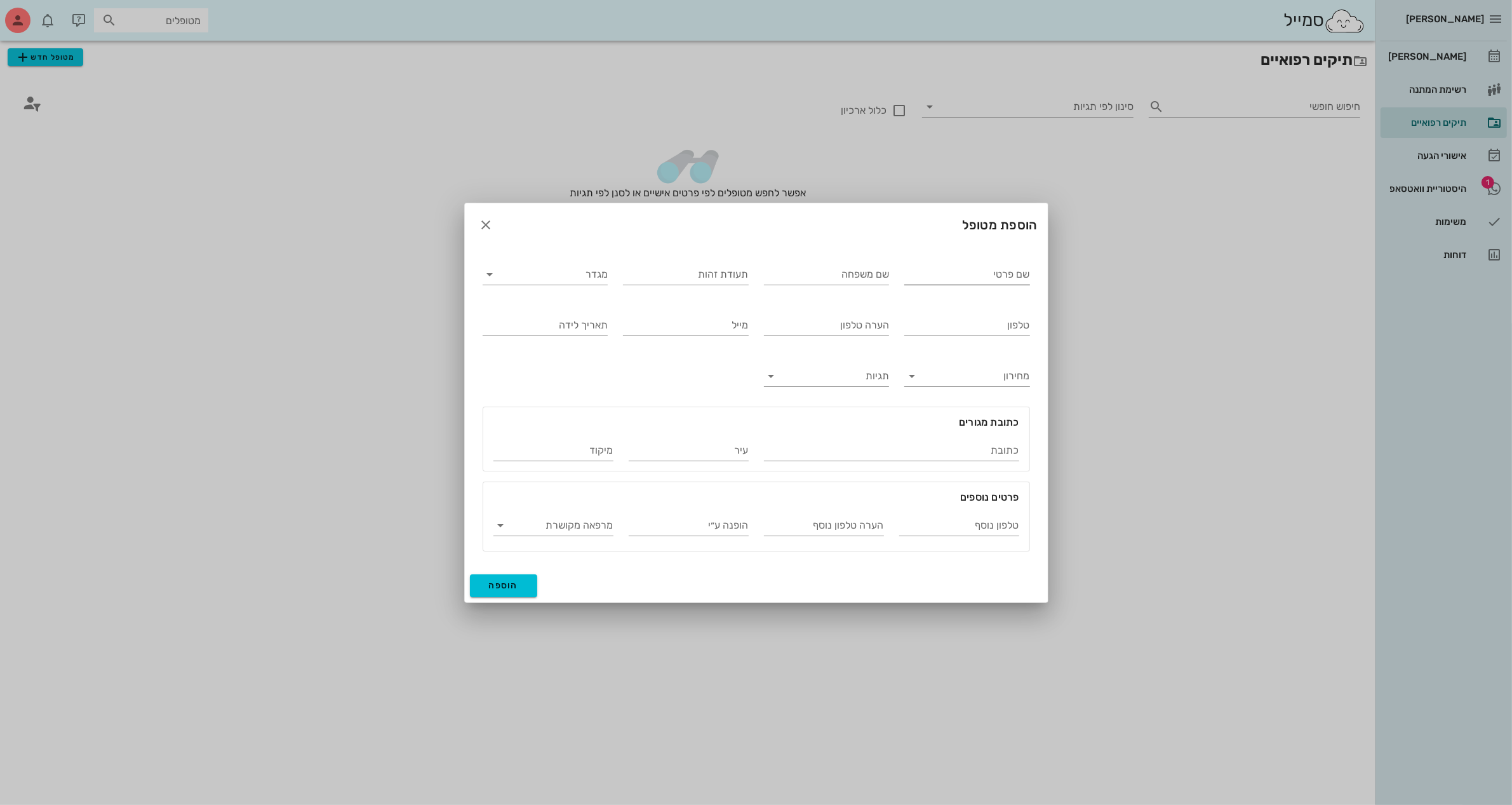
drag, startPoint x: 958, startPoint y: 271, endPoint x: 968, endPoint y: 268, distance: 10.4
click at [968, 268] on input "שם פרטי" at bounding box center [967, 274] width 126 height 20
type input "[PERSON_NAME]"
click at [554, 267] on input "מגדר" at bounding box center [555, 274] width 106 height 20
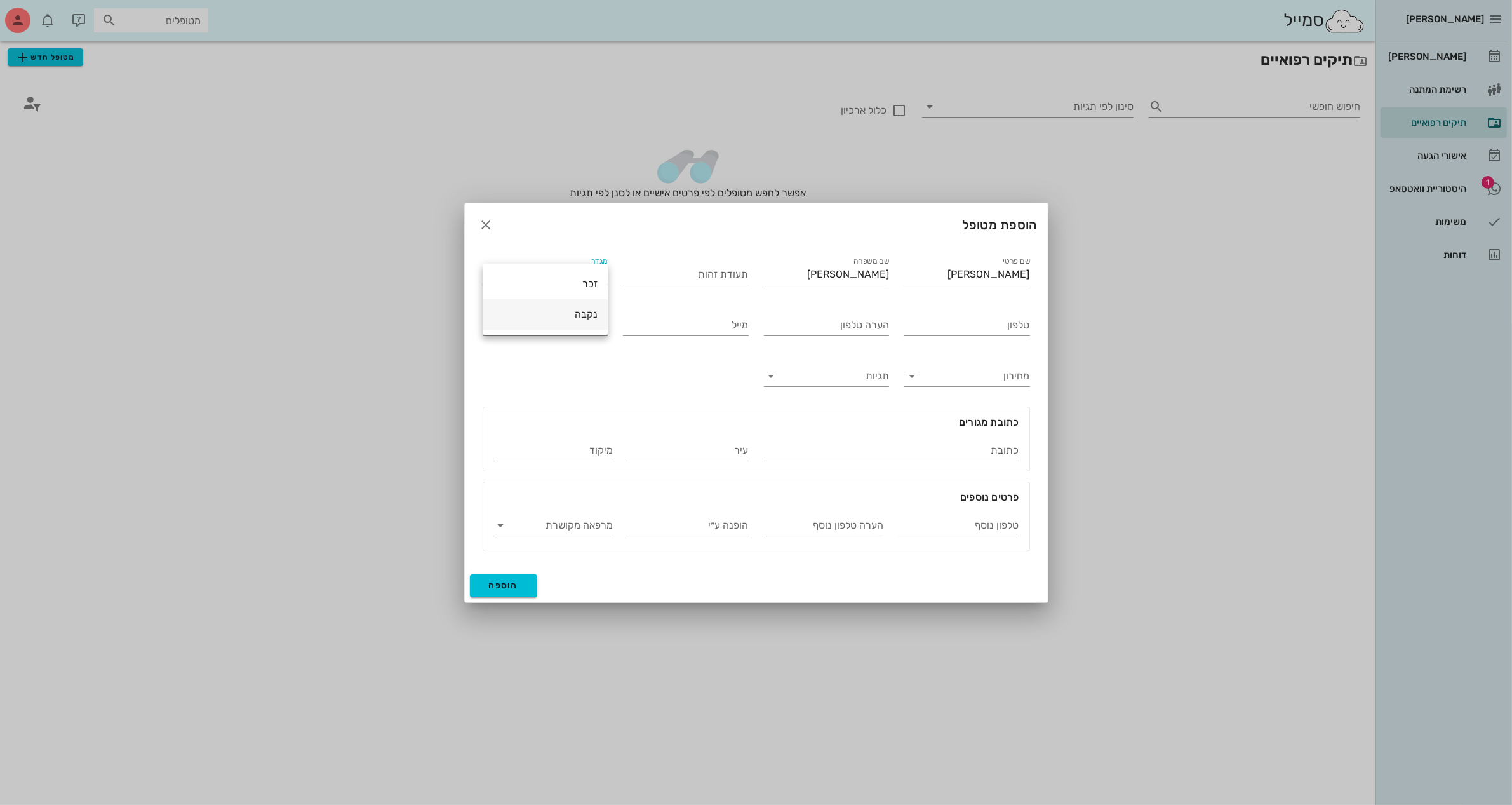
click at [584, 318] on div "נקבה" at bounding box center [545, 314] width 105 height 12
click at [986, 322] on input "טלפון" at bounding box center [967, 325] width 126 height 20
type input "050-5423566"
click at [506, 586] on span "הוספה" at bounding box center [503, 585] width 30 height 10
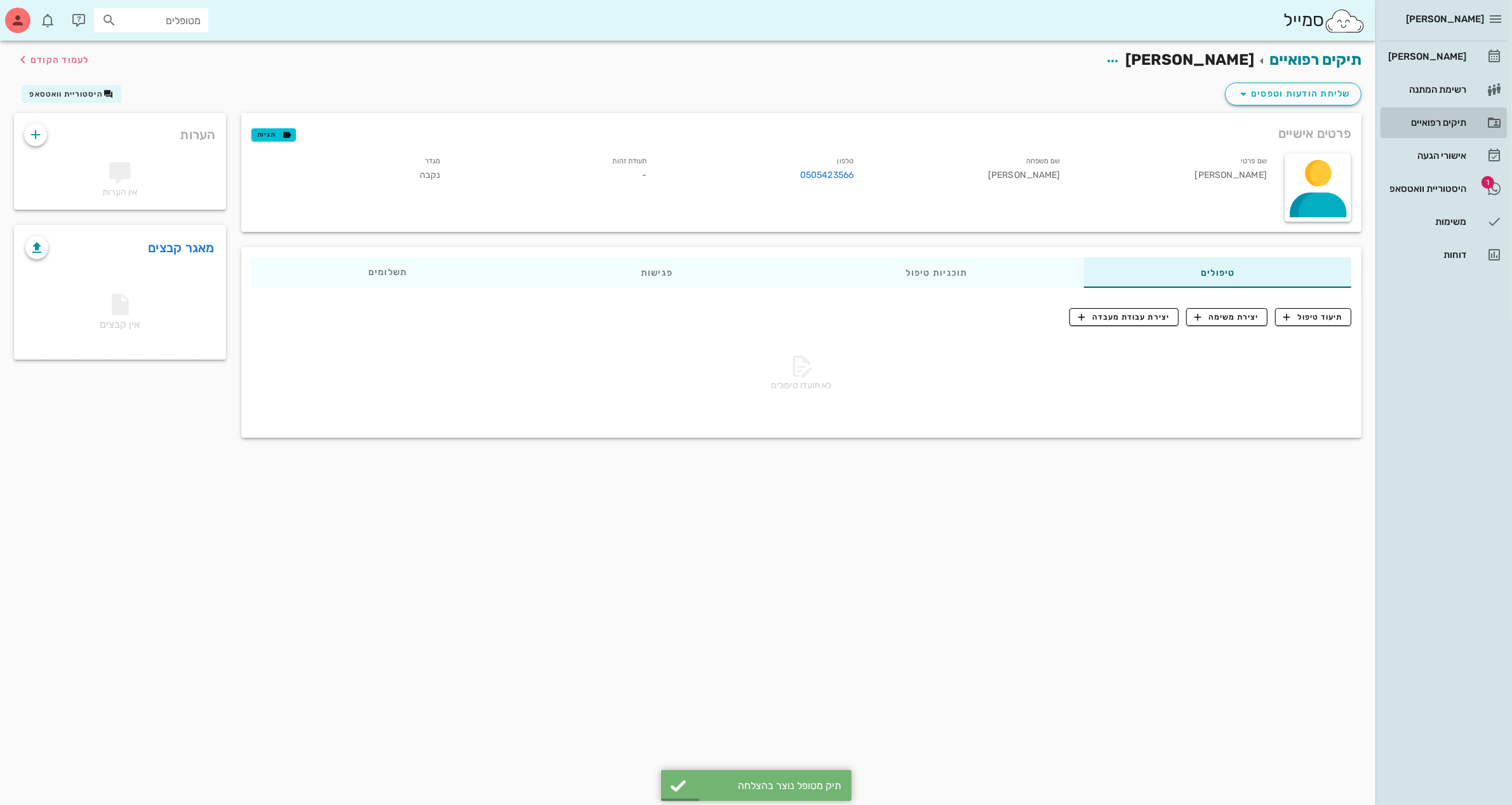
click at [1440, 122] on div "תיקים רפואיים" at bounding box center [1425, 122] width 80 height 10
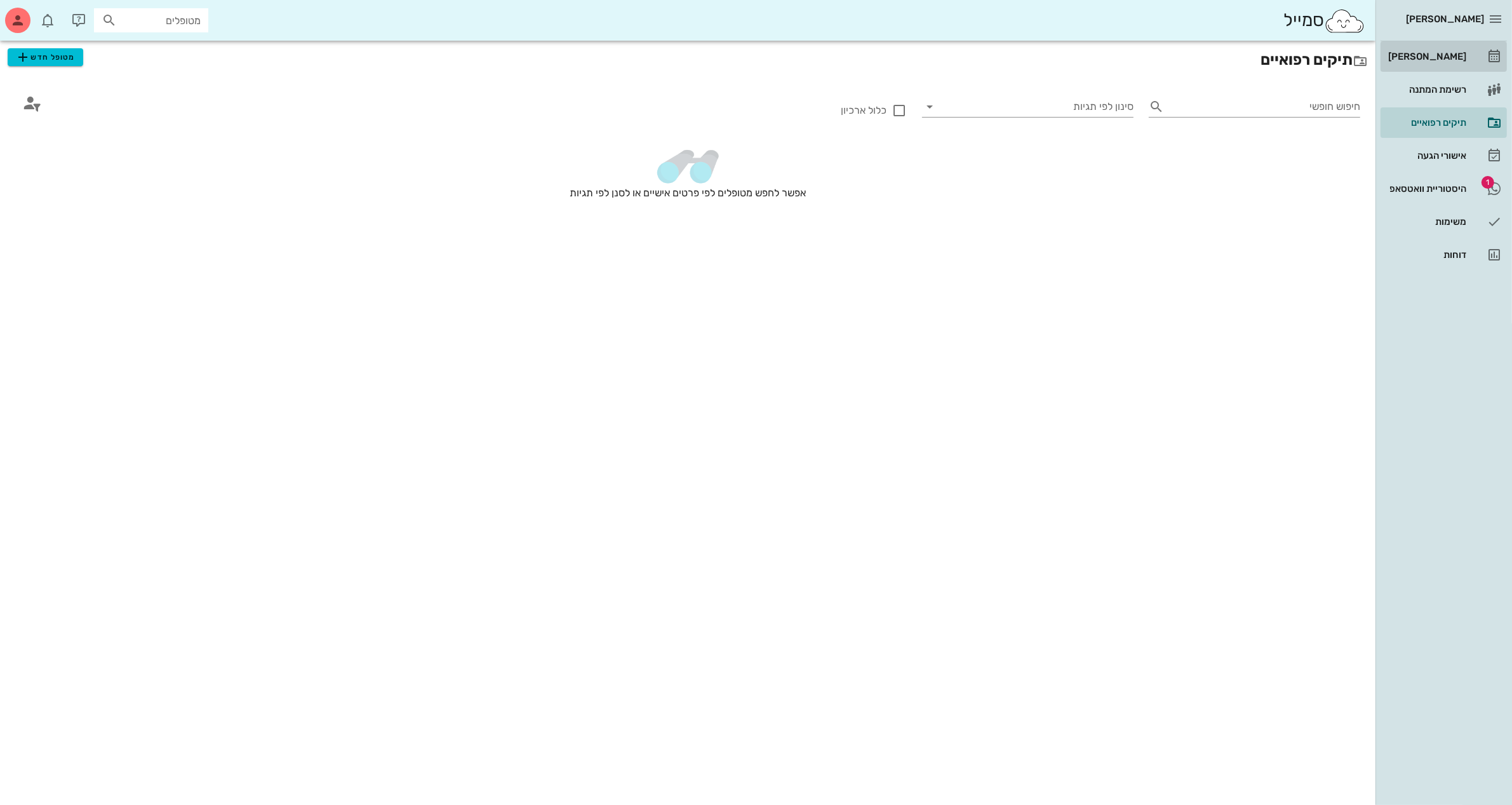
click at [1438, 48] on div "[PERSON_NAME]" at bounding box center [1425, 56] width 80 height 20
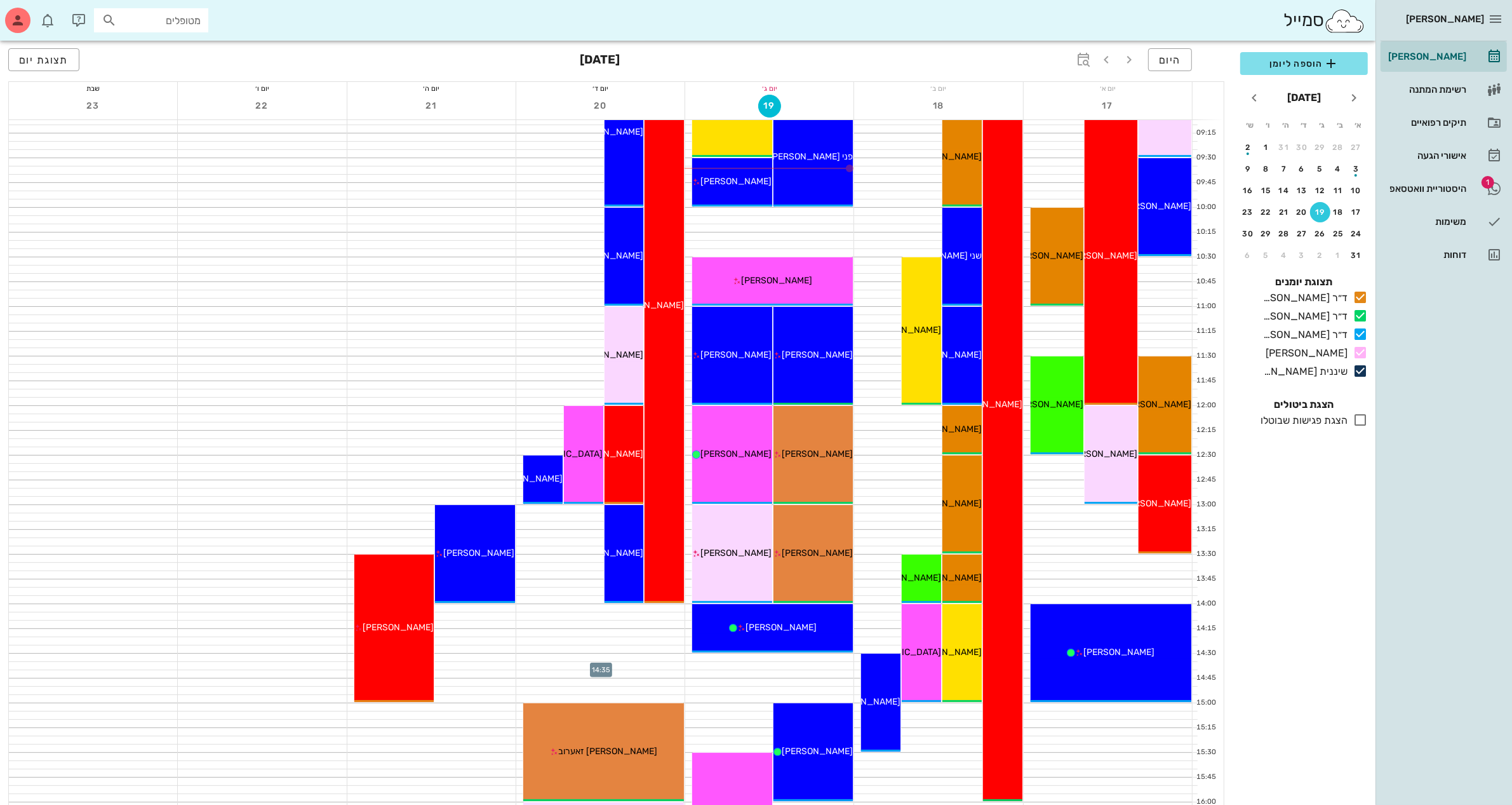
scroll to position [238, 0]
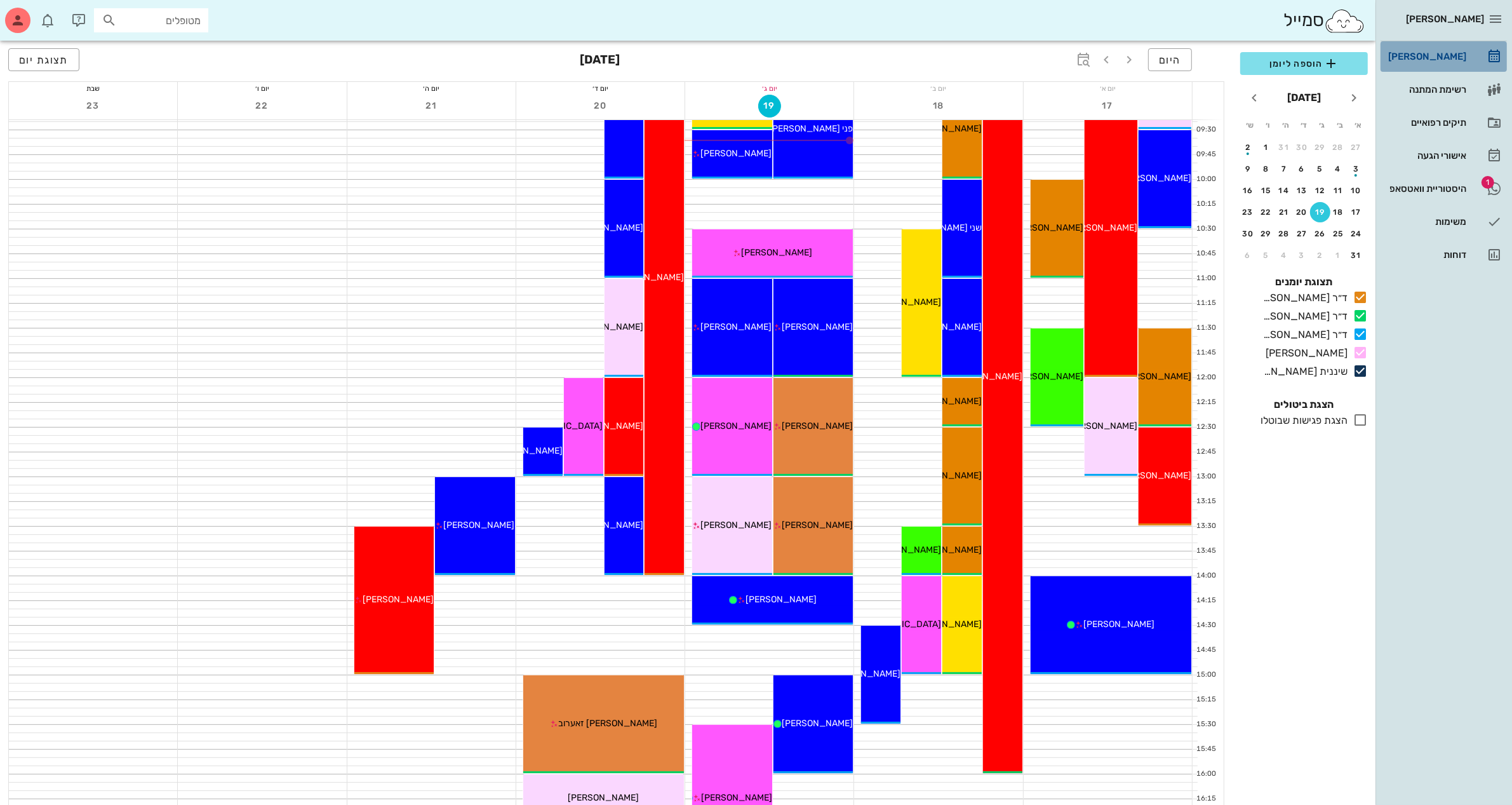
click at [1440, 55] on div "[PERSON_NAME]" at bounding box center [1425, 57] width 80 height 10
click at [1319, 71] on span "הוספה ליומן" at bounding box center [1304, 64] width 108 height 15
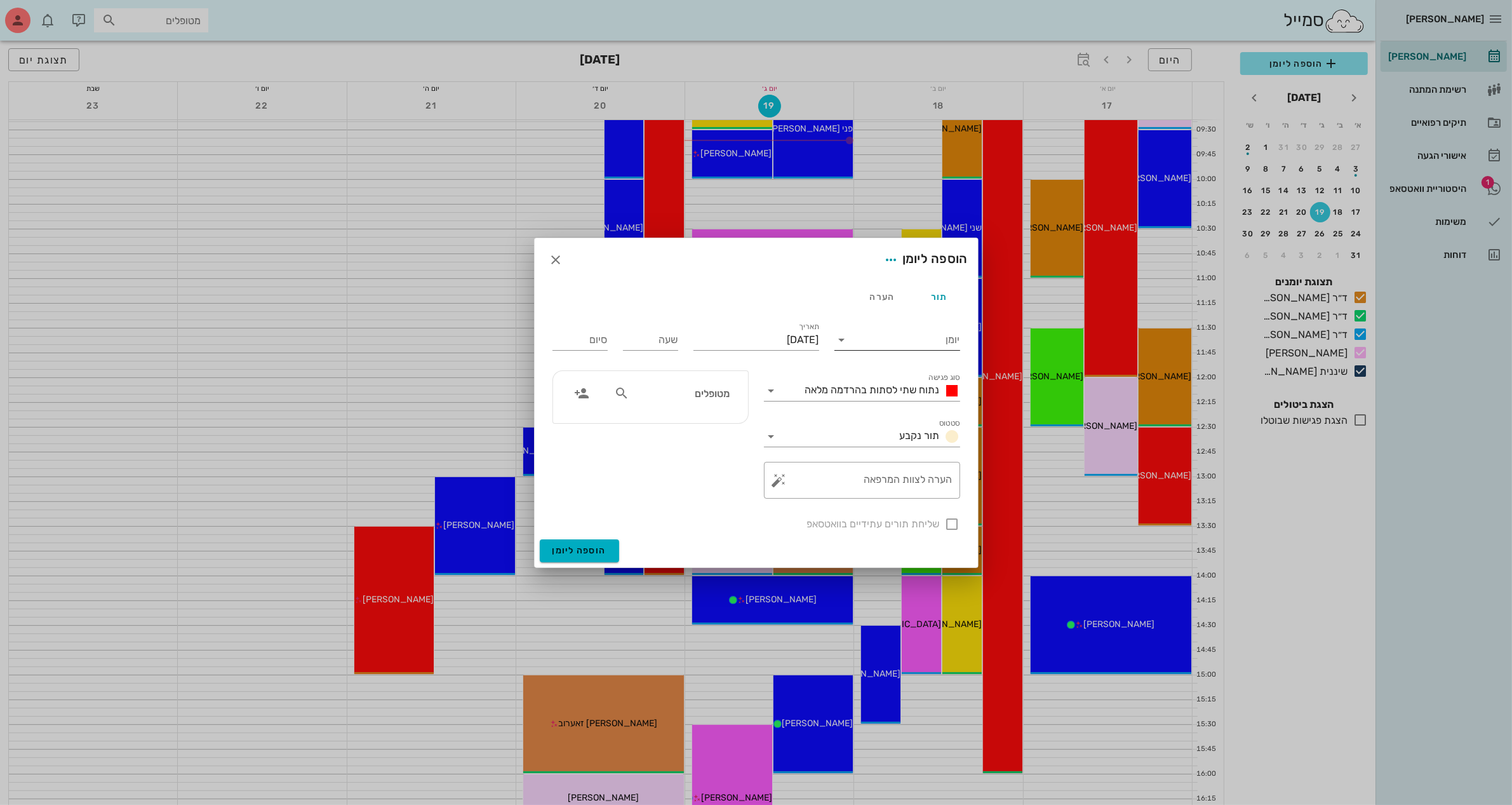
click at [853, 341] on input "יומן" at bounding box center [906, 339] width 108 height 20
click at [893, 346] on div "ד״ר [PERSON_NAME]" at bounding box center [900, 349] width 113 height 12
click at [770, 334] on input "[DATE]" at bounding box center [756, 339] width 126 height 20
click at [751, 480] on div "20" at bounding box center [752, 485] width 20 height 9
type input "[DATE]"
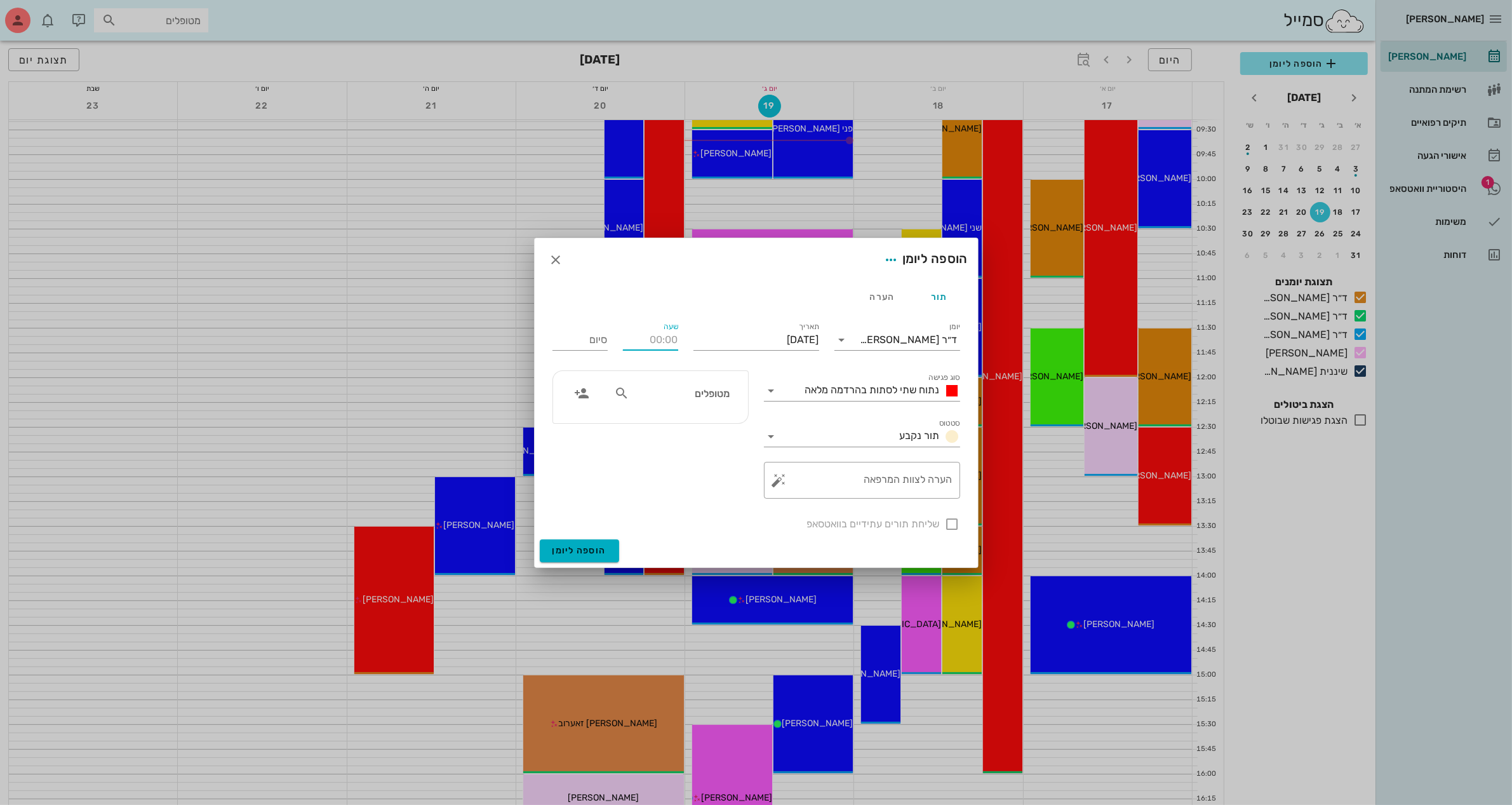
click at [646, 340] on input "שעה" at bounding box center [650, 339] width 55 height 20
type input "13:00"
click at [565, 340] on div "סיום 21:00" at bounding box center [579, 337] width 71 height 51
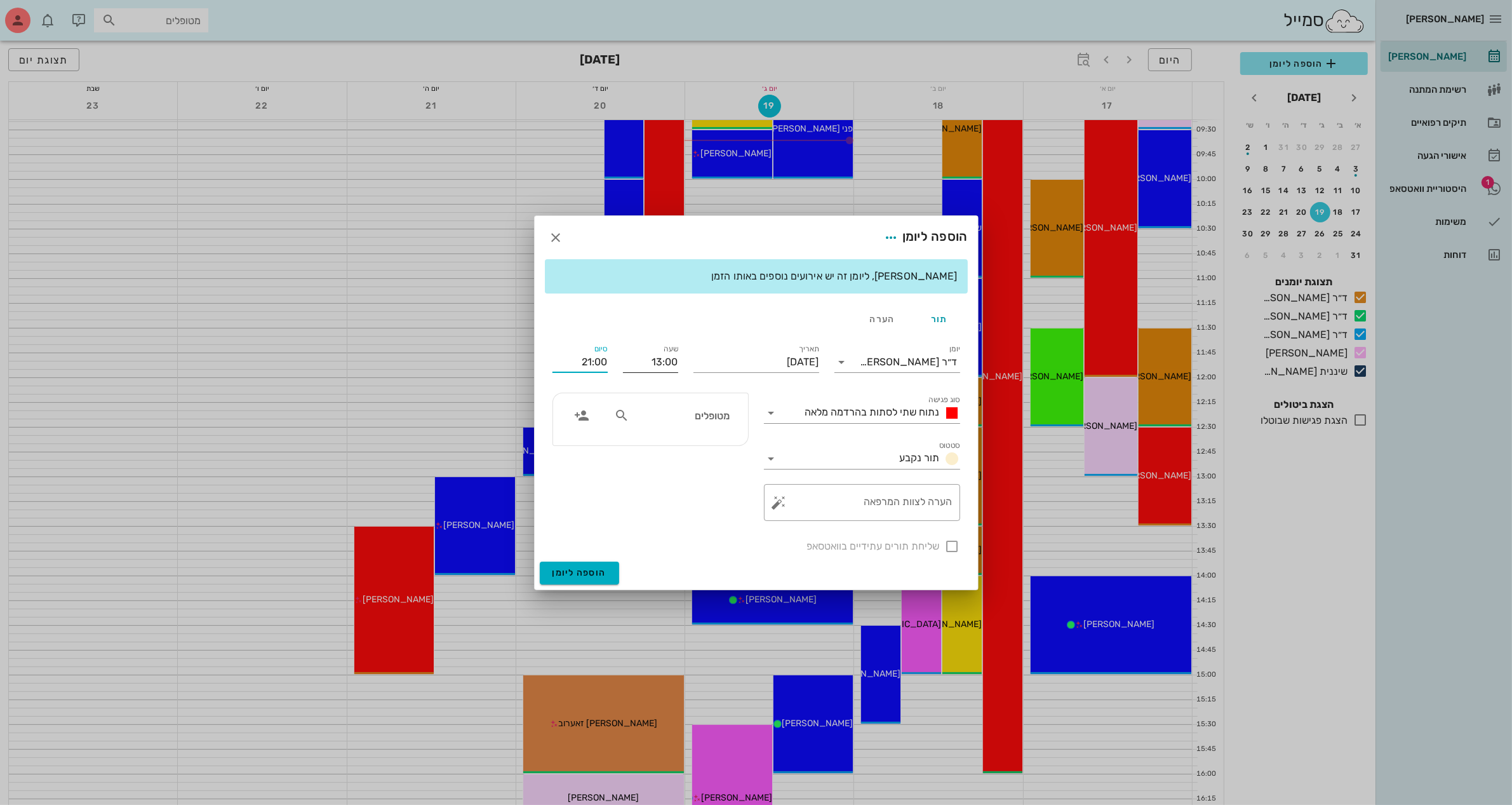
drag, startPoint x: 575, startPoint y: 365, endPoint x: 630, endPoint y: 355, distance: 55.9
click at [630, 355] on div "יומן ד״ר [PERSON_NAME] סוג פגישה נתוח שתי לסתות בהרדמה מלאה סטטוס תור נקבע תארי…" at bounding box center [756, 448] width 423 height 227
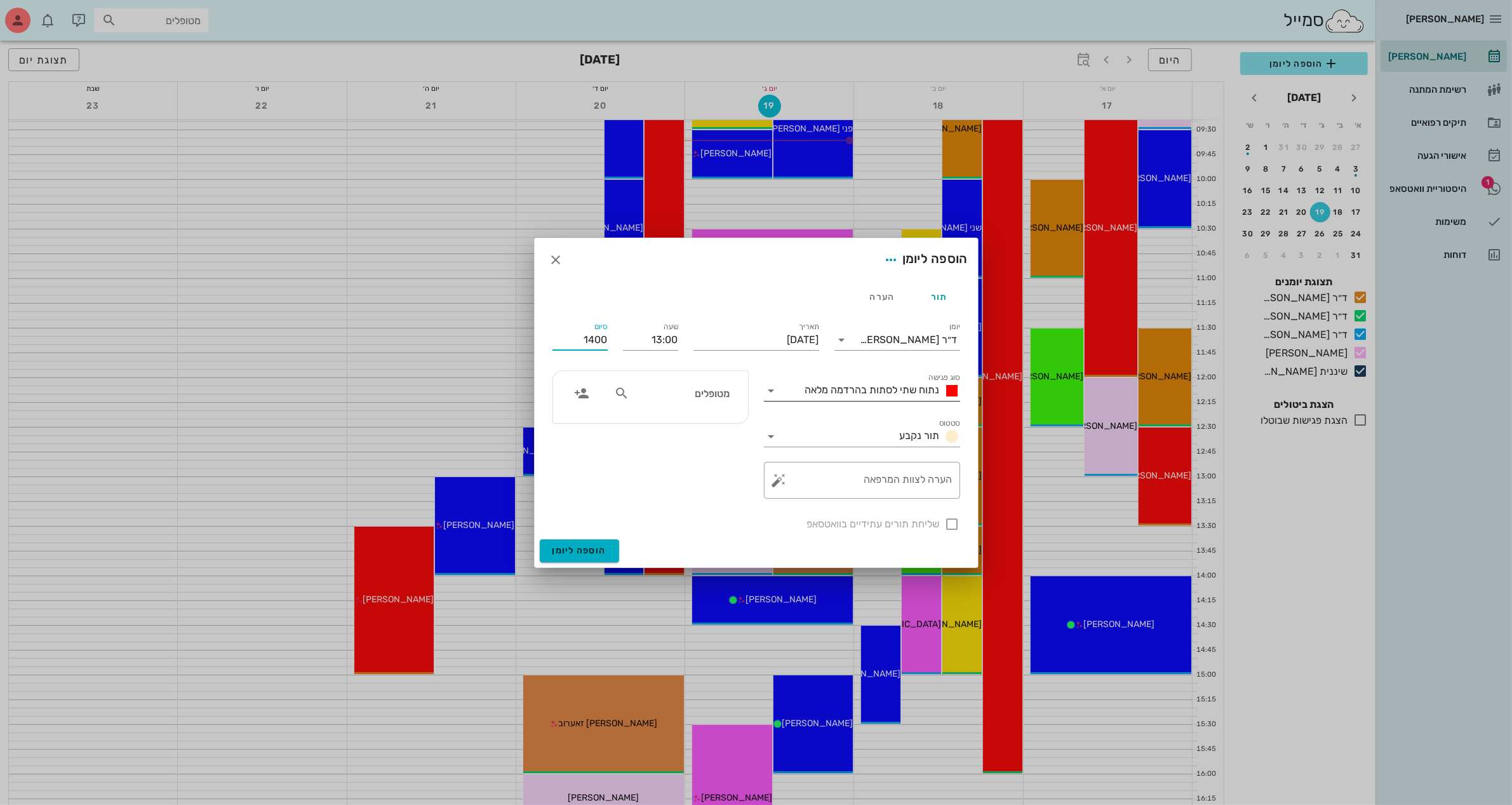
click at [826, 396] on div "נתוח שתי לסתות בהרדמה מלאה" at bounding box center [880, 391] width 160 height 15
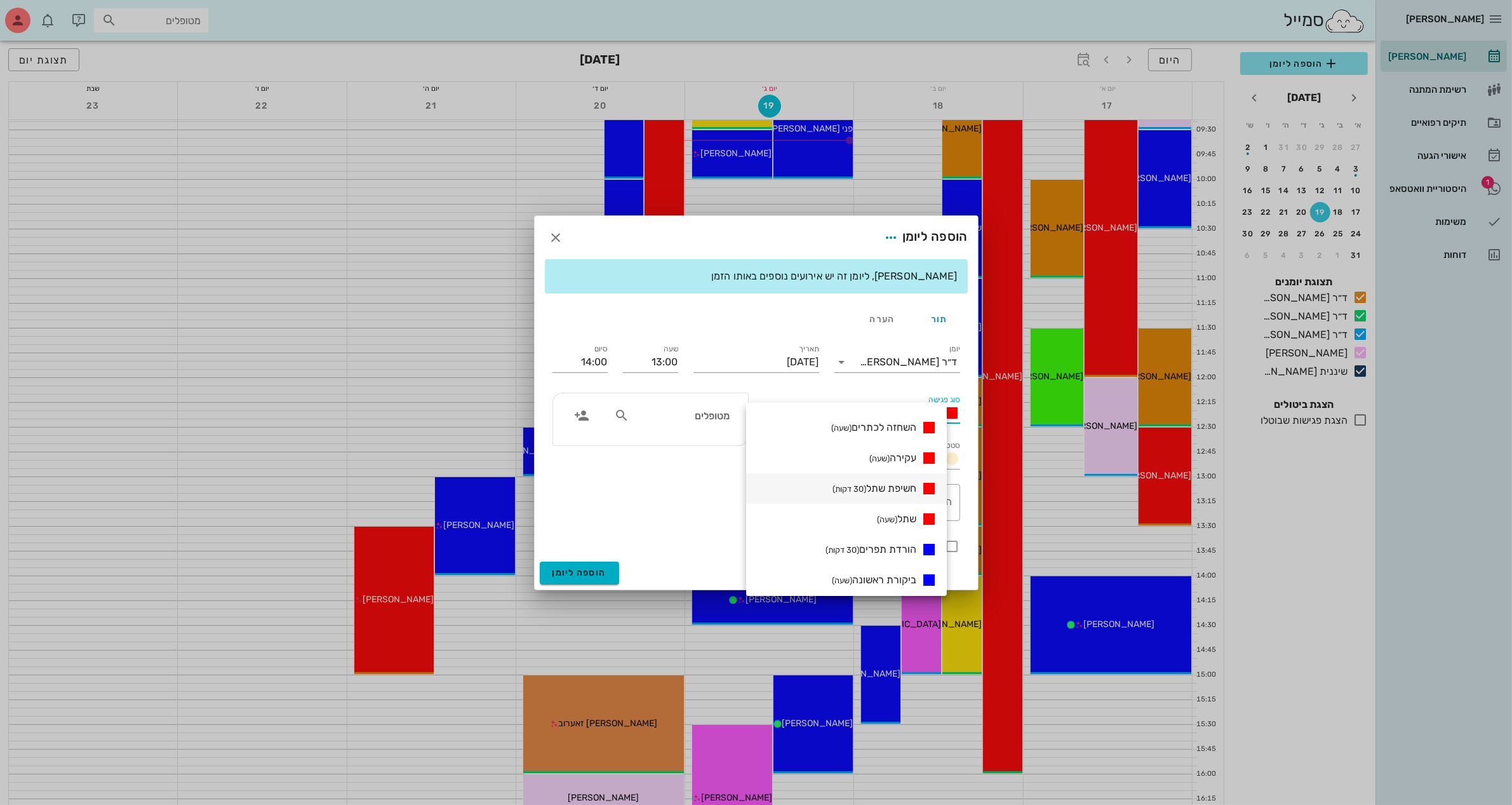
scroll to position [159, 0]
click at [883, 477] on span "חשיפת שתל (30 דקות)" at bounding box center [874, 477] width 84 height 12
type input "13:30"
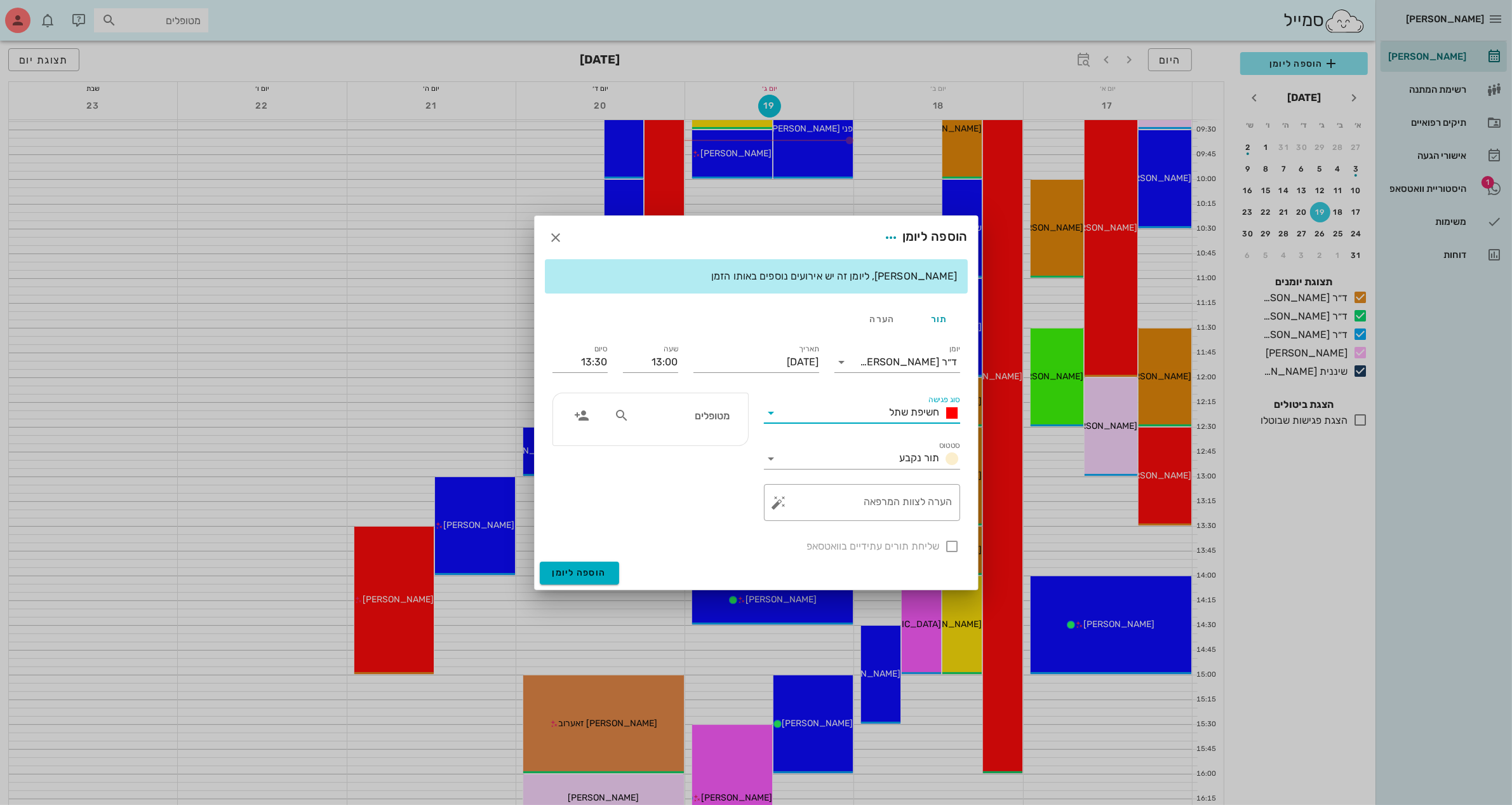
click at [692, 425] on div "מטופלים" at bounding box center [672, 415] width 131 height 24
type input "[PERSON_NAME]"
click at [703, 446] on div "[PERSON_NAME]" at bounding box center [682, 443] width 129 height 10
click at [915, 506] on textarea "הערה לצוות המרפאה" at bounding box center [867, 506] width 171 height 31
type textarea "חשיפת שתלים"
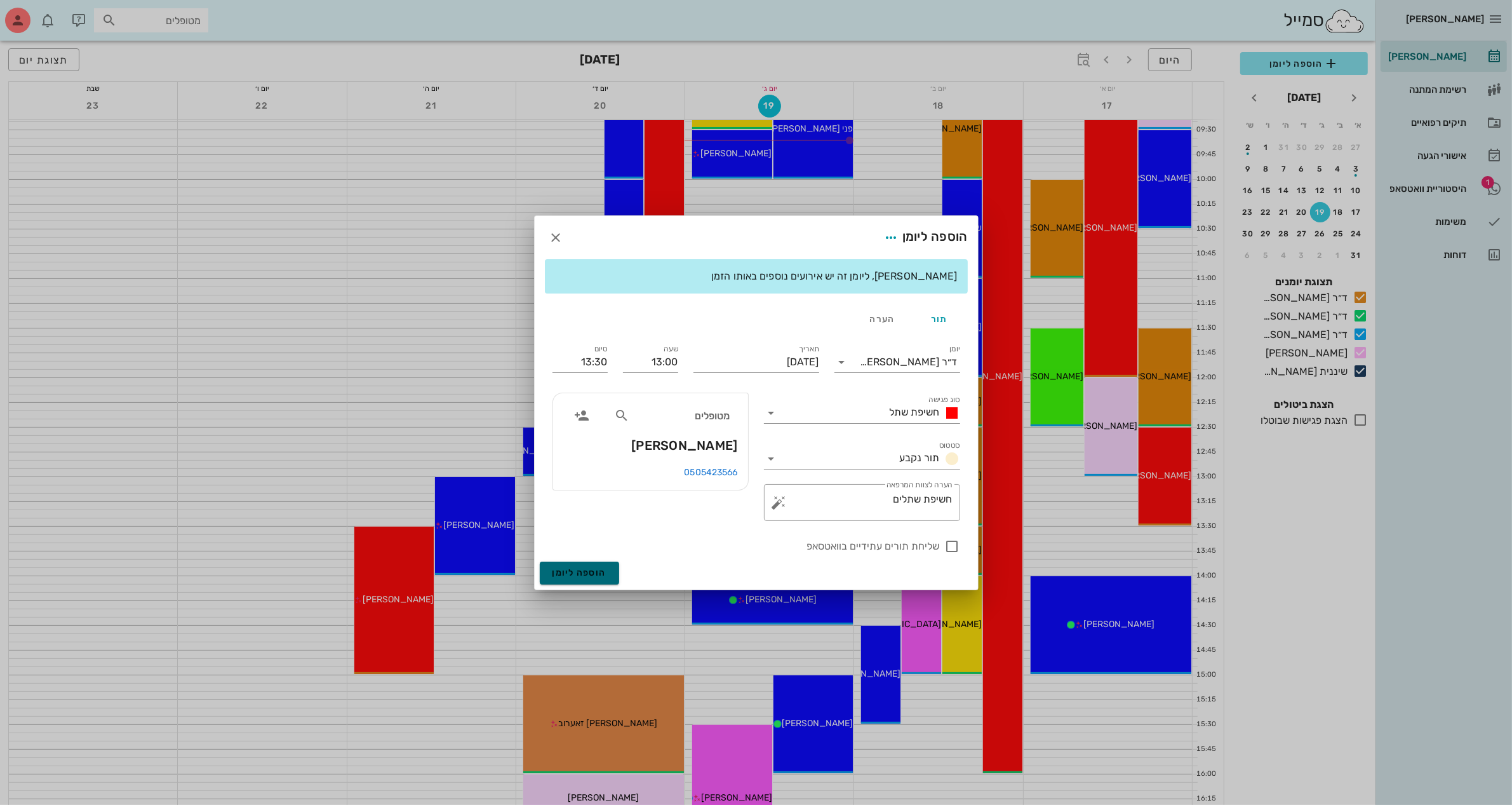
click at [586, 569] on span "הוספה ליומן" at bounding box center [579, 572] width 54 height 10
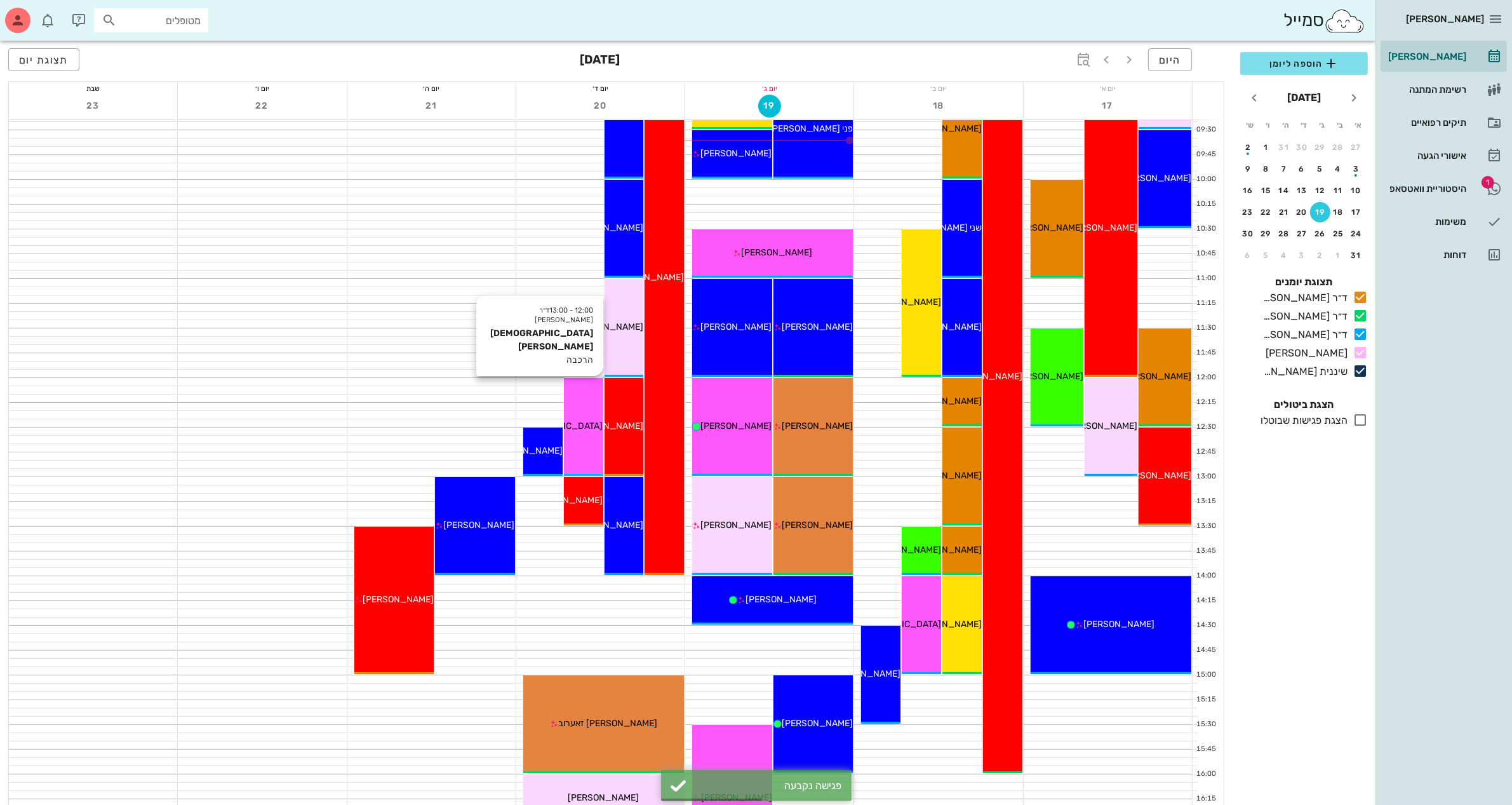
scroll to position [318, 0]
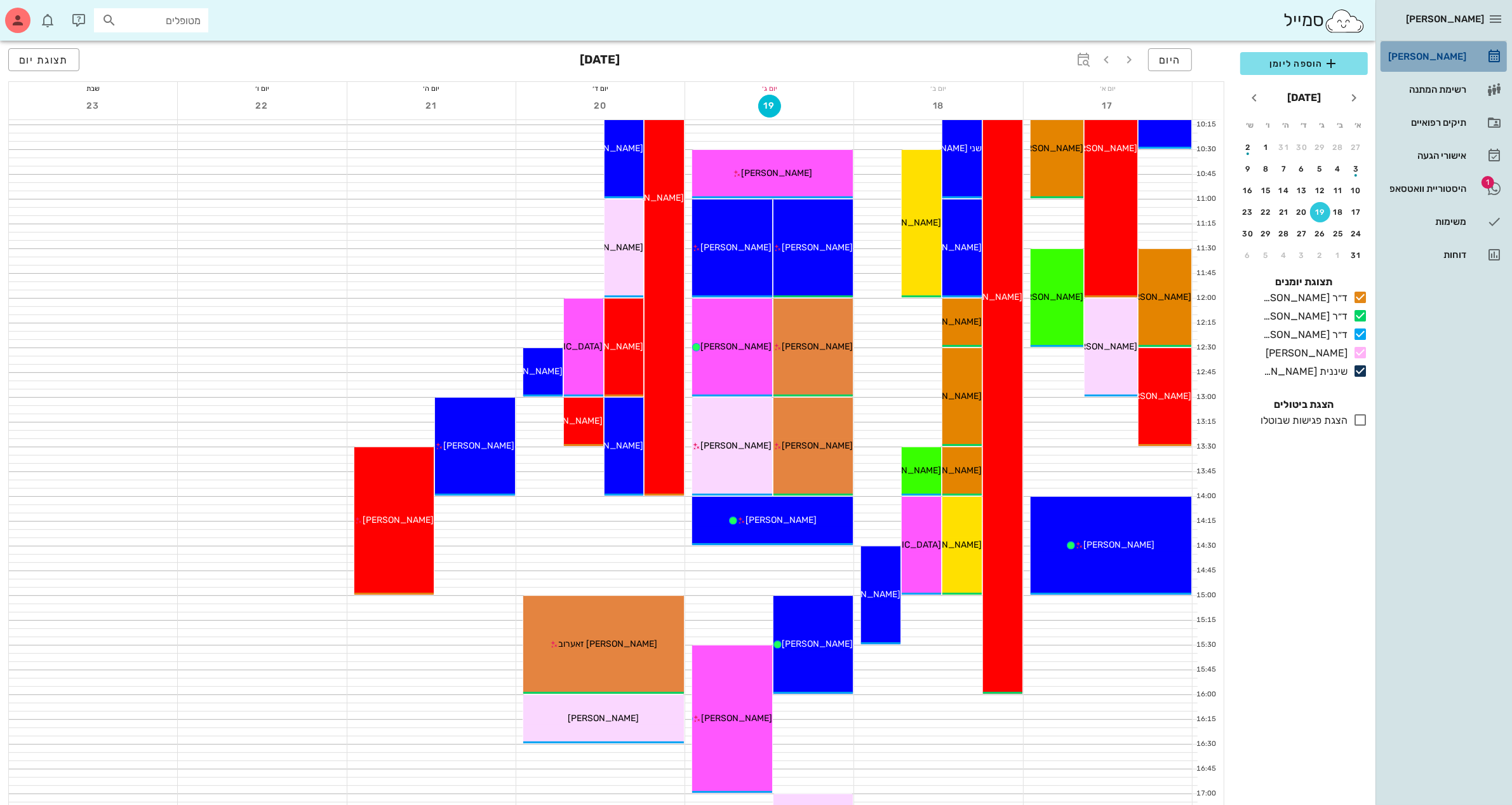
click at [1445, 59] on div "[PERSON_NAME]" at bounding box center [1425, 57] width 80 height 10
click at [1277, 66] on span "הוספה ליומן" at bounding box center [1304, 64] width 108 height 15
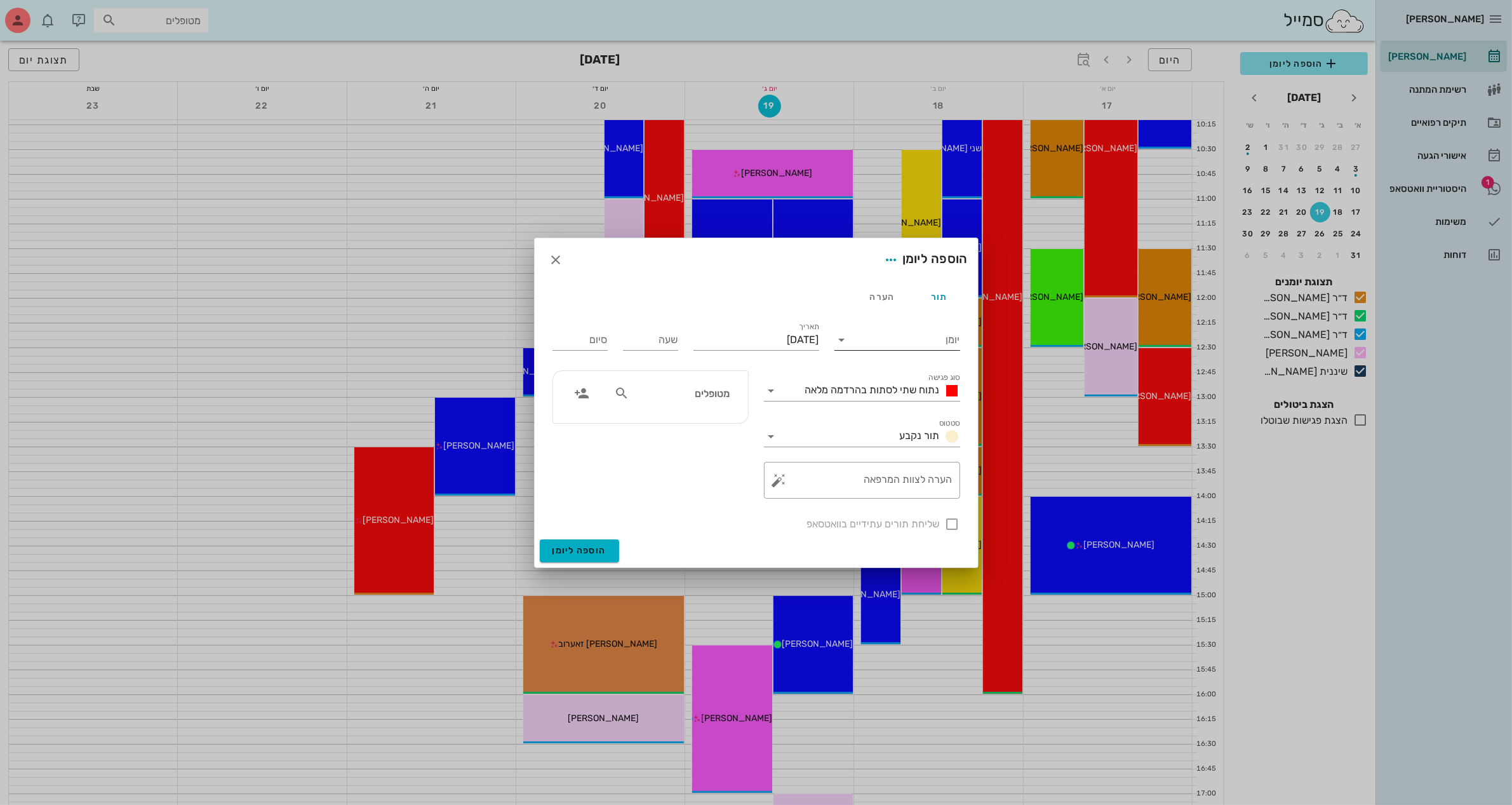
click at [852, 338] on input "יומן" at bounding box center [906, 339] width 108 height 20
click at [906, 385] on div "ד״ר [PERSON_NAME]" at bounding box center [900, 380] width 113 height 12
click at [661, 401] on input "text" at bounding box center [681, 393] width 98 height 17
type input "עמ"
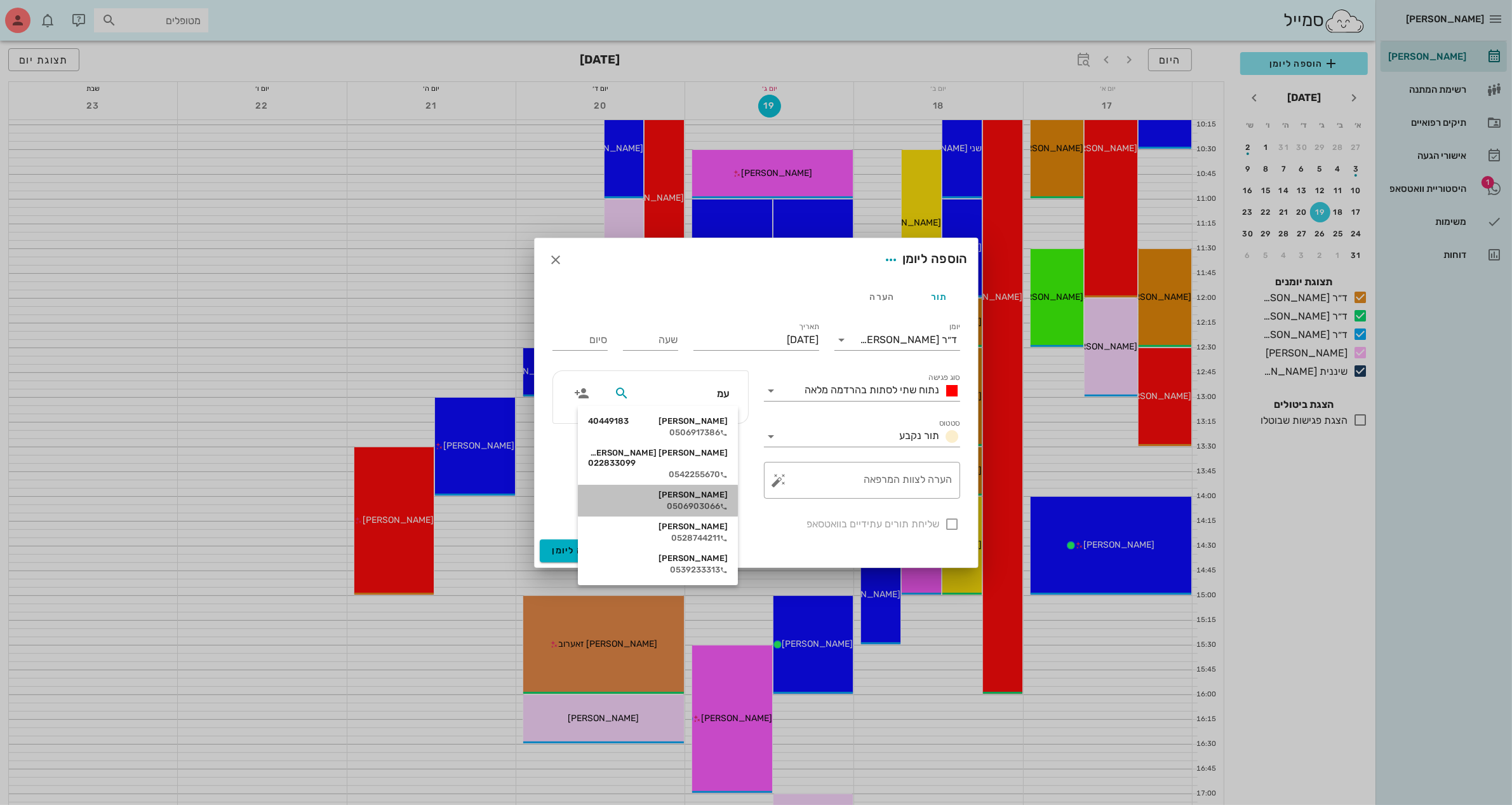
click at [703, 490] on div "[PERSON_NAME]" at bounding box center [658, 494] width 140 height 10
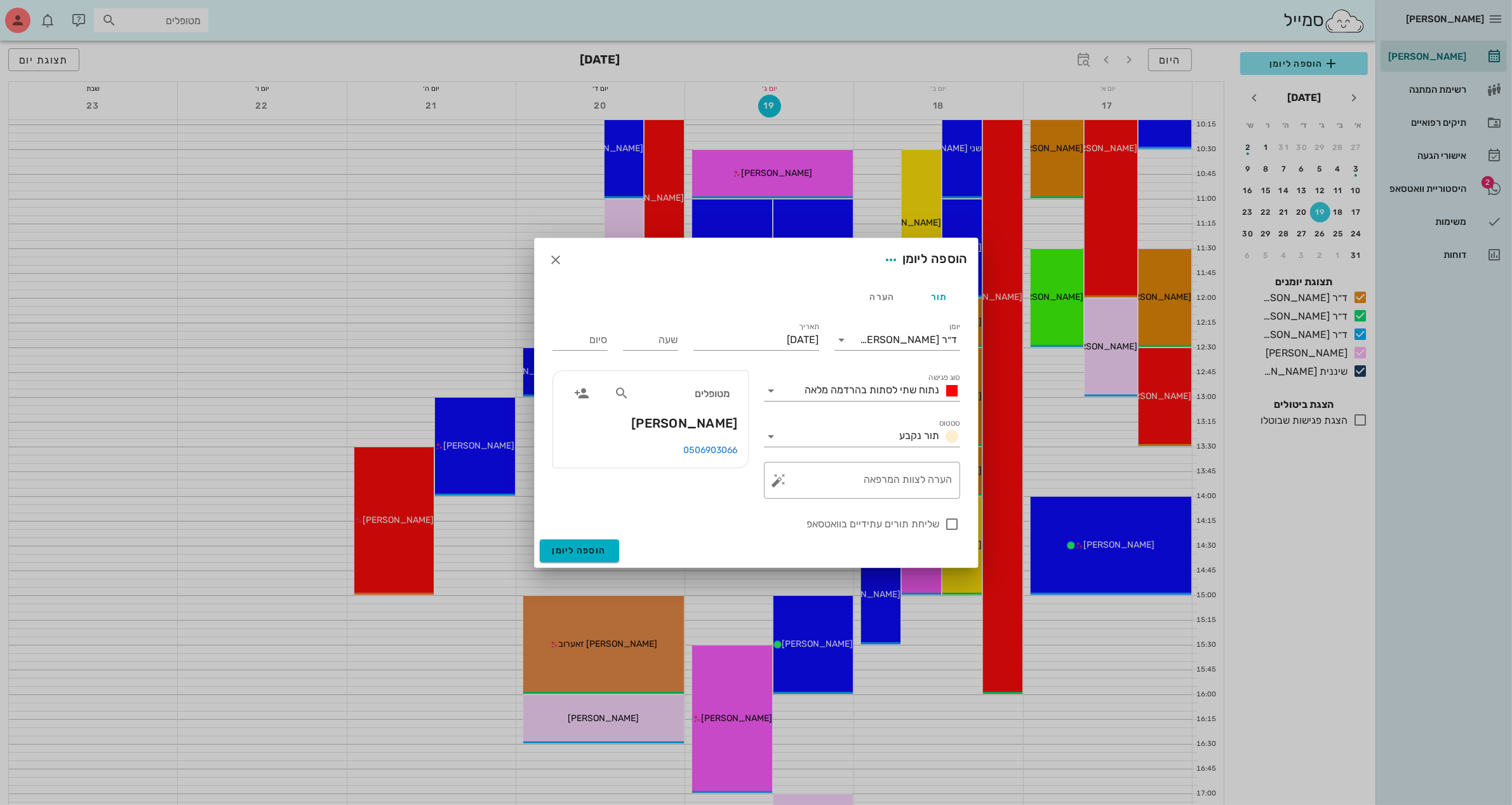
click at [163, 634] on div at bounding box center [756, 402] width 1512 height 805
click at [551, 259] on icon "button" at bounding box center [556, 260] width 15 height 15
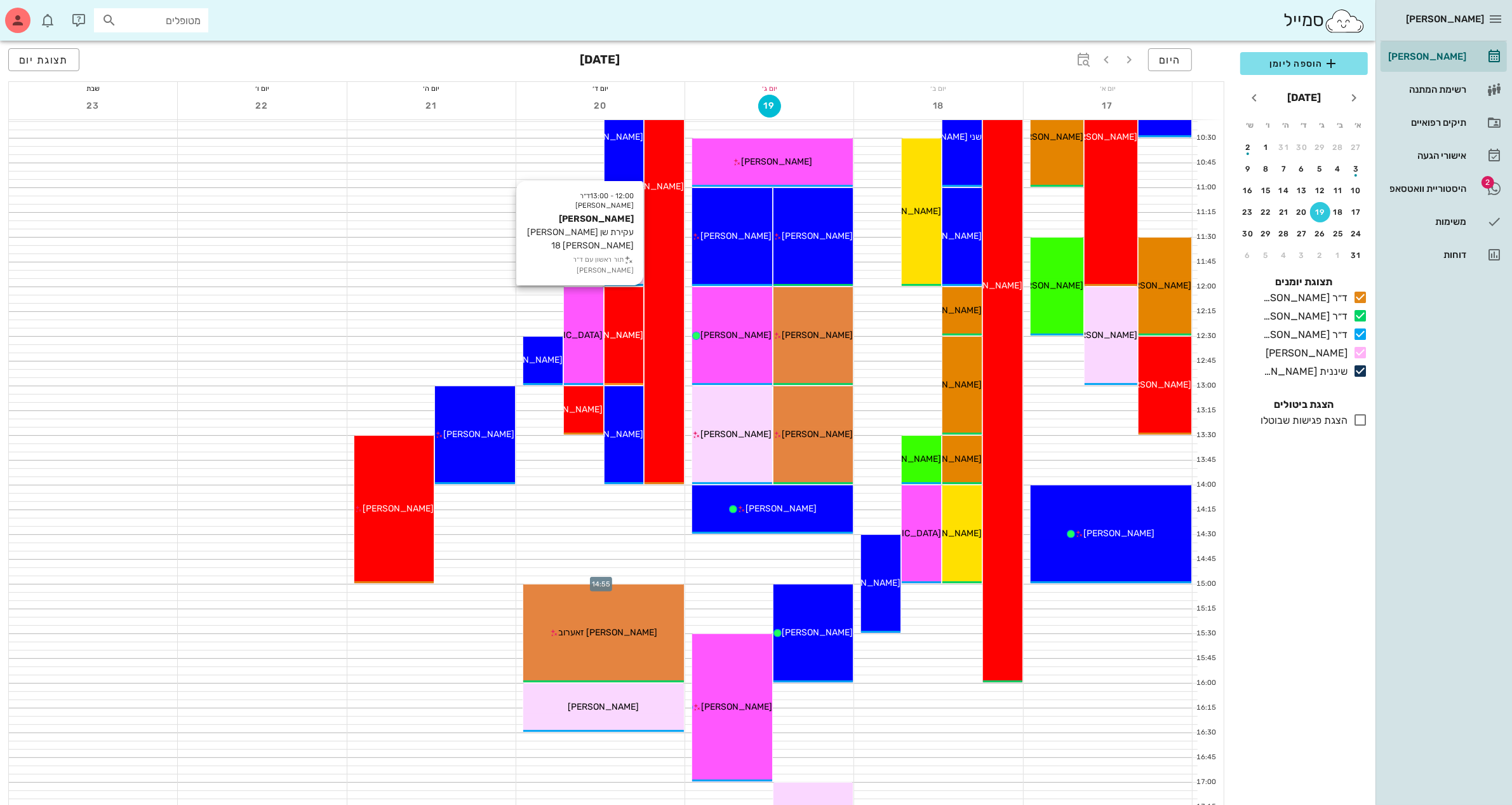
scroll to position [318, 0]
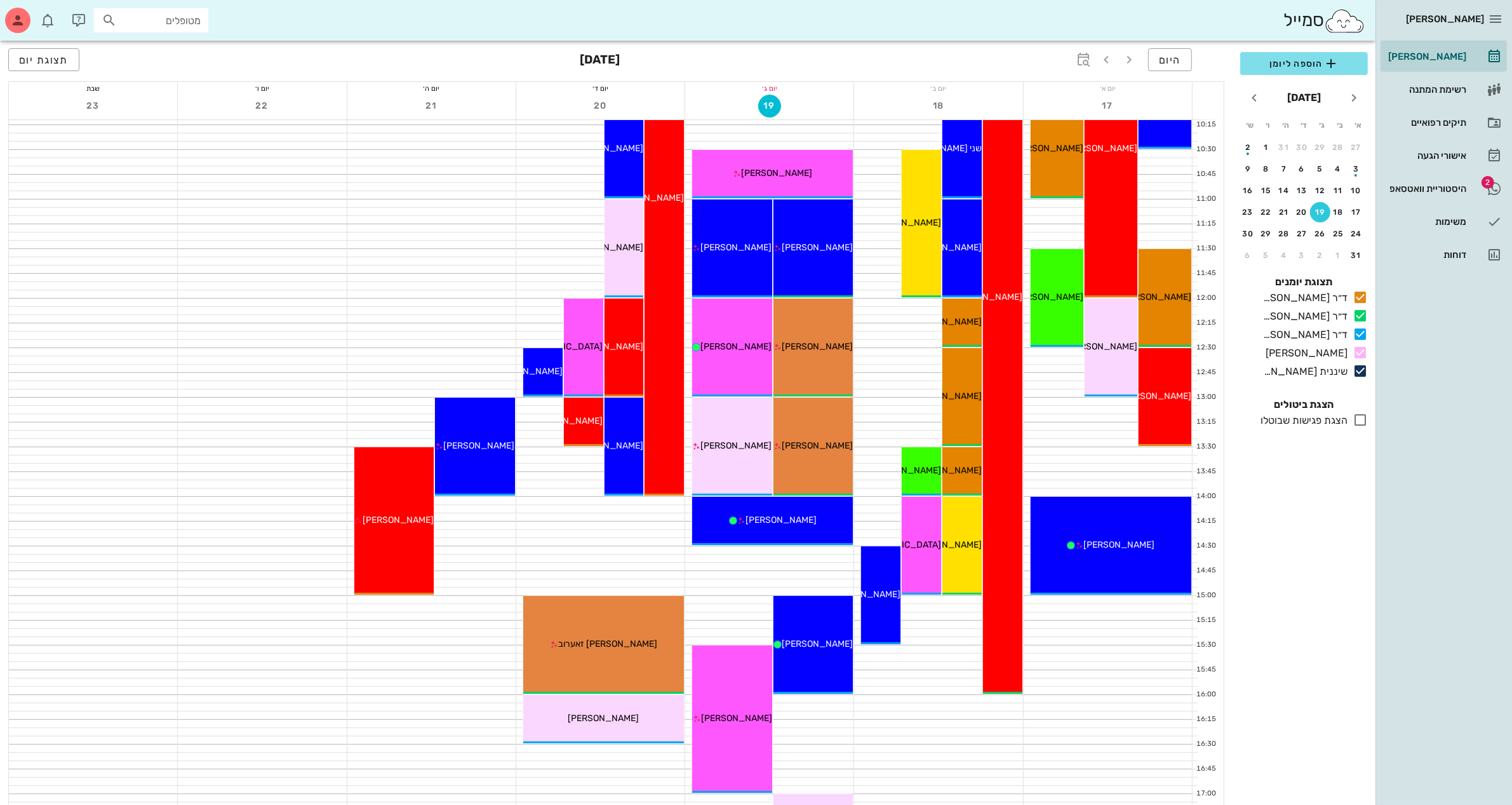
click at [1184, 17] on div "סמייל מטופלים" at bounding box center [688, 20] width 1376 height 41
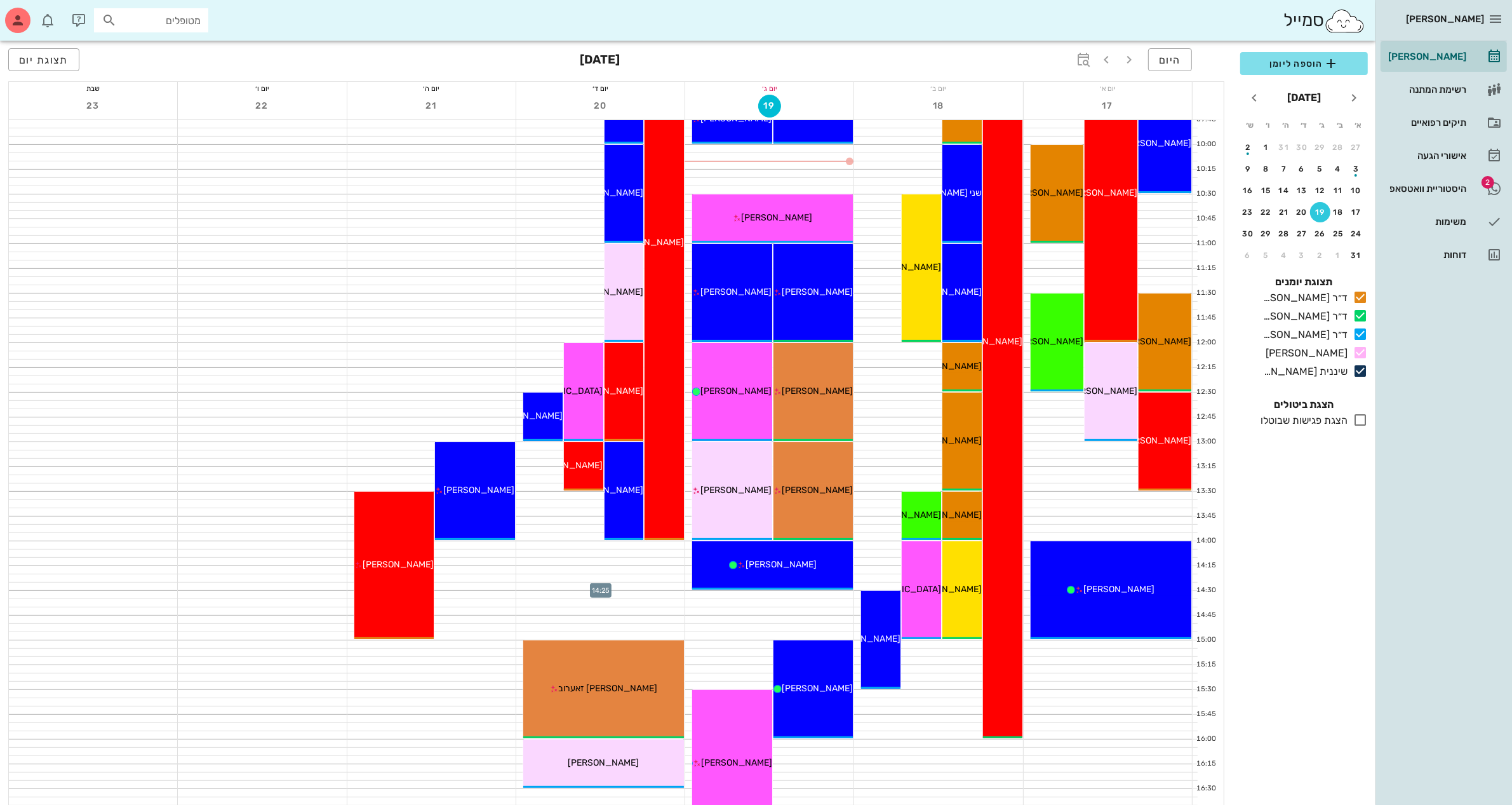
scroll to position [238, 0]
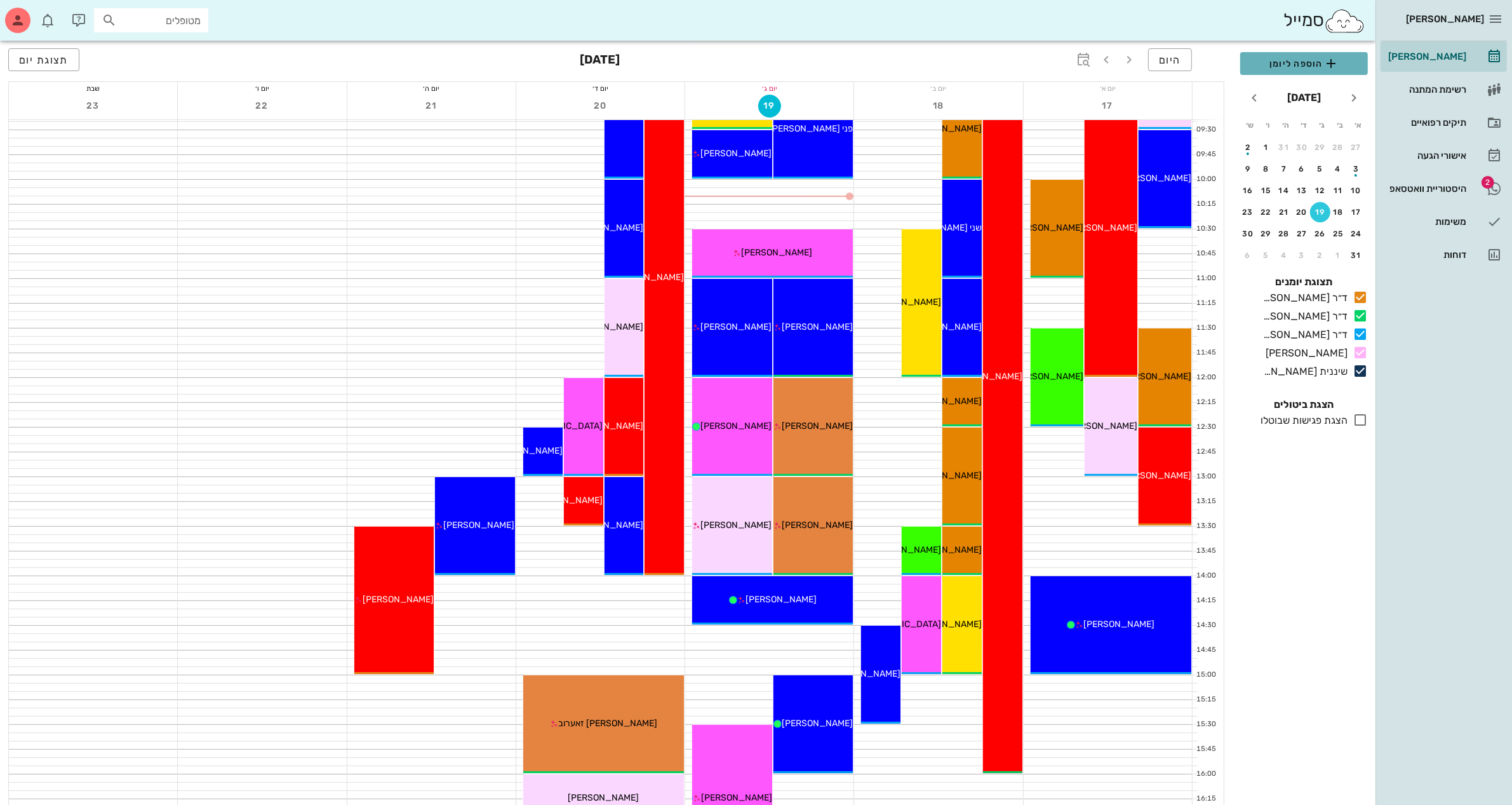
click at [1294, 60] on span "הוספה ליומן" at bounding box center [1304, 64] width 108 height 15
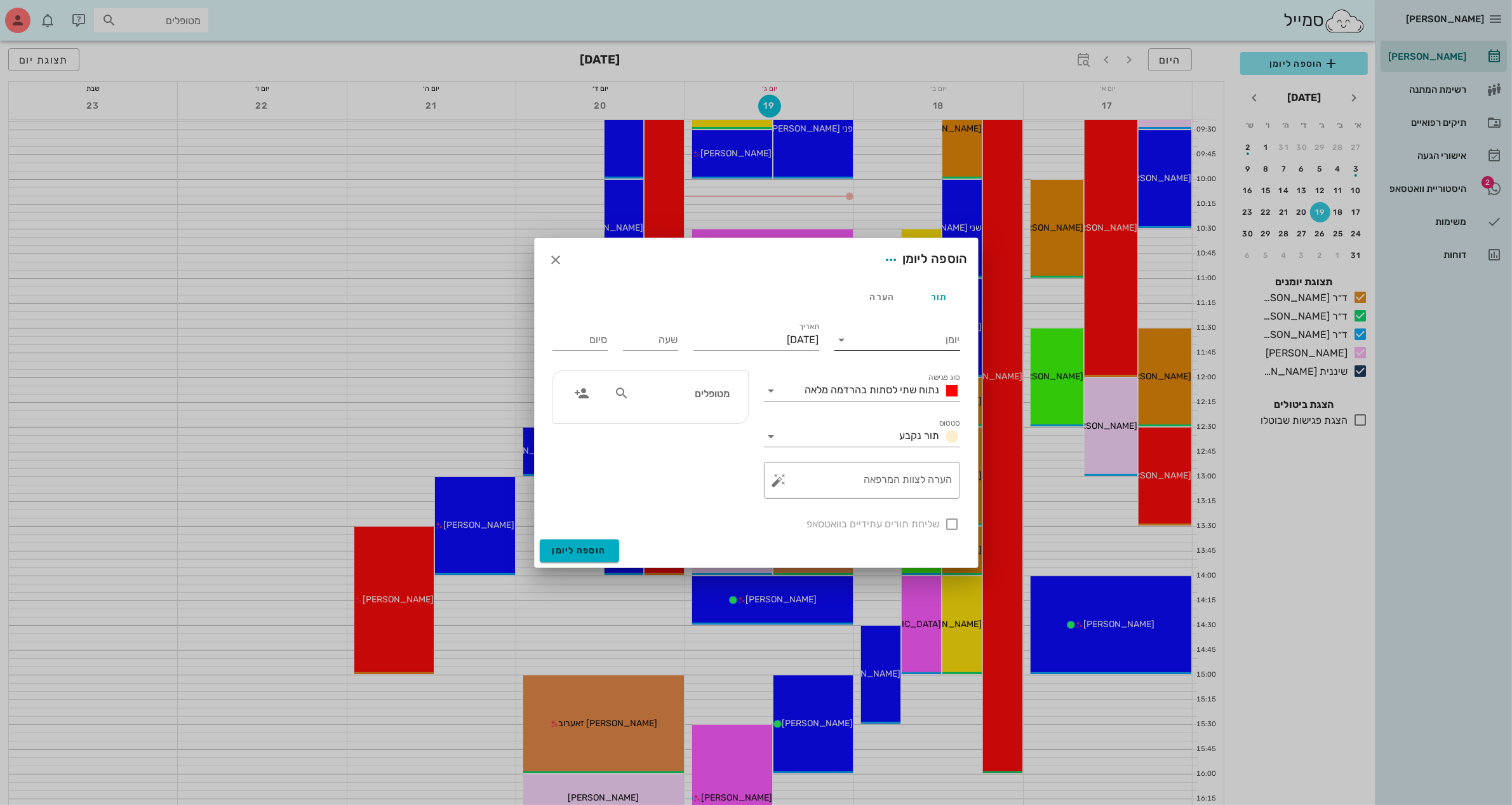
click at [916, 336] on input "יומן" at bounding box center [906, 339] width 108 height 20
drag, startPoint x: 914, startPoint y: 379, endPoint x: 798, endPoint y: 352, distance: 119.1
click at [912, 380] on div "ד״ר [PERSON_NAME]" at bounding box center [900, 380] width 113 height 12
click at [726, 337] on input "[DATE]" at bounding box center [756, 339] width 126 height 20
click at [754, 483] on div "20" at bounding box center [752, 485] width 20 height 9
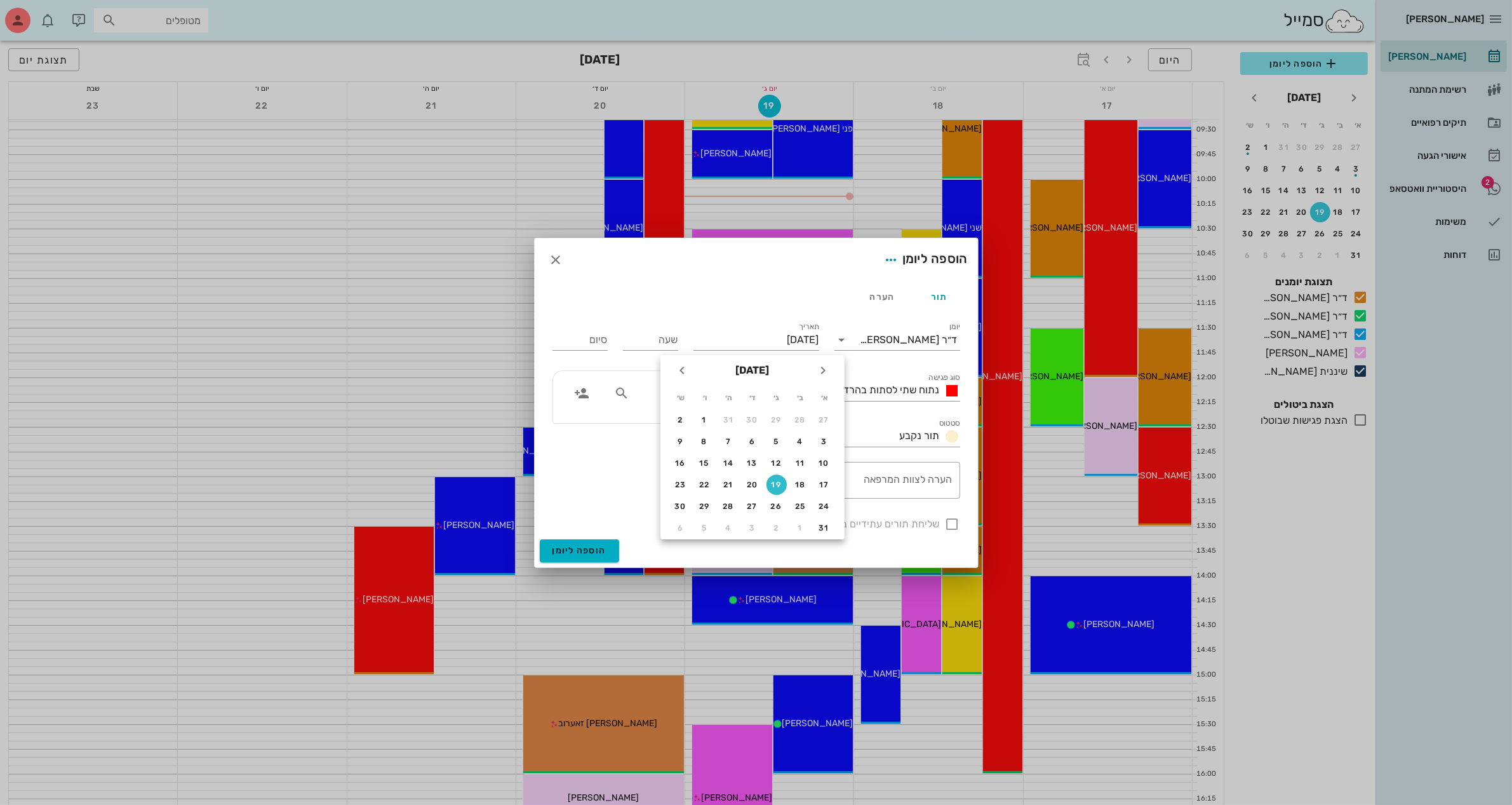
type input "[DATE]"
click at [648, 340] on input "שעה" at bounding box center [650, 339] width 55 height 20
type input "1400"
type input "22:00"
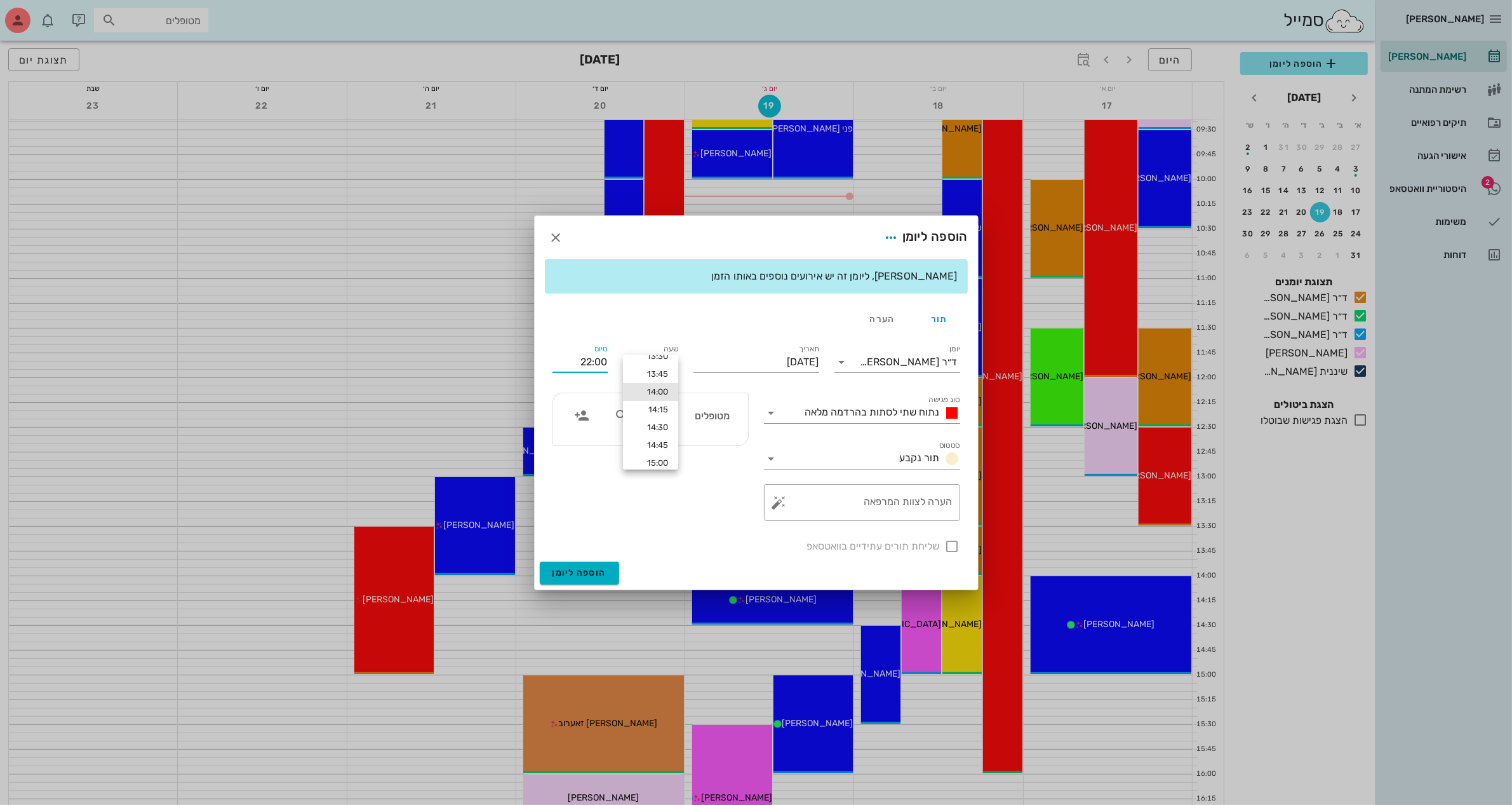
scroll to position [15, 0]
click at [661, 461] on div "15:00" at bounding box center [651, 461] width 35 height 10
type input "15:00"
click at [895, 406] on span "נתוח שתי לסתות בהרדמה מלאה" at bounding box center [872, 411] width 135 height 12
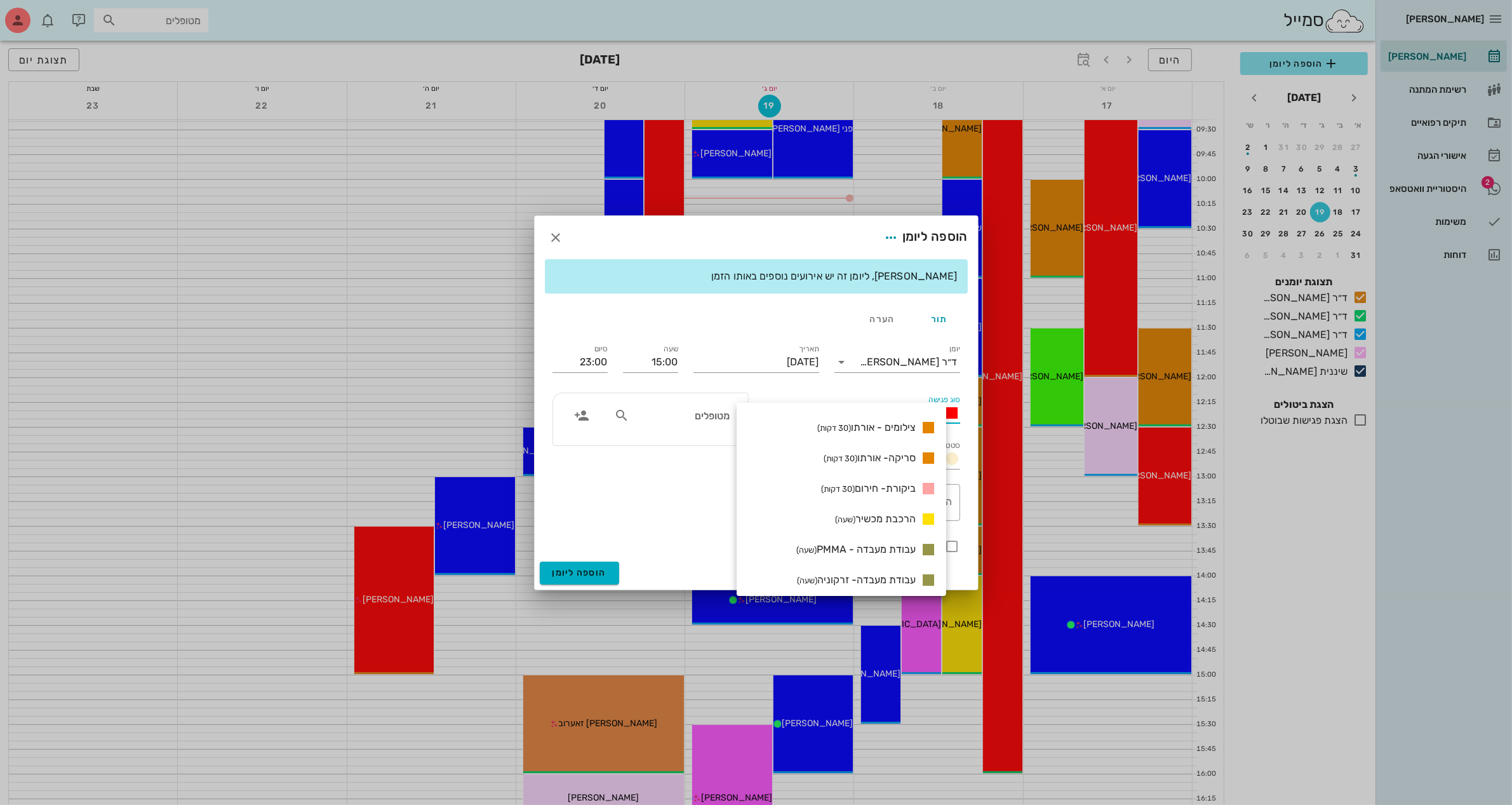
scroll to position [1036, 0]
click at [915, 454] on span "סריקה- אורתו (30 דקות)" at bounding box center [870, 453] width 92 height 12
type input "15:30"
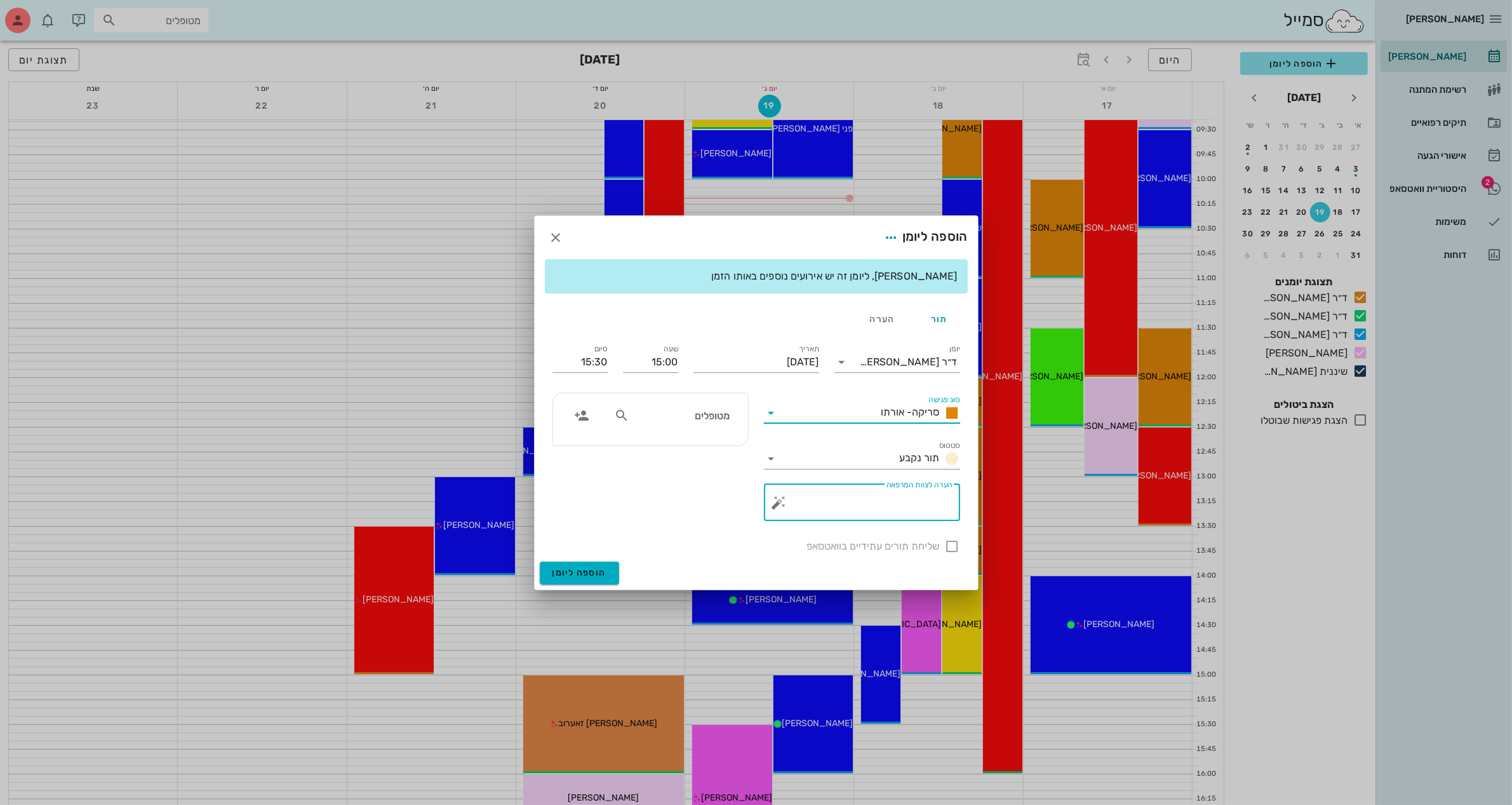
click at [907, 494] on textarea "הערה לצוות המרפאה" at bounding box center [867, 506] width 171 height 31
type textarea "מדידות"
click at [651, 420] on input "מטופלים" at bounding box center [681, 415] width 98 height 17
type input "[PERSON_NAME]"
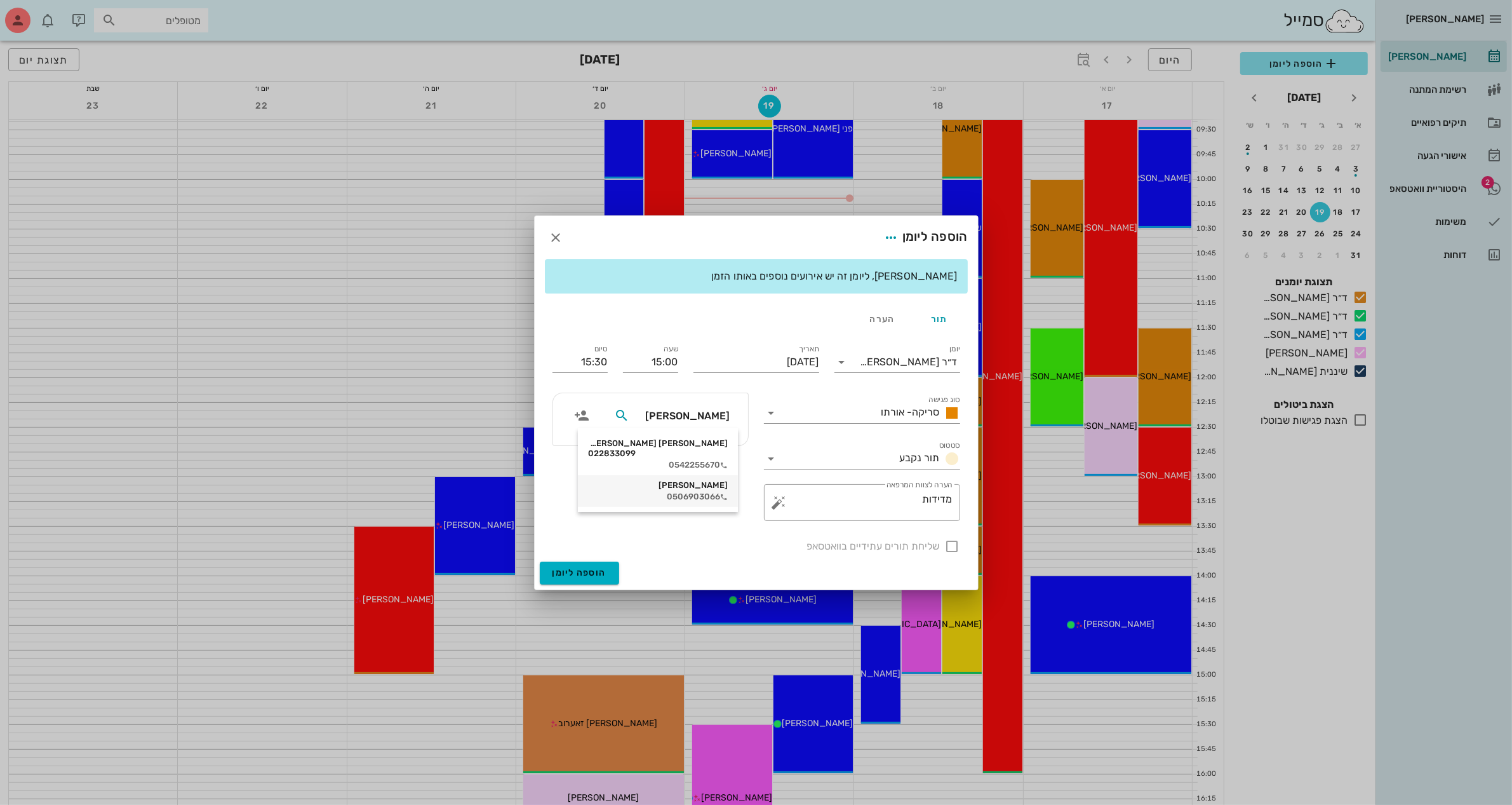
click at [699, 480] on div "[PERSON_NAME]" at bounding box center [658, 485] width 140 height 10
click at [953, 548] on div at bounding box center [952, 546] width 22 height 22
checkbox input "true"
click at [604, 357] on input "15:30" at bounding box center [579, 362] width 55 height 20
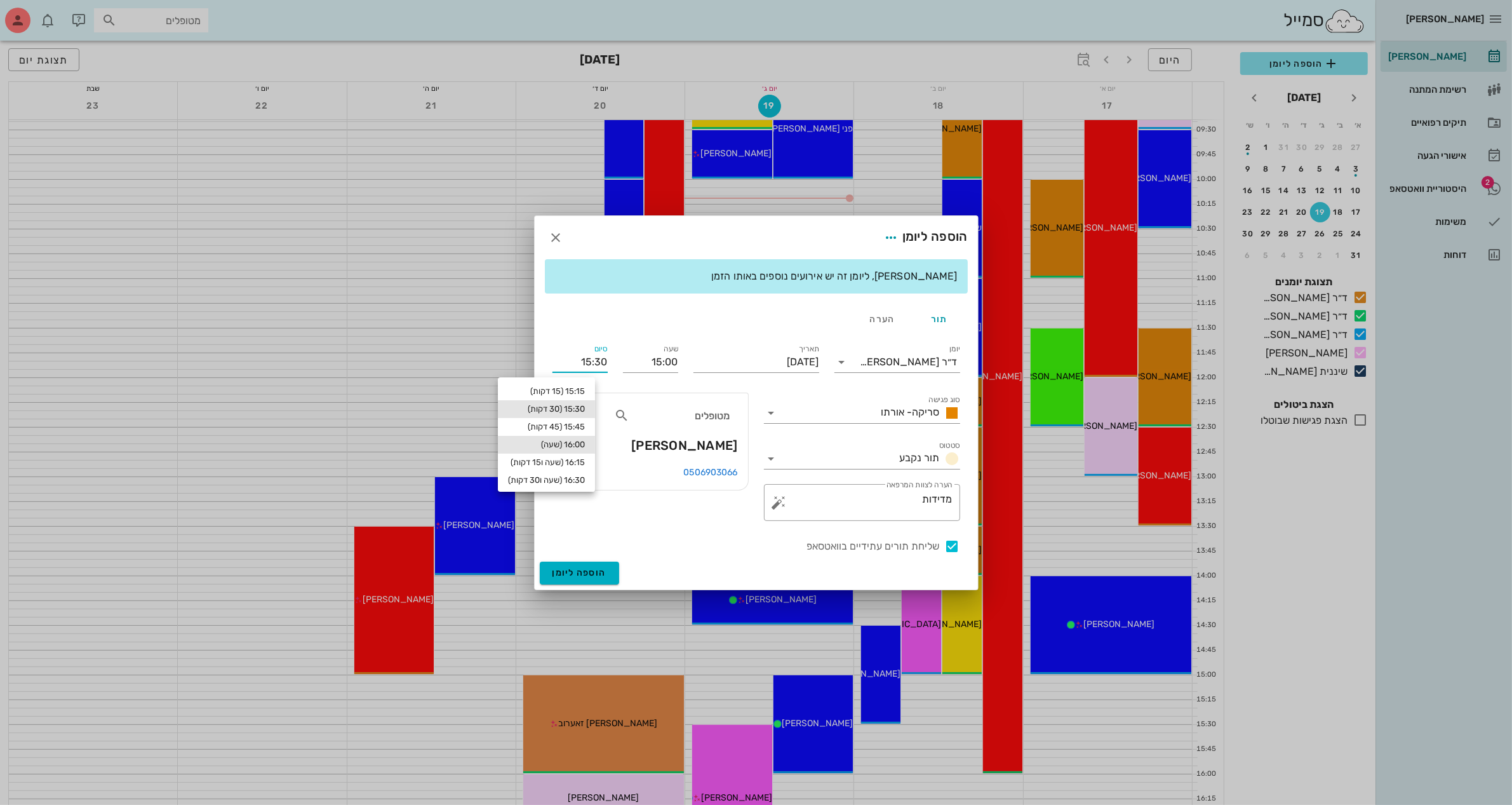
click at [585, 441] on div "16:00 (שעה)" at bounding box center [547, 445] width 77 height 10
type input "16:00"
click at [668, 362] on input "15:00" at bounding box center [650, 362] width 55 height 20
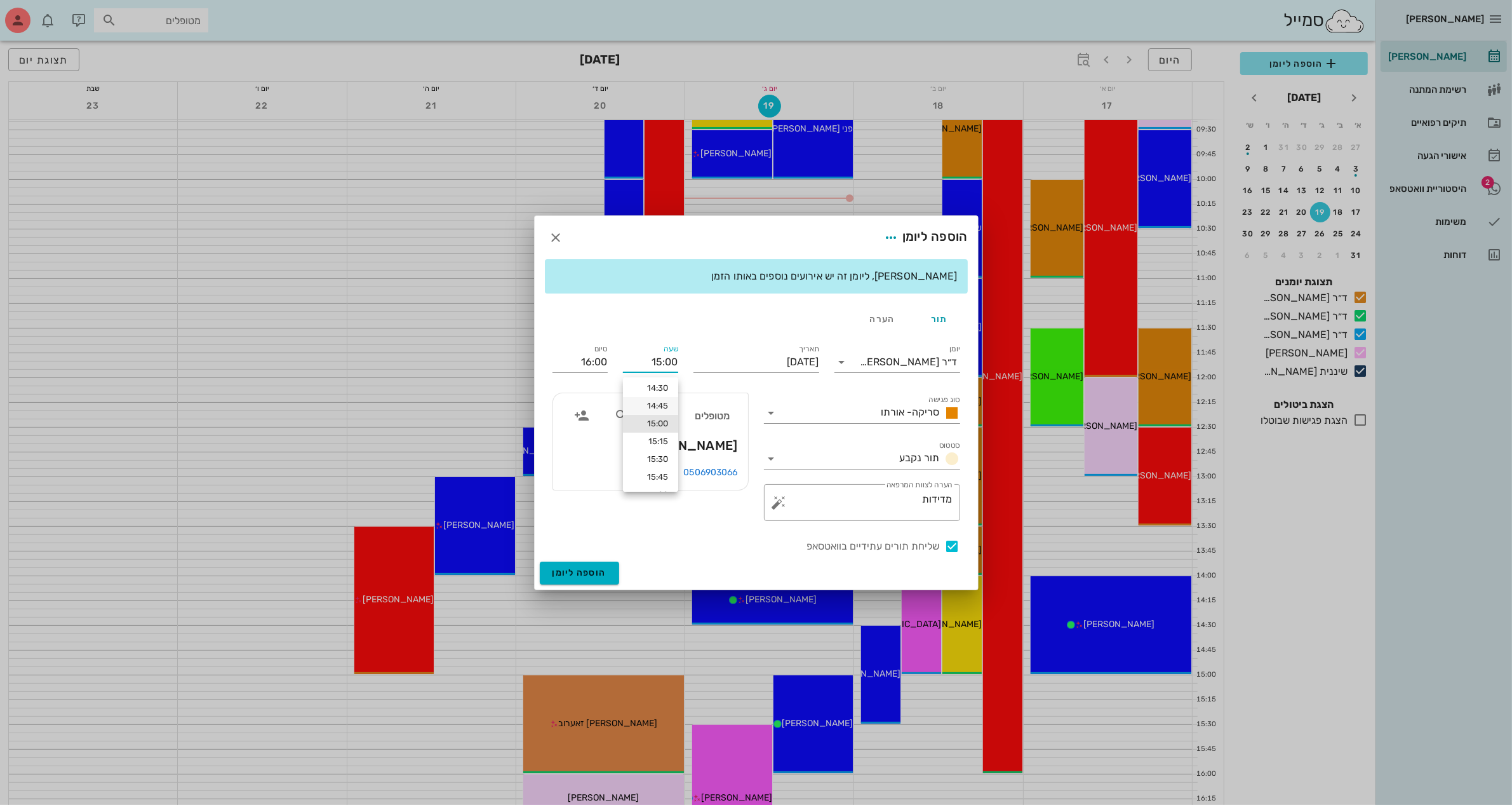
scroll to position [0, 0]
click at [657, 364] on input "15:00" at bounding box center [650, 362] width 55 height 20
drag, startPoint x: 652, startPoint y: 359, endPoint x: 743, endPoint y: 345, distance: 92.1
click at [743, 345] on div "יומן ד״ר [PERSON_NAME] סוג פגישה סריקה- אורתו סטטוס תור נקבע תאריך [DATE] שעה 1…" at bounding box center [756, 448] width 423 height 227
type input "14:00"
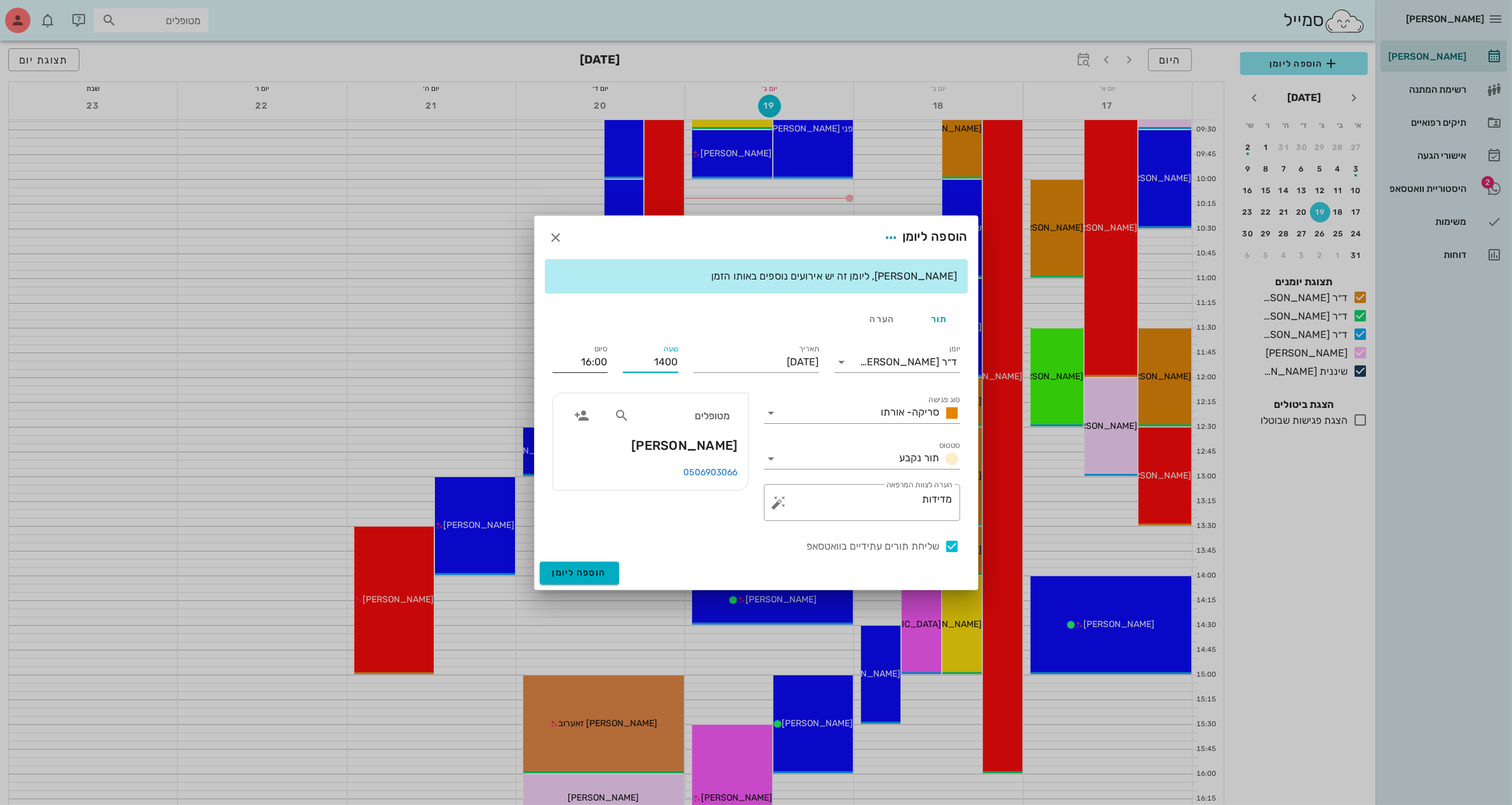
type input "15:00"
click at [582, 359] on div "סיום 15:00" at bounding box center [579, 359] width 71 height 51
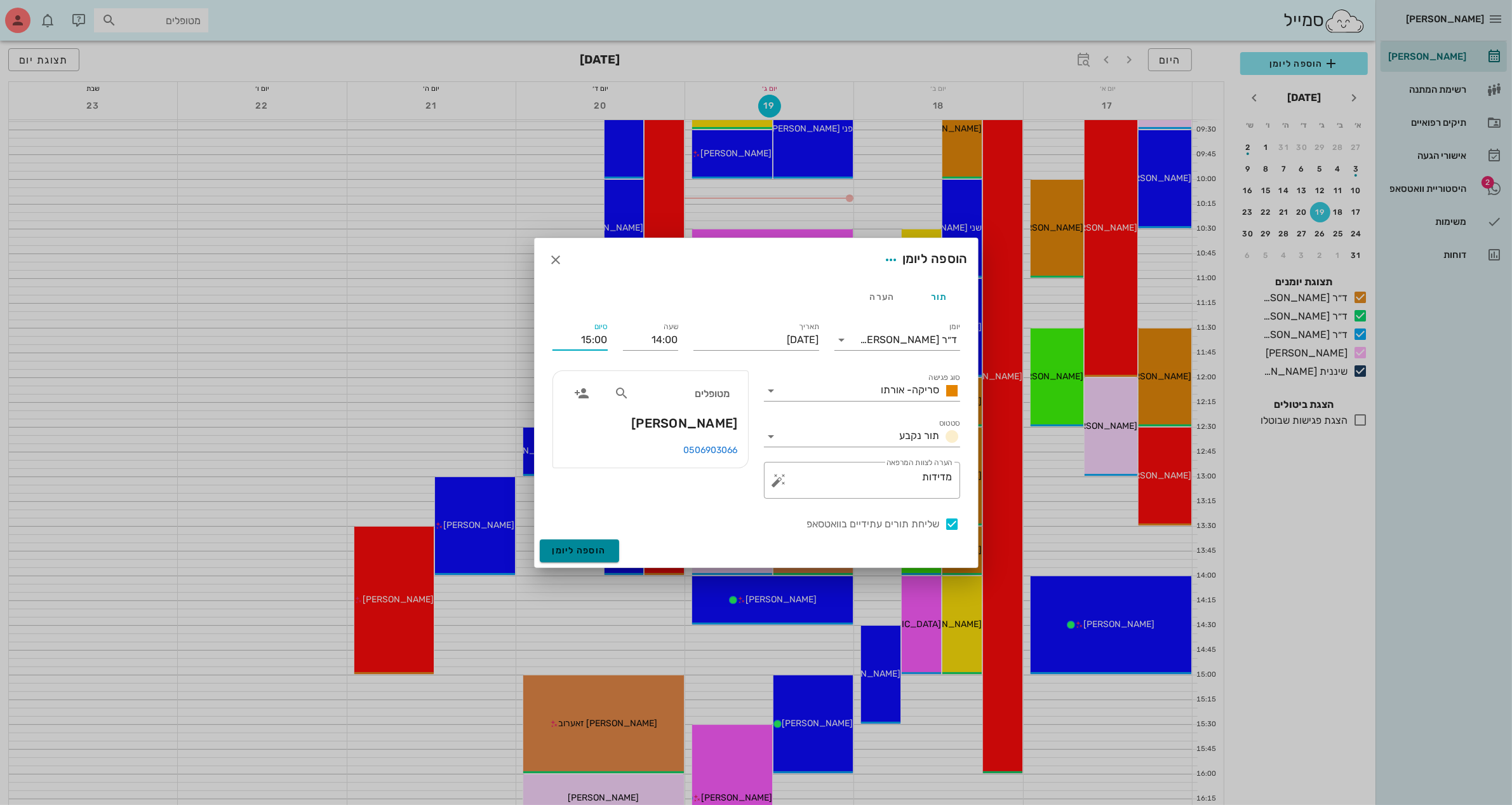
click at [579, 550] on span "הוספה ליומן" at bounding box center [579, 550] width 54 height 10
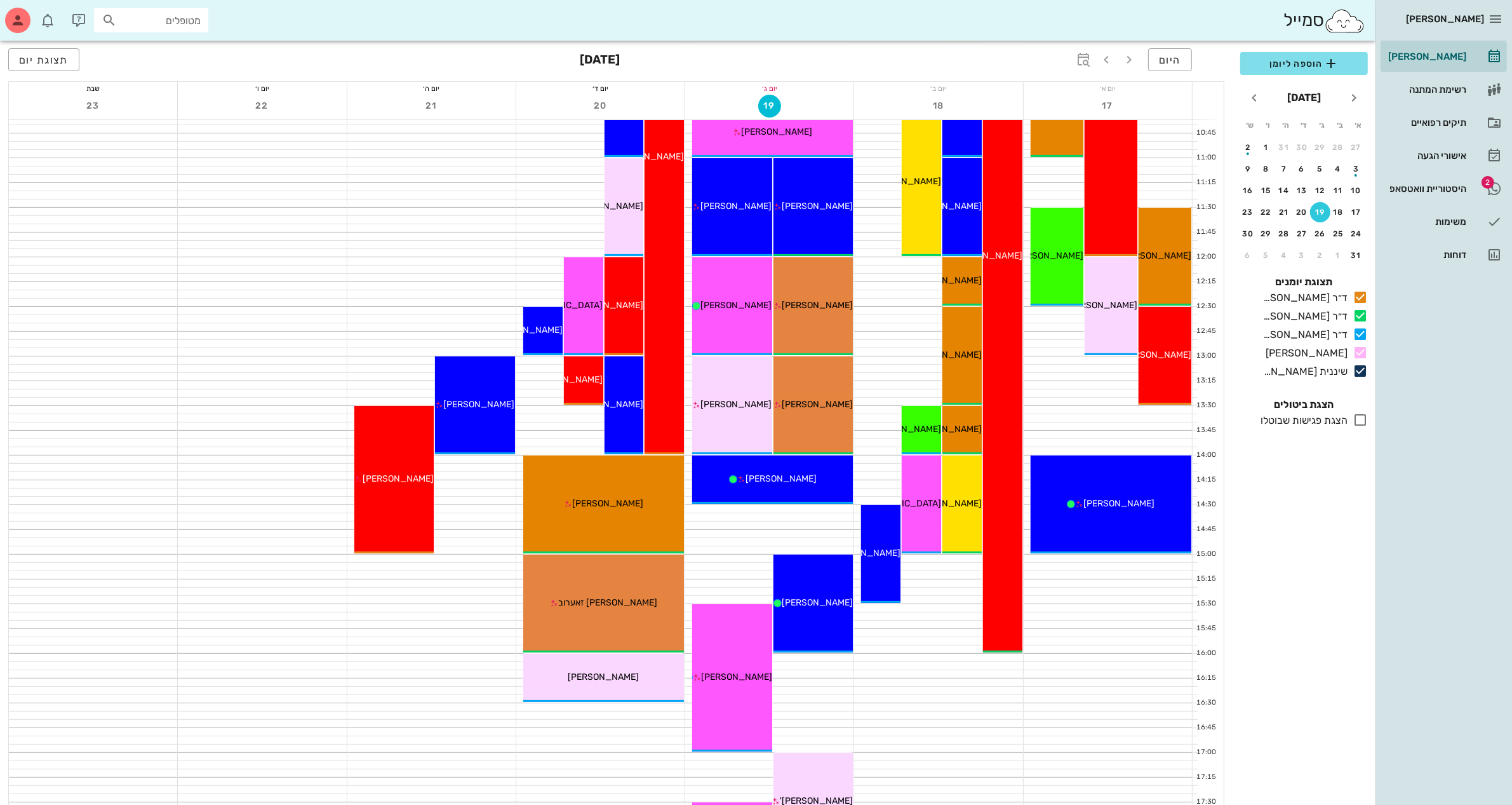
scroll to position [397, 0]
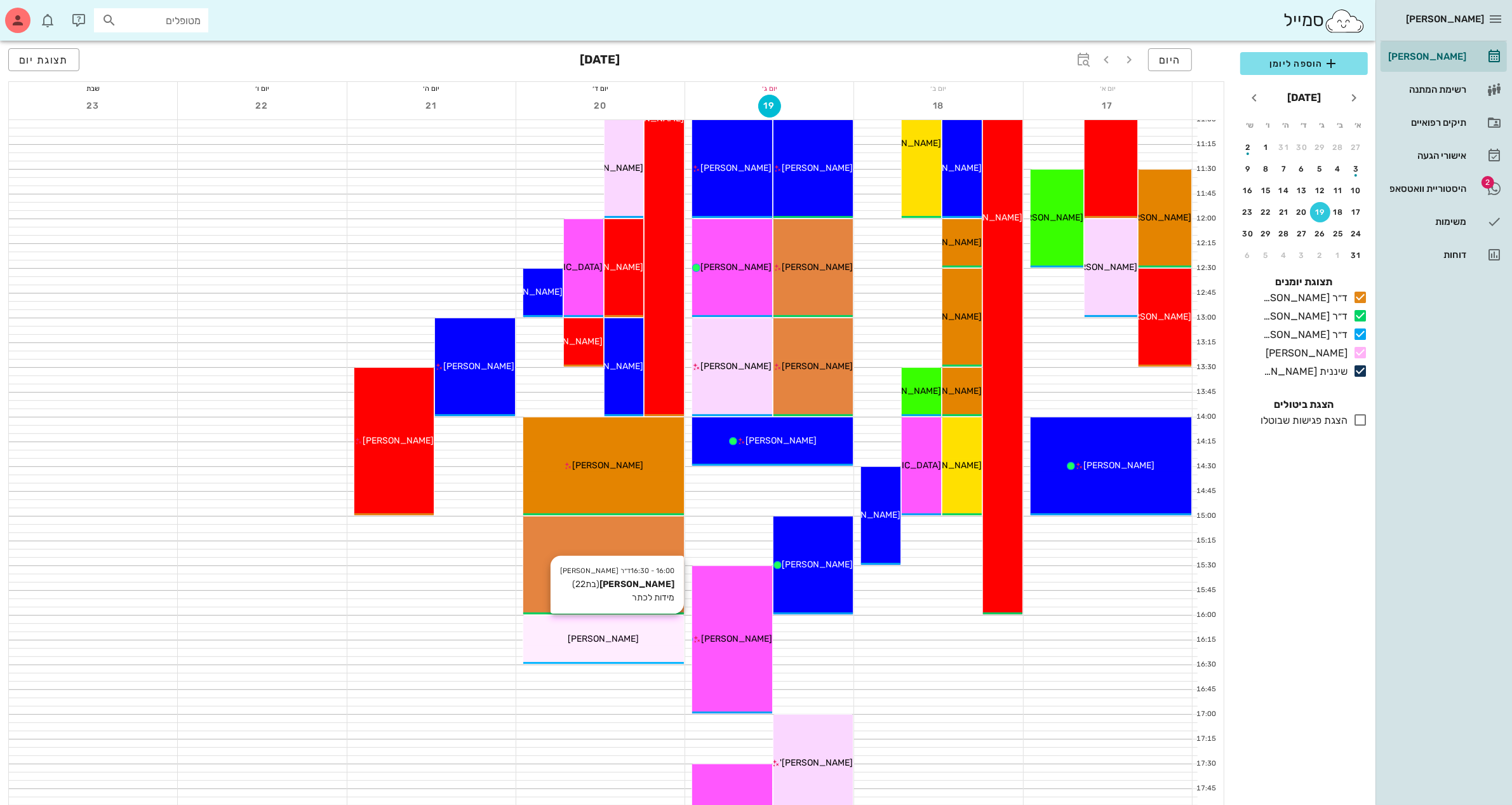
click at [624, 643] on div "[PERSON_NAME]" at bounding box center [604, 639] width 161 height 13
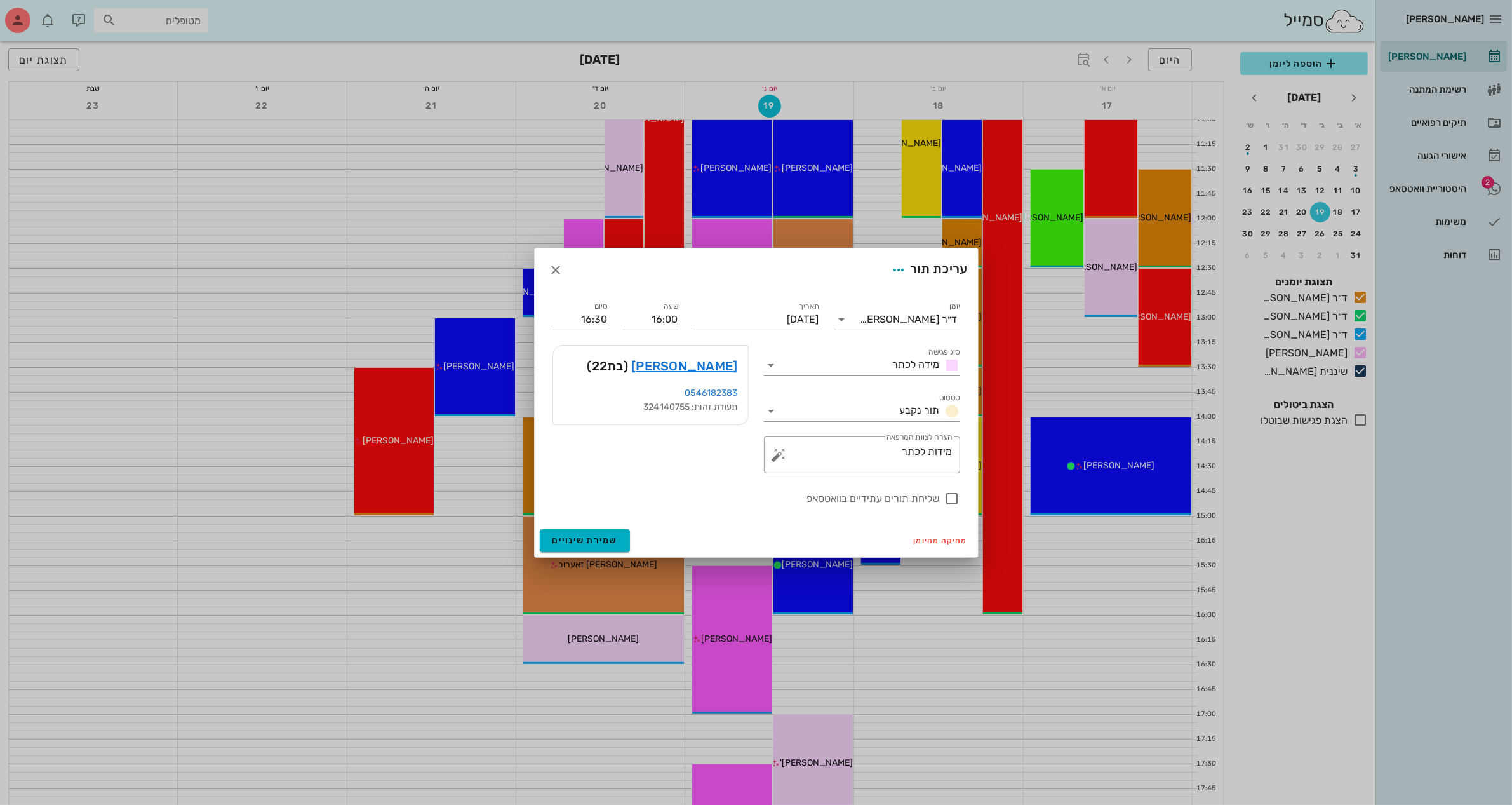
click at [400, 579] on div at bounding box center [756, 402] width 1512 height 805
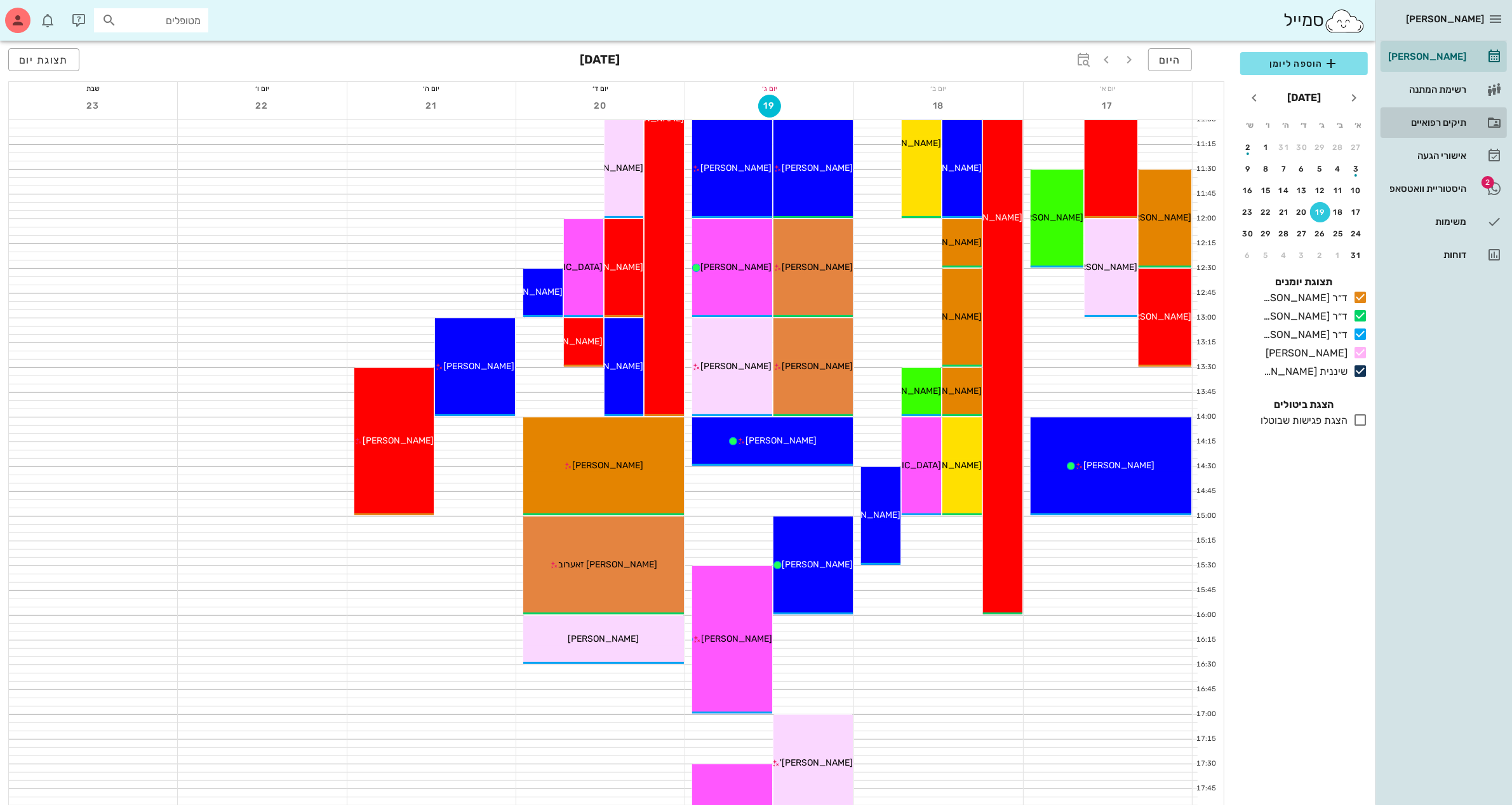
click at [1441, 124] on div "תיקים רפואיים" at bounding box center [1425, 122] width 80 height 10
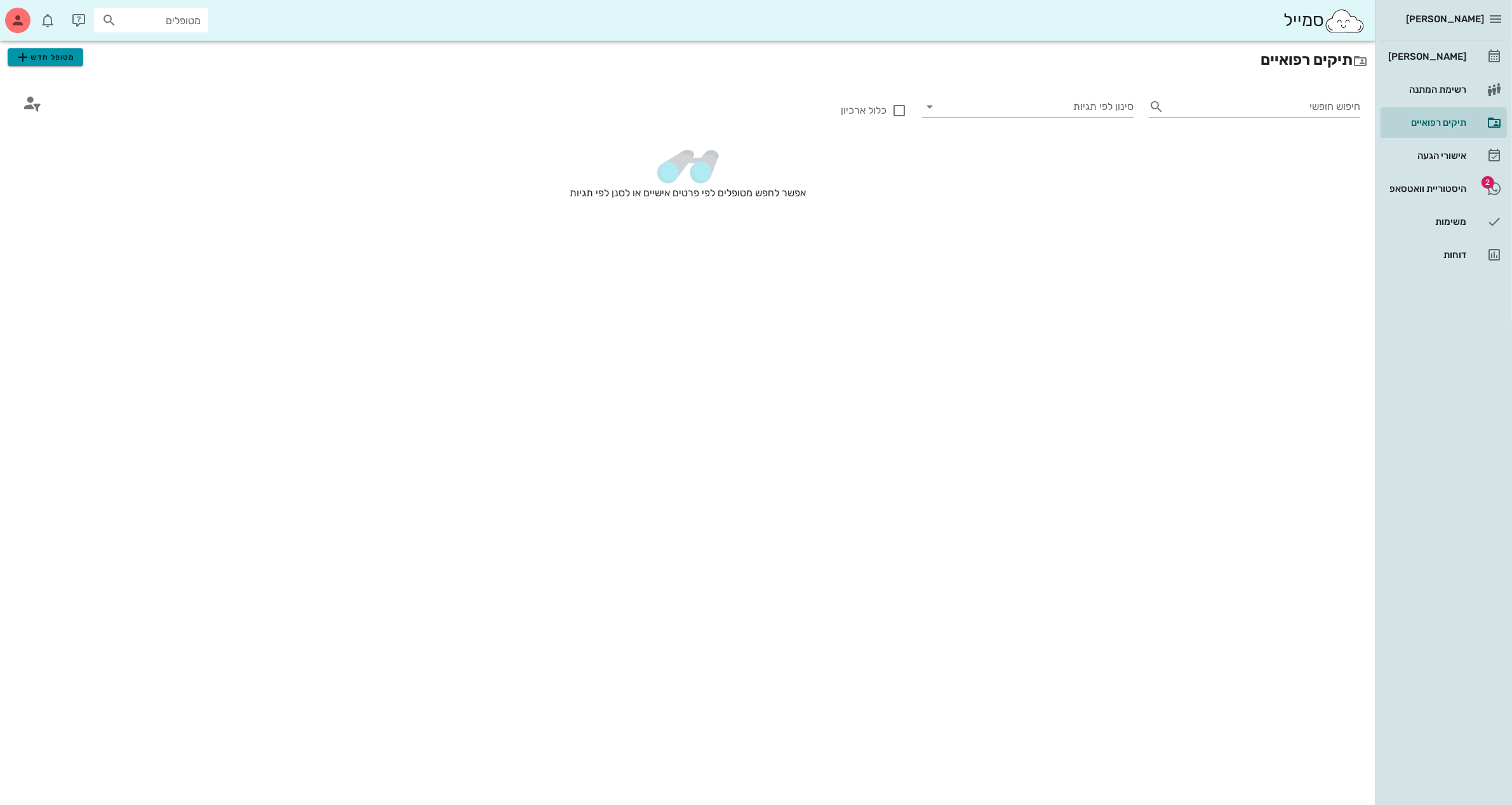
click at [33, 59] on span "מטופל חדש" at bounding box center [45, 57] width 59 height 15
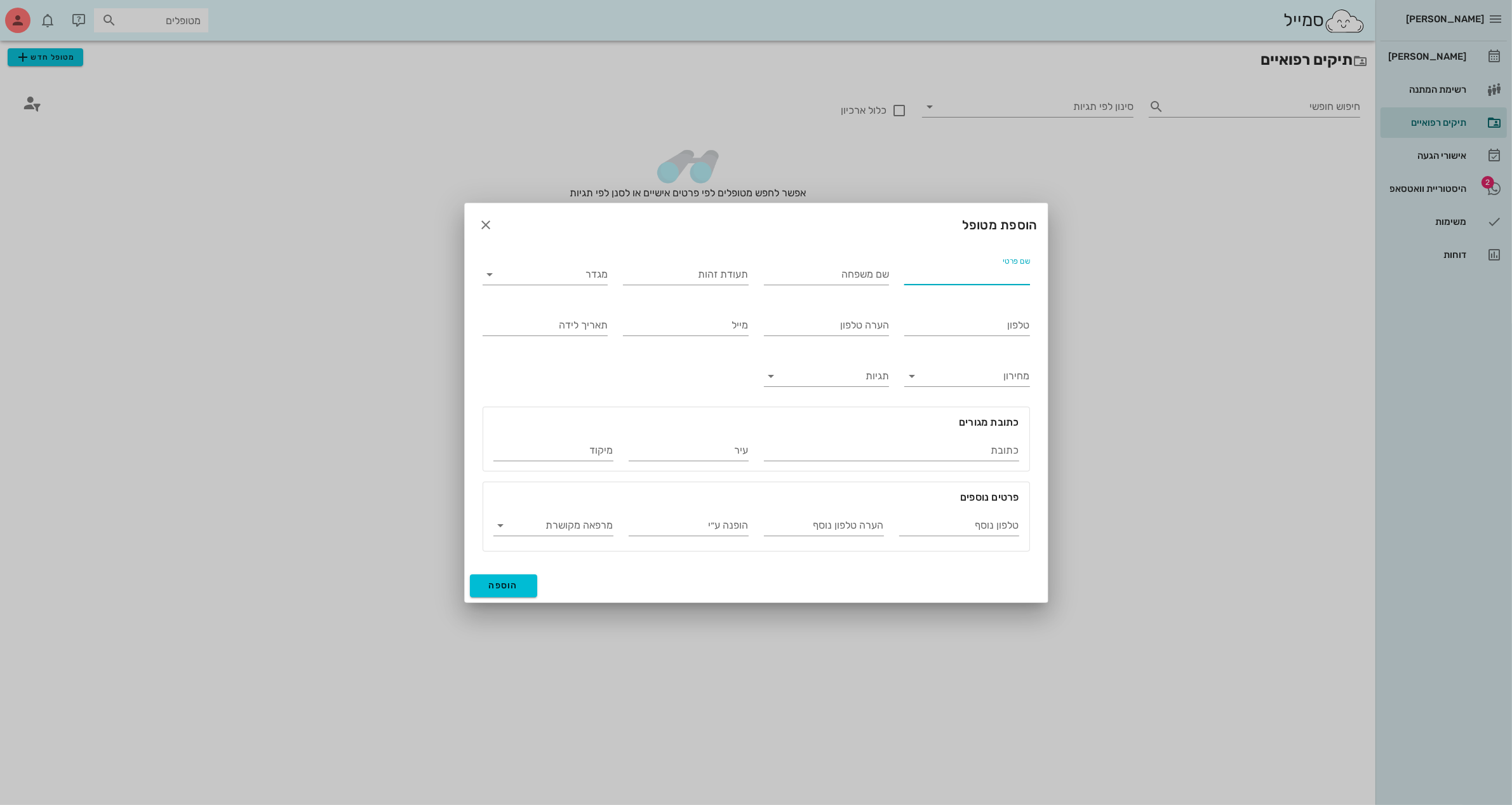
click at [958, 276] on input "שם פרטי" at bounding box center [967, 274] width 126 height 20
type input "[PERSON_NAME]"
click at [572, 273] on input "מגדר" at bounding box center [555, 274] width 106 height 20
click at [579, 306] on div "נקבה" at bounding box center [545, 314] width 105 height 27
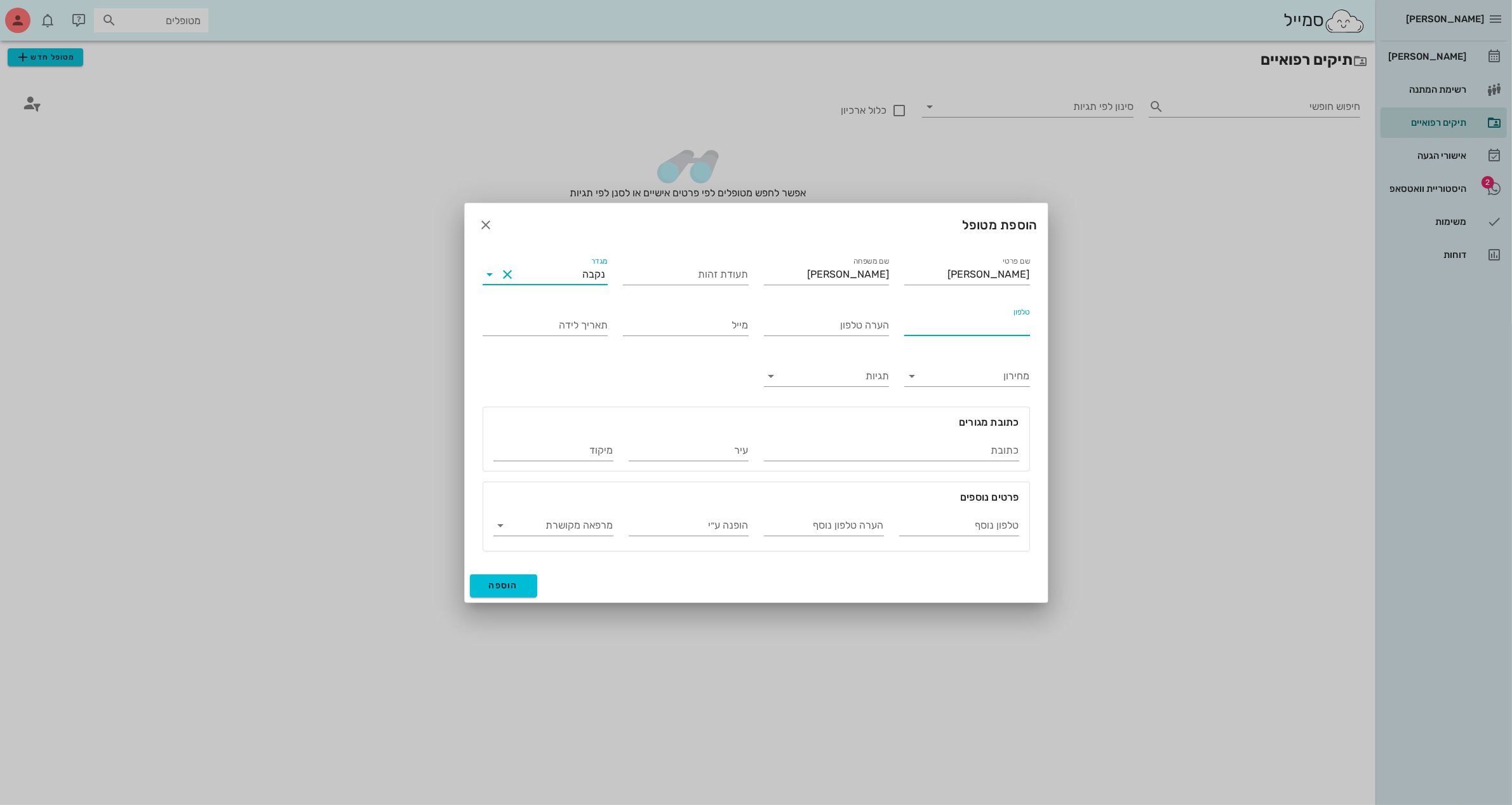
click at [974, 320] on input "טלפון" at bounding box center [967, 325] width 126 height 20
type input "052-6443887"
click at [503, 588] on span "הוספה" at bounding box center [503, 585] width 30 height 10
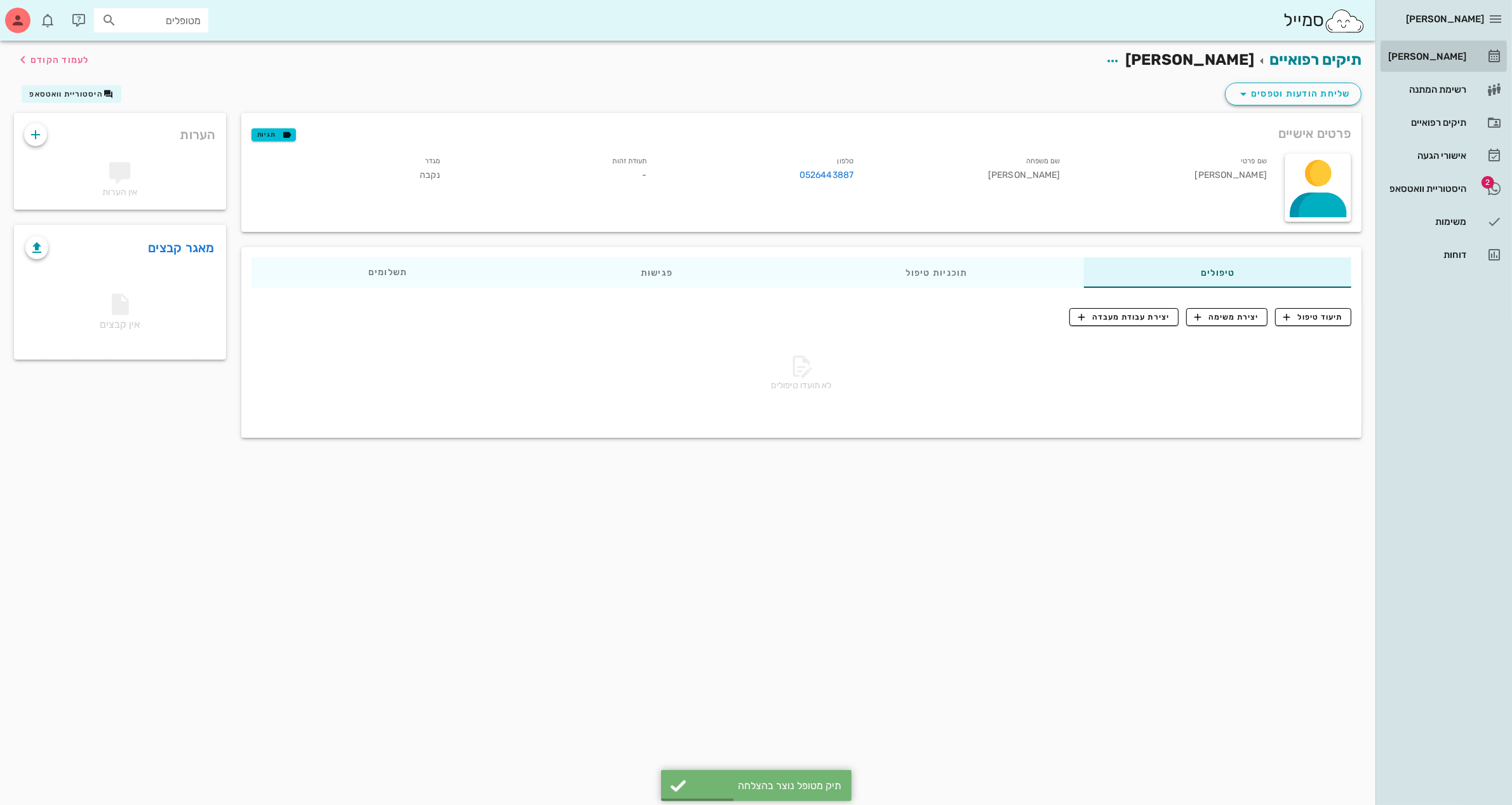
click at [1432, 52] on div "[PERSON_NAME]" at bounding box center [1425, 57] width 80 height 10
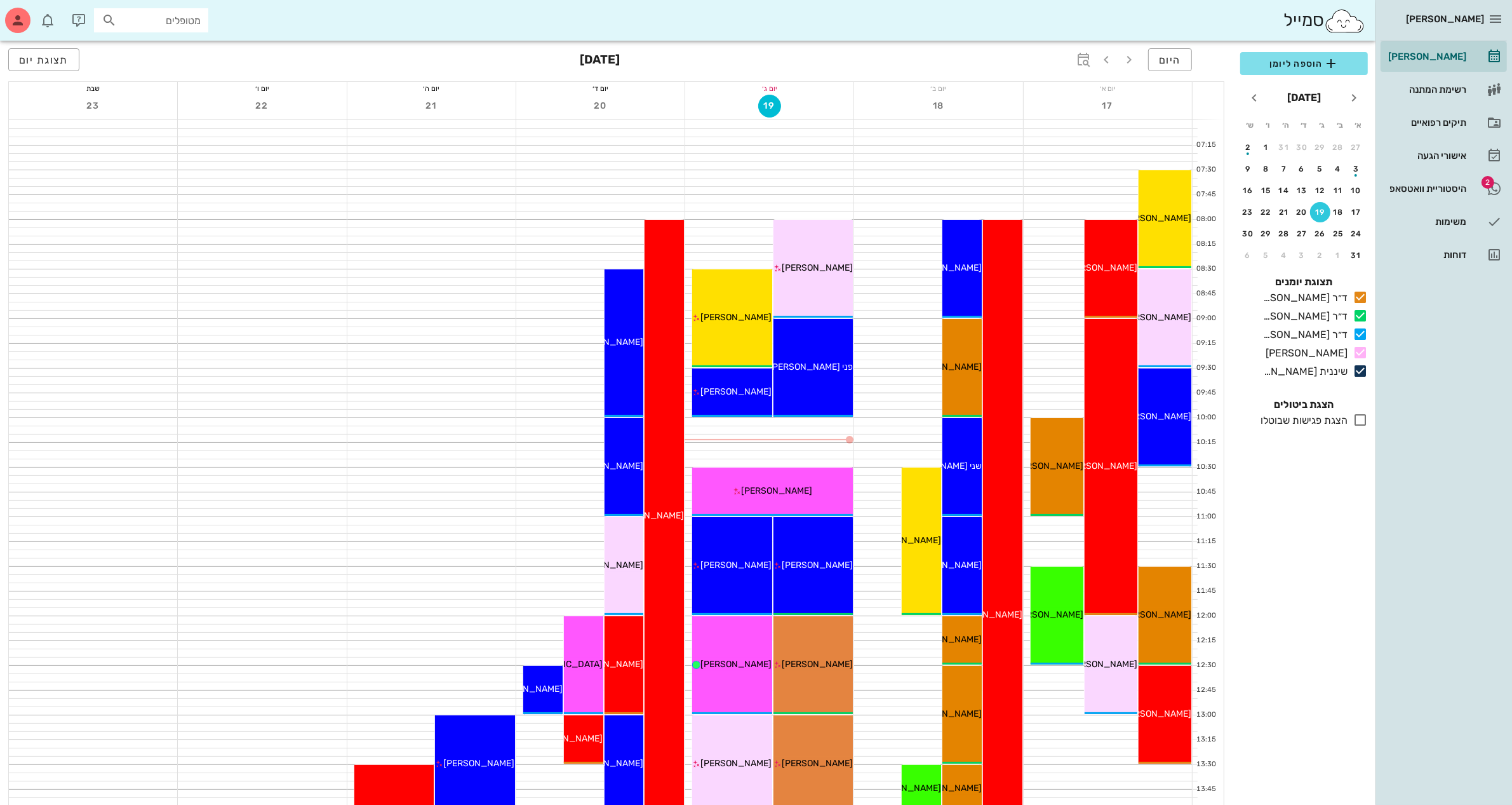
click at [935, 55] on div "היום [DATE] תצוגת יום" at bounding box center [617, 61] width 1216 height 41
click at [1440, 611] on div "[PERSON_NAME] רשימת המתנה תיקים רפואיים אישורי הגעה 2 היסטוריית וואטסאפ משימות …" at bounding box center [1443, 402] width 136 height 805
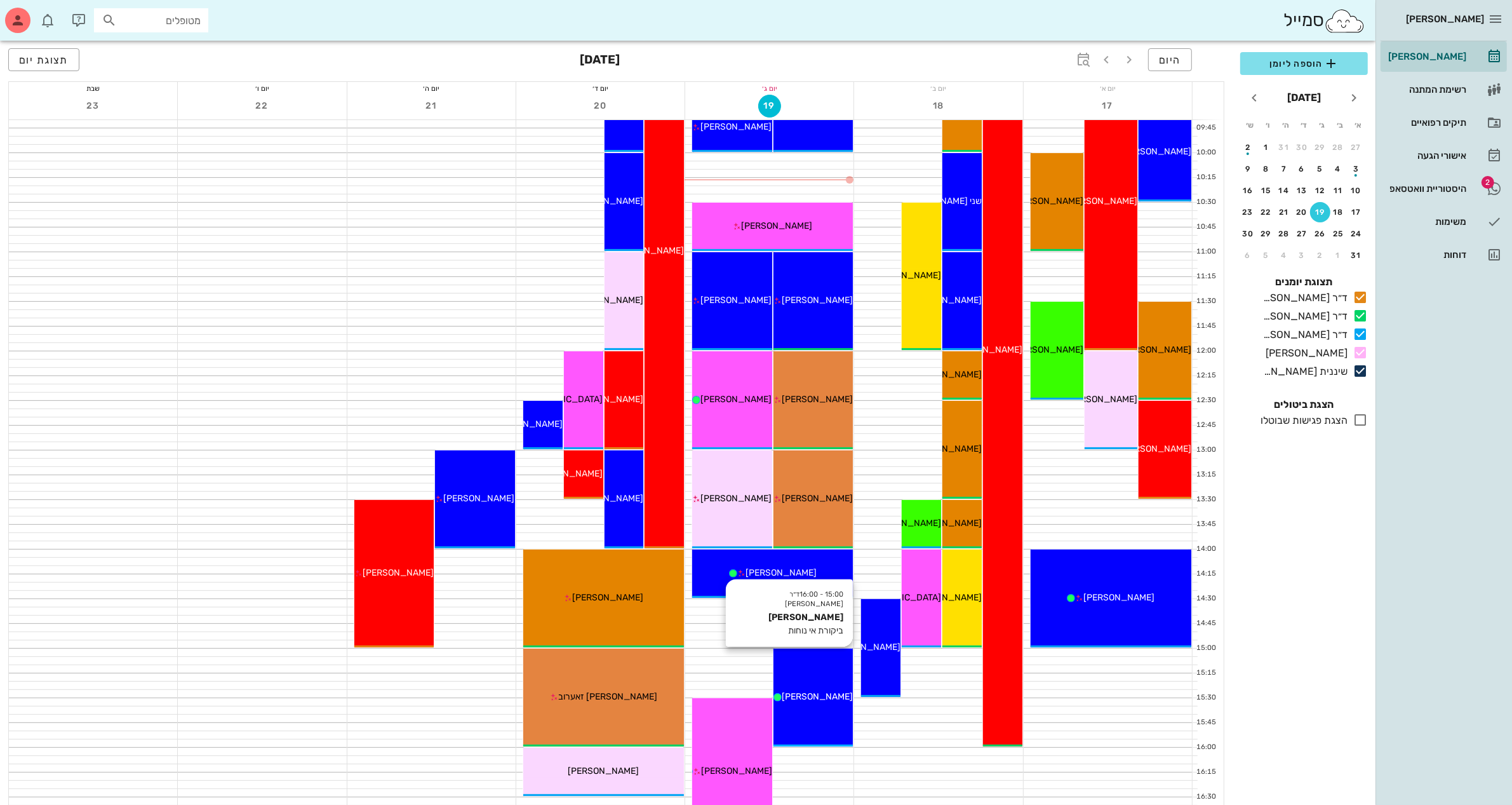
scroll to position [318, 0]
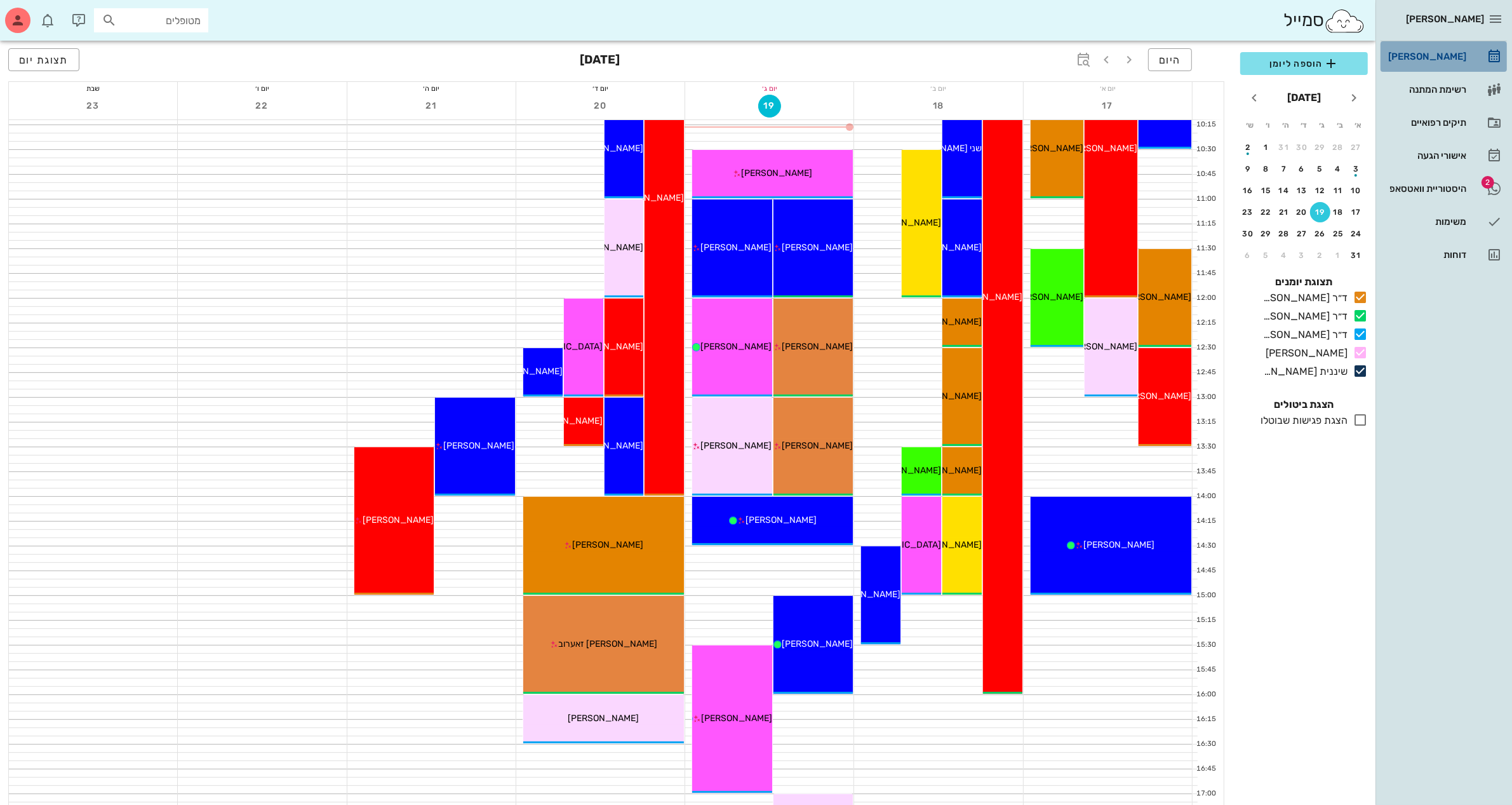
click at [1431, 59] on div "[PERSON_NAME]" at bounding box center [1425, 57] width 80 height 10
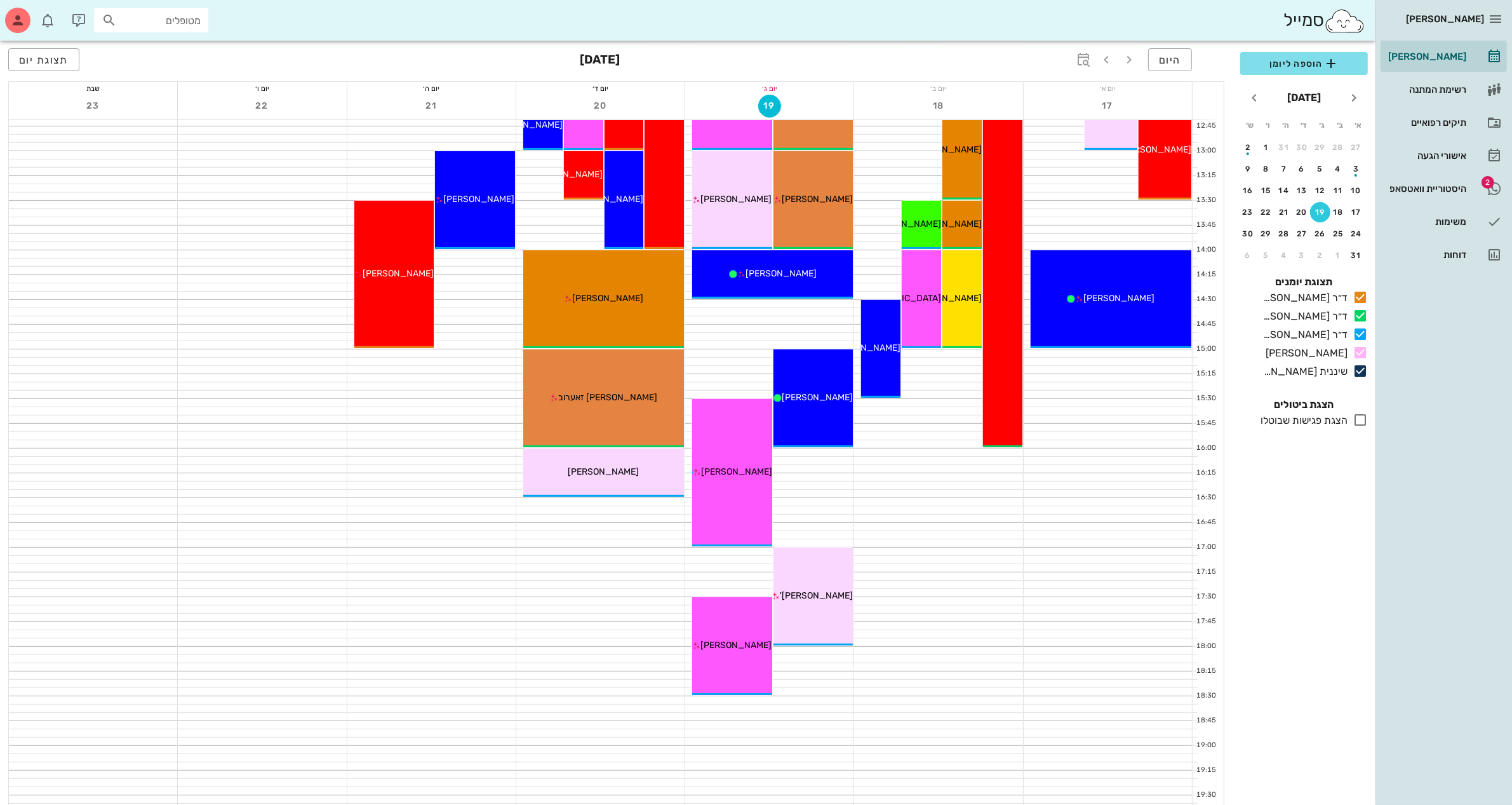
scroll to position [544, 0]
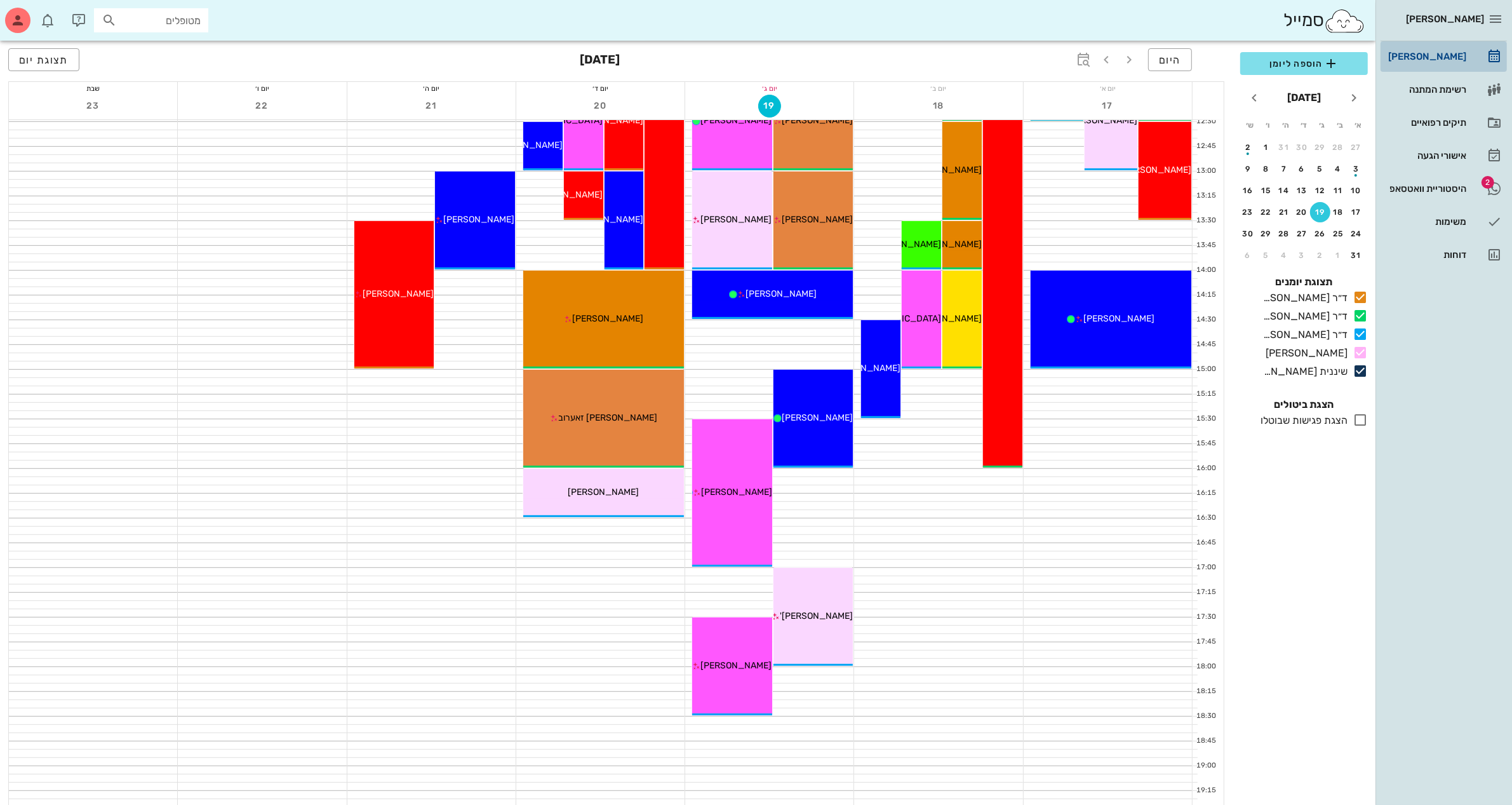
drag, startPoint x: 1429, startPoint y: 52, endPoint x: 1345, endPoint y: 62, distance: 84.6
click at [1429, 54] on div "[PERSON_NAME]" at bounding box center [1425, 57] width 80 height 10
click at [1295, 60] on span "הוספה ליומן" at bounding box center [1304, 64] width 108 height 15
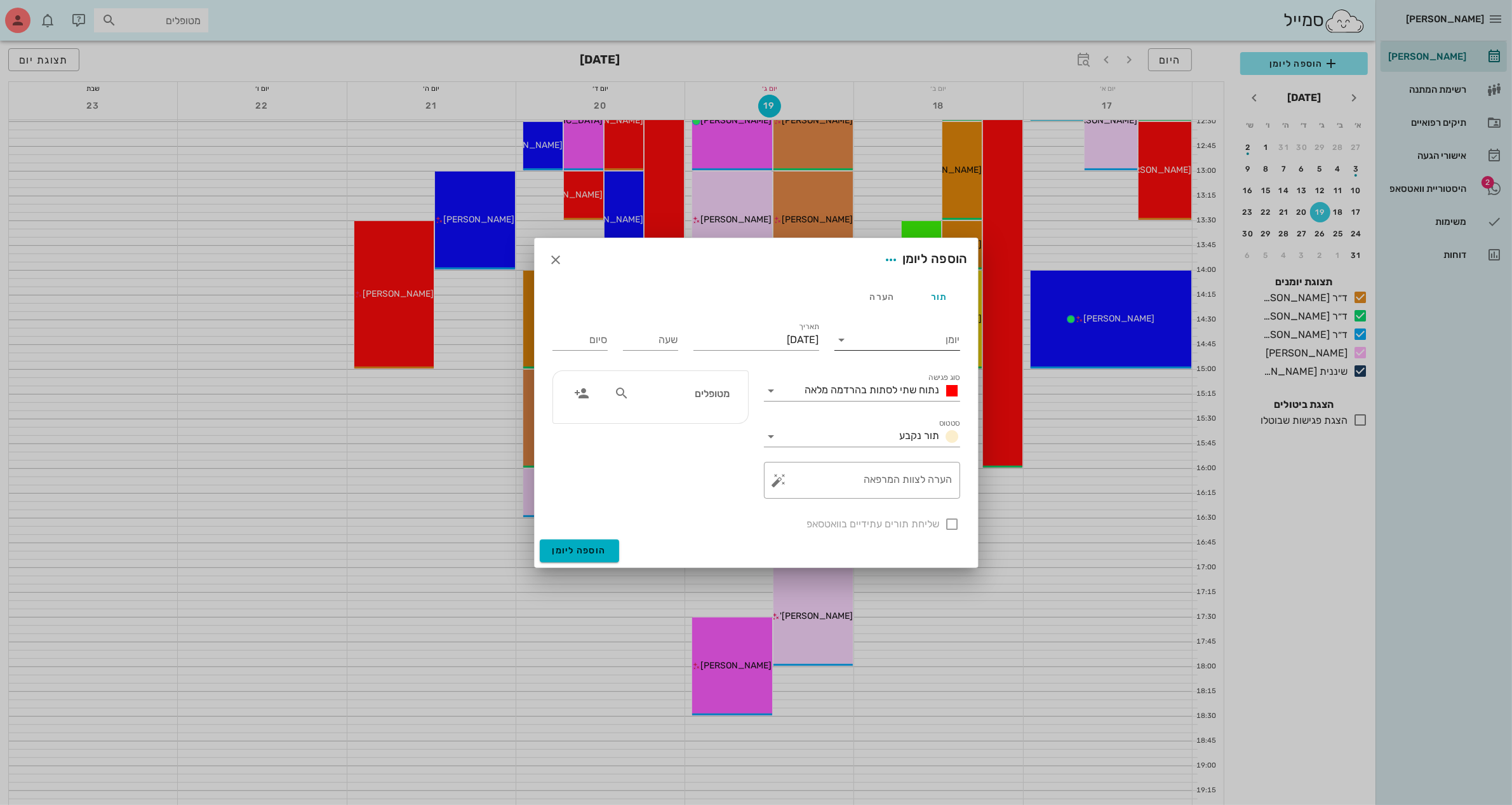
click at [870, 337] on input "יומן" at bounding box center [906, 339] width 108 height 20
click at [909, 376] on div "ד״ר [PERSON_NAME]" at bounding box center [900, 380] width 113 height 12
click at [793, 335] on input "[DATE]" at bounding box center [756, 339] width 126 height 20
click at [753, 480] on div "20" at bounding box center [752, 485] width 20 height 9
type input "[DATE]"
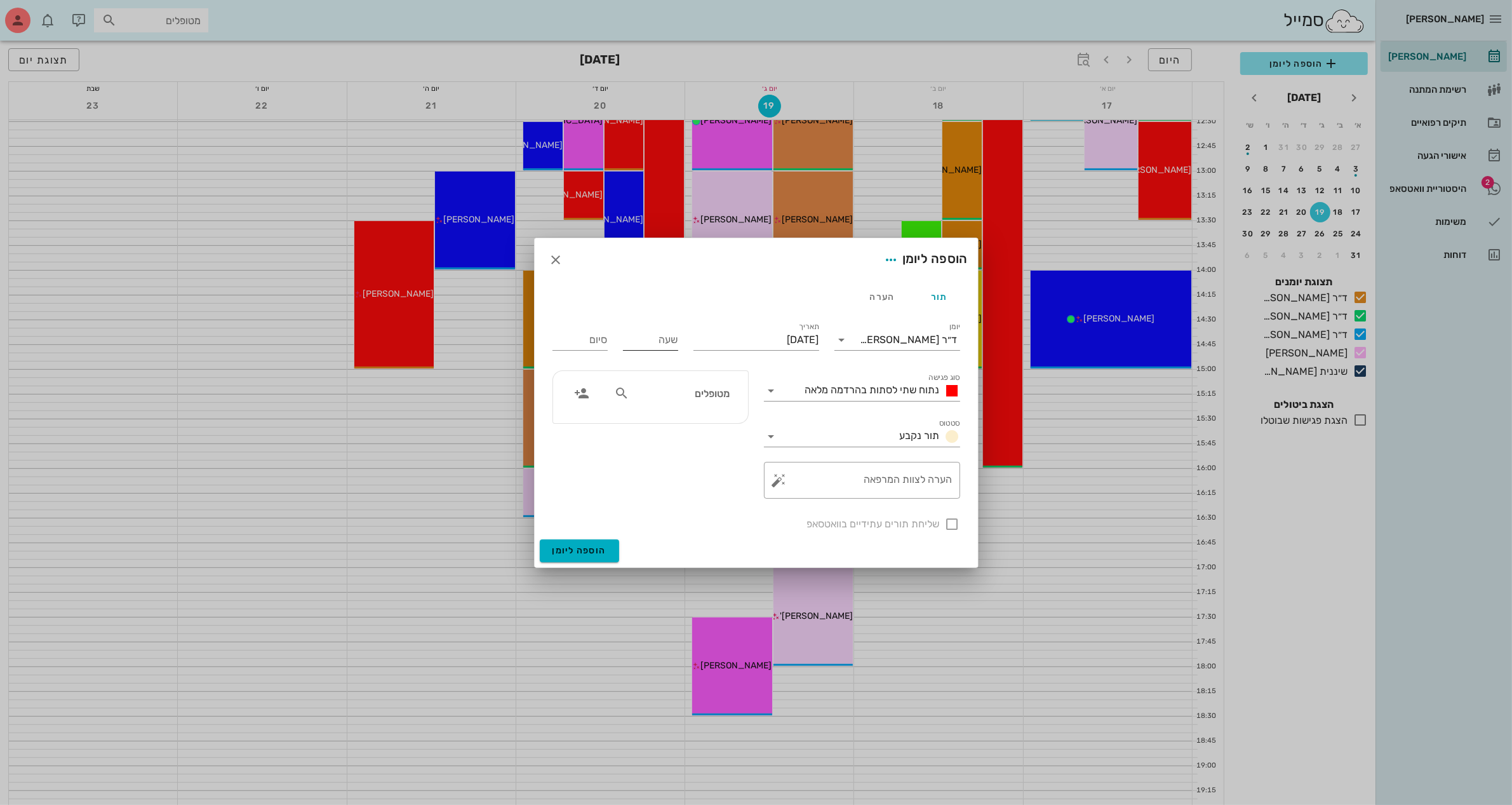
click at [648, 327] on div "שעה" at bounding box center [650, 339] width 55 height 33
click at [642, 342] on input "שעה" at bounding box center [650, 339] width 55 height 20
type input "16:00"
type input "00:00"
click at [587, 343] on input "00:00" at bounding box center [579, 339] width 55 height 20
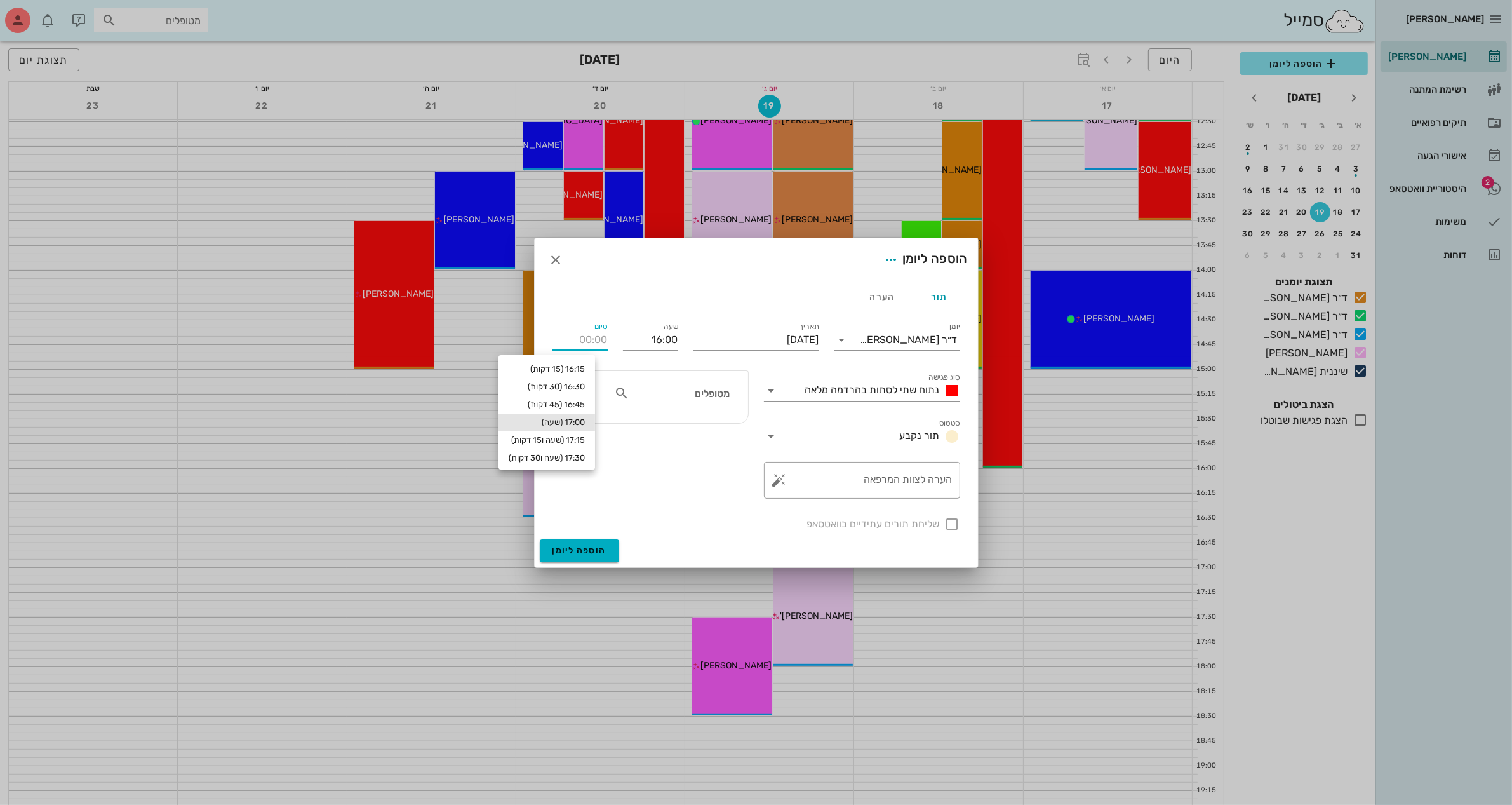
click at [582, 420] on div "17:00 (שעה)" at bounding box center [547, 422] width 76 height 10
type input "17:00"
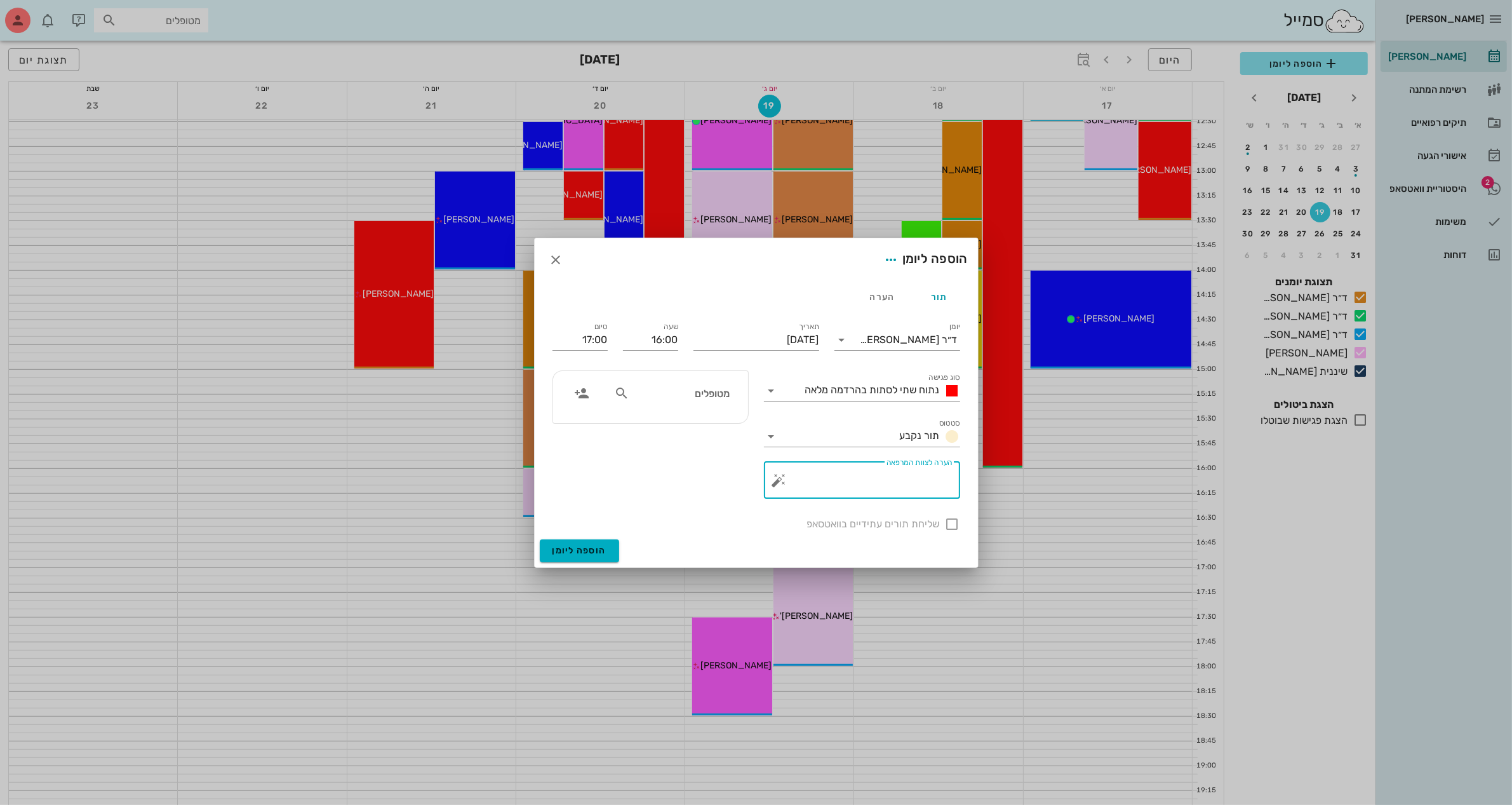
click at [886, 487] on textarea "הערה לצוות המרפאה" at bounding box center [867, 483] width 171 height 31
type textarea "הורדת קוביות"
click at [703, 398] on input "מטופלים" at bounding box center [681, 393] width 98 height 17
type input "יוב"
click at [697, 429] on div "0526443887" at bounding box center [682, 432] width 130 height 10
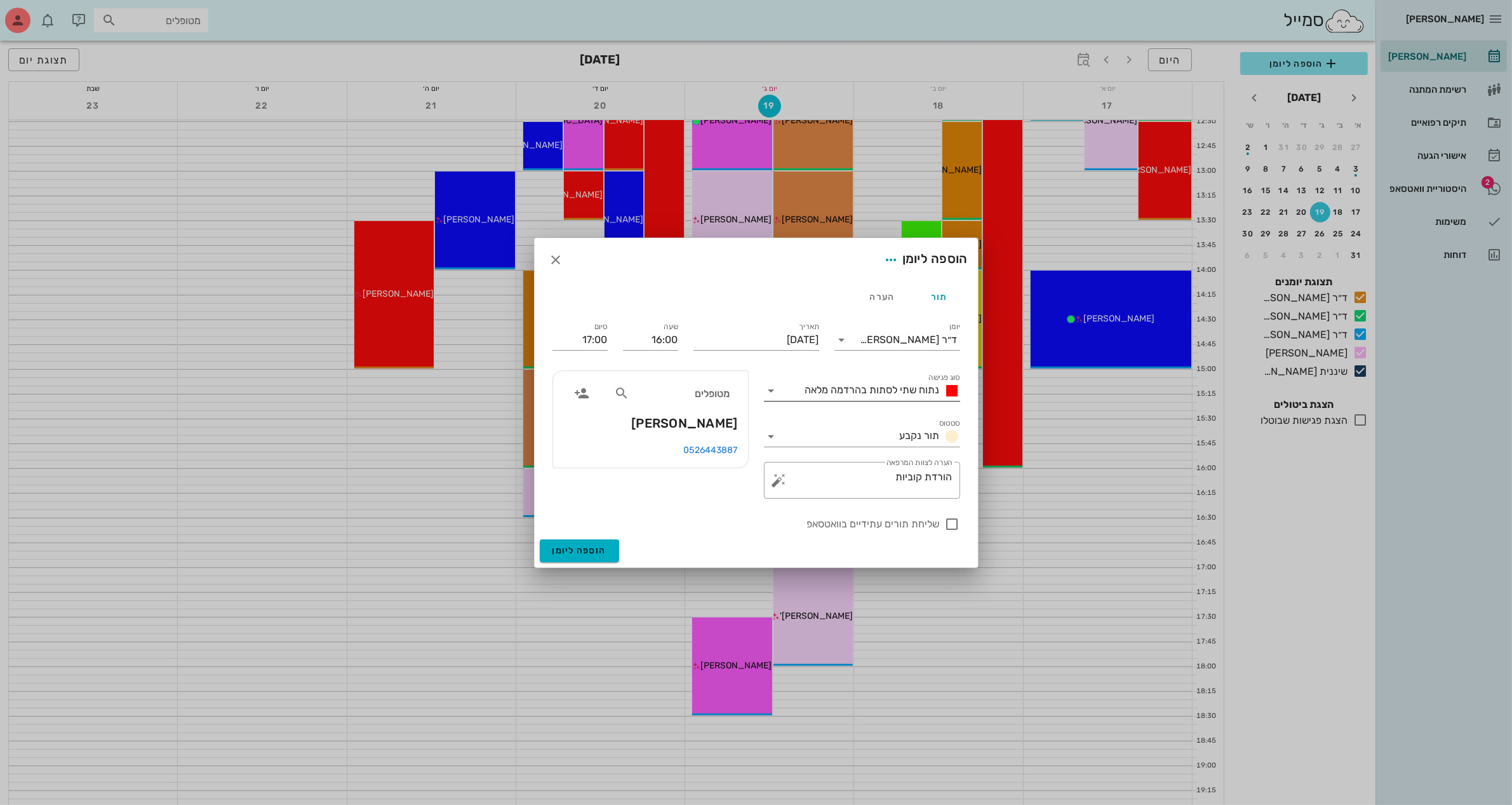
click at [858, 389] on span "נתוח שתי לסתות בהרדמה מלאה" at bounding box center [872, 390] width 135 height 12
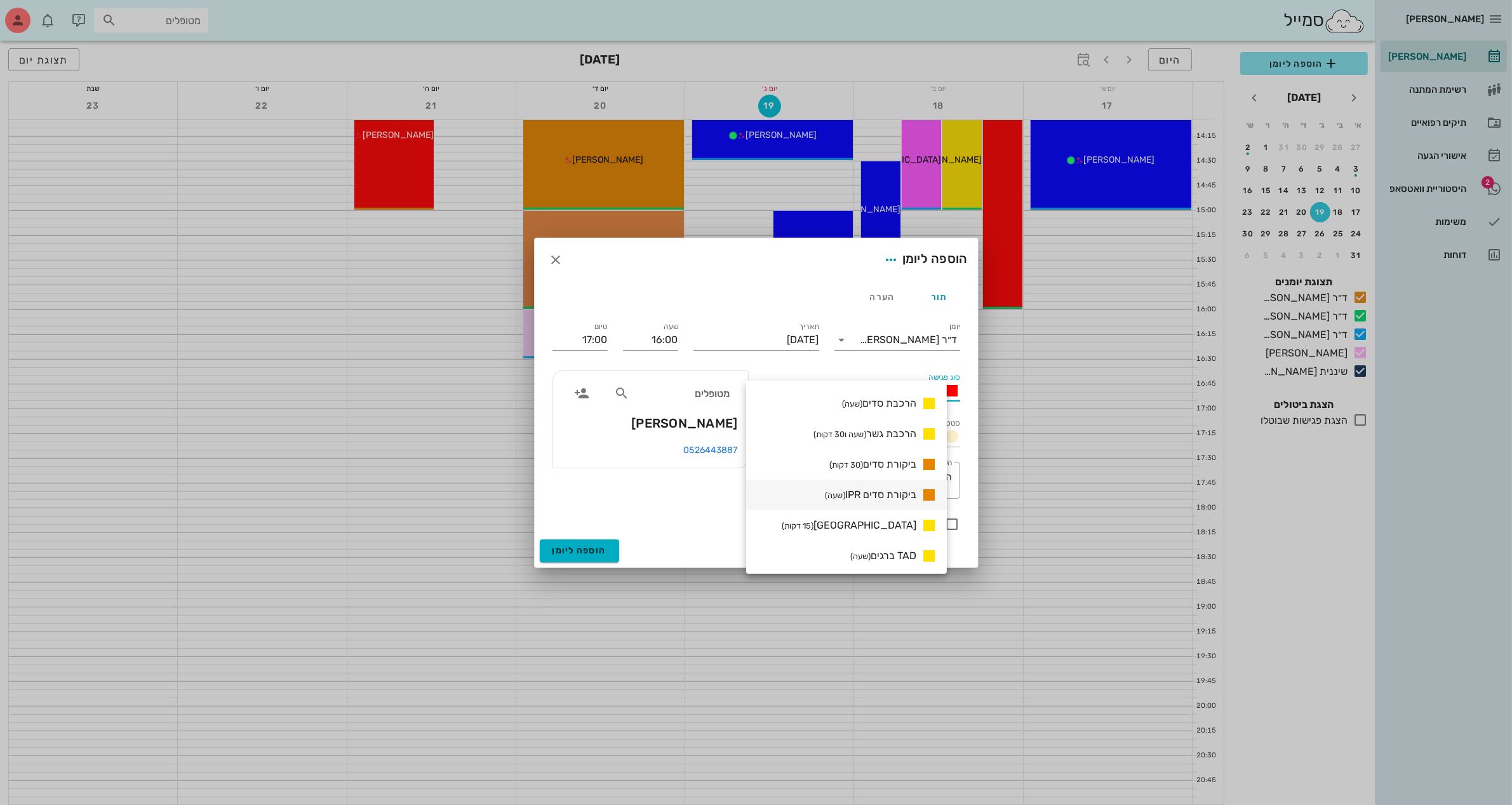
scroll to position [794, 0]
click at [861, 334] on input "יומן" at bounding box center [856, 339] width 8 height 20
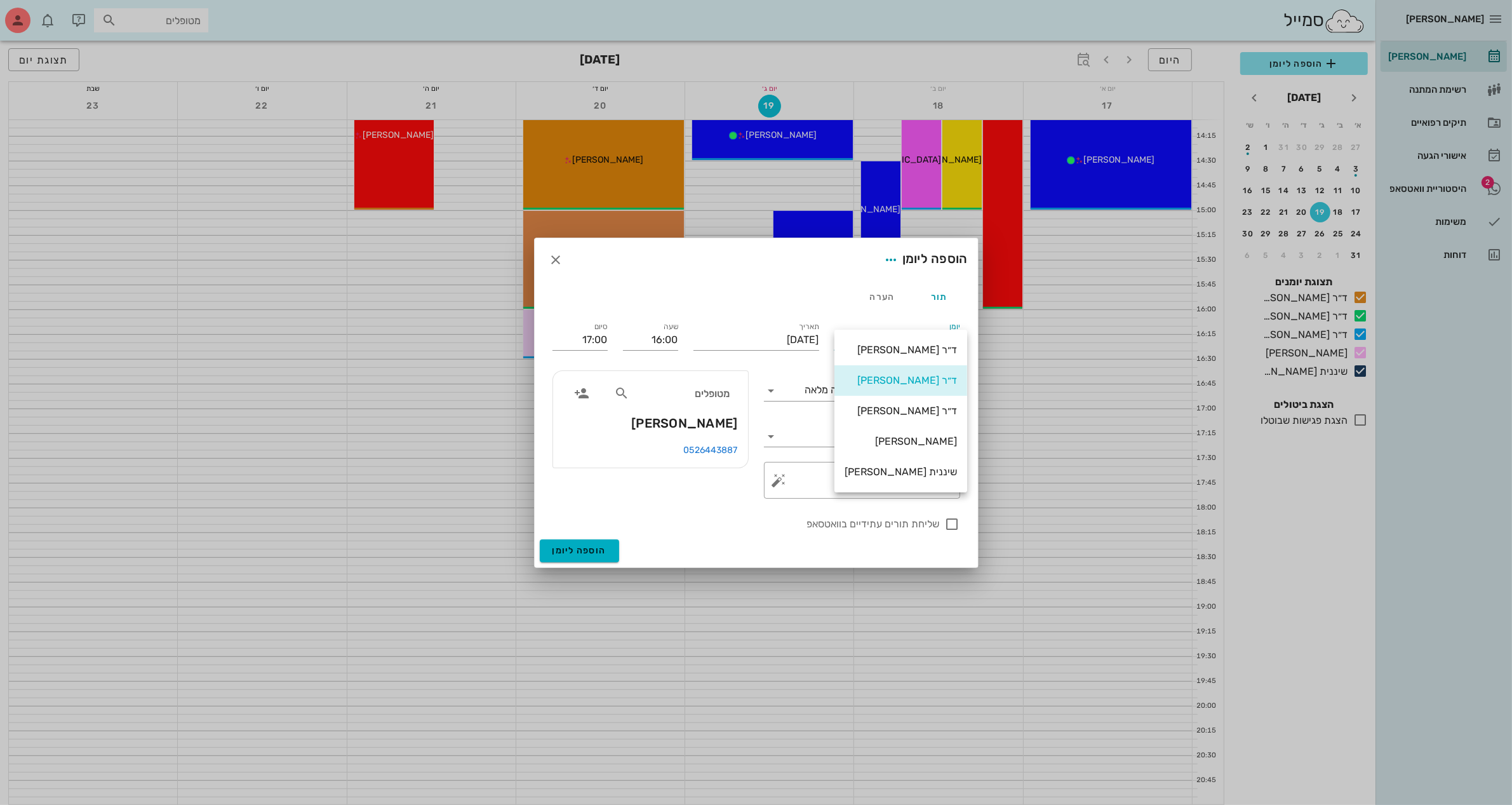
scroll to position [0, 0]
click at [893, 377] on div "ד״ר [PERSON_NAME]" at bounding box center [900, 380] width 113 height 12
click at [846, 394] on span "נתוח שתי לסתות בהרדמה מלאה" at bounding box center [872, 390] width 135 height 12
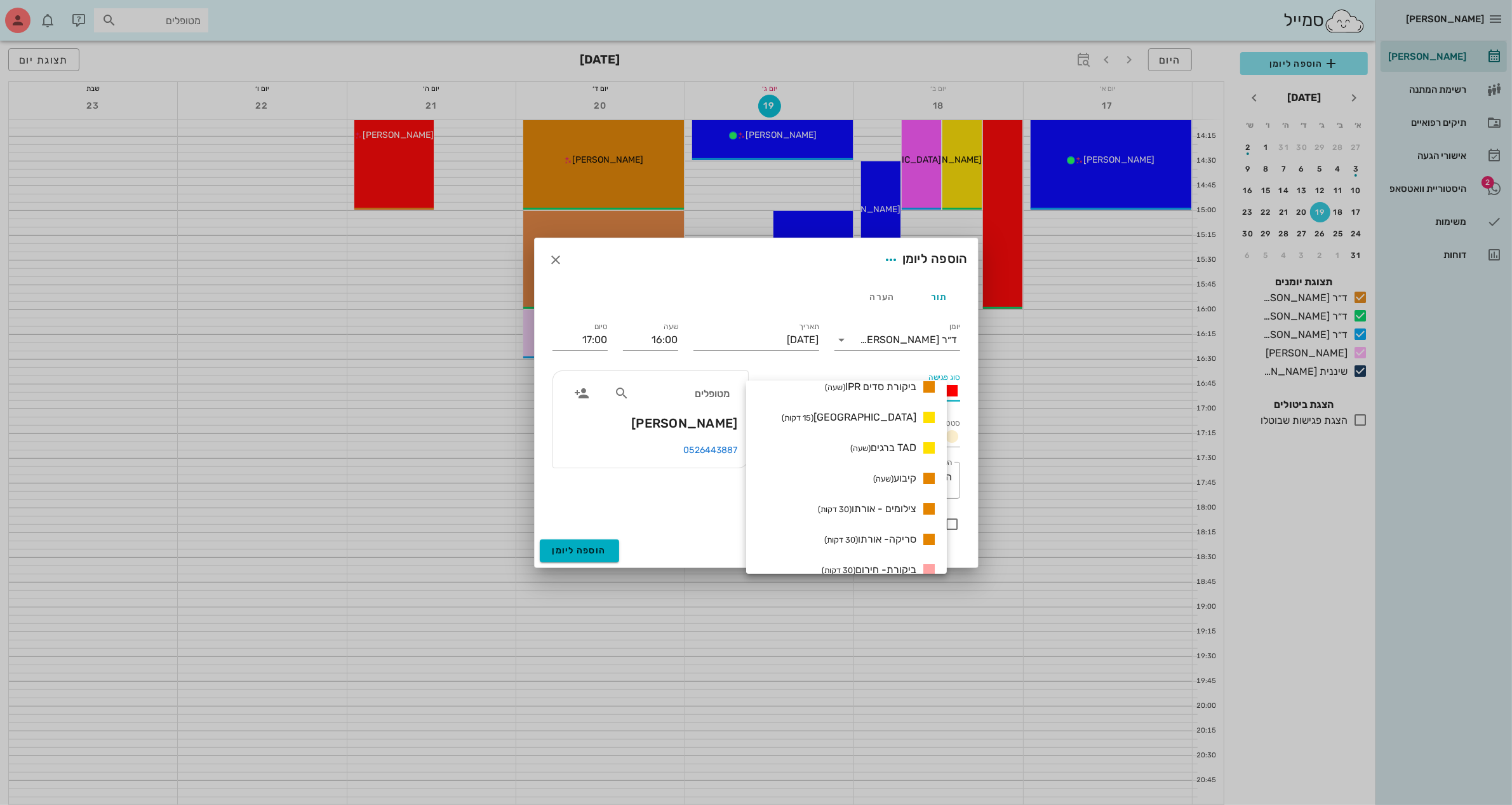
scroll to position [953, 0]
click at [916, 452] on span "קיבוע (שעה)" at bounding box center [895, 453] width 43 height 12
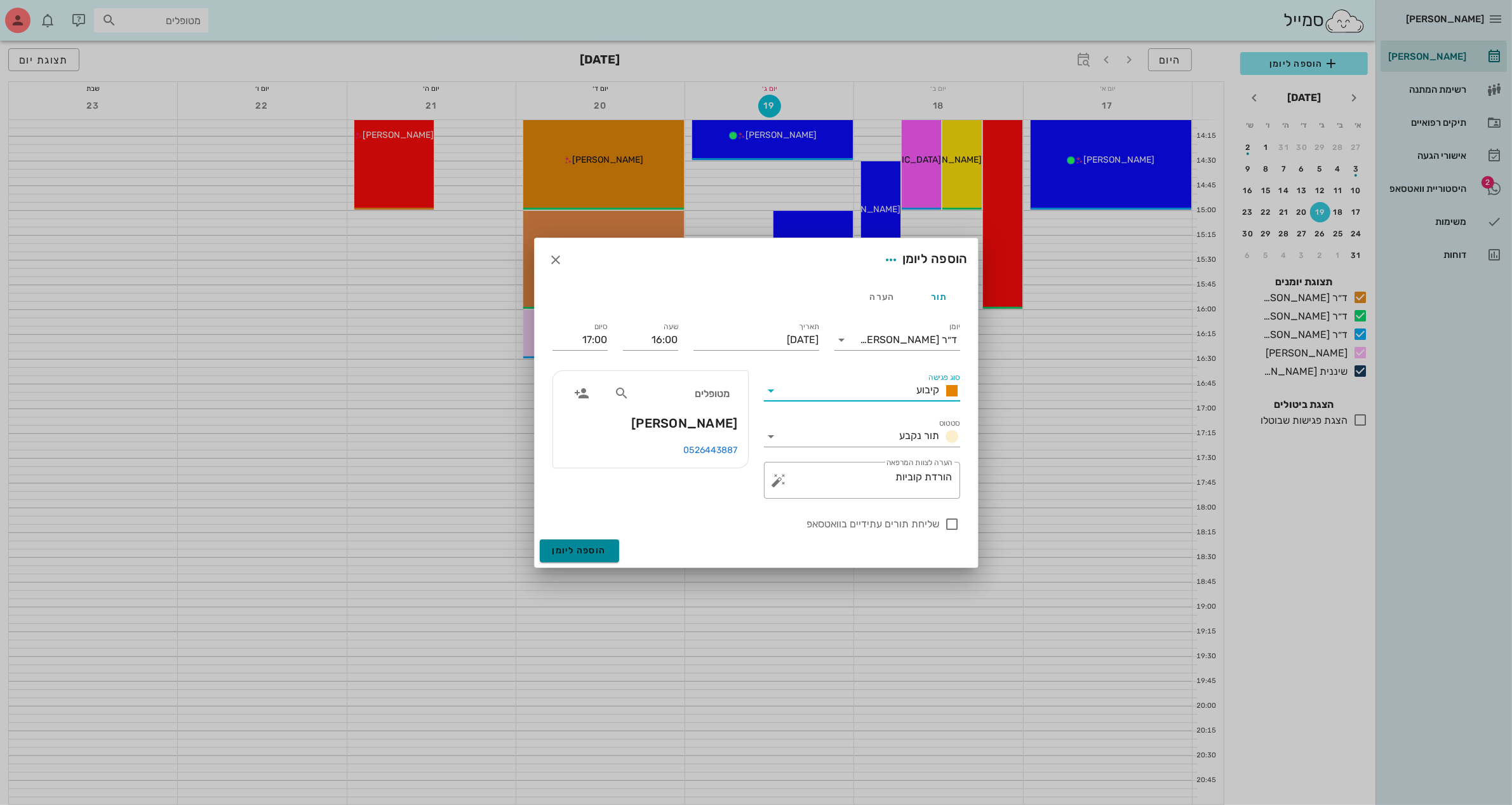
click at [569, 550] on span "הוספה ליומן" at bounding box center [579, 550] width 54 height 10
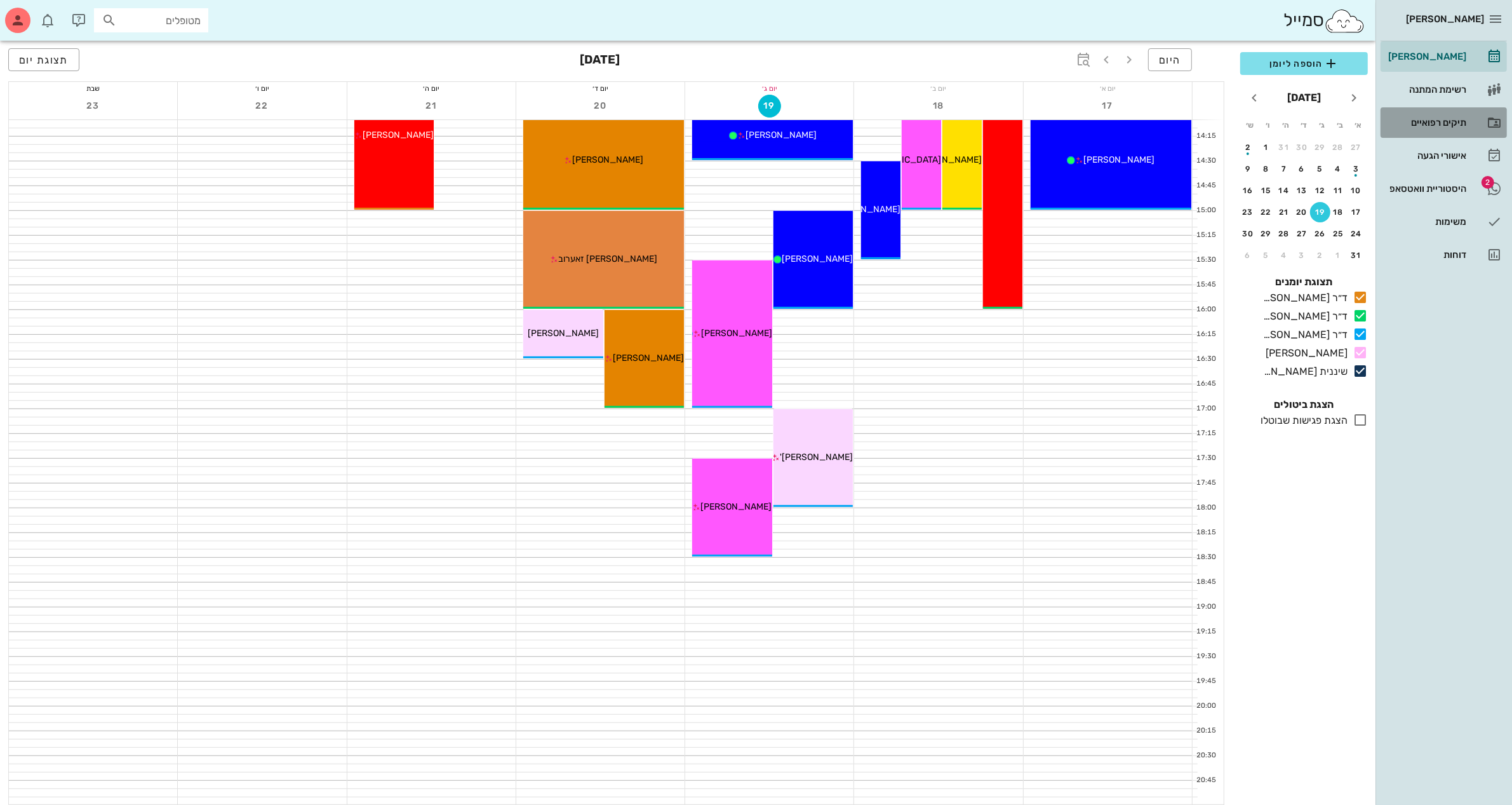
click at [1421, 122] on div "תיקים רפואיים" at bounding box center [1425, 122] width 80 height 10
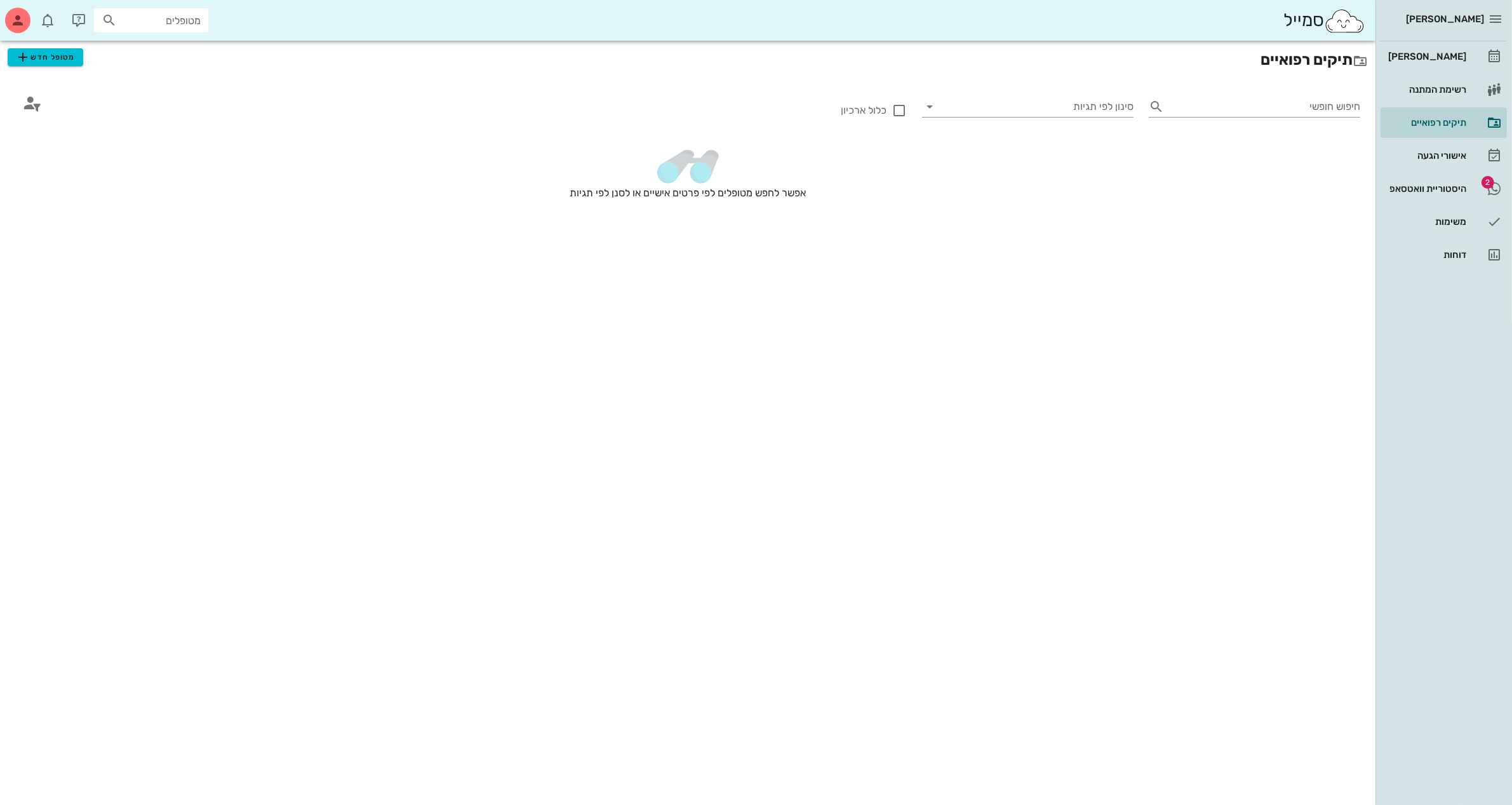
click at [55, 45] on div "תיקים רפואיים מטופל חדש" at bounding box center [688, 59] width 1376 height 38
click at [55, 64] on span "מטופל חדש" at bounding box center [45, 57] width 59 height 15
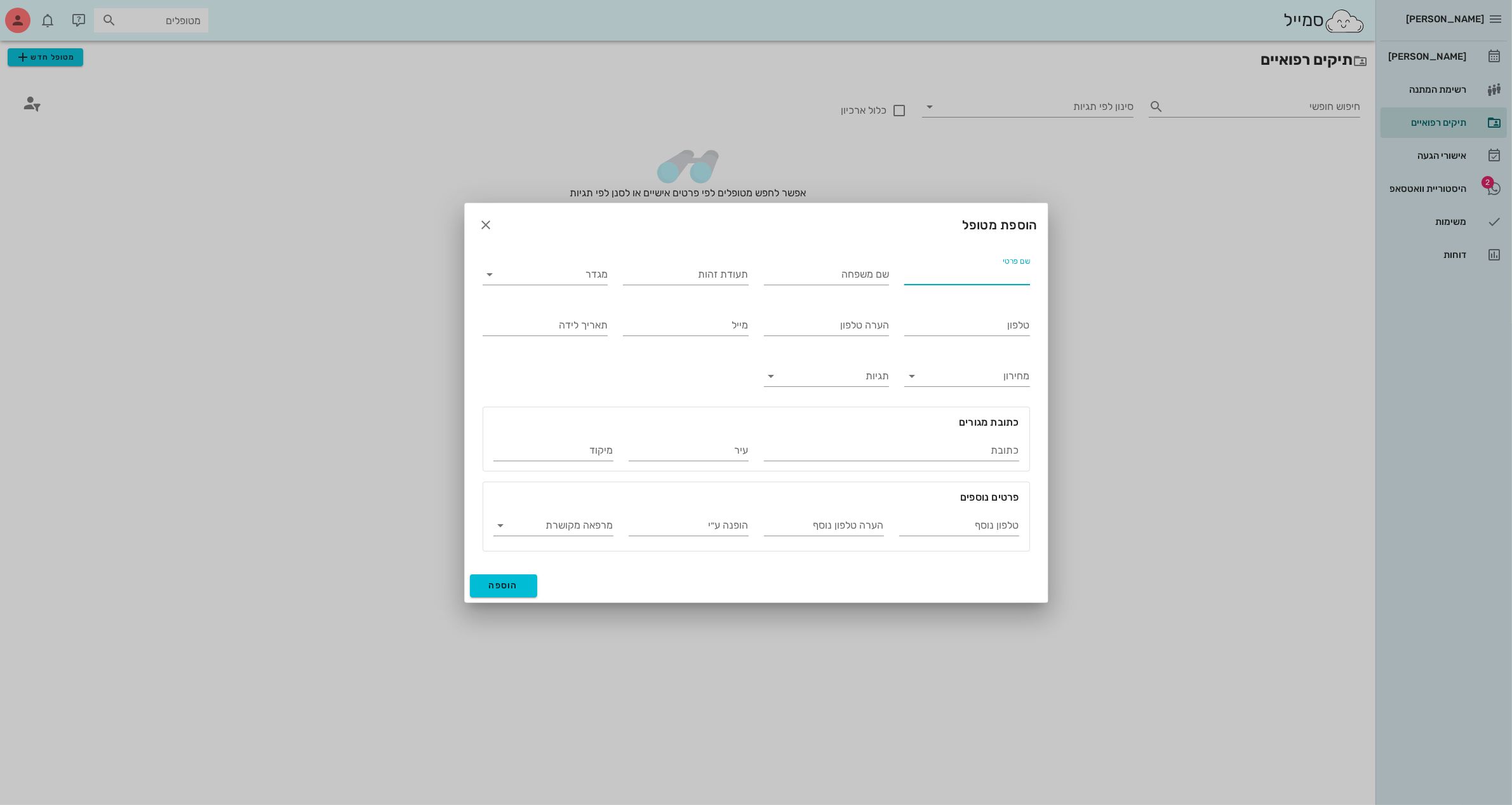
click at [967, 267] on input "שם פרטי" at bounding box center [967, 274] width 126 height 20
type input "[PERSON_NAME]"
type input "בן נעים"
click at [554, 275] on input "מגדר" at bounding box center [555, 274] width 106 height 20
click at [565, 318] on div "נקבה" at bounding box center [545, 314] width 105 height 12
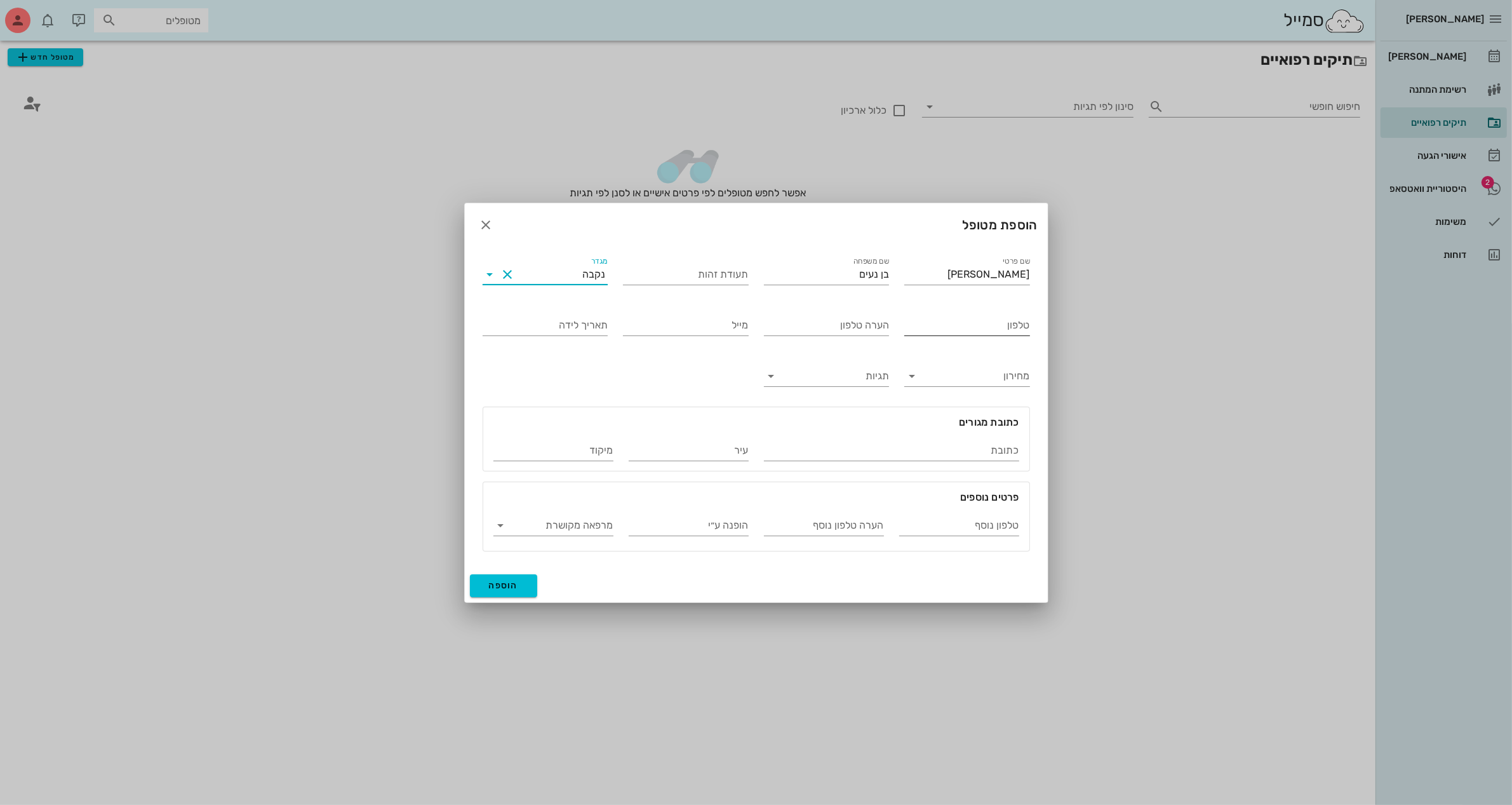
click at [988, 322] on input "טלפון" at bounding box center [967, 325] width 126 height 20
type input "054-9808031"
click at [569, 325] on input "תאריך לידה" at bounding box center [545, 325] width 126 height 20
type input "[DATE]"
click at [940, 450] on input "כתובת" at bounding box center [891, 450] width 255 height 20
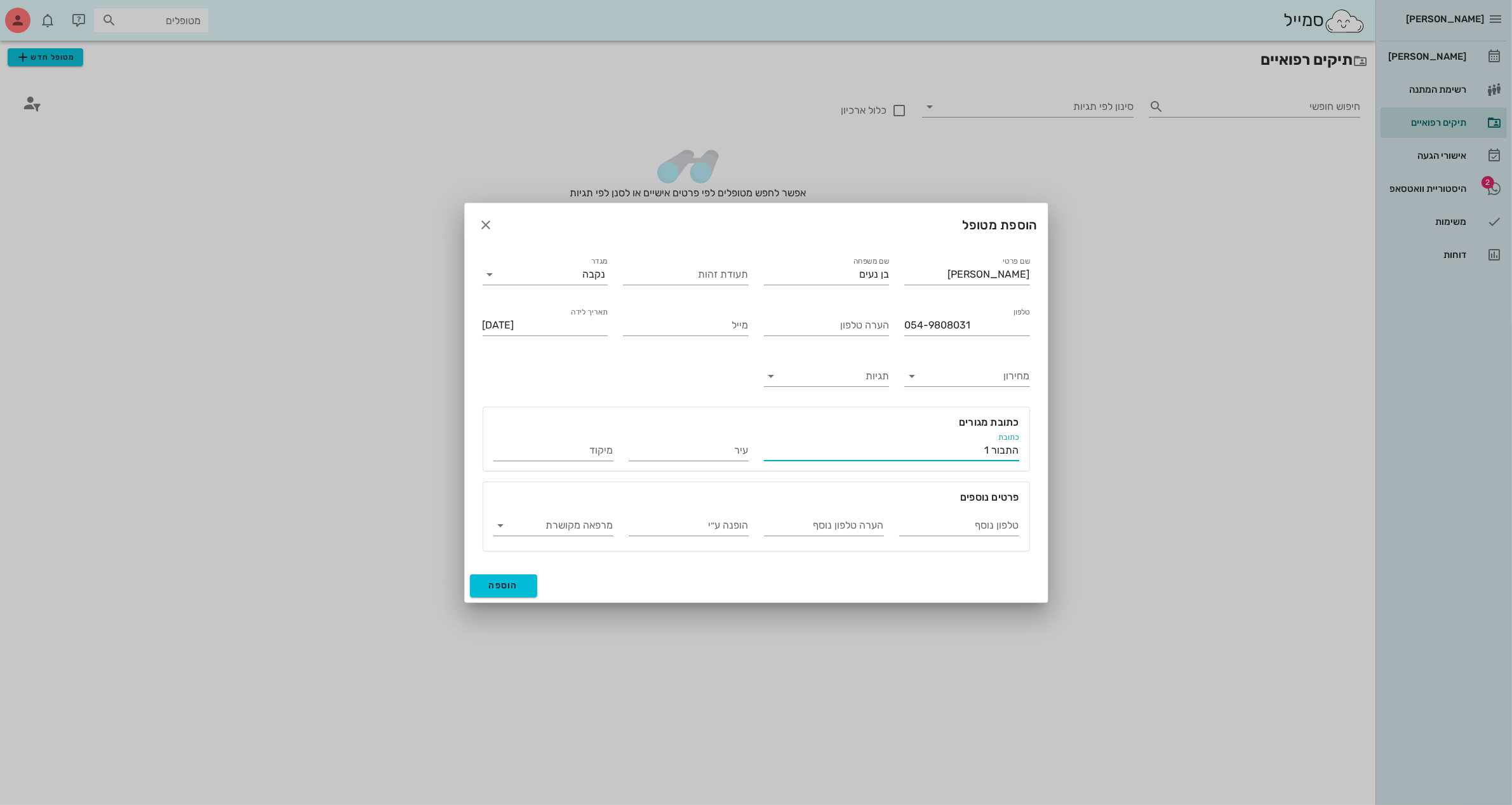
type input "התבור 1"
type input "[PERSON_NAME]"
click at [498, 583] on span "הוספה" at bounding box center [503, 585] width 30 height 10
type input "[DATE]"
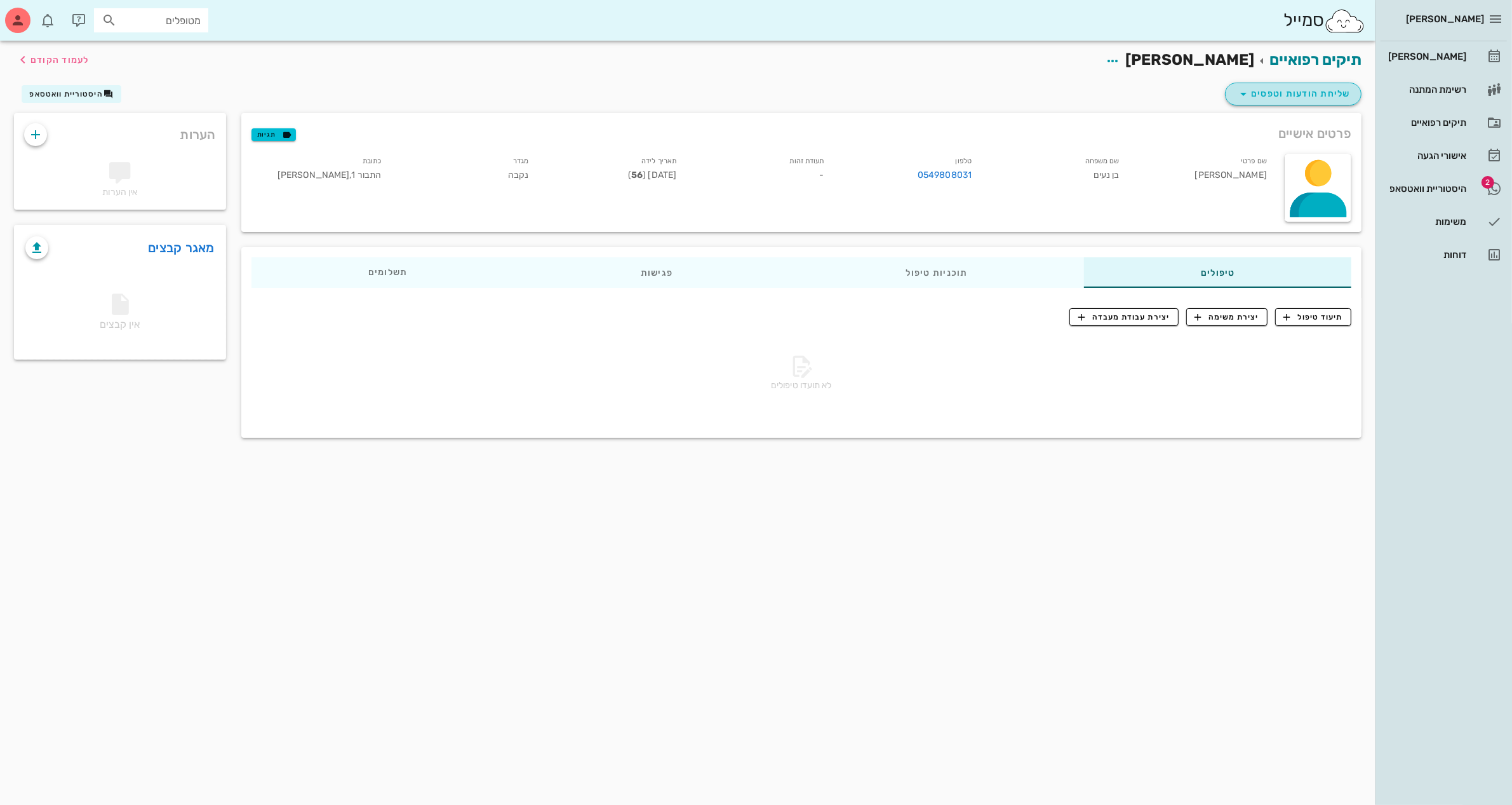
click at [1297, 87] on span "שליחת הודעות וטפסים" at bounding box center [1293, 94] width 115 height 15
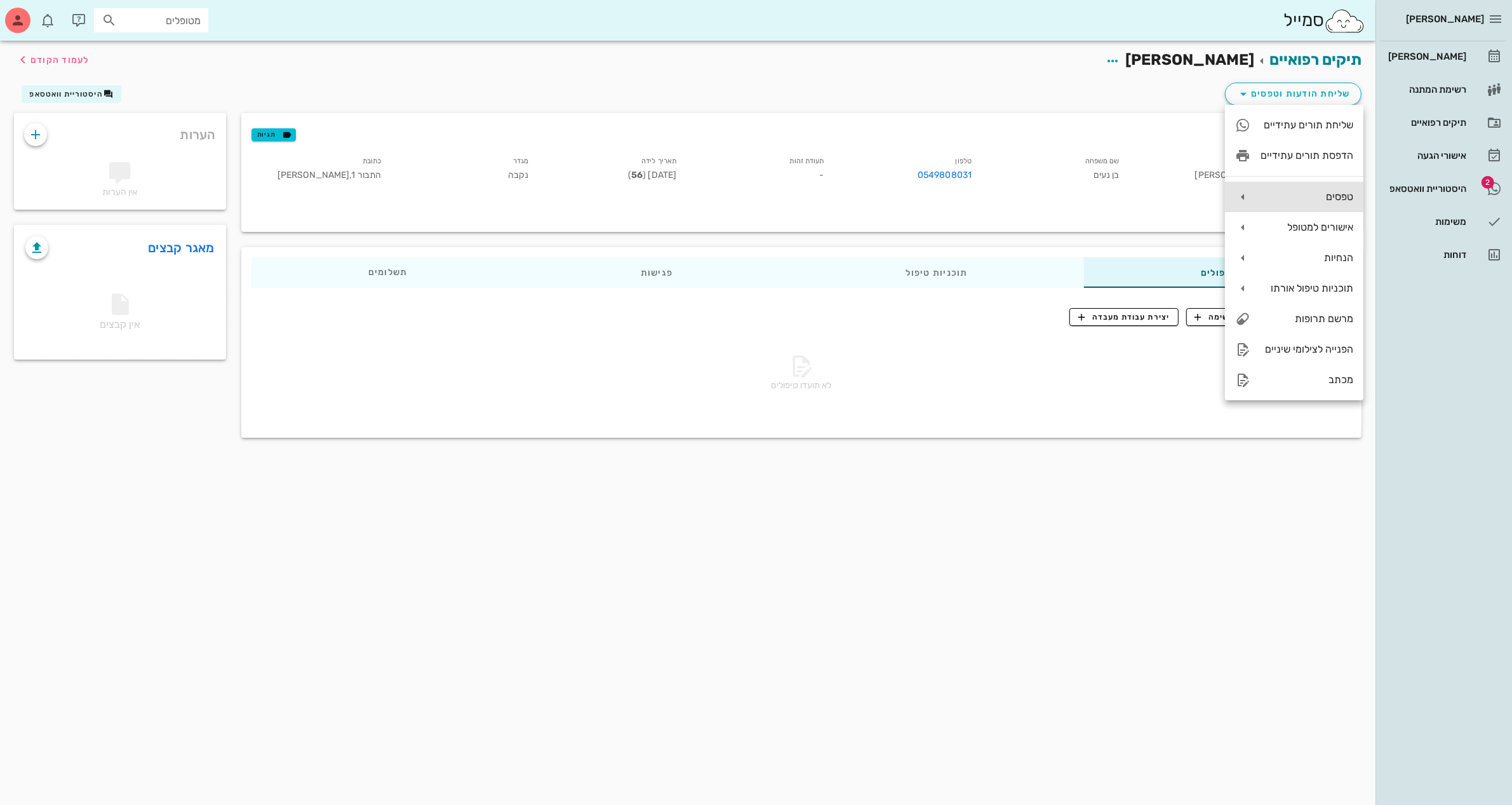
click at [1312, 191] on div "טפסים" at bounding box center [1306, 197] width 93 height 12
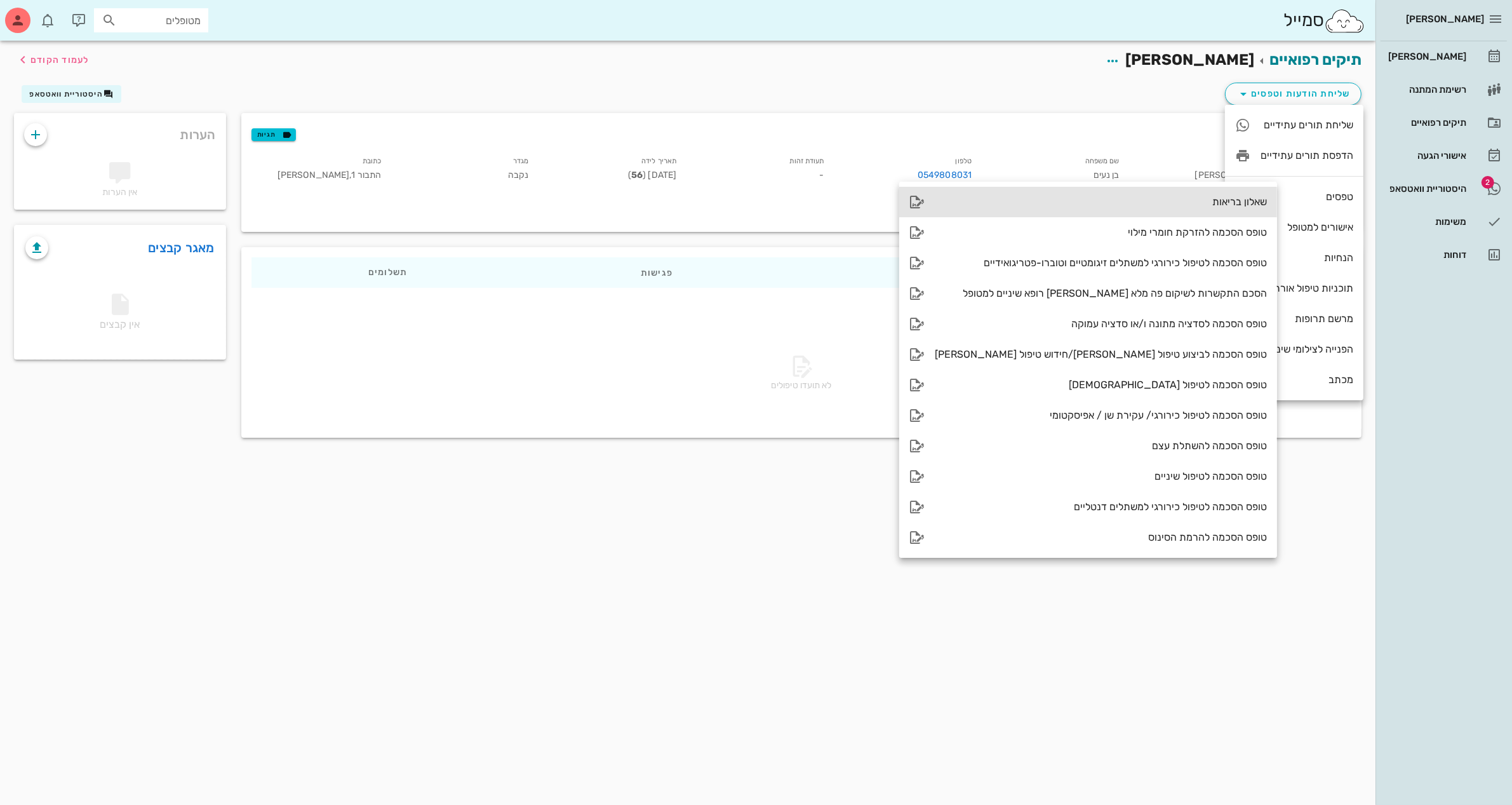
click at [1185, 202] on div "שאלון בריאות" at bounding box center [1100, 201] width 332 height 12
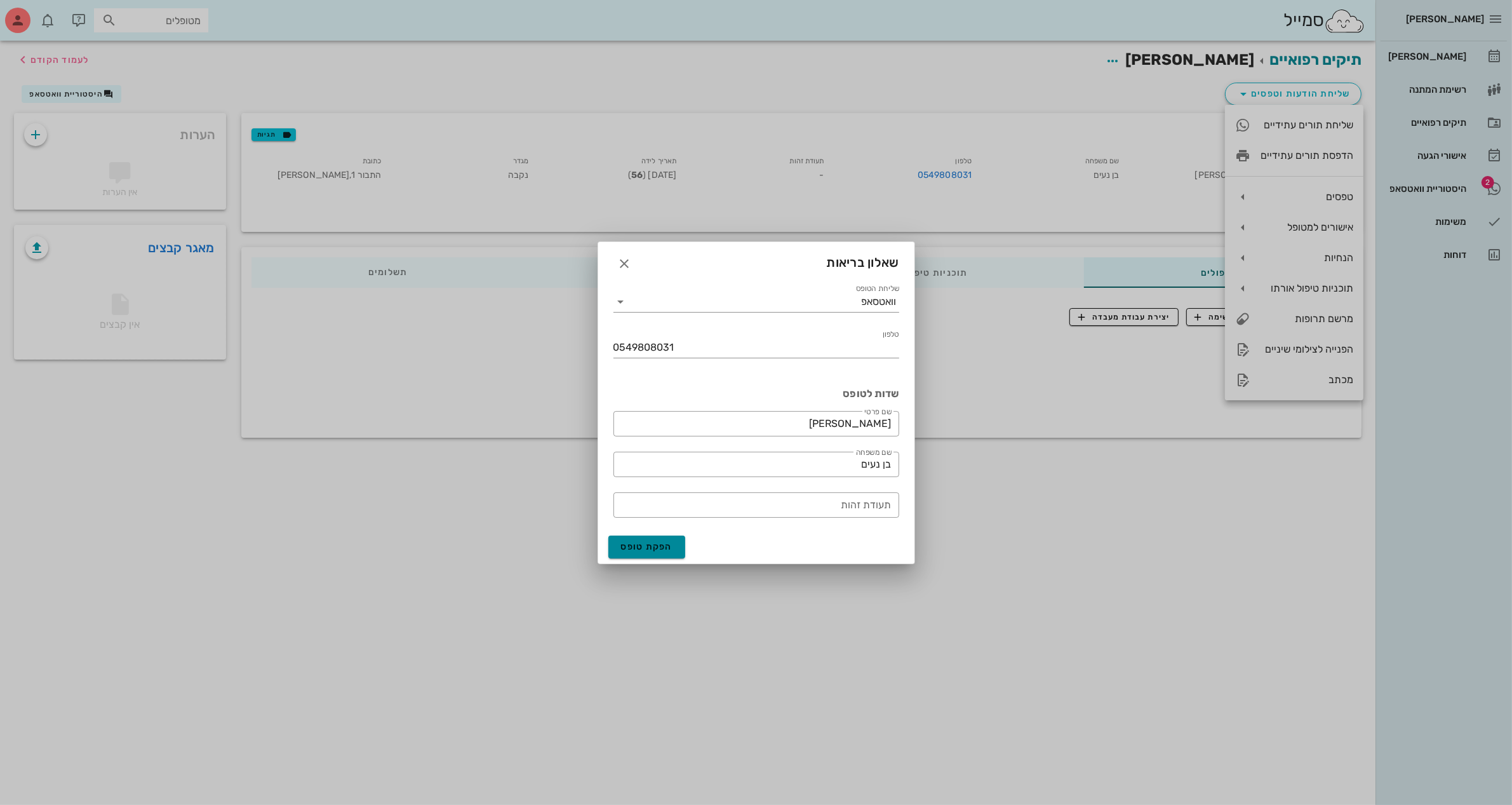
click at [645, 547] on span "הפקת טופס" at bounding box center [647, 546] width 52 height 10
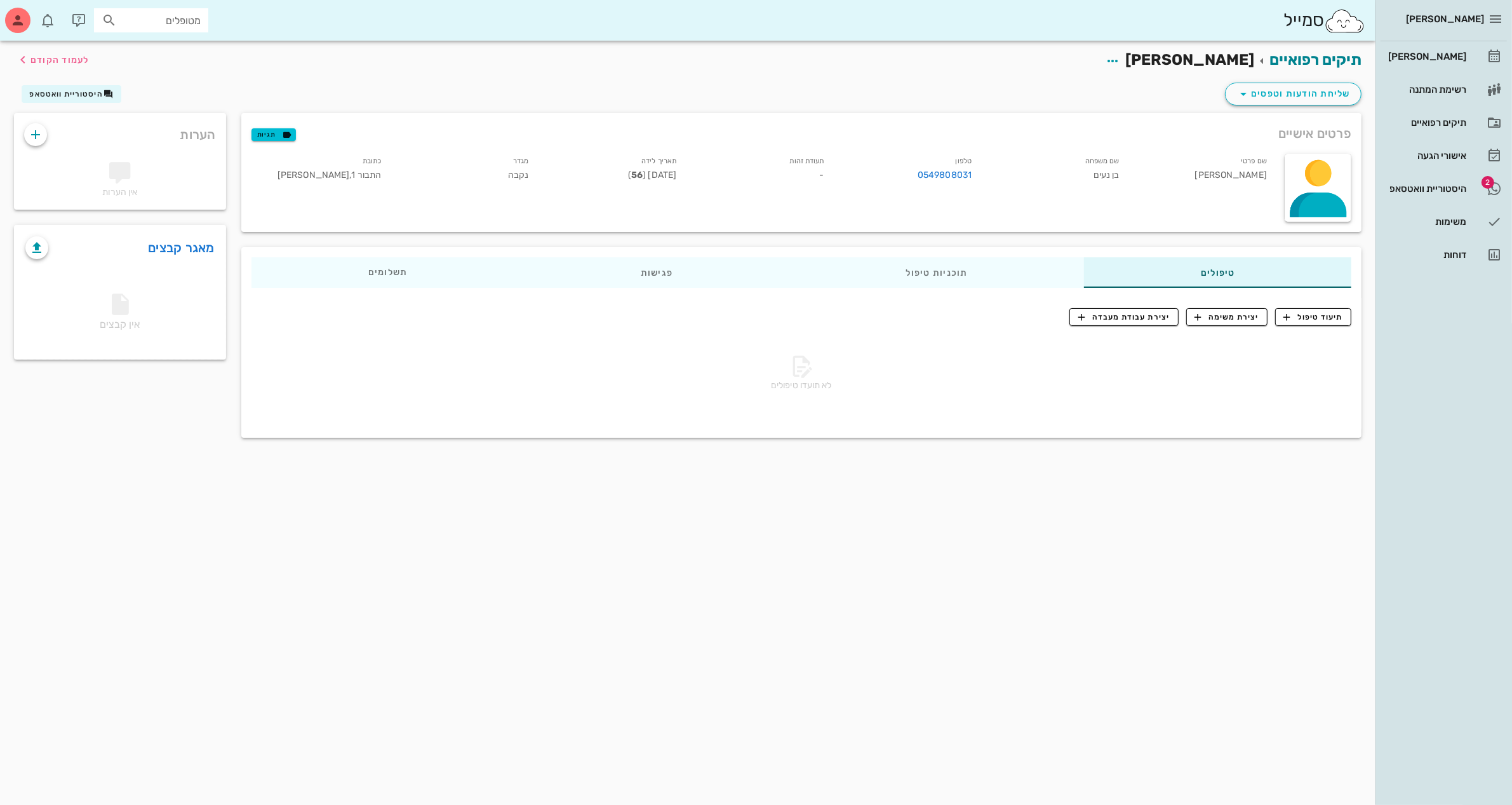
click at [938, 75] on div "תיקים רפואיים [PERSON_NAME] לעמוד הקודם" at bounding box center [687, 60] width 1362 height 39
click at [1430, 190] on div "היסטוריית וואטסאפ" at bounding box center [1425, 189] width 80 height 10
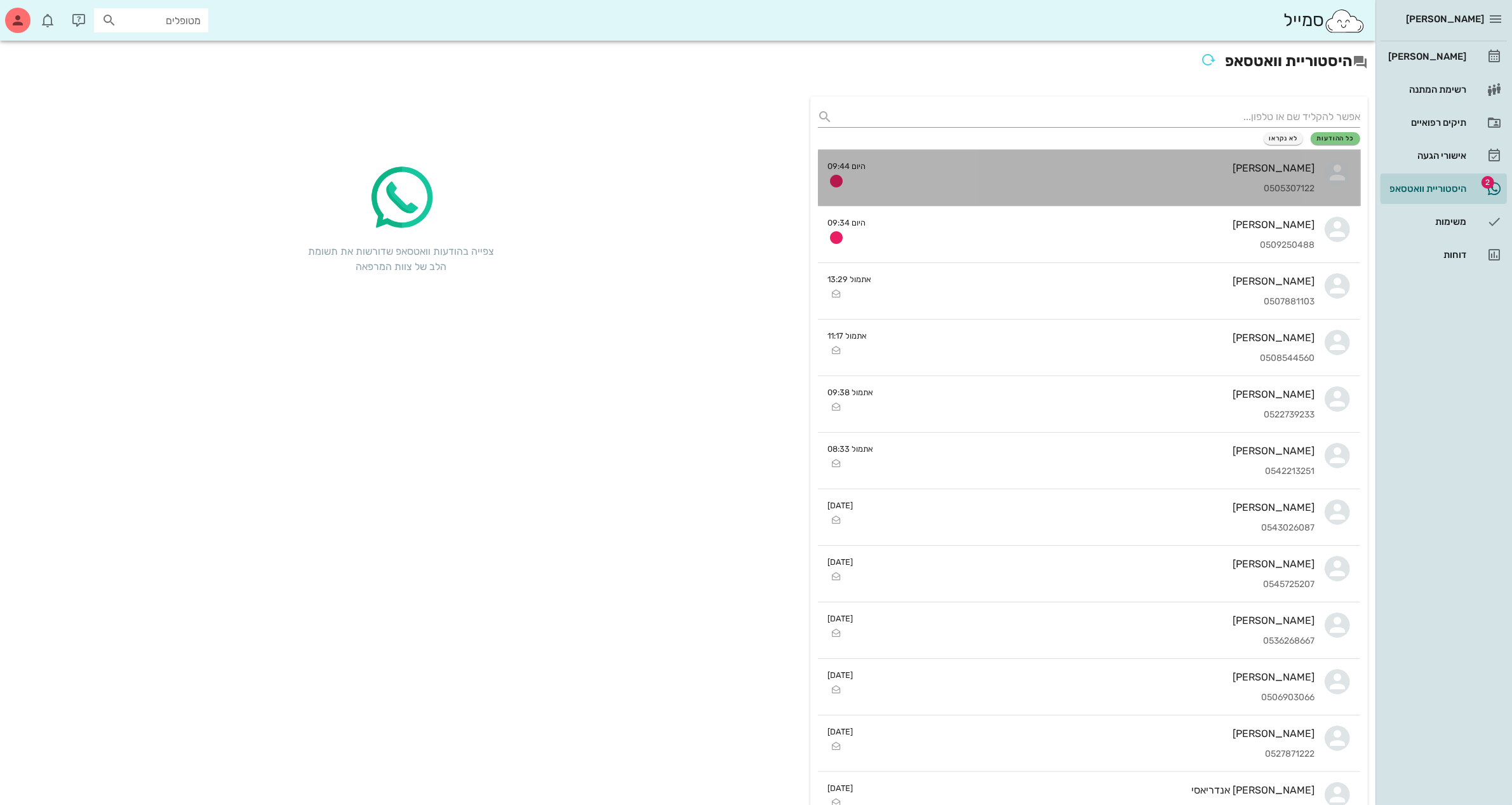
click at [1207, 181] on div "[PERSON_NAME] 0505307122" at bounding box center [1096, 178] width 439 height 56
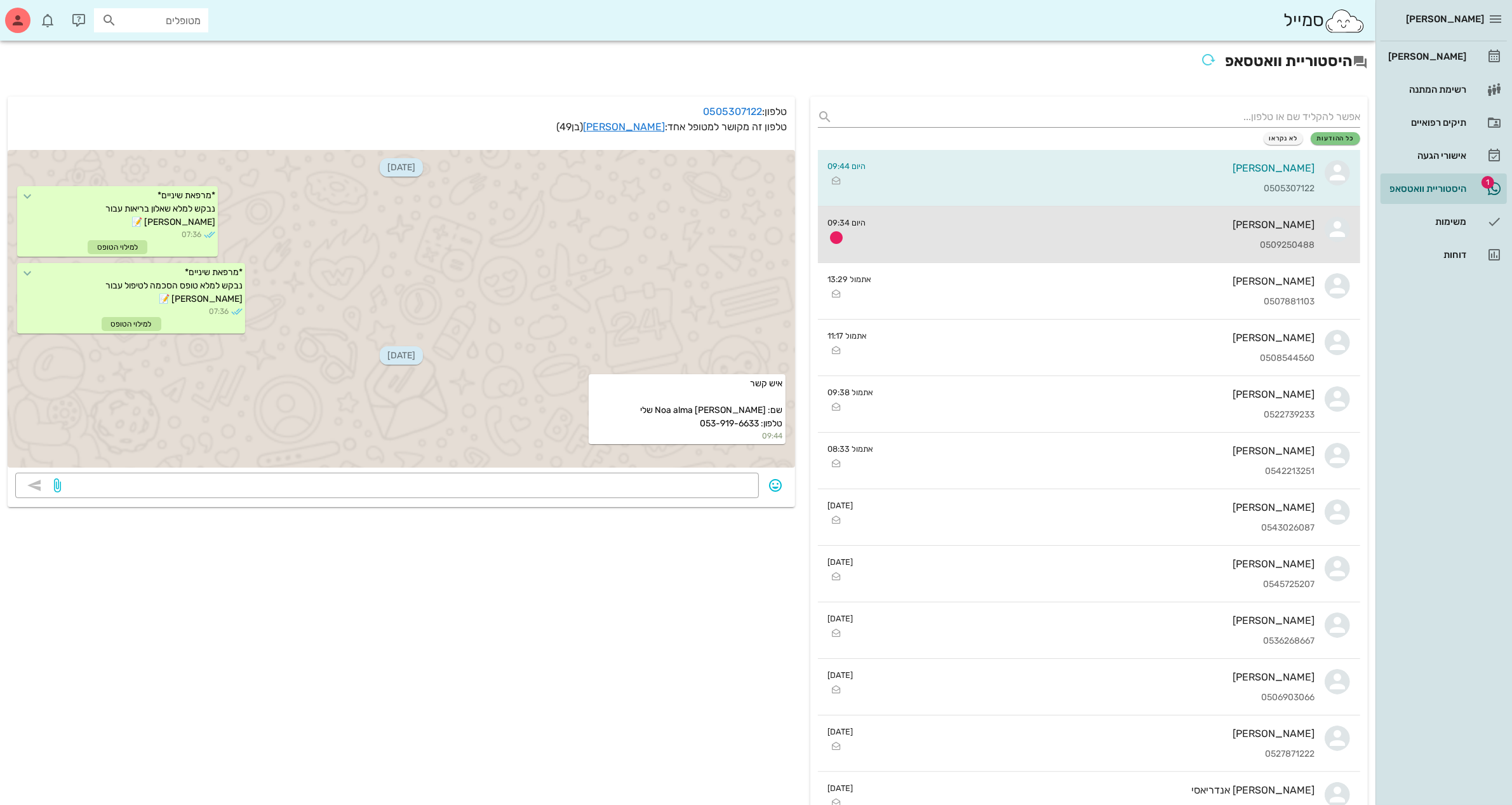
click at [1069, 223] on div "[PERSON_NAME]" at bounding box center [1096, 224] width 439 height 12
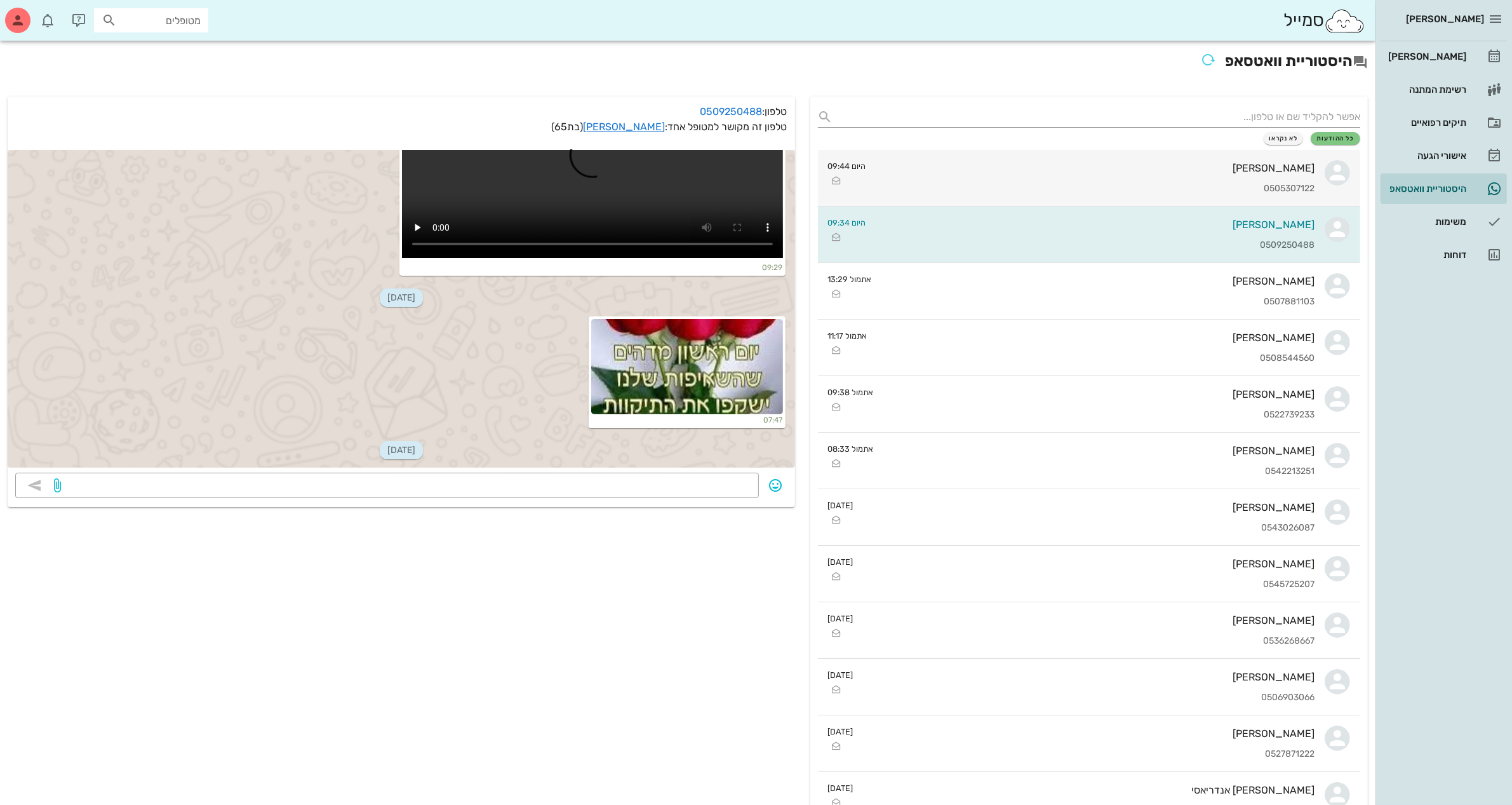
scroll to position [890, 0]
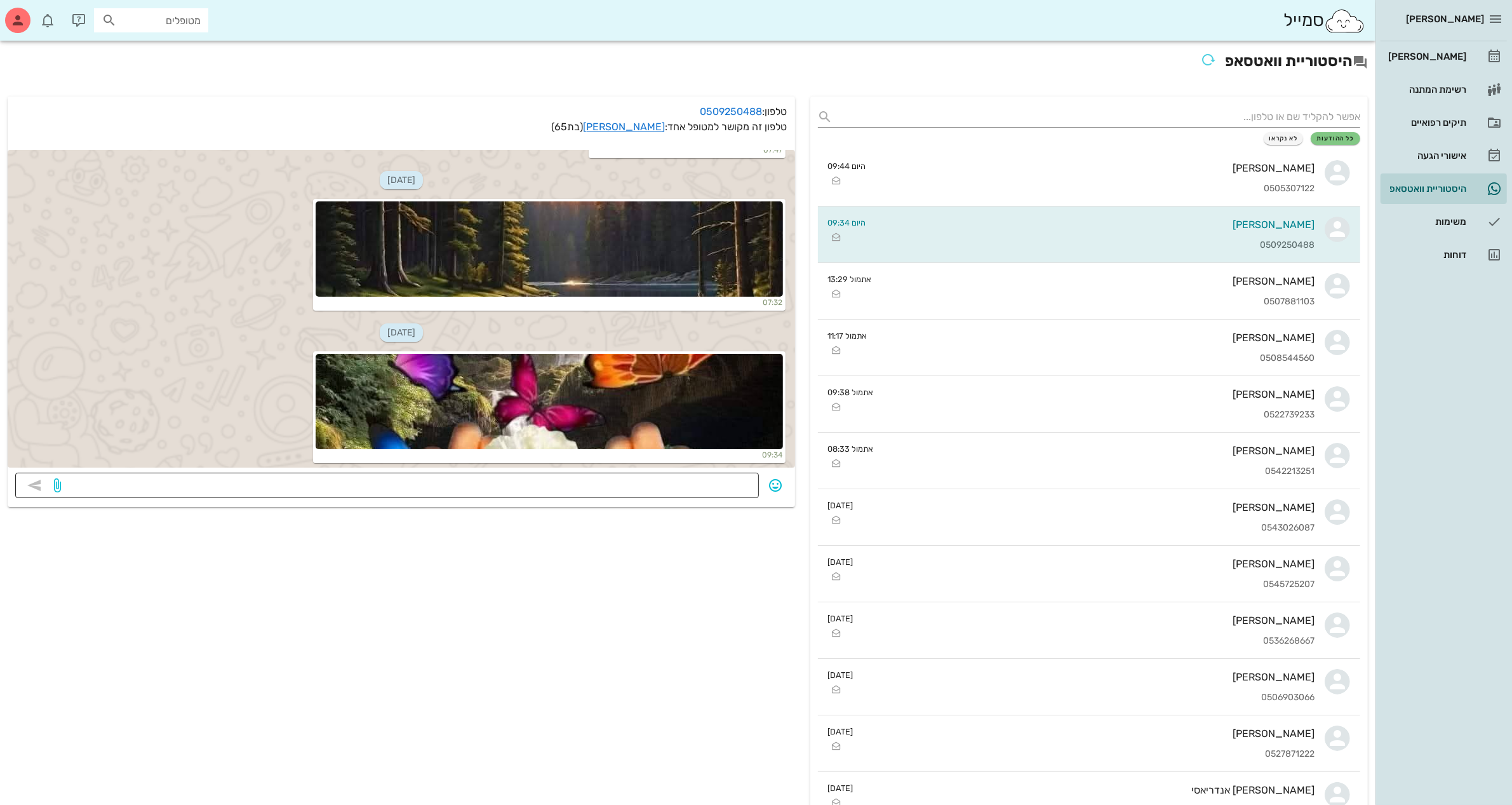
click at [629, 485] on textarea at bounding box center [408, 486] width 688 height 20
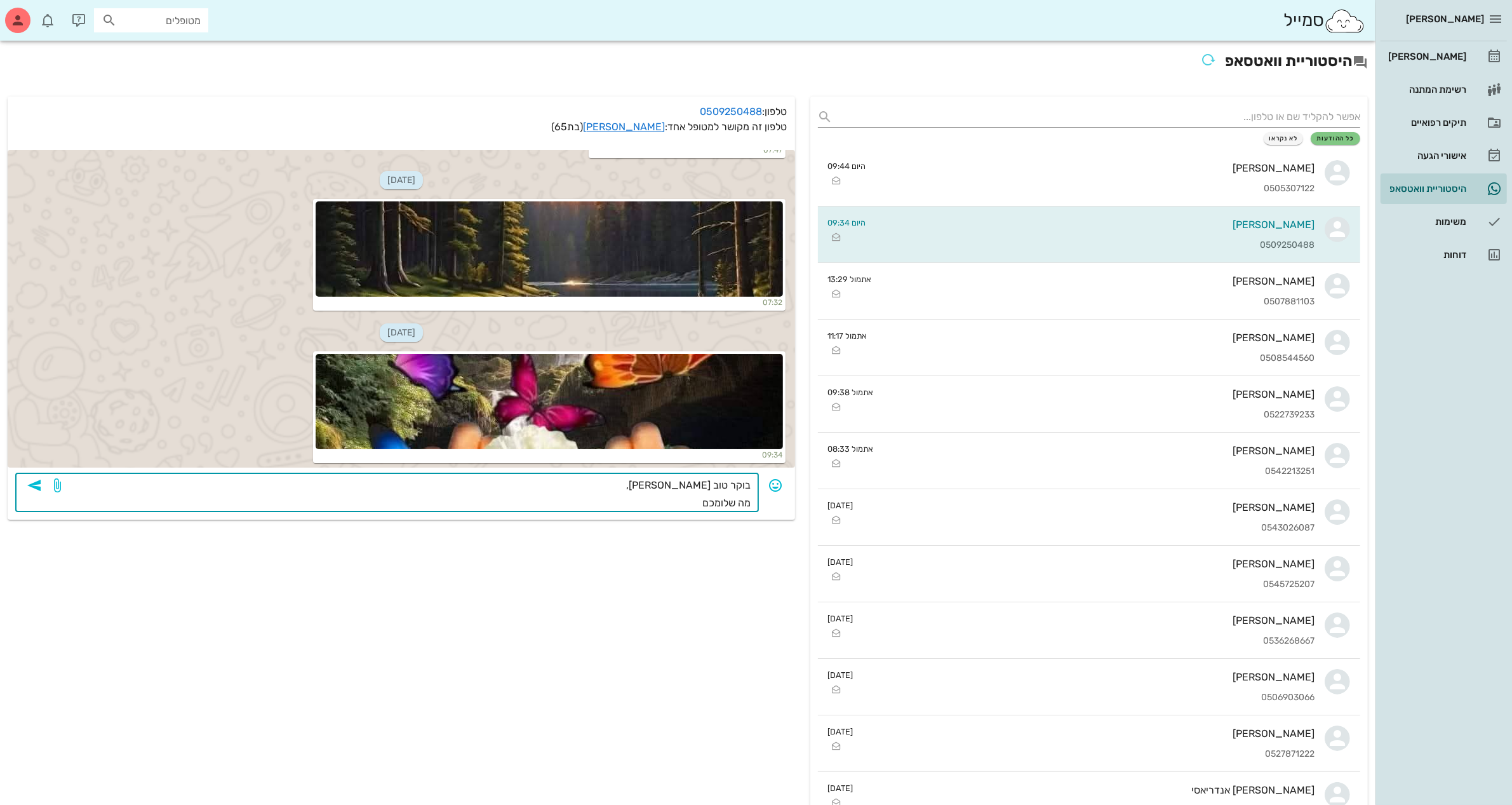
type textarea "בוקר טוב [PERSON_NAME], מה שלומכם?"
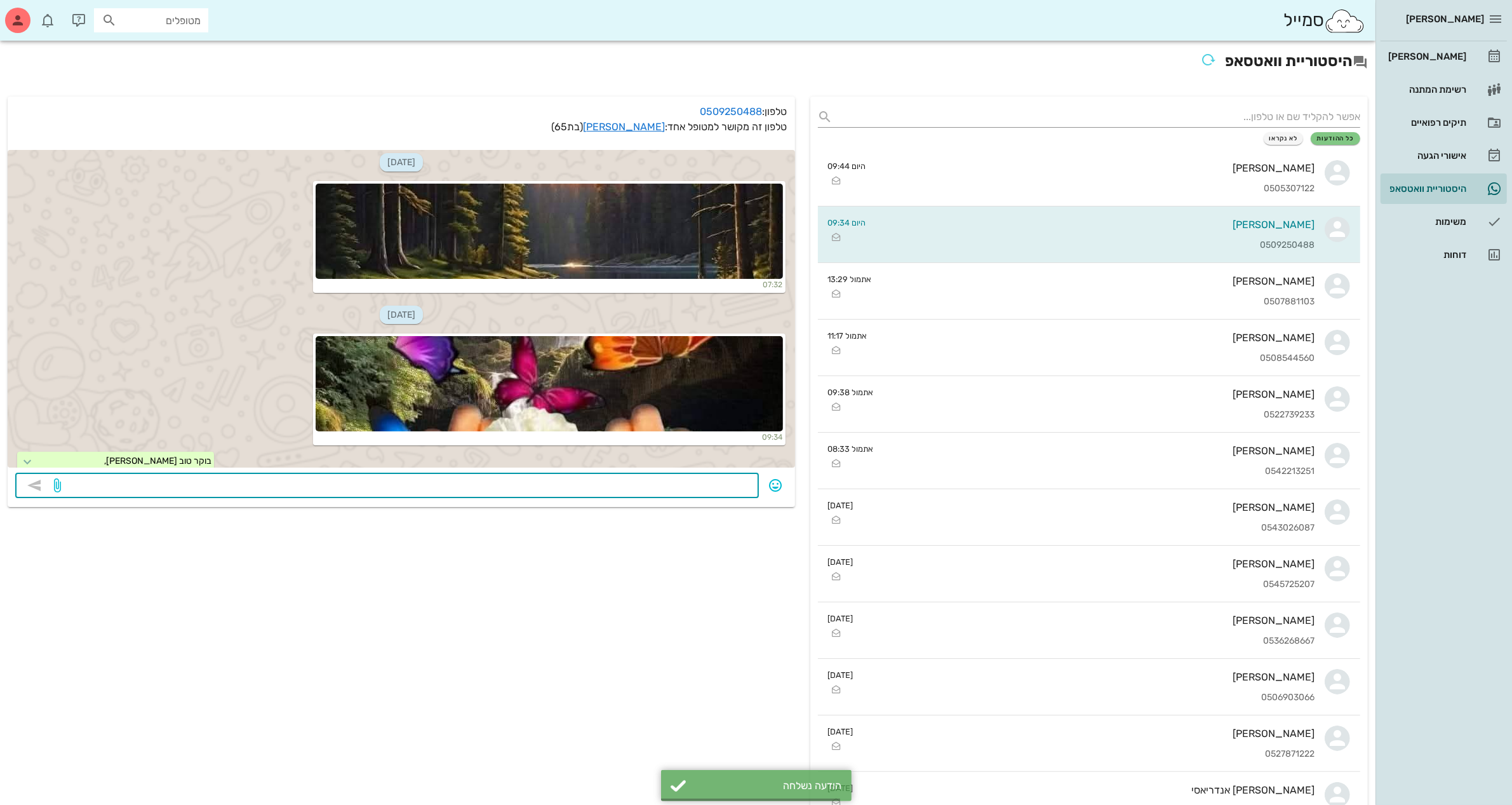
scroll to position [939, 0]
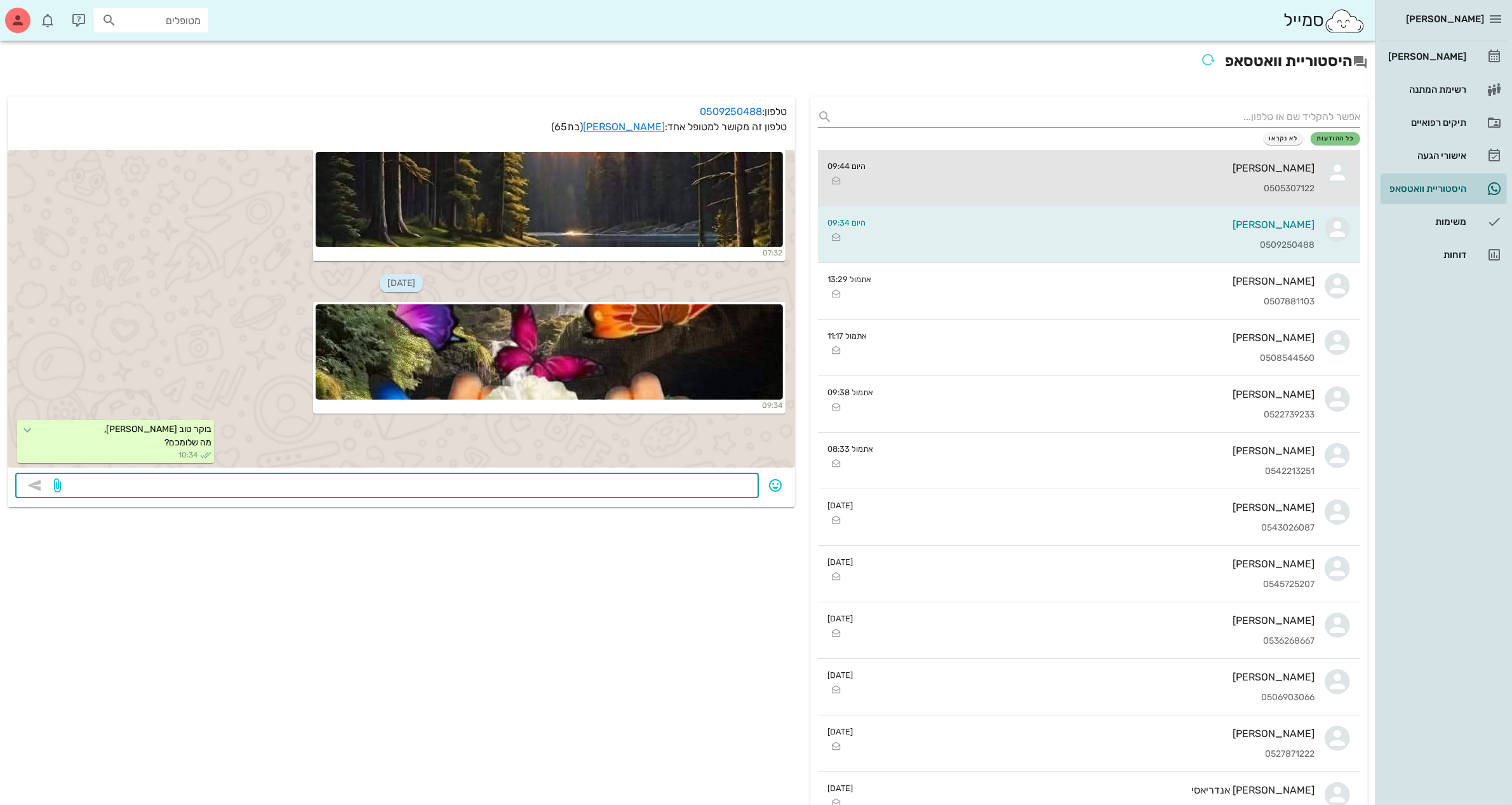
click at [1119, 194] on div "0505307122" at bounding box center [1096, 189] width 439 height 10
